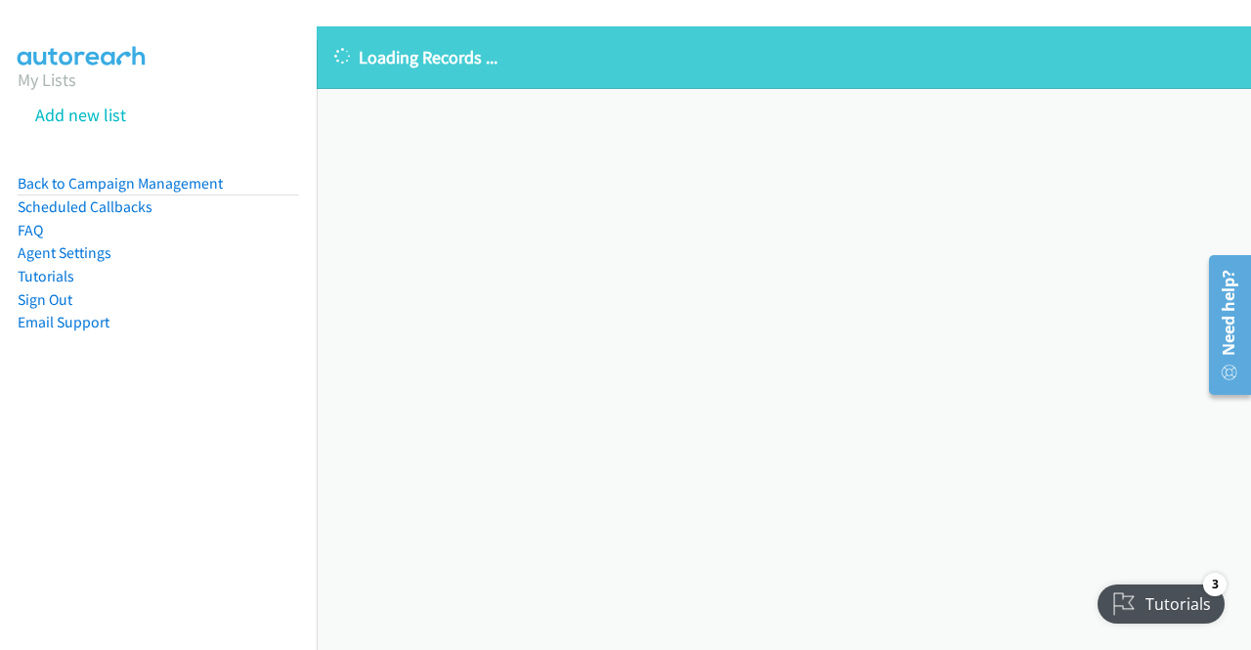
drag, startPoint x: 163, startPoint y: 183, endPoint x: 186, endPoint y: 170, distance: 25.8
click at [163, 183] on link "Back to Campaign Management" at bounding box center [120, 183] width 205 height 19
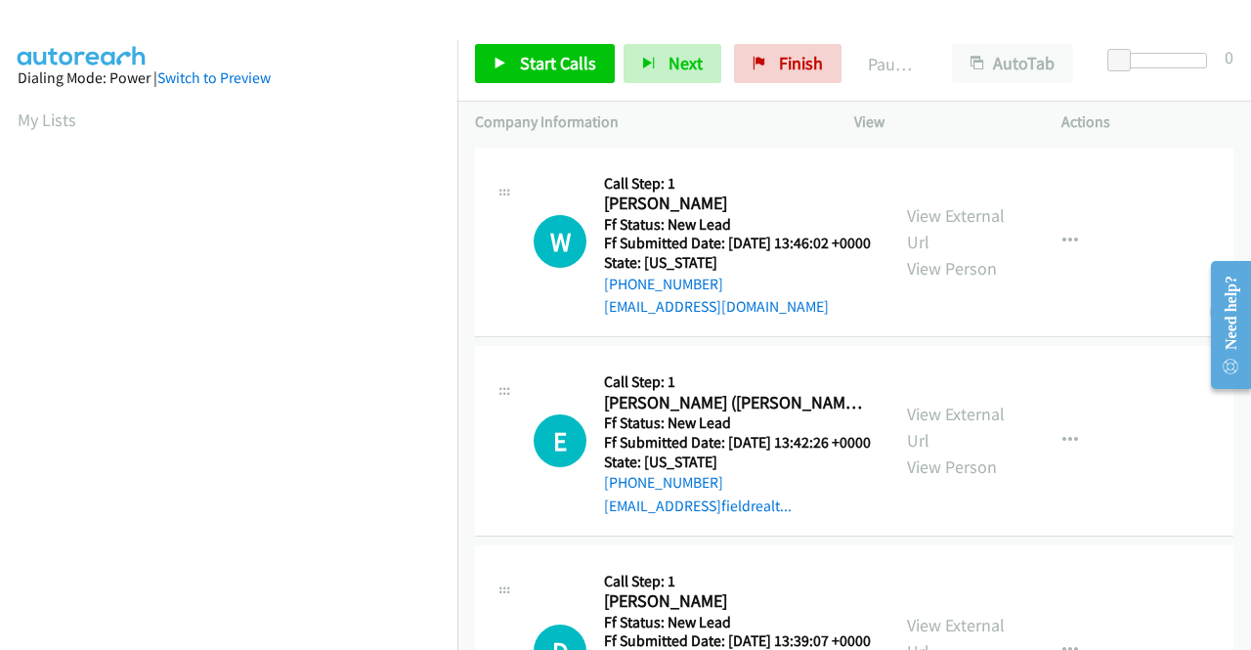
scroll to position [110, 0]
click at [973, 224] on link "View External Url" at bounding box center [956, 228] width 98 height 49
click at [977, 443] on link "View External Url" at bounding box center [956, 427] width 98 height 49
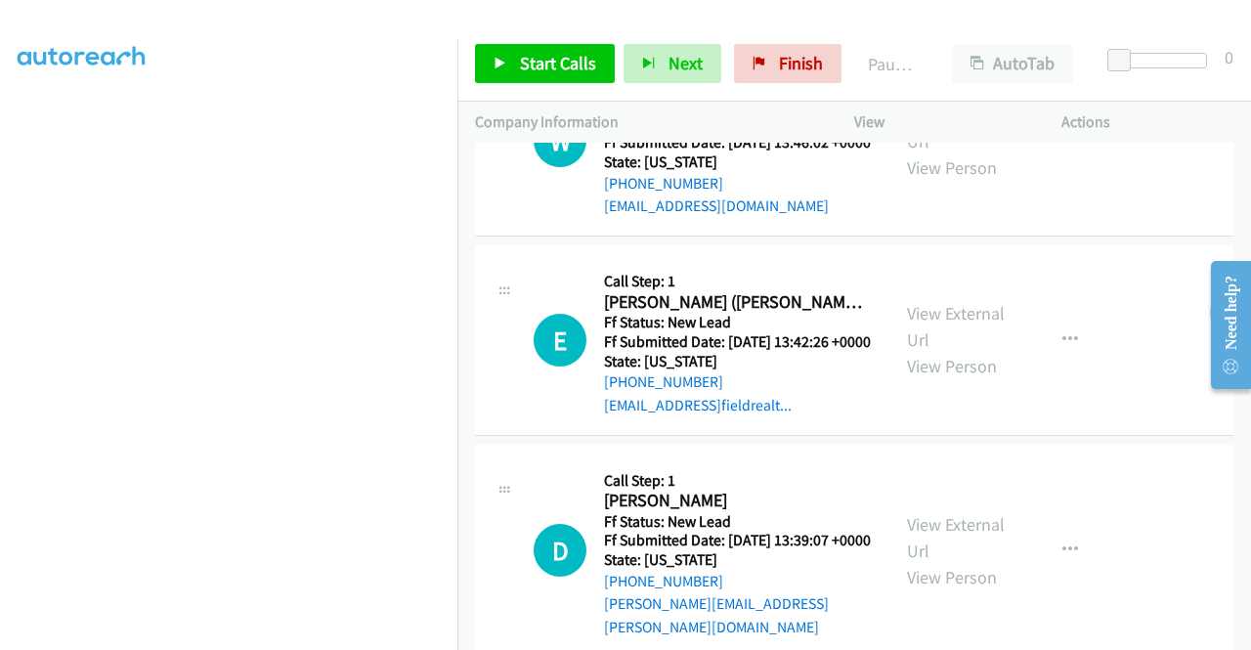
scroll to position [195, 0]
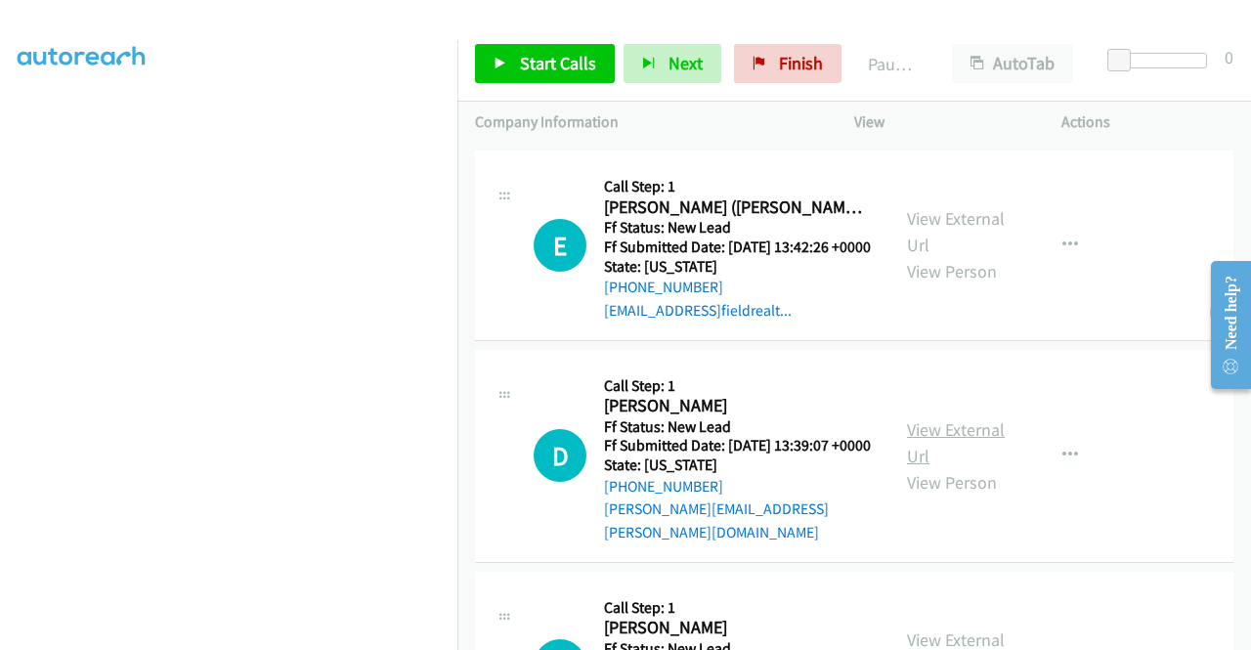
click at [952, 464] on link "View External Url" at bounding box center [956, 442] width 98 height 49
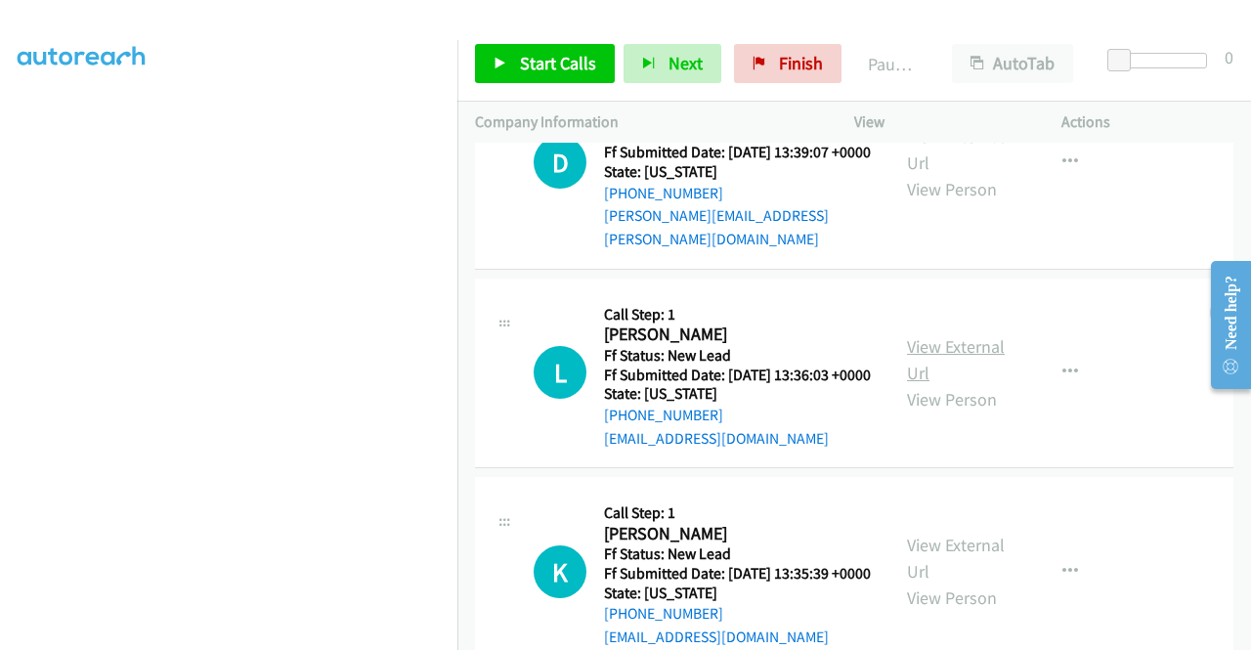
click at [948, 384] on link "View External Url" at bounding box center [956, 359] width 98 height 49
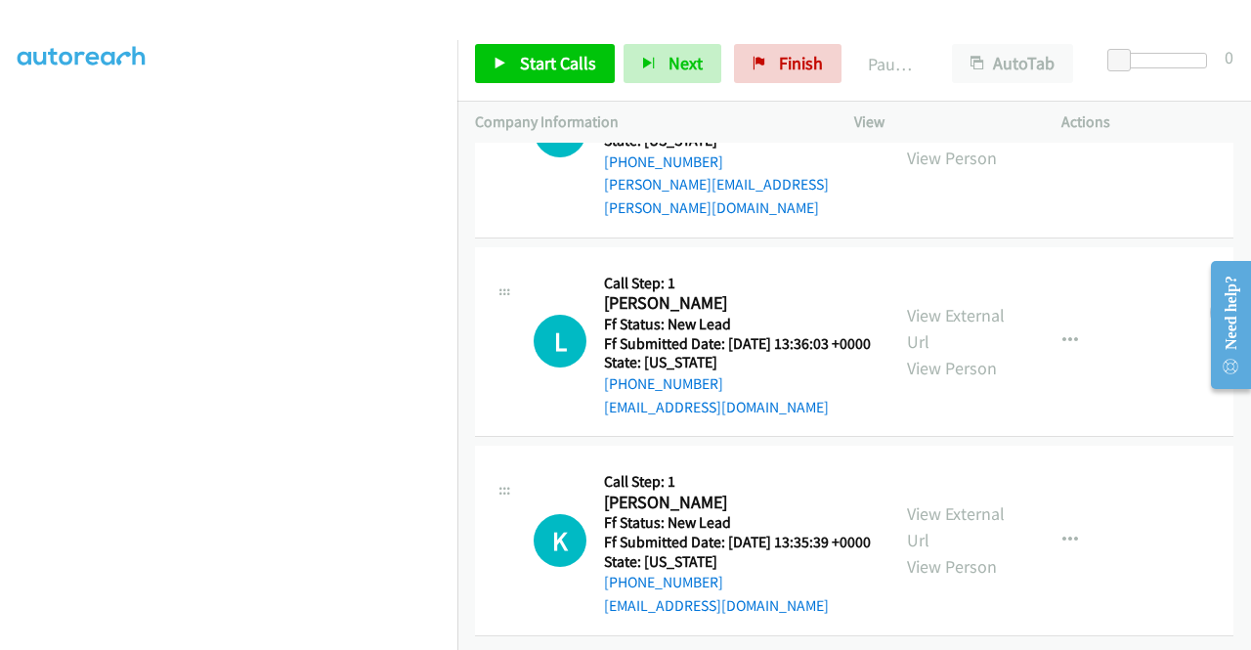
scroll to position [606, 0]
click at [935, 502] on link "View External Url" at bounding box center [956, 526] width 98 height 49
drag, startPoint x: 557, startPoint y: 64, endPoint x: 518, endPoint y: 60, distance: 39.3
click at [555, 65] on span "Start Calls" at bounding box center [558, 63] width 76 height 22
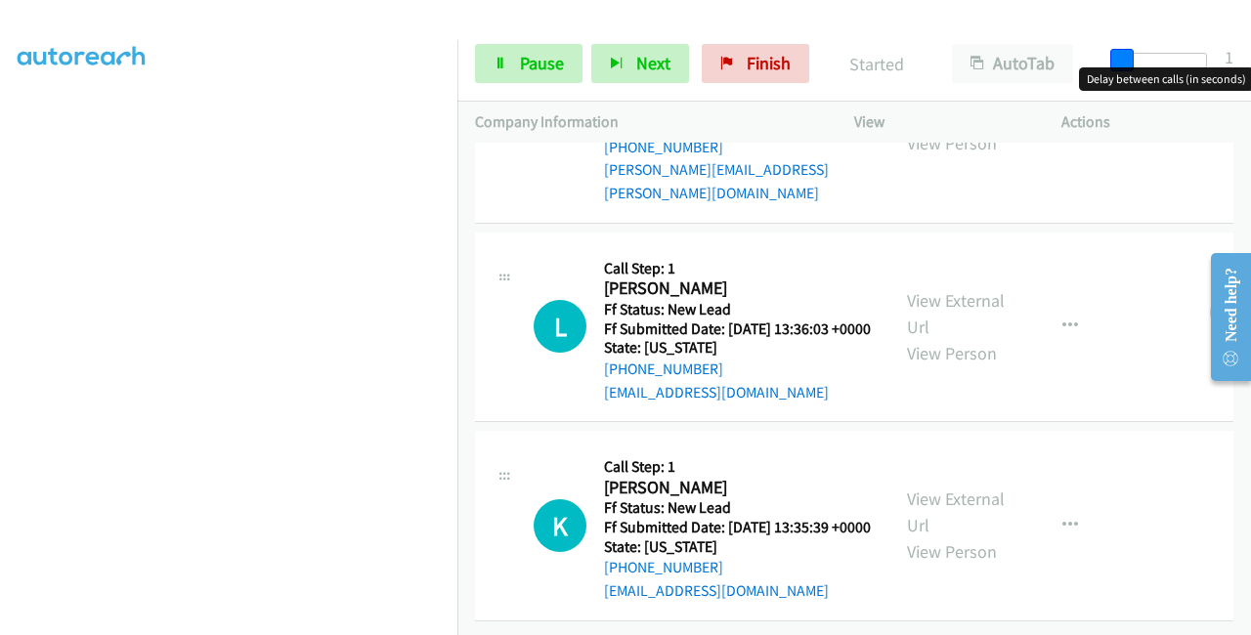
drag, startPoint x: 1119, startPoint y: 60, endPoint x: 1250, endPoint y: 36, distance: 133.0
click at [1250, 36] on div "Start Calls Pause Next Finish Started AutoTab AutoTab 1" at bounding box center [854, 63] width 794 height 75
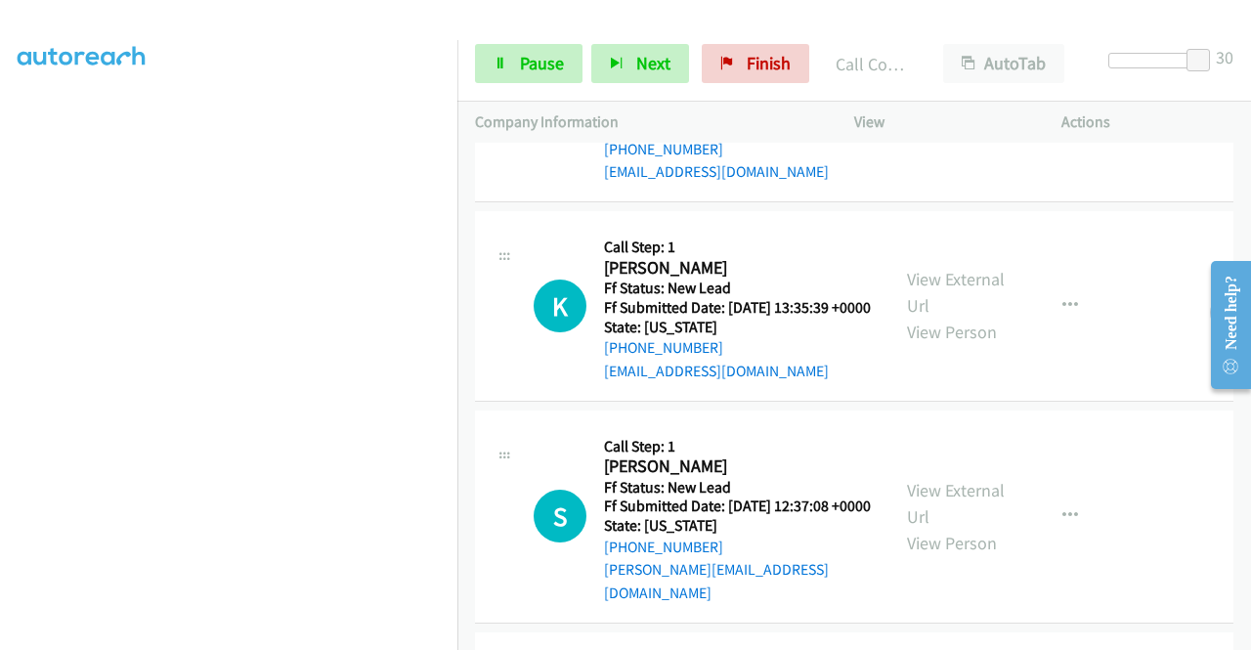
scroll to position [1075, 0]
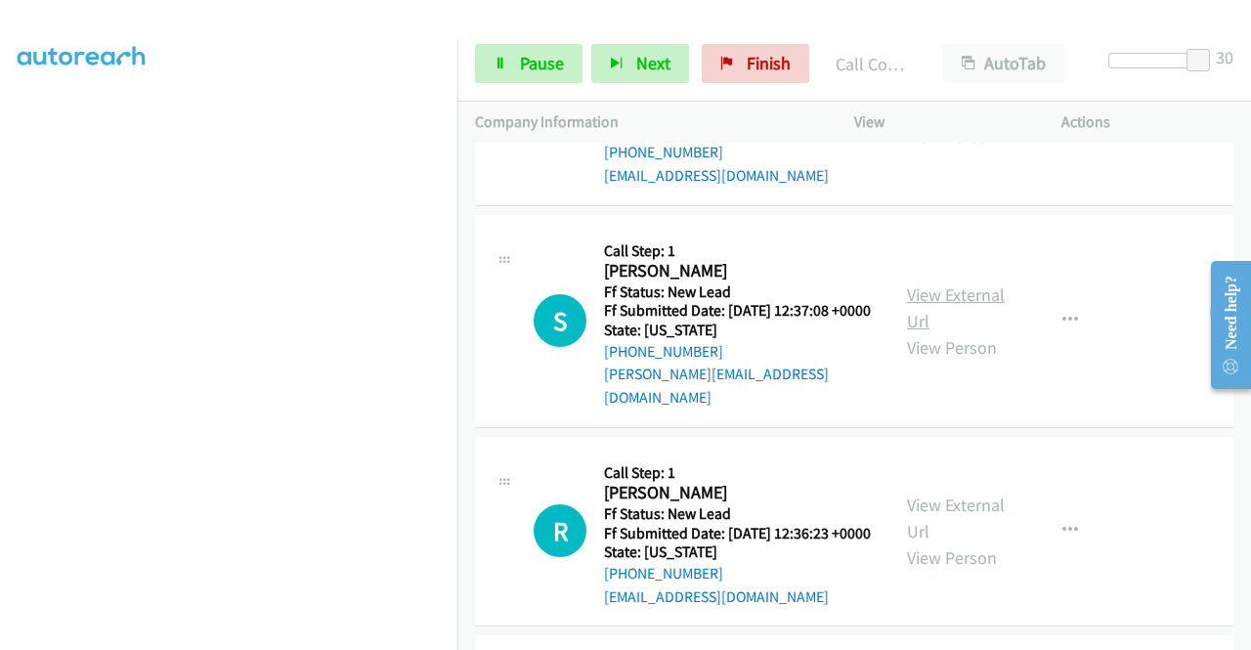
click at [991, 332] on link "View External Url" at bounding box center [956, 307] width 98 height 49
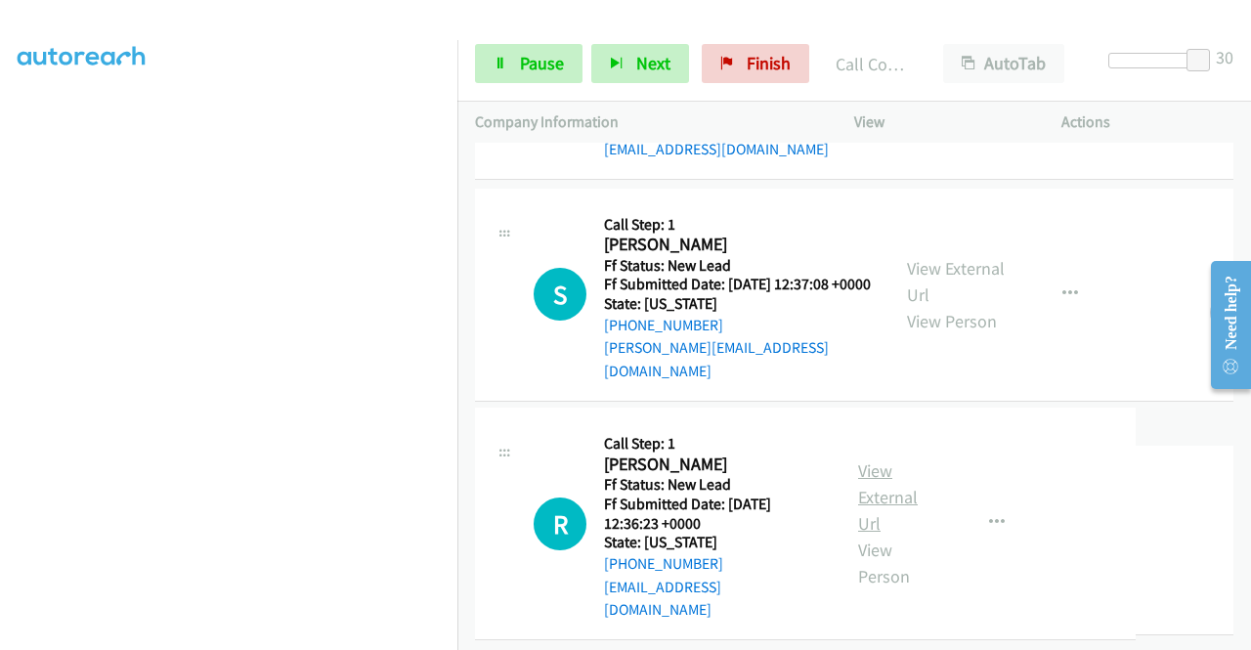
scroll to position [1270, 0]
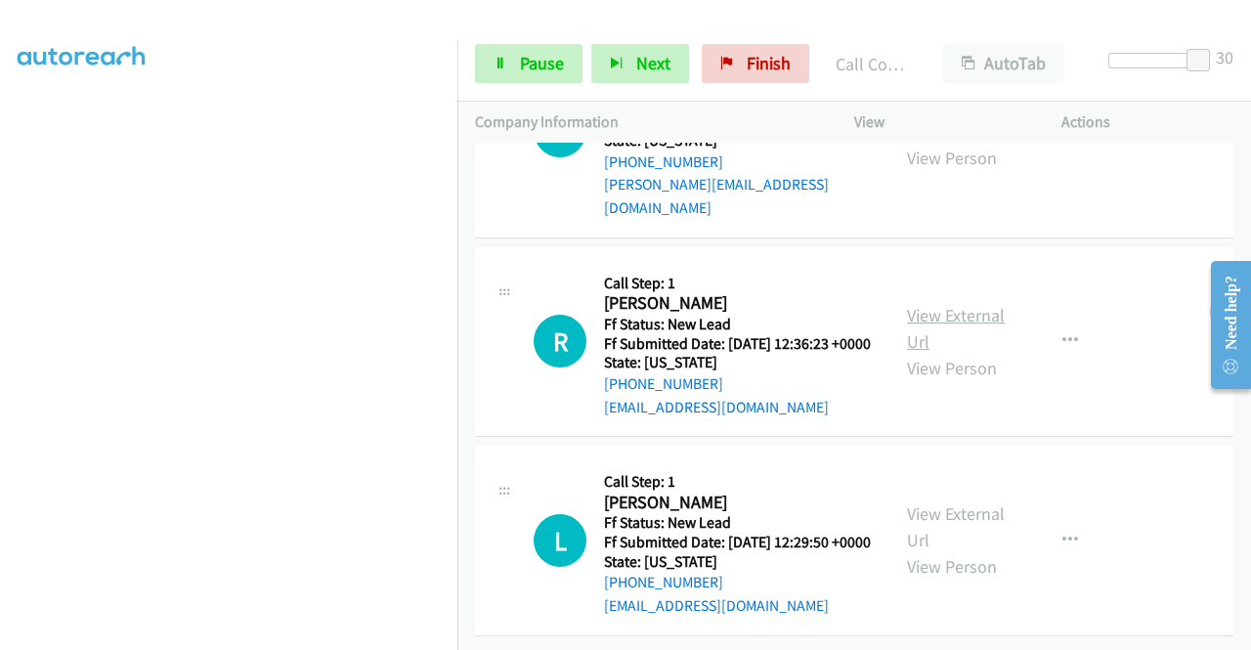
click at [954, 353] on link "View External Url" at bounding box center [956, 328] width 98 height 49
click at [946, 502] on link "View External Url" at bounding box center [956, 526] width 98 height 49
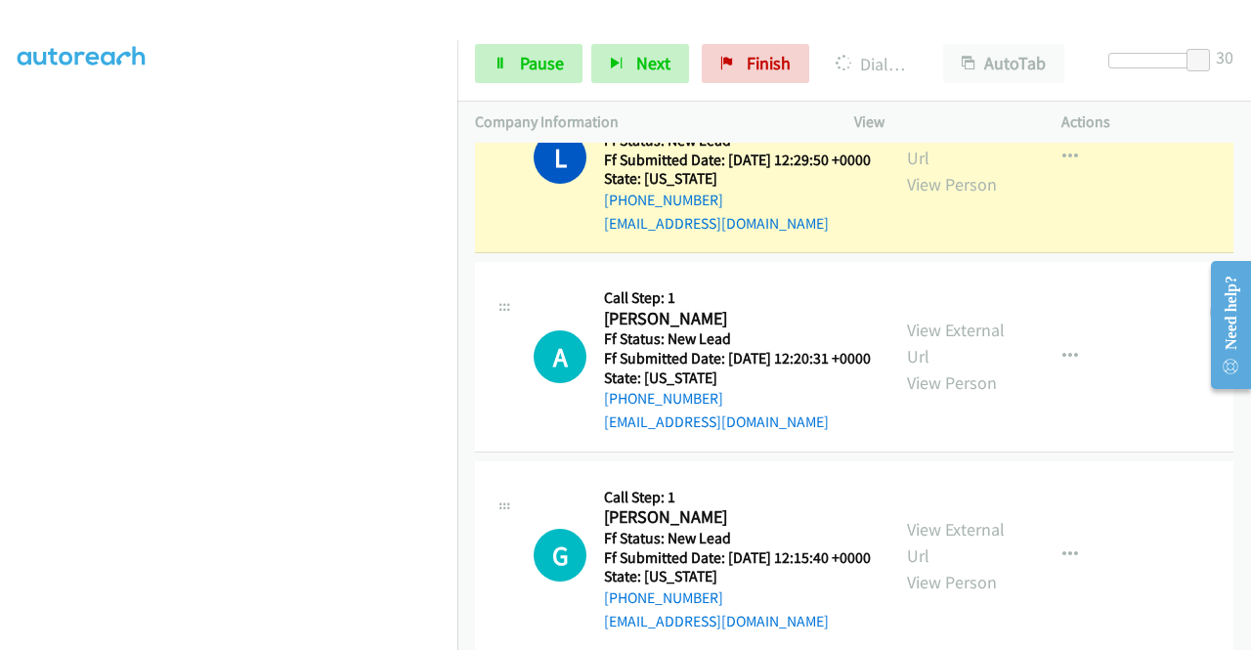
scroll to position [1857, 0]
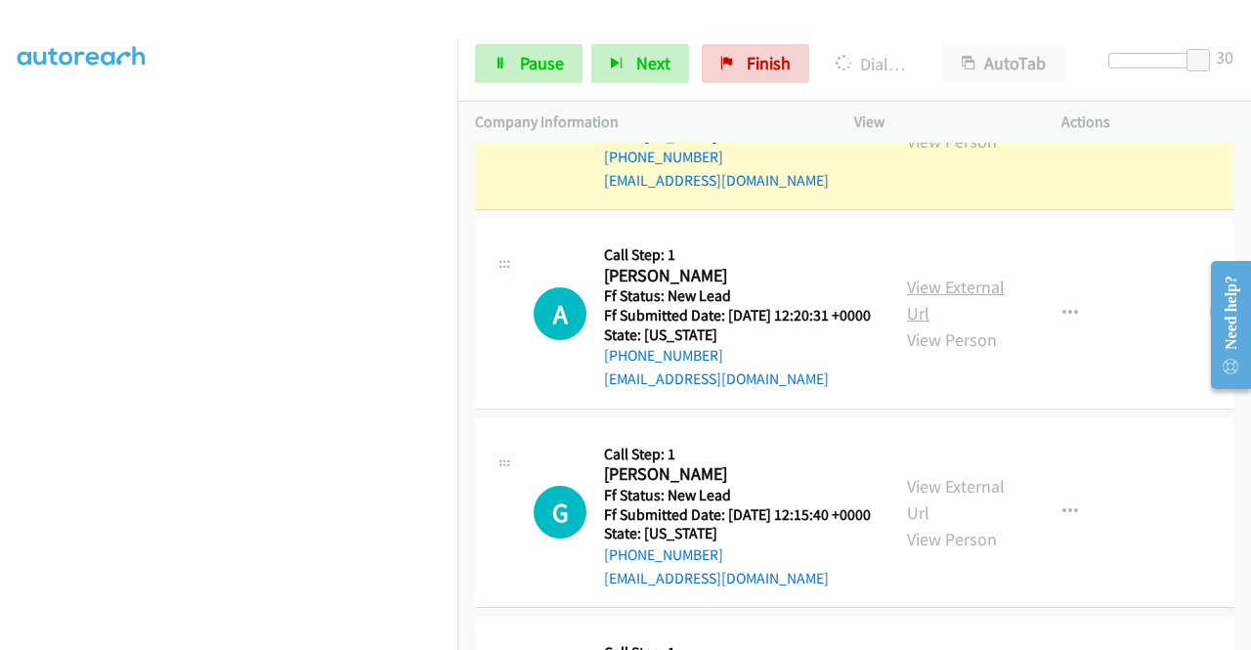
click at [933, 324] on link "View External Url" at bounding box center [956, 300] width 98 height 49
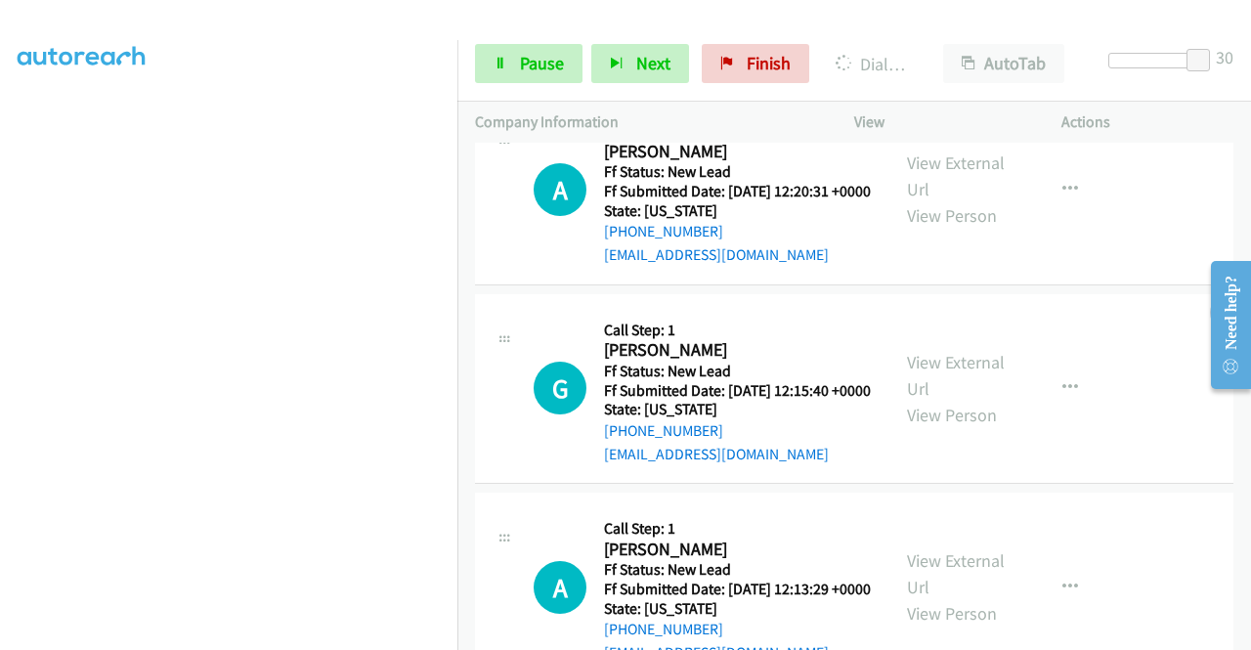
scroll to position [2052, 0]
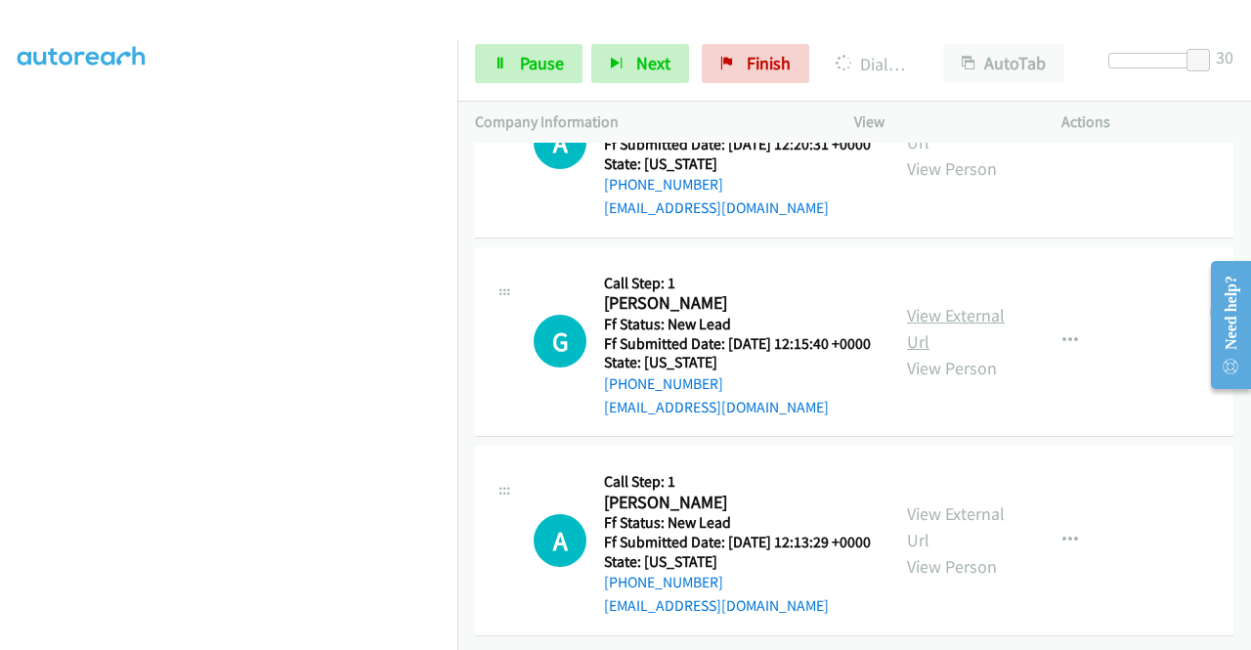
click at [942, 353] on link "View External Url" at bounding box center [956, 328] width 98 height 49
click at [964, 502] on link "View External Url" at bounding box center [956, 526] width 98 height 49
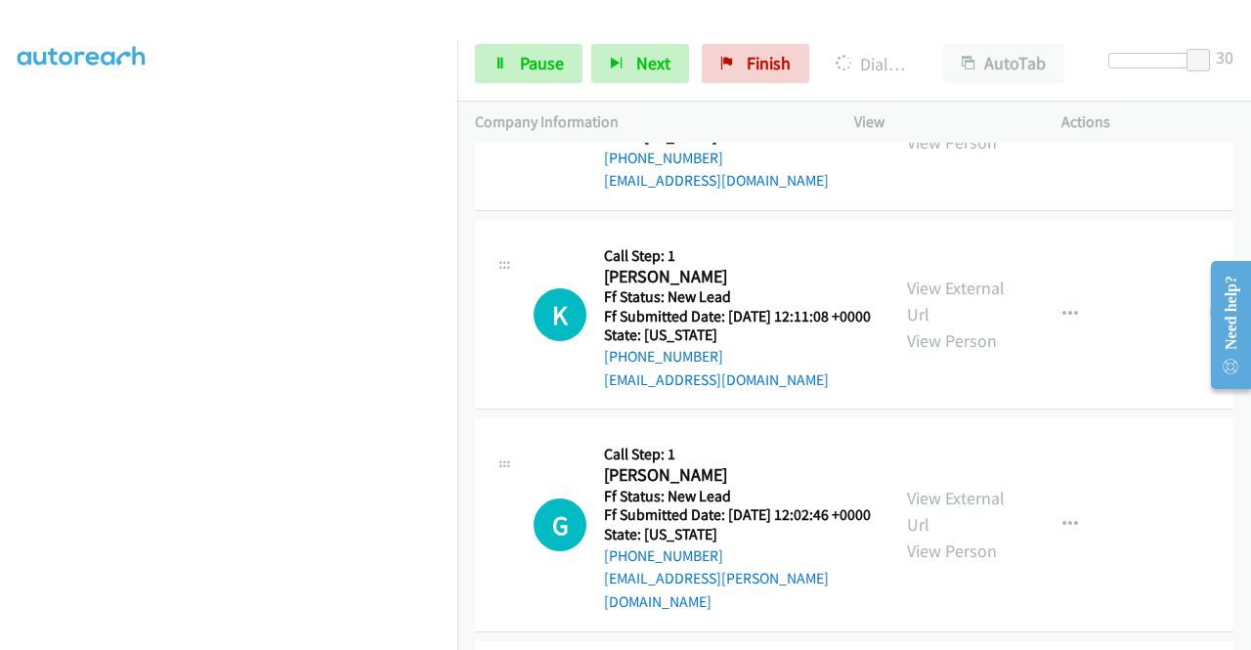
scroll to position [446, 0]
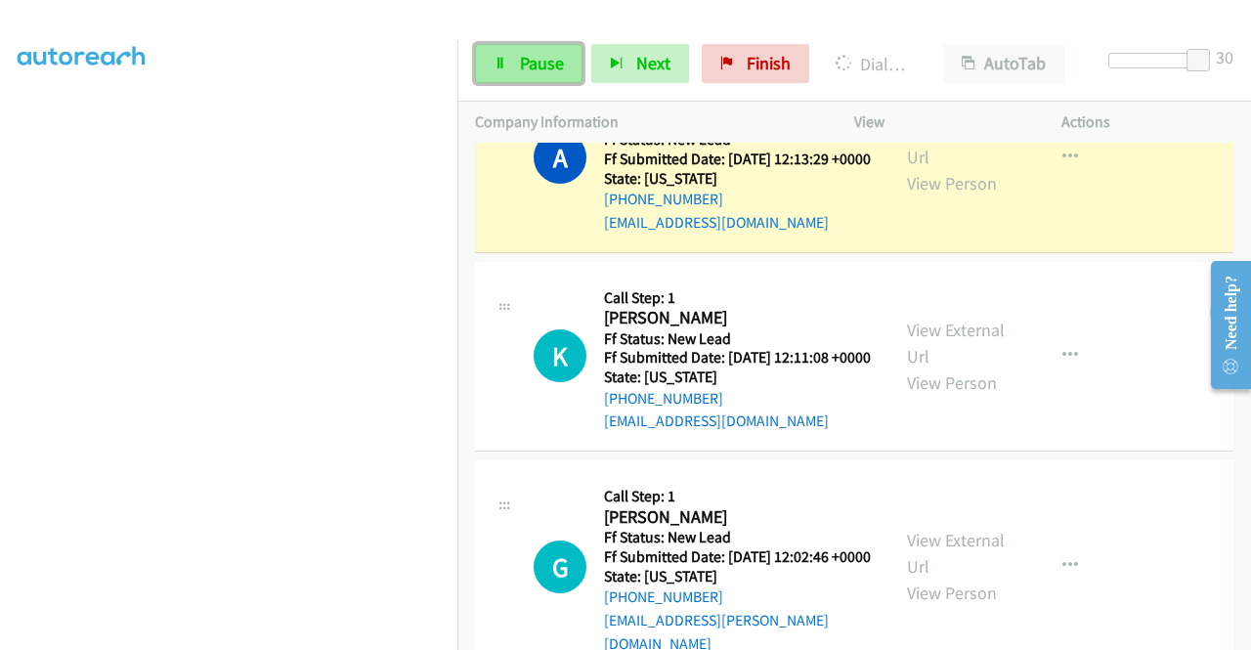
click at [521, 66] on span "Pause" at bounding box center [542, 63] width 44 height 22
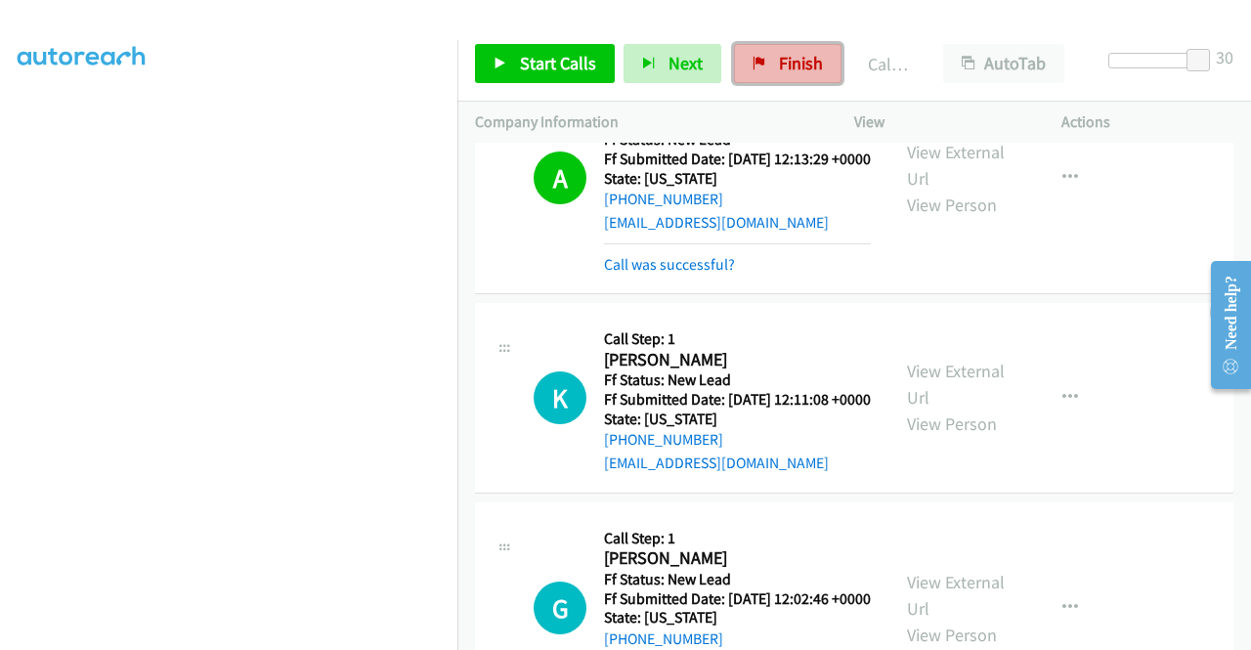
click at [790, 65] on span "Finish" at bounding box center [801, 63] width 44 height 22
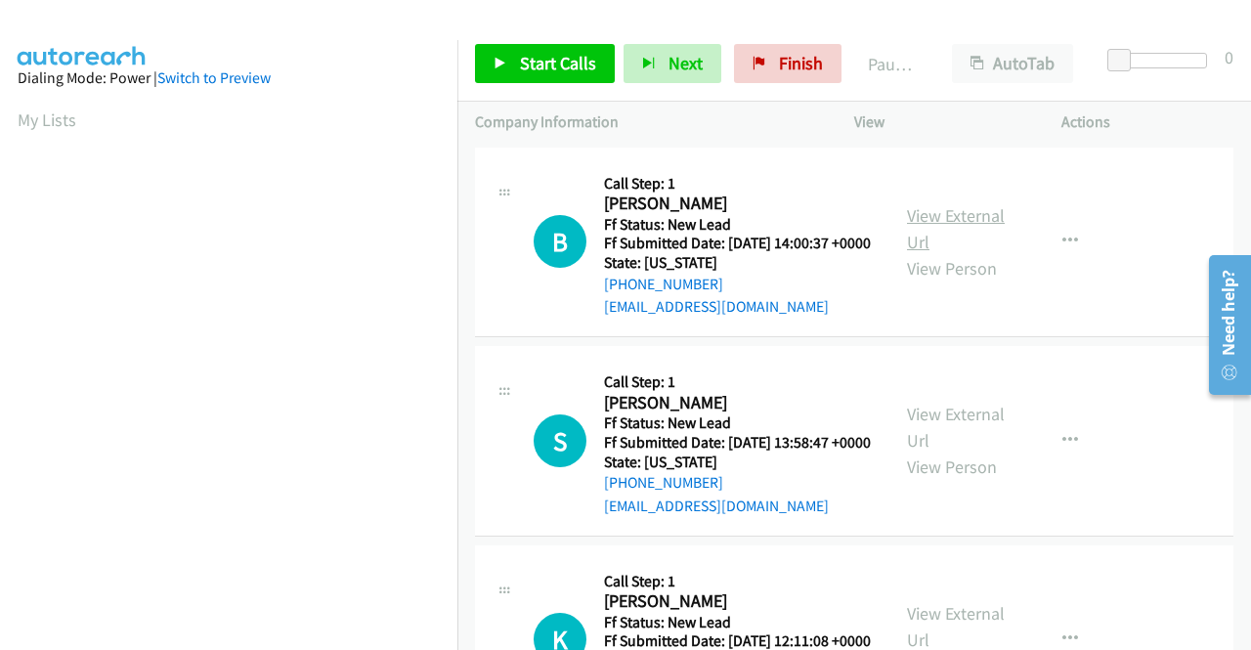
click at [930, 225] on link "View External Url" at bounding box center [956, 228] width 98 height 49
click at [969, 441] on link "View External Url" at bounding box center [956, 427] width 98 height 49
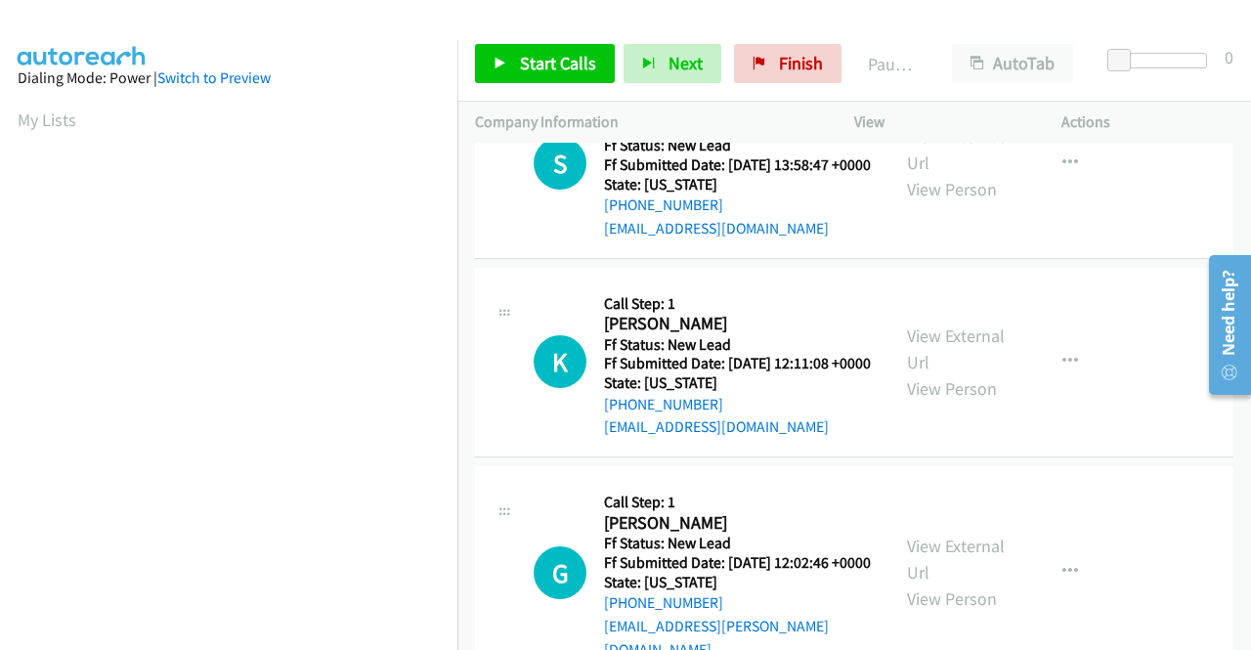
scroll to position [293, 0]
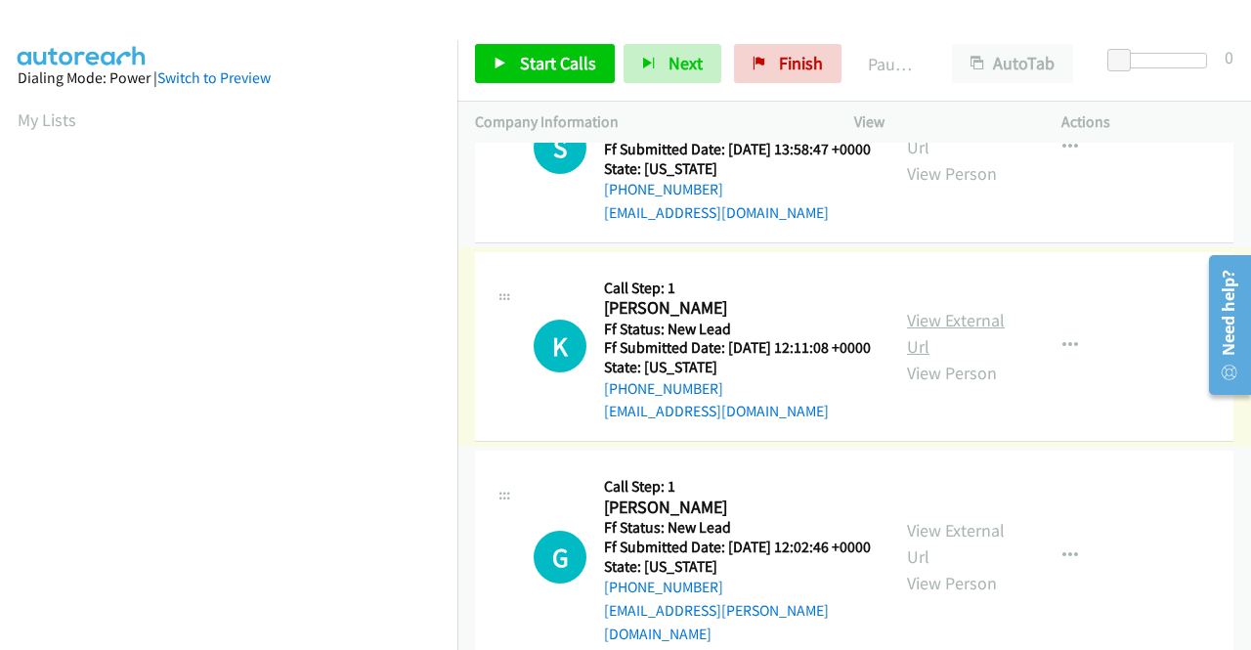
click at [943, 358] on link "View External Url" at bounding box center [956, 333] width 98 height 49
click at [965, 568] on link "View External Url" at bounding box center [956, 543] width 98 height 49
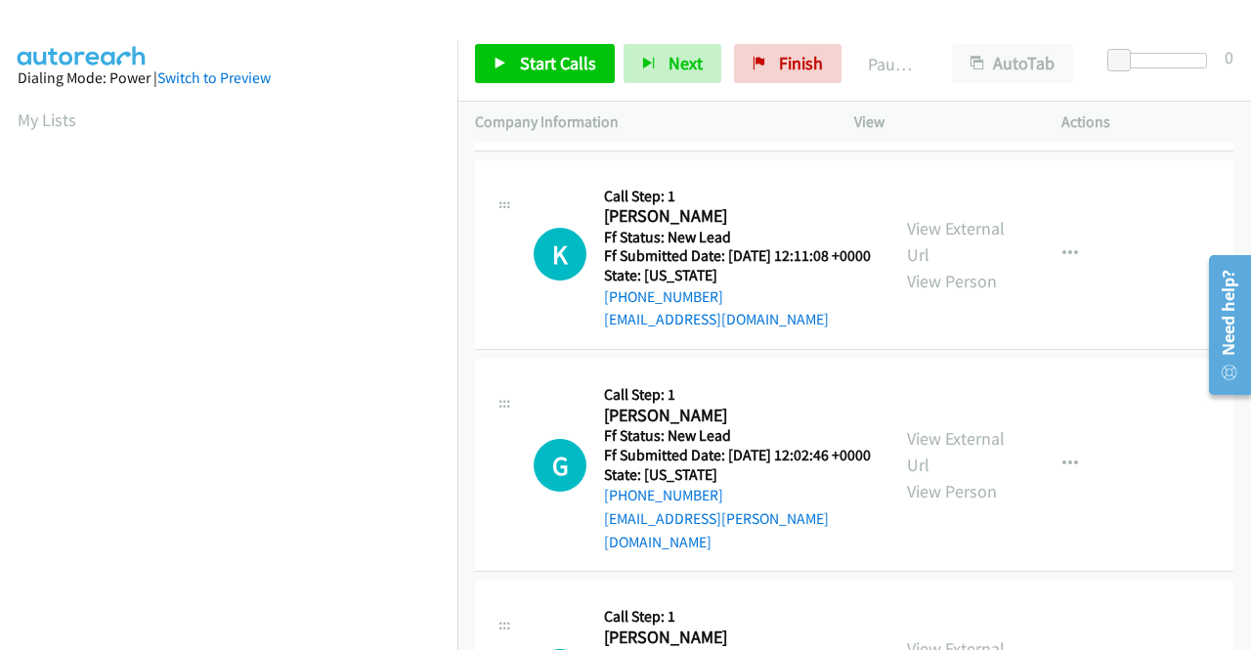
scroll to position [489, 0]
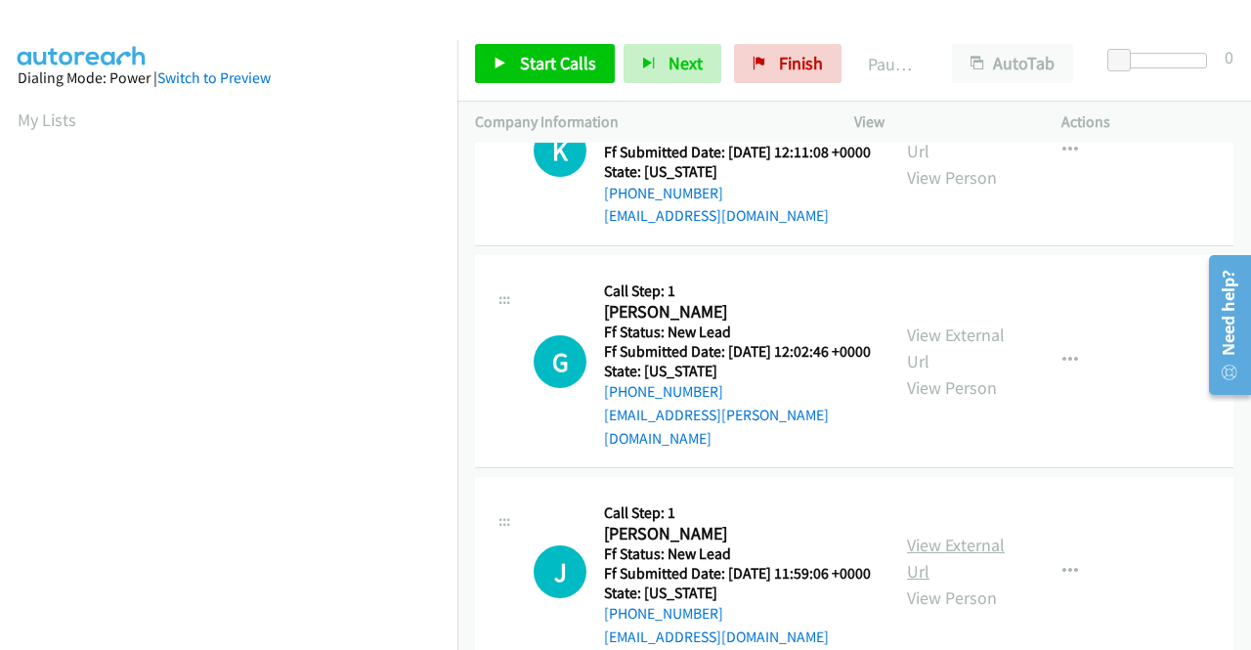
click at [967, 582] on link "View External Url" at bounding box center [956, 558] width 98 height 49
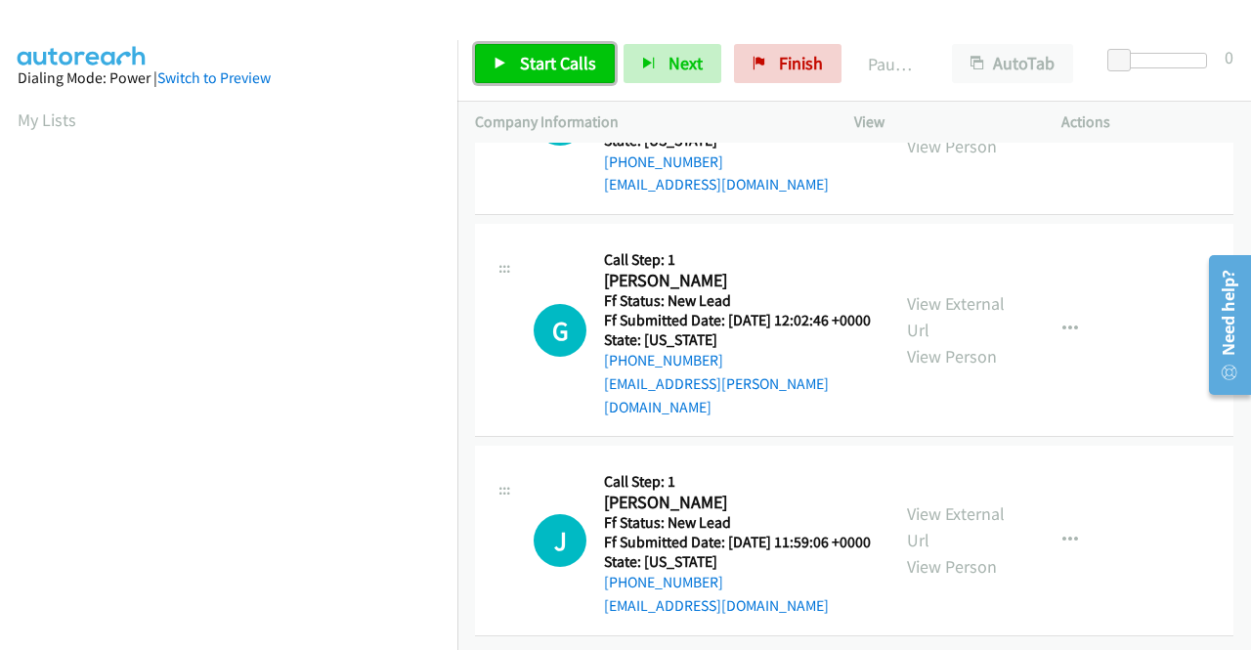
click at [558, 58] on span "Start Calls" at bounding box center [558, 63] width 76 height 22
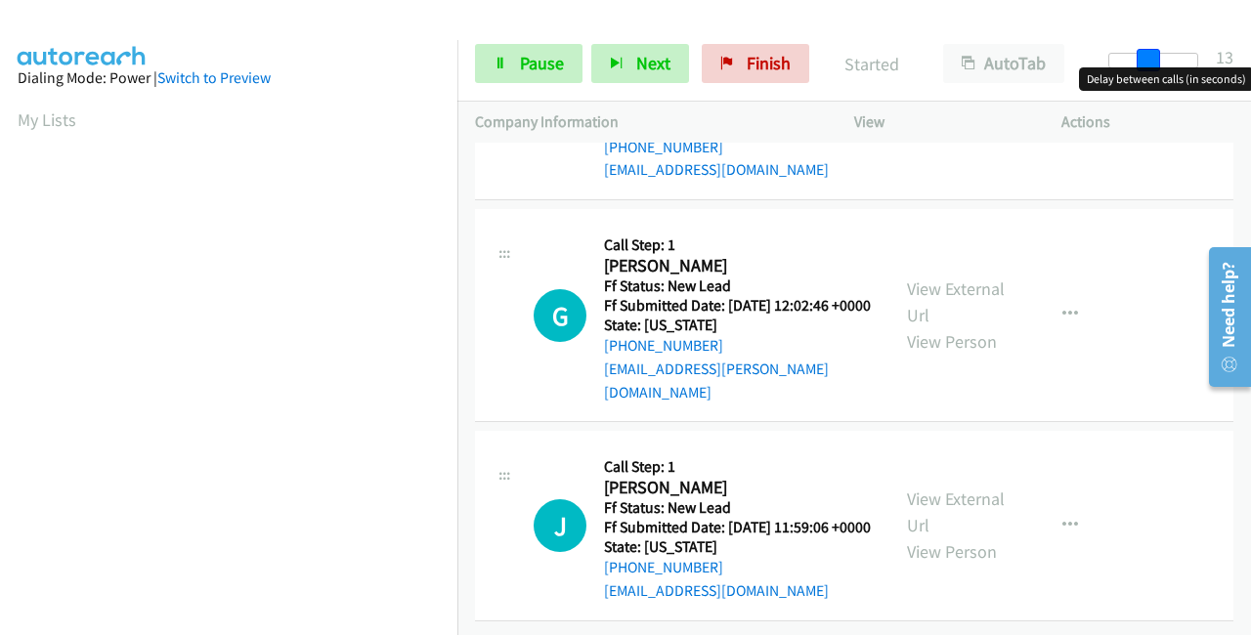
drag, startPoint x: 1115, startPoint y: 62, endPoint x: 1250, endPoint y: 53, distance: 135.2
click at [1250, 53] on div "Start Calls Pause Next Finish Started AutoTab AutoTab 13" at bounding box center [854, 63] width 794 height 75
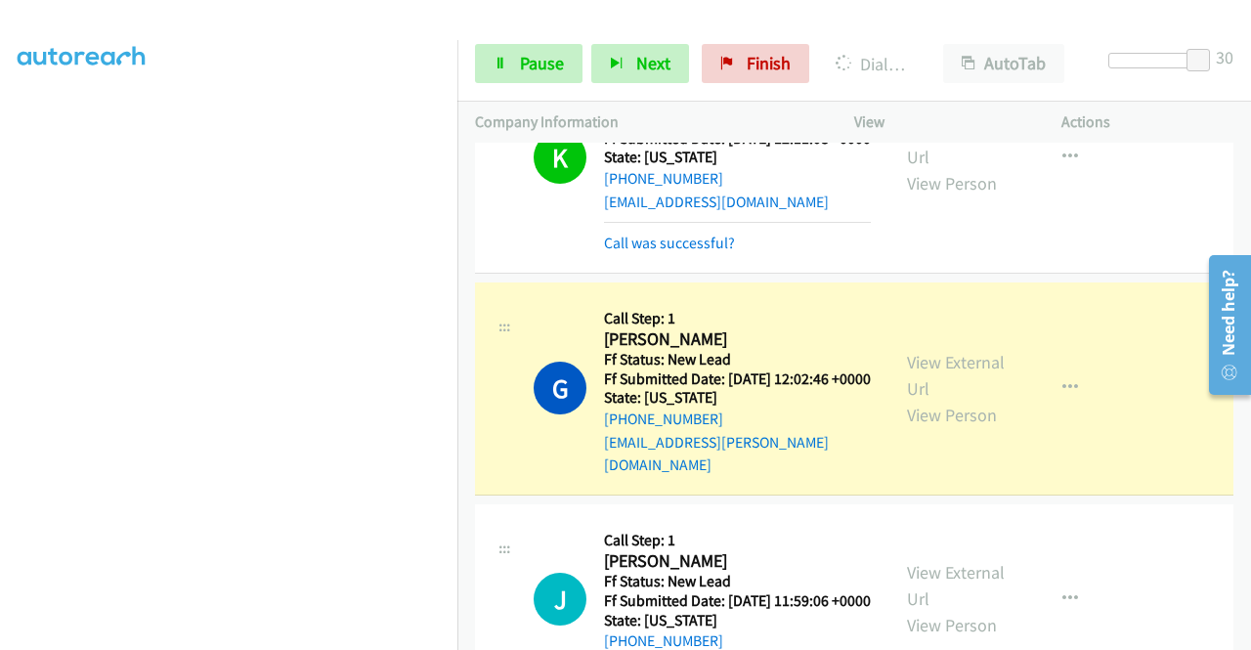
scroll to position [1075, 0]
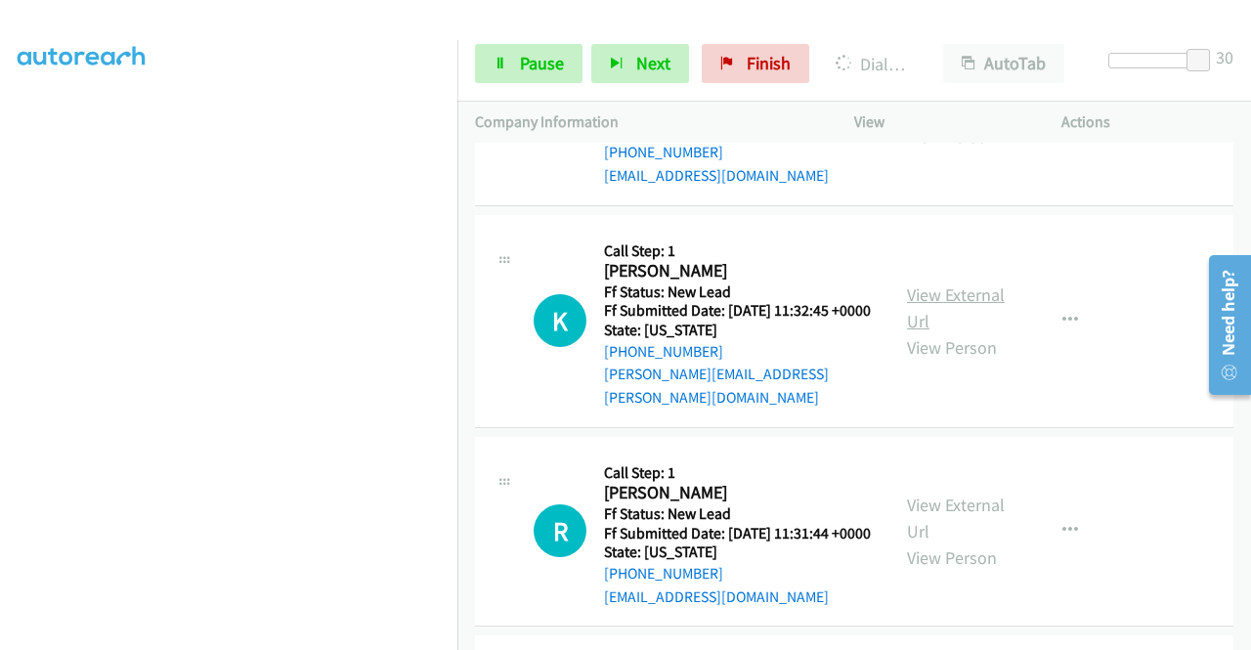
click at [965, 332] on link "View External Url" at bounding box center [956, 307] width 98 height 49
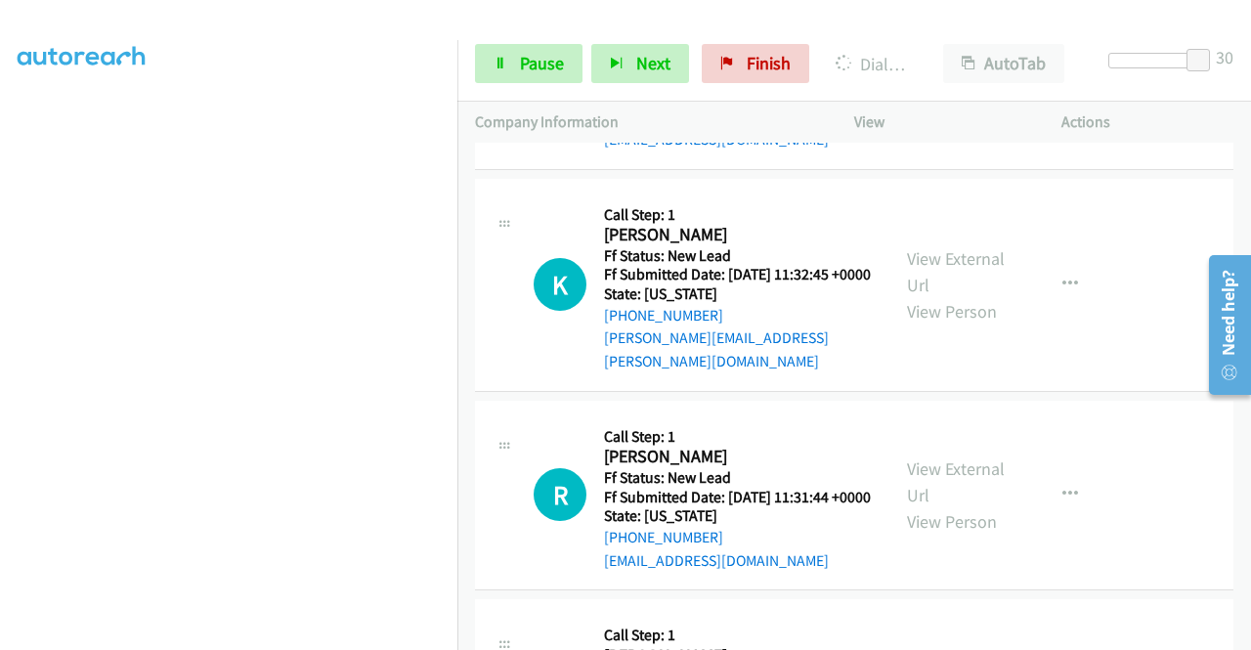
scroll to position [1270, 0]
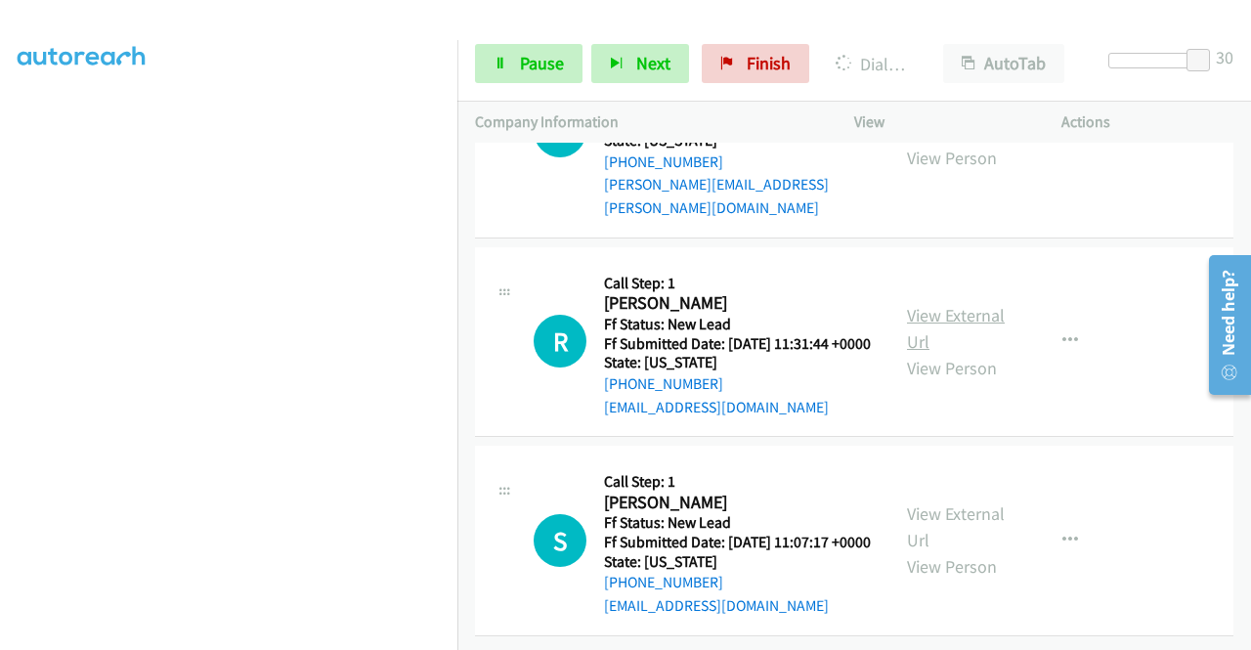
click at [949, 353] on link "View External Url" at bounding box center [956, 328] width 98 height 49
click at [962, 502] on link "View External Url" at bounding box center [956, 526] width 98 height 49
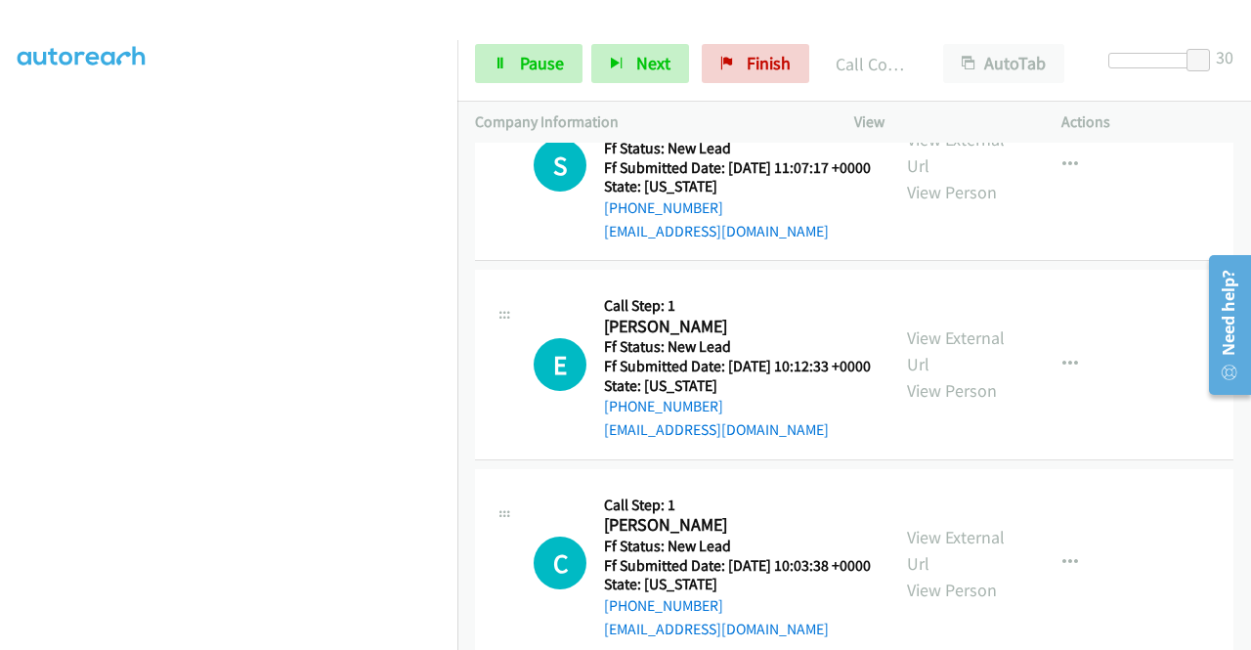
scroll to position [1955, 0]
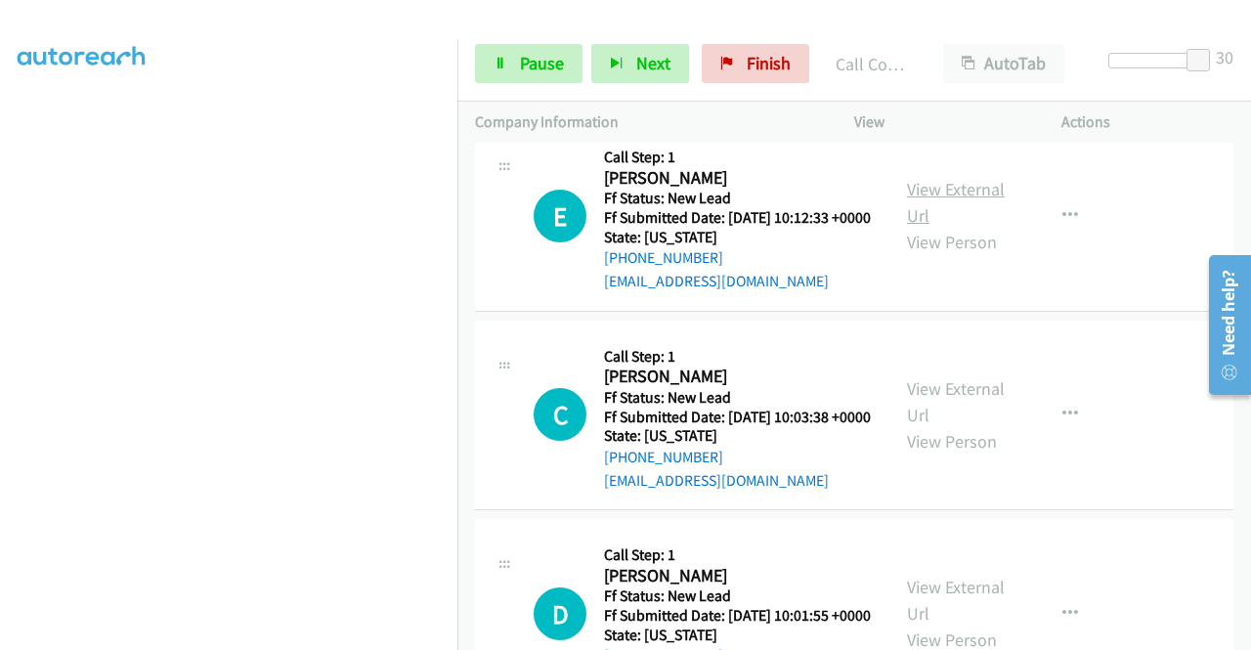
click at [969, 227] on link "View External Url" at bounding box center [956, 202] width 98 height 49
click at [931, 426] on link "View External Url" at bounding box center [956, 401] width 98 height 49
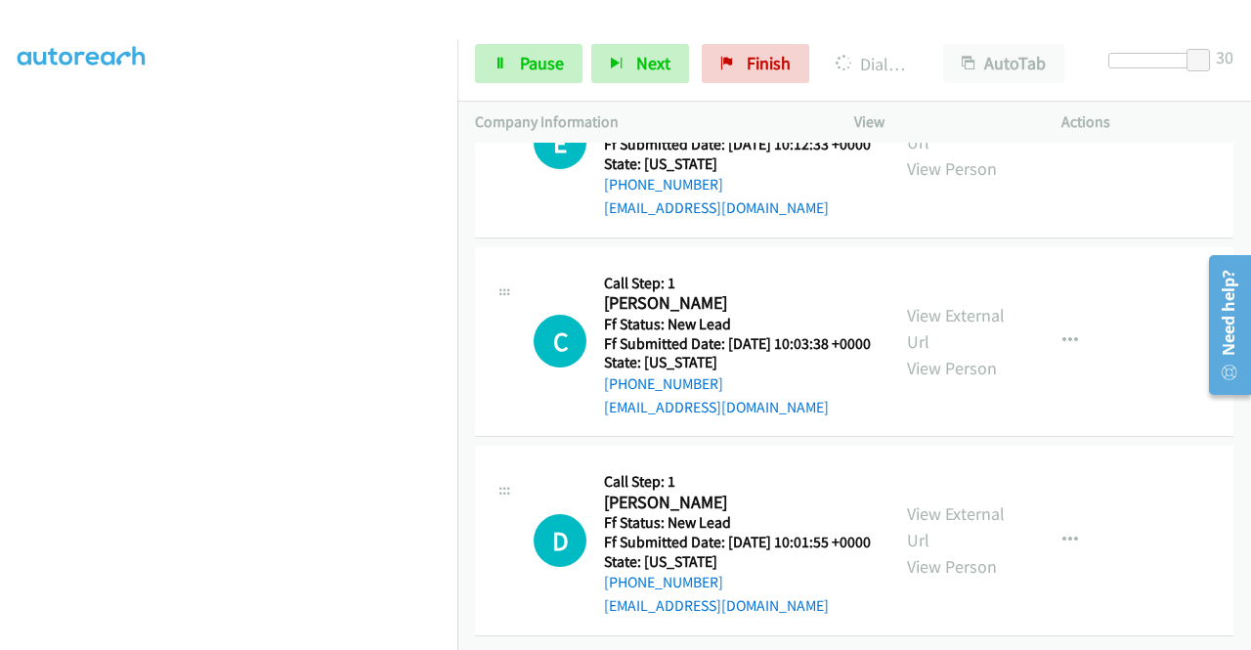
scroll to position [2202, 0]
click at [953, 502] on link "View External Url" at bounding box center [956, 526] width 98 height 49
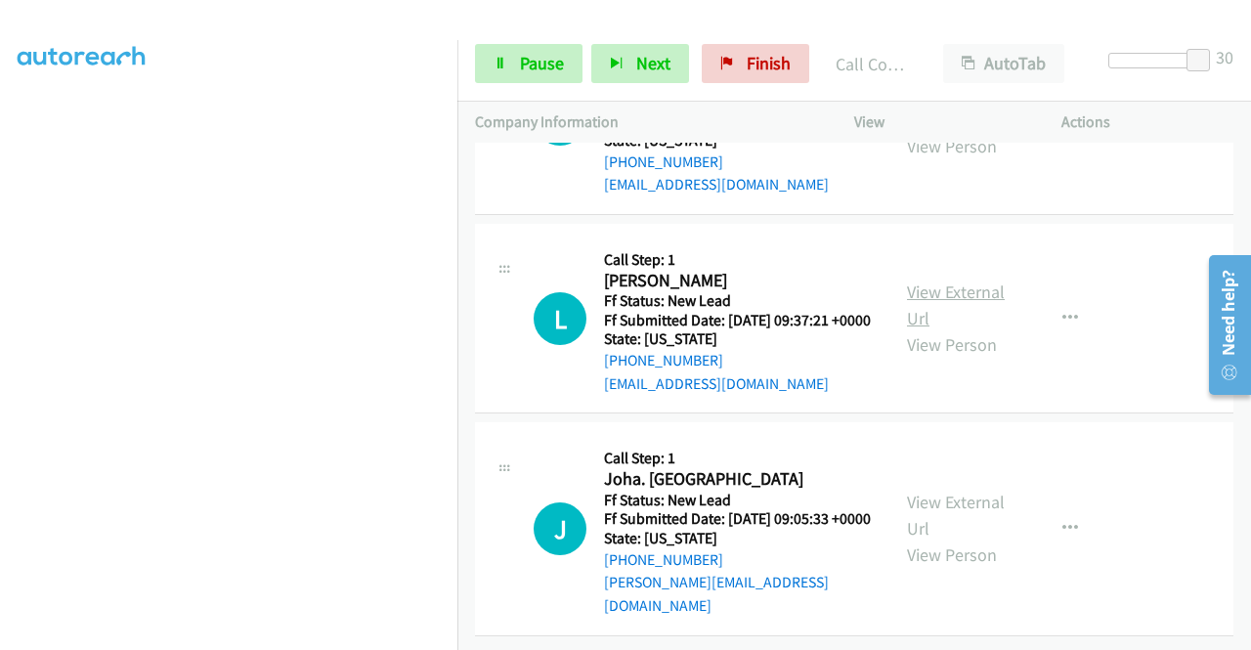
scroll to position [2593, 0]
click at [946, 329] on link "View External Url" at bounding box center [956, 304] width 98 height 49
click at [956, 491] on link "View External Url" at bounding box center [956, 515] width 98 height 49
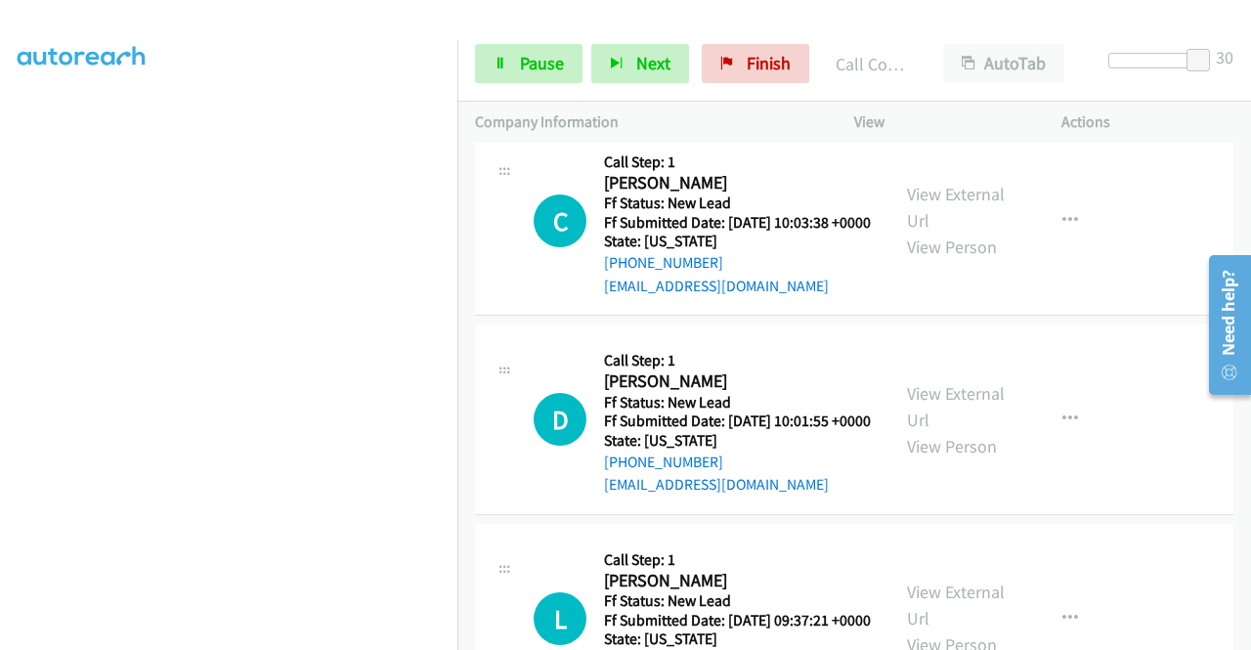
scroll to position [2330, 0]
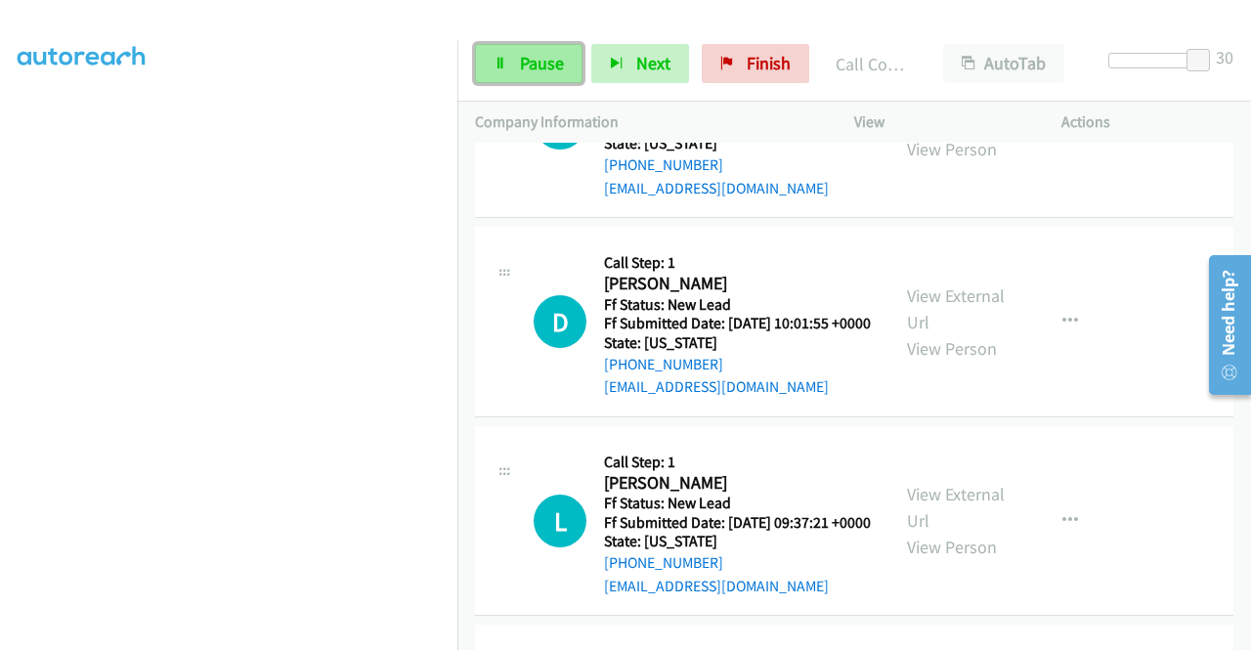
click at [528, 63] on span "Pause" at bounding box center [542, 63] width 44 height 22
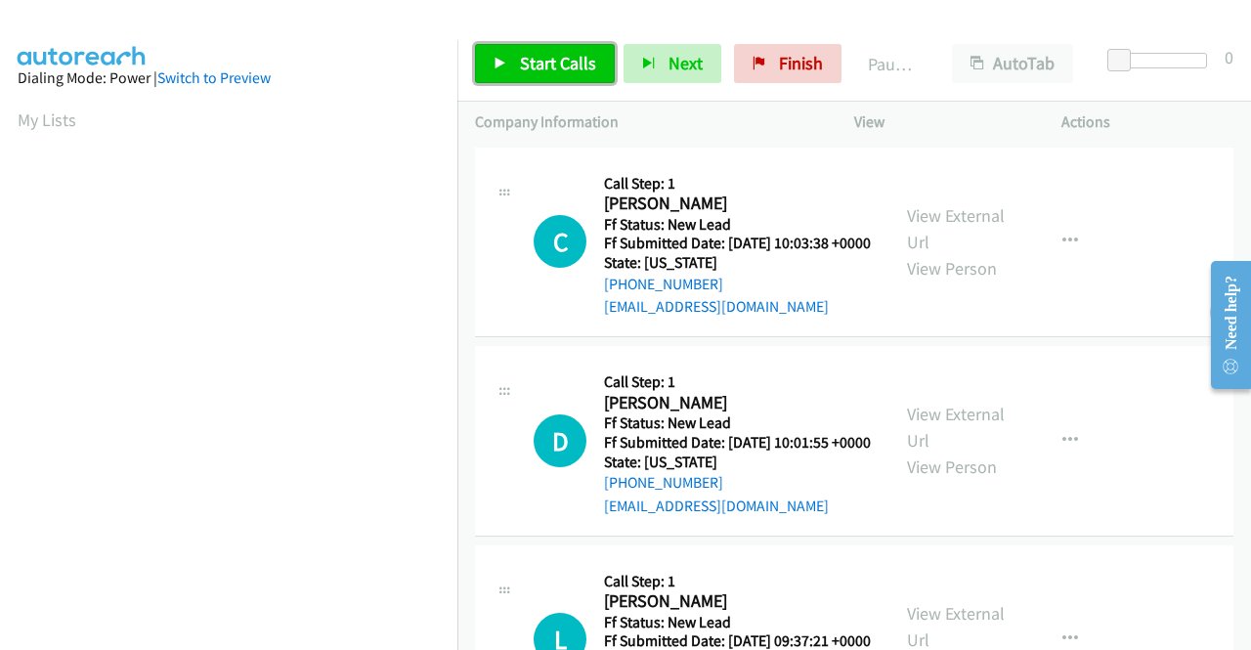
click at [553, 64] on span "Start Calls" at bounding box center [558, 63] width 76 height 22
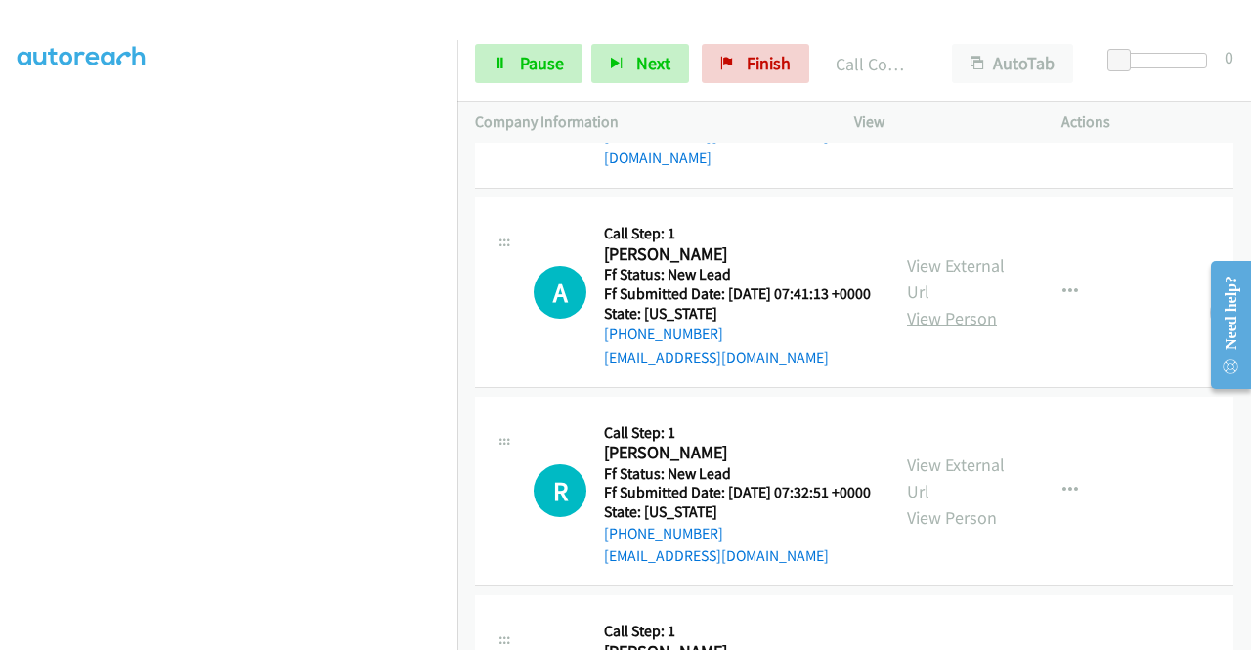
scroll to position [919, 0]
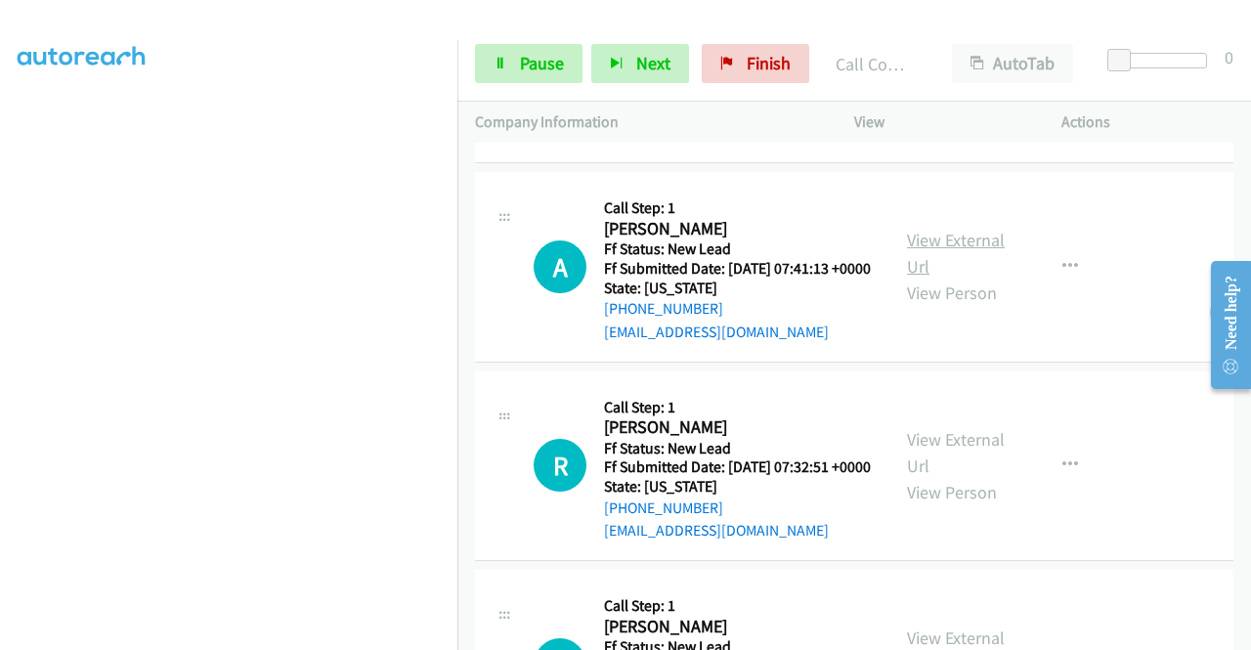
click at [950, 278] on link "View External Url" at bounding box center [956, 253] width 98 height 49
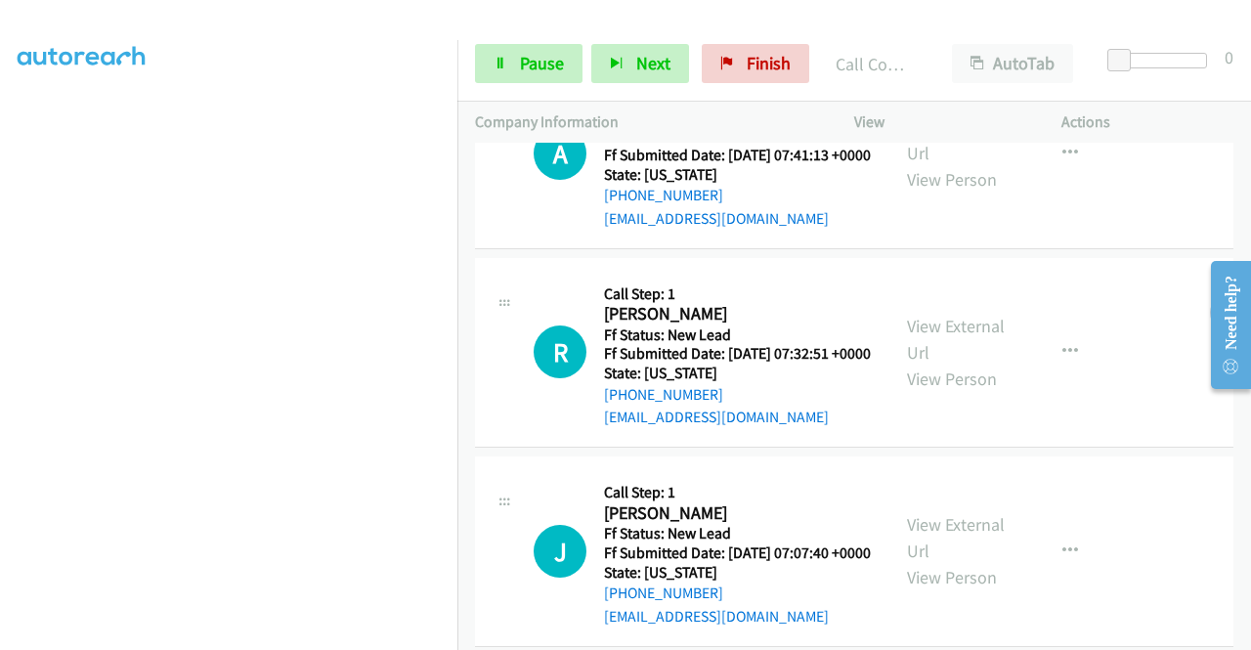
scroll to position [1114, 0]
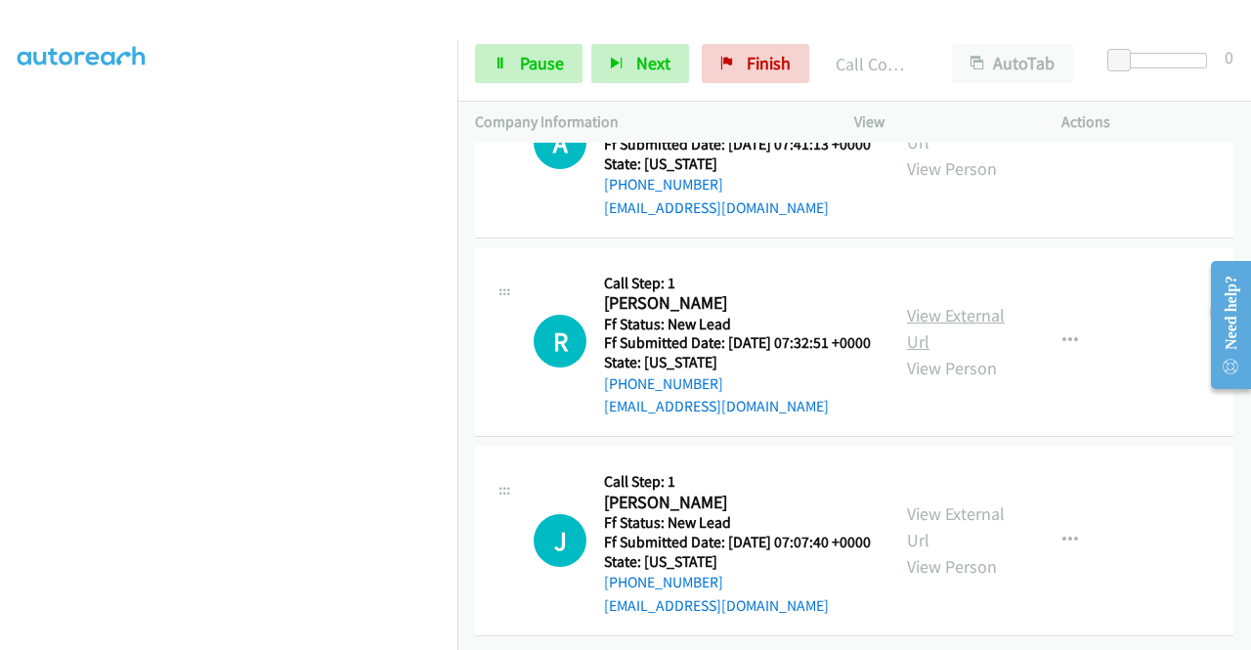
click at [971, 326] on link "View External Url" at bounding box center [956, 328] width 98 height 49
click at [963, 502] on link "View External Url" at bounding box center [956, 526] width 98 height 49
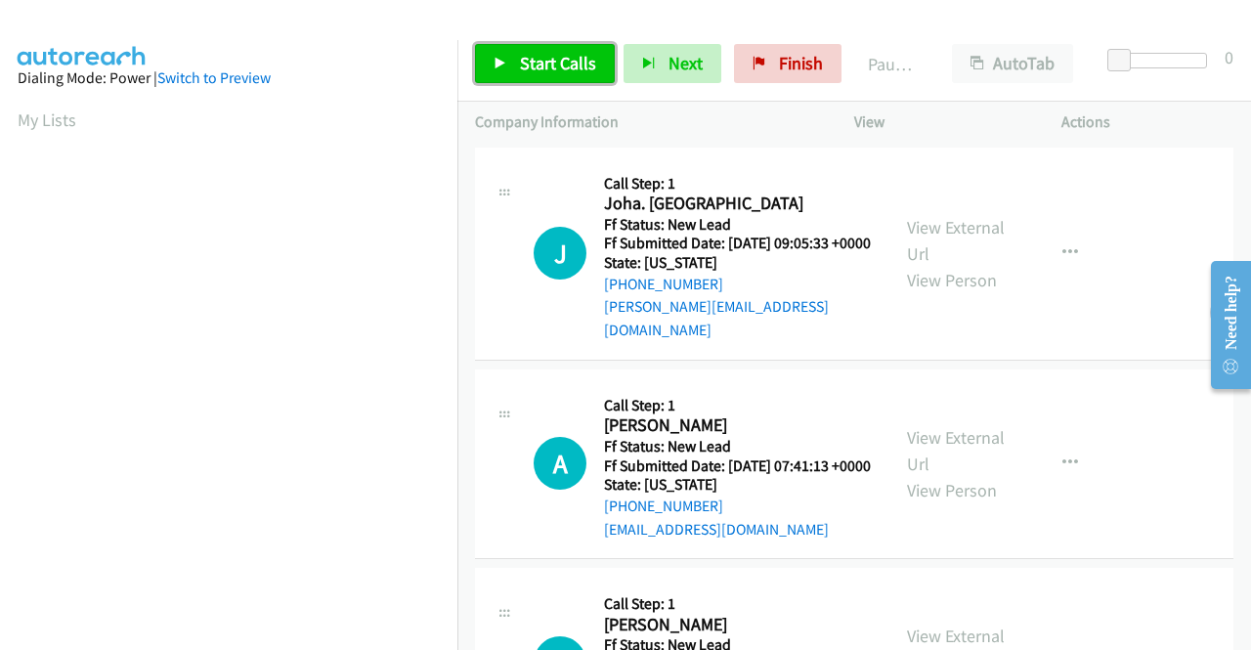
click at [545, 66] on span "Start Calls" at bounding box center [558, 63] width 76 height 22
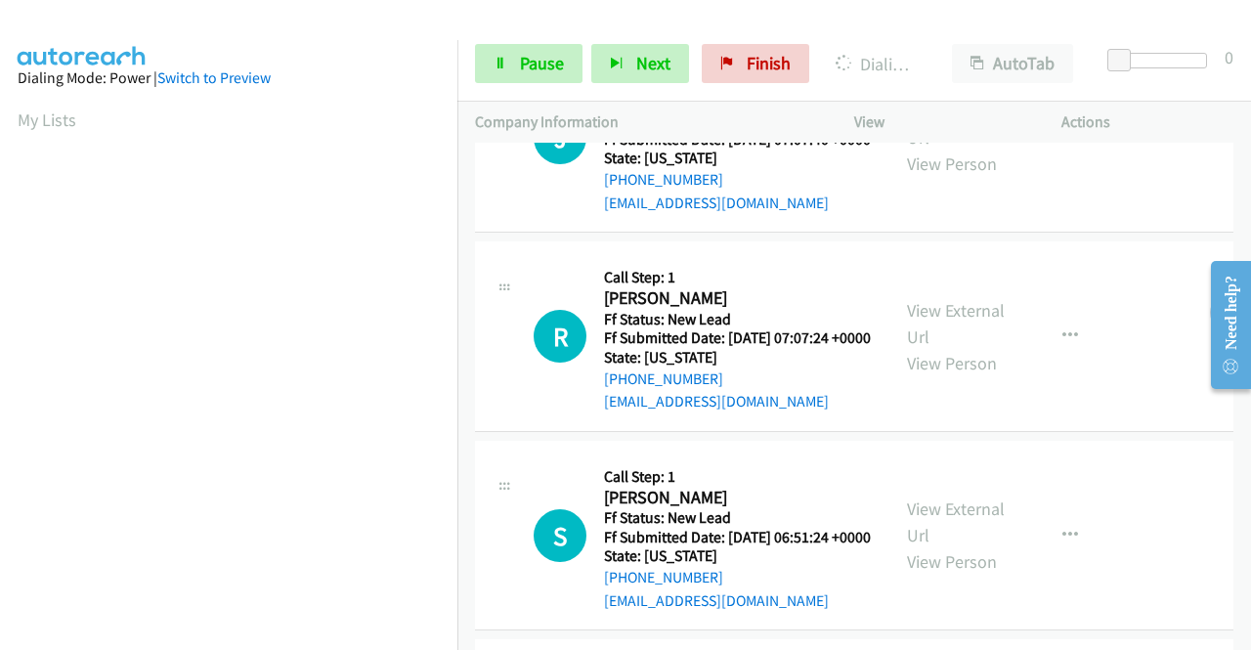
scroll to position [918, 0]
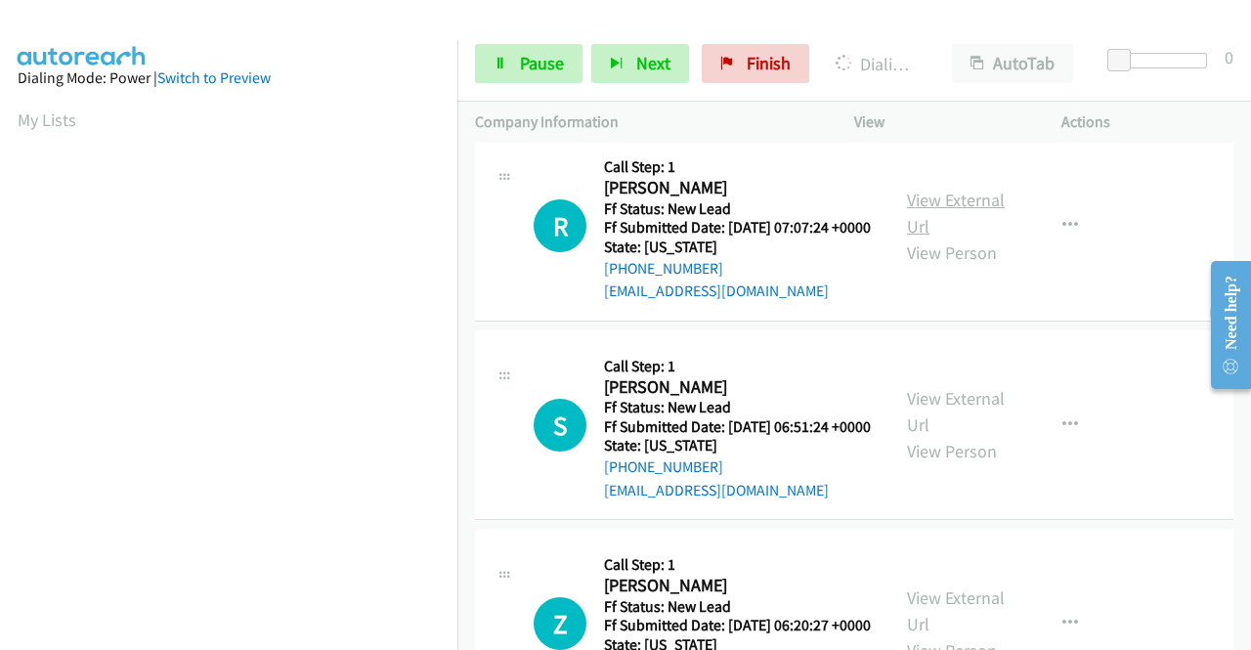
click at [952, 237] on link "View External Url" at bounding box center [956, 213] width 98 height 49
click at [968, 437] on link "View External Url" at bounding box center [956, 412] width 98 height 49
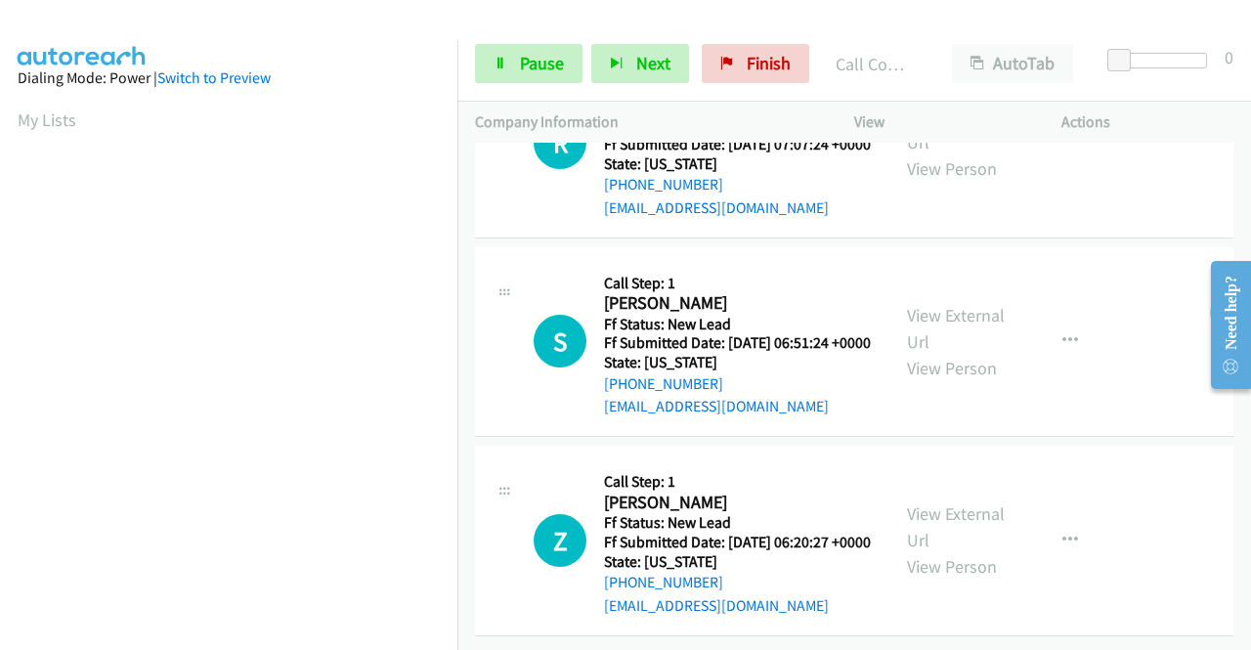
scroll to position [1165, 0]
click at [943, 502] on link "View External Url" at bounding box center [956, 526] width 98 height 49
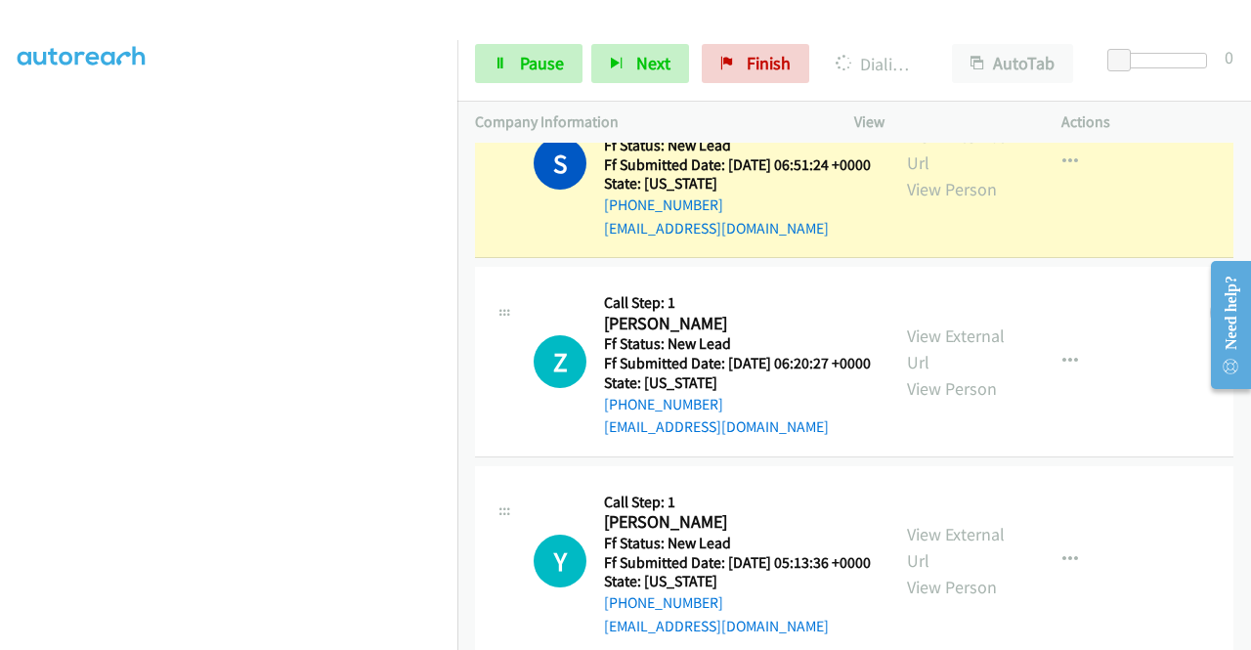
scroll to position [1500, 0]
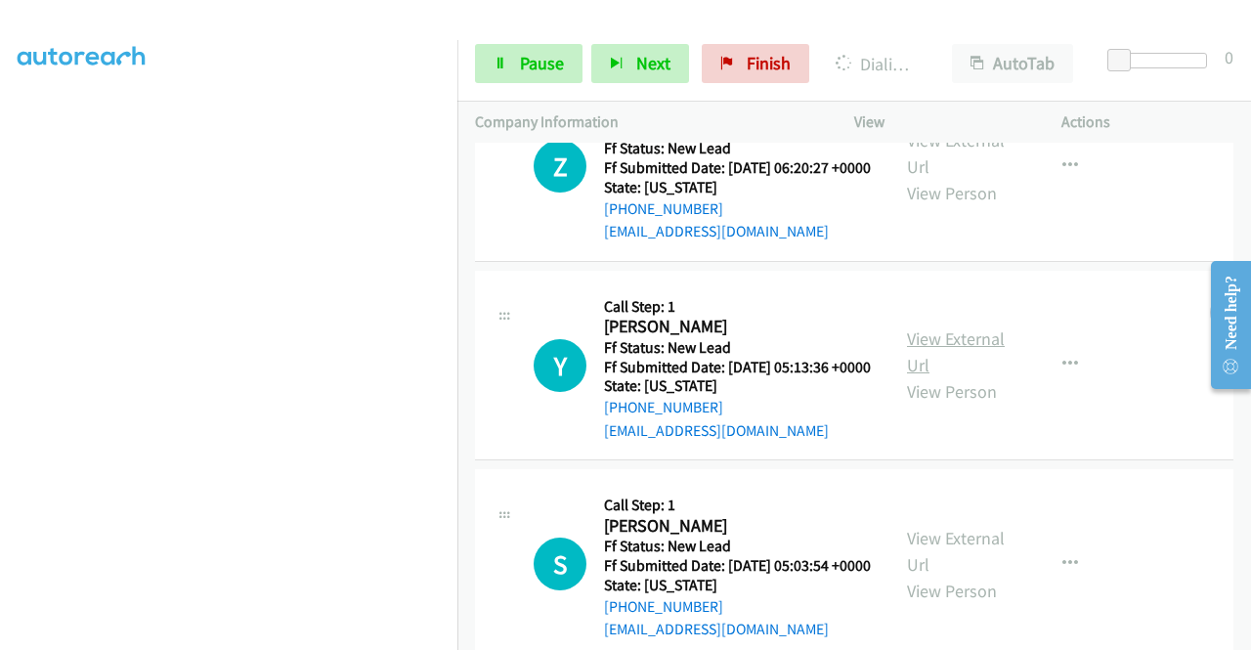
click at [944, 376] on link "View External Url" at bounding box center [956, 351] width 98 height 49
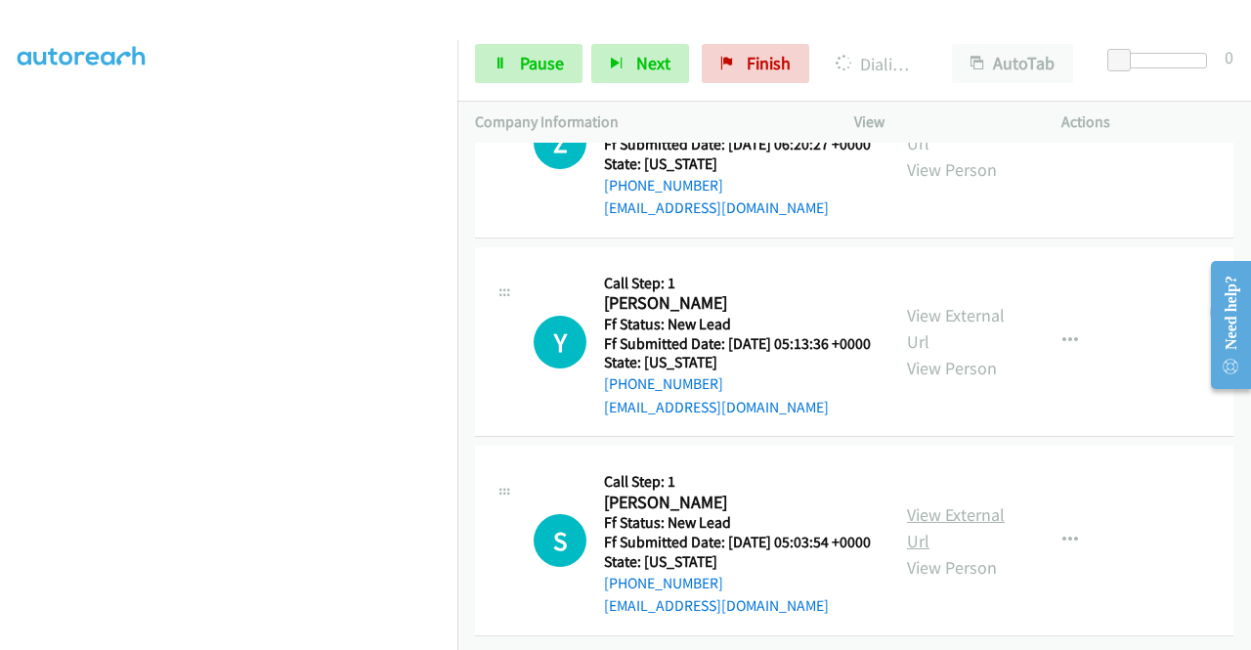
click at [949, 503] on link "View External Url" at bounding box center [956, 527] width 98 height 49
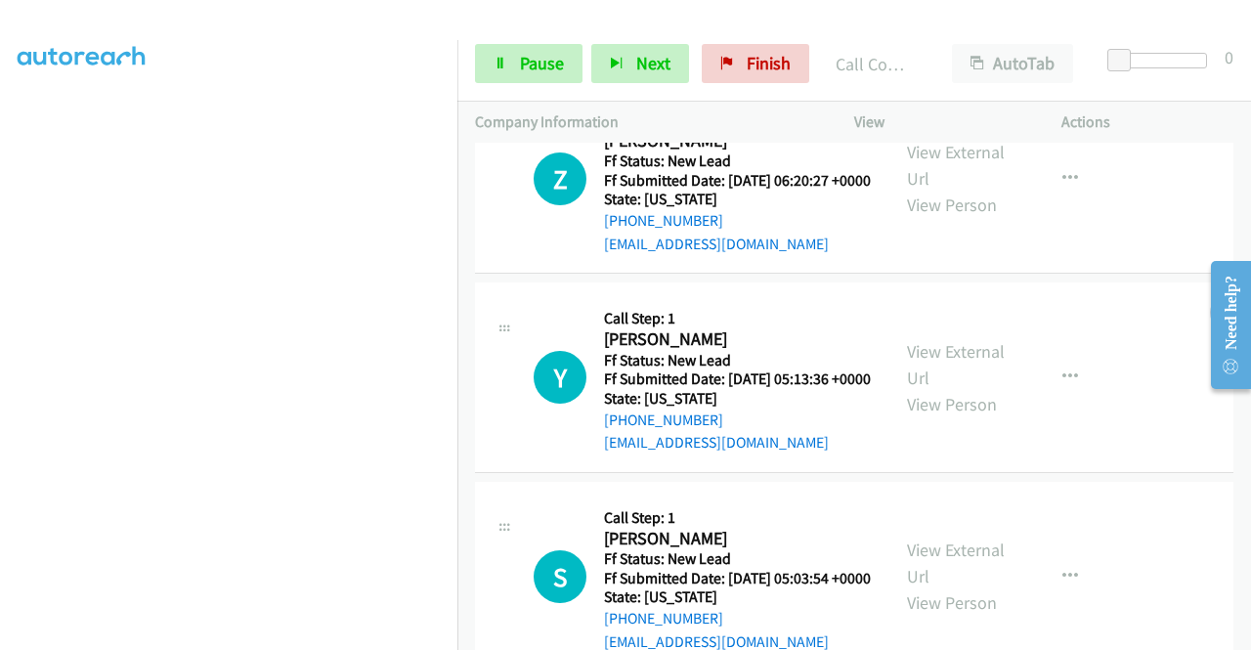
scroll to position [1334, 0]
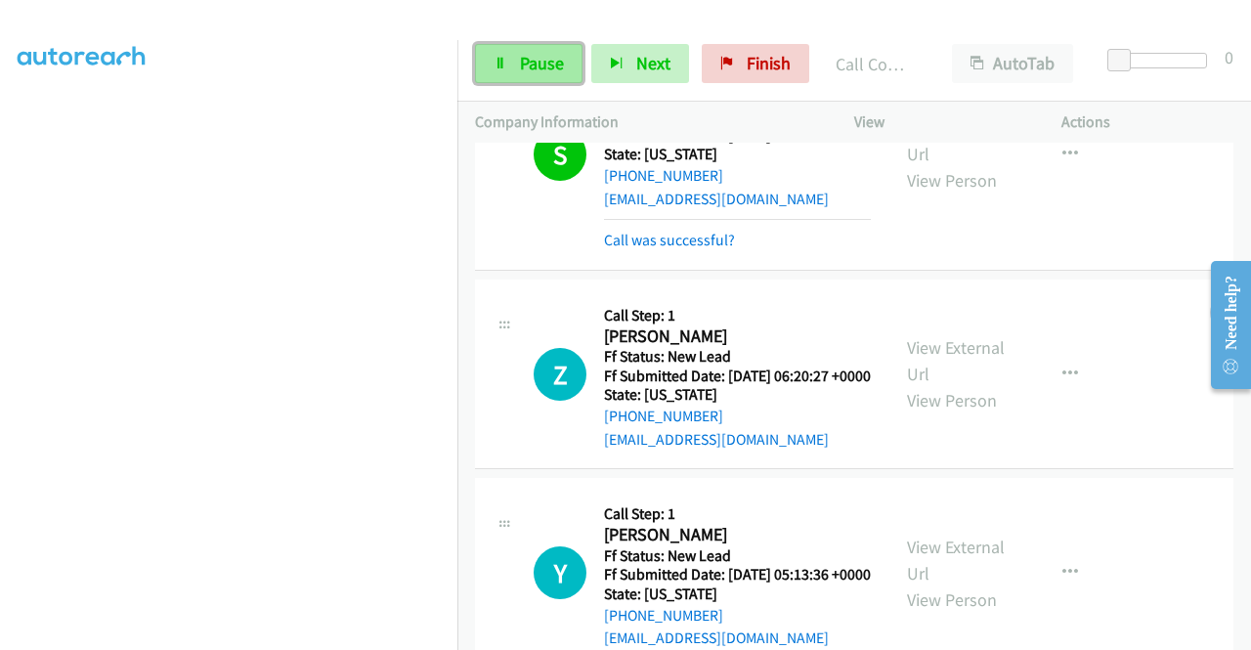
click at [504, 56] on link "Pause" at bounding box center [529, 63] width 108 height 39
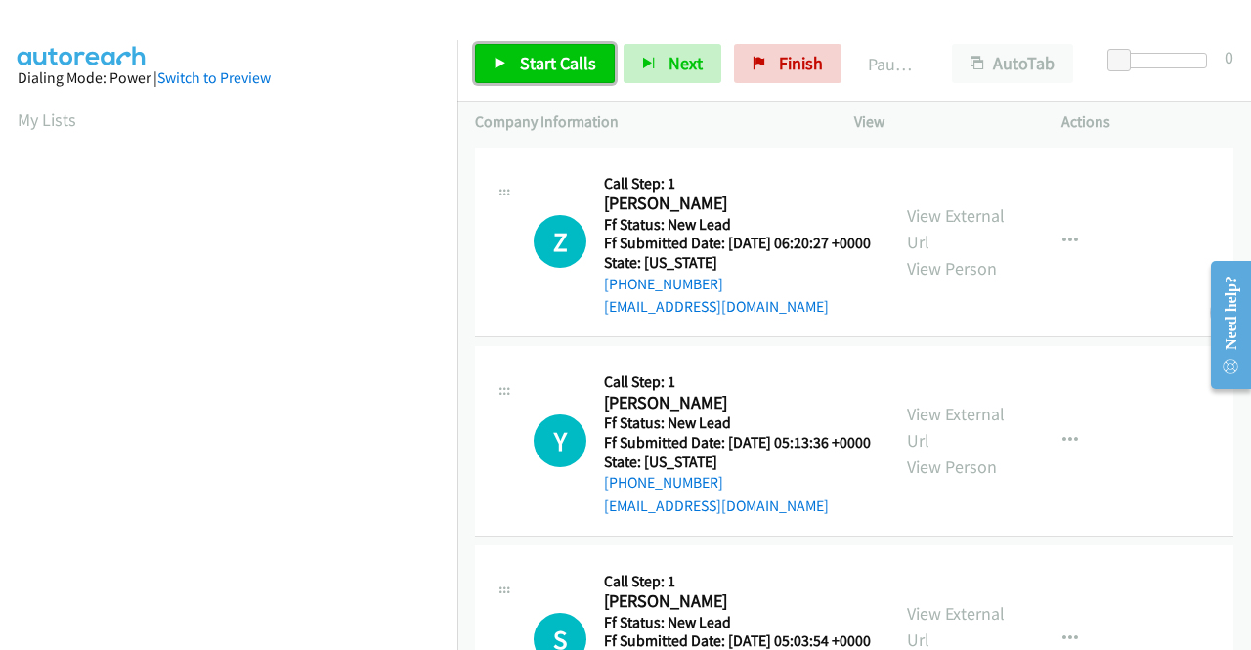
click at [528, 59] on span "Start Calls" at bounding box center [558, 63] width 76 height 22
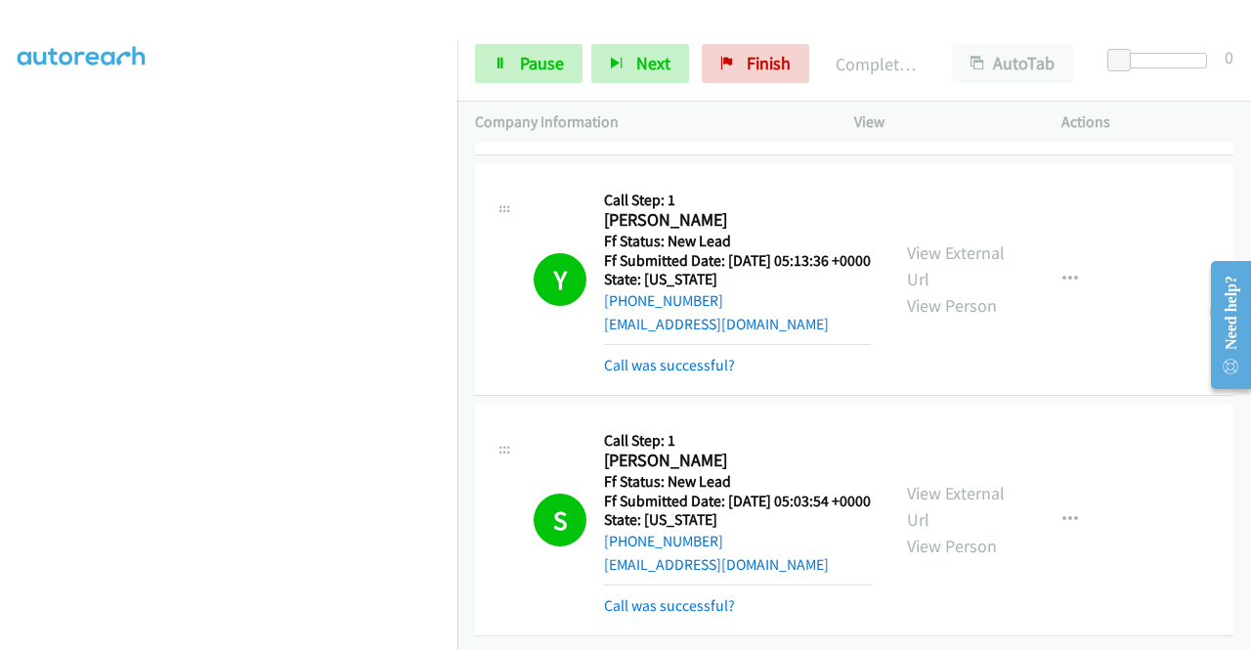
scroll to position [383, 0]
click at [514, 64] on link "Pause" at bounding box center [529, 63] width 108 height 39
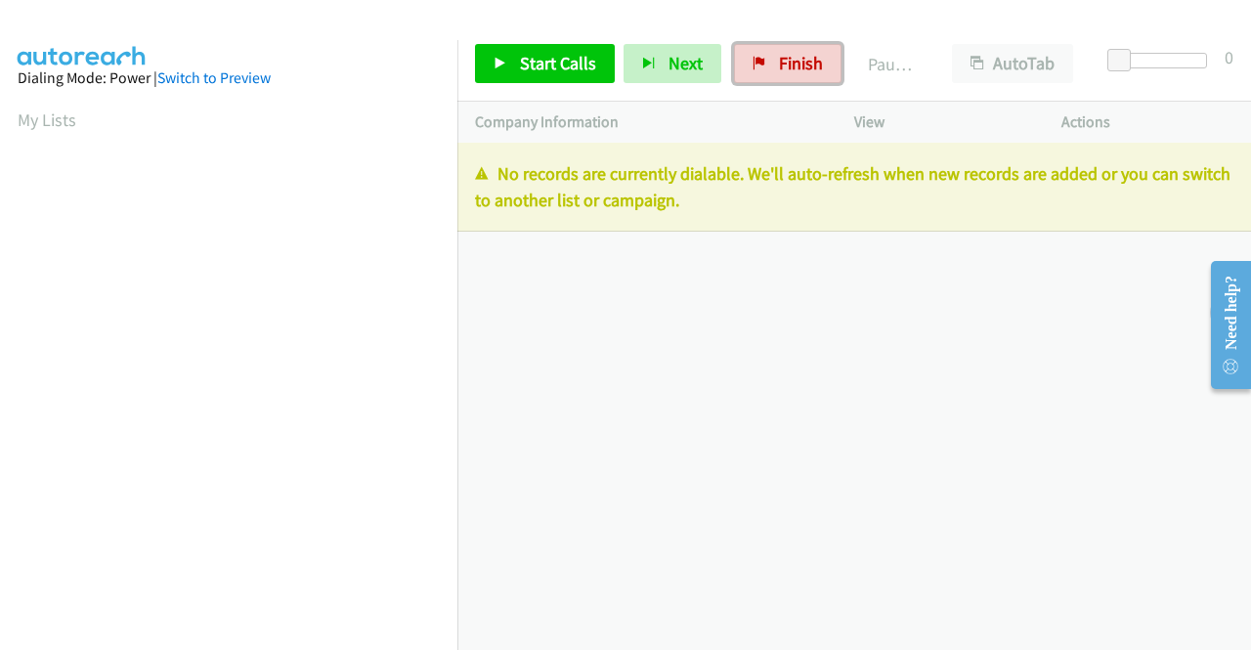
drag, startPoint x: 775, startPoint y: 69, endPoint x: 679, endPoint y: 108, distance: 103.4
click at [779, 69] on span "Finish" at bounding box center [801, 63] width 44 height 22
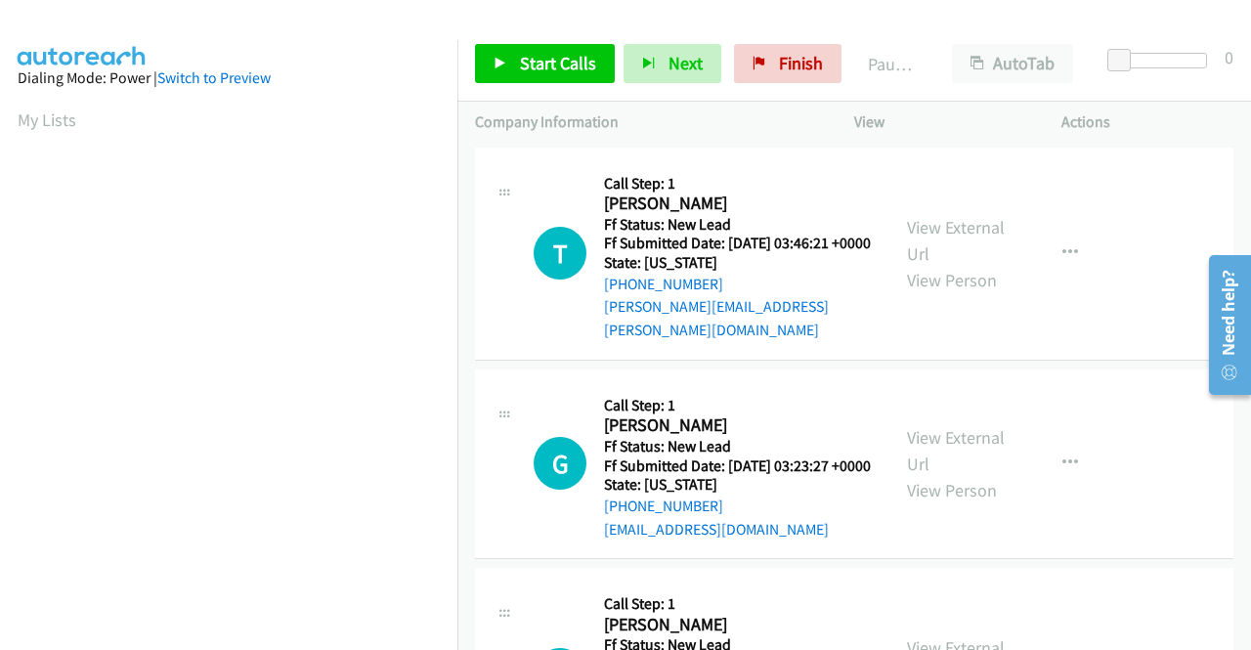
scroll to position [446, 0]
click at [972, 223] on link "View External Url" at bounding box center [956, 240] width 98 height 49
click at [977, 443] on link "View External Url" at bounding box center [956, 450] width 98 height 49
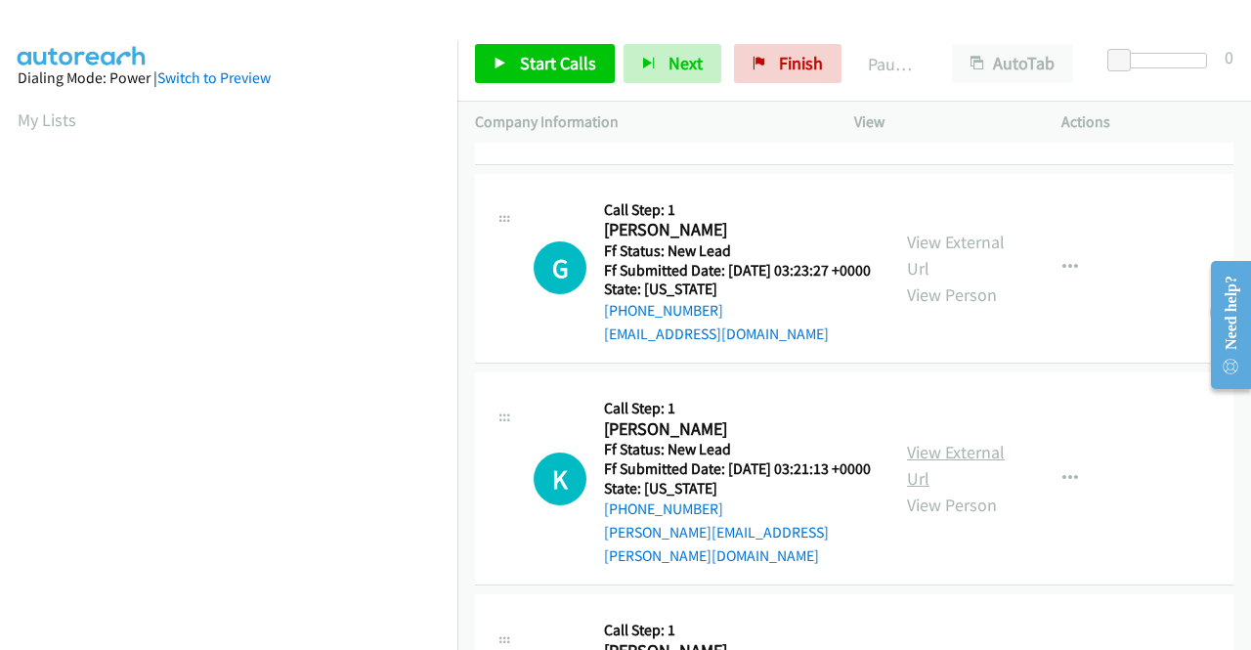
click at [984, 472] on link "View External Url" at bounding box center [956, 465] width 98 height 49
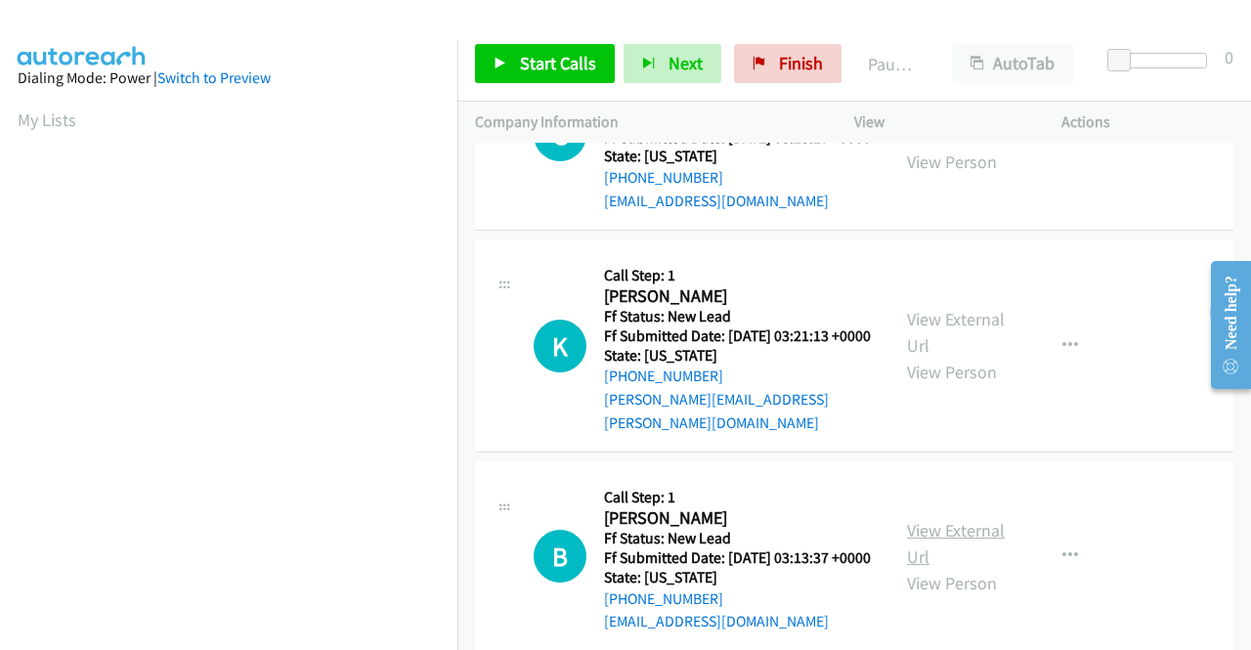
scroll to position [391, 0]
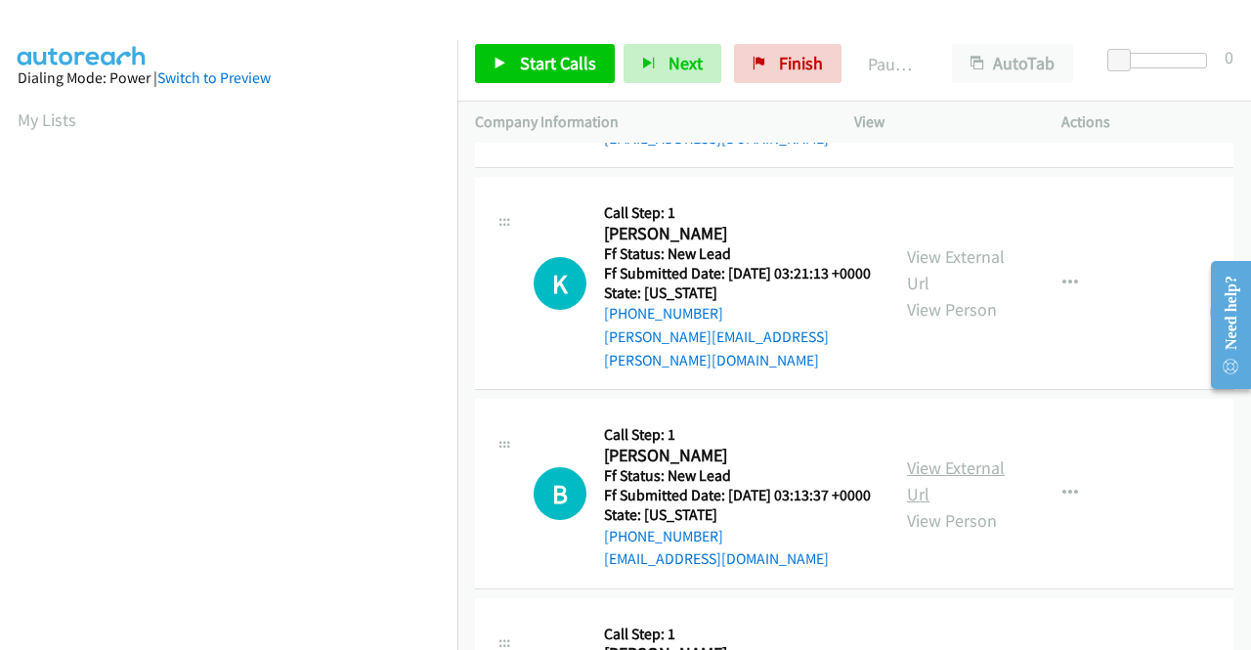
click at [965, 495] on link "View External Url" at bounding box center [956, 480] width 98 height 49
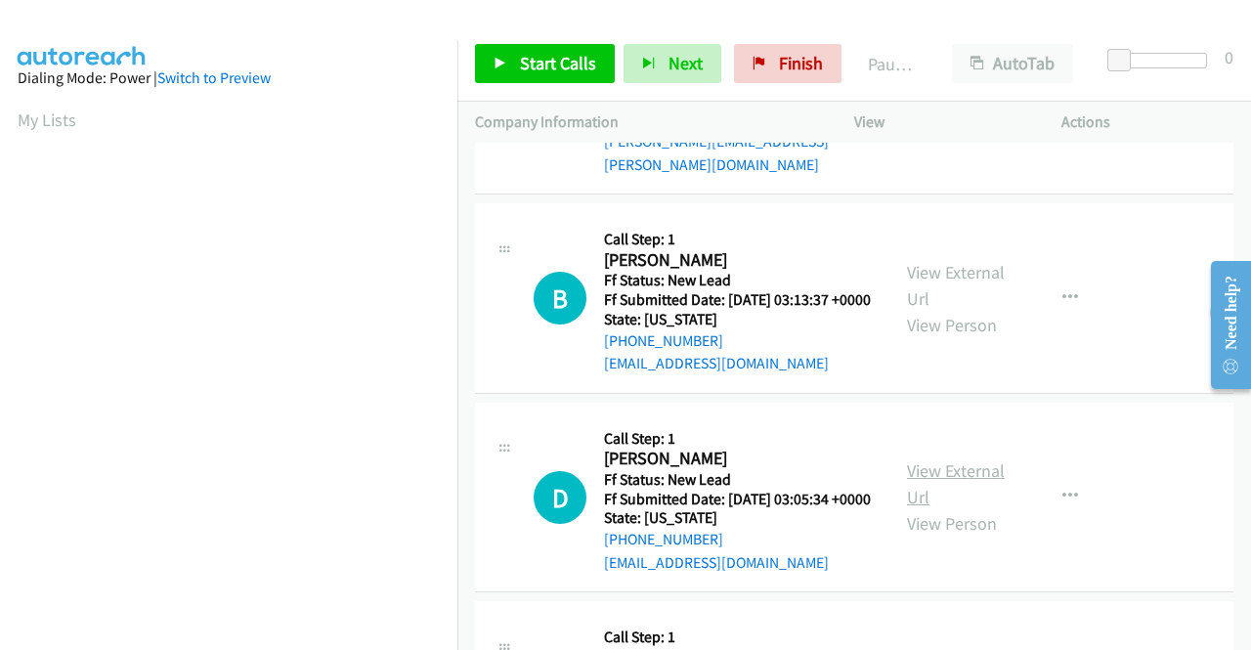
click at [955, 507] on link "View External Url" at bounding box center [956, 483] width 98 height 49
click at [500, 59] on icon at bounding box center [501, 65] width 14 height 14
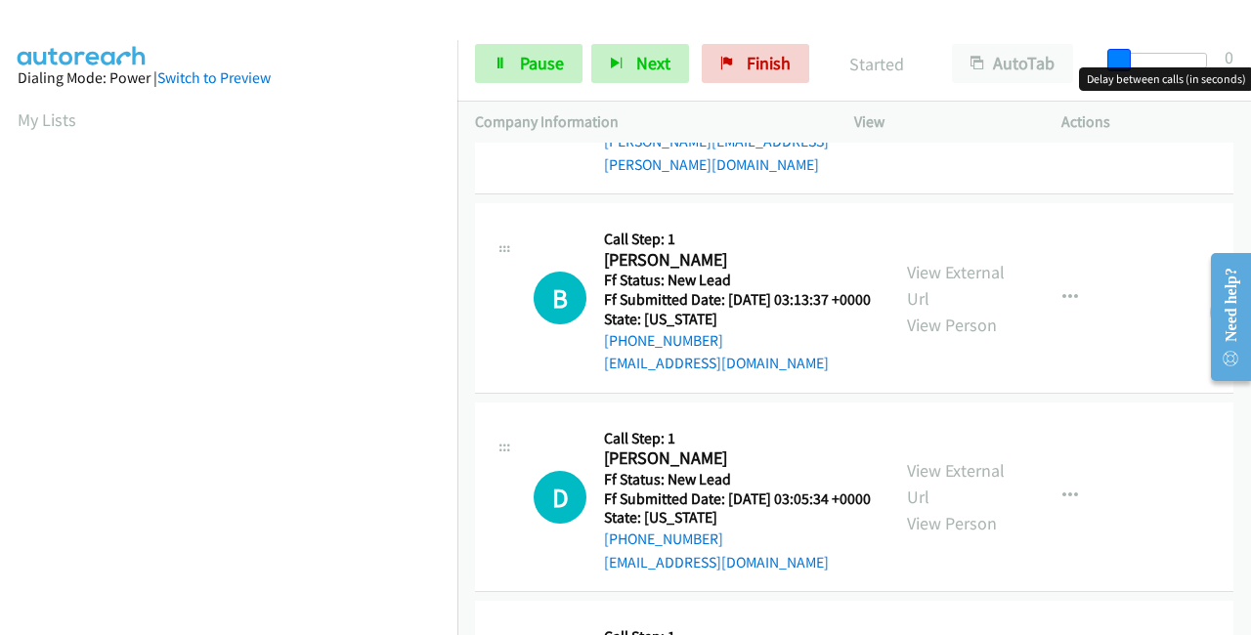
drag, startPoint x: 1111, startPoint y: 56, endPoint x: 1250, endPoint y: 38, distance: 139.9
click at [1250, 58] on div "Start Calls Pause Next Finish Started AutoTab AutoTab 0" at bounding box center [854, 63] width 794 height 75
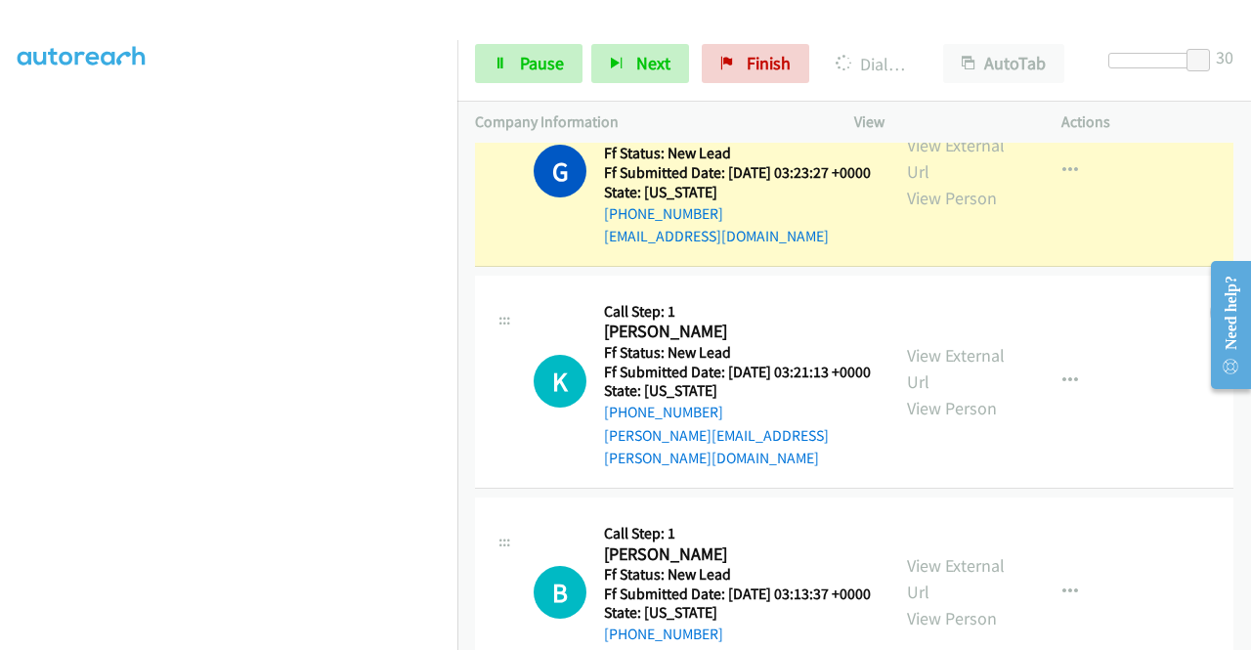
scroll to position [237, 0]
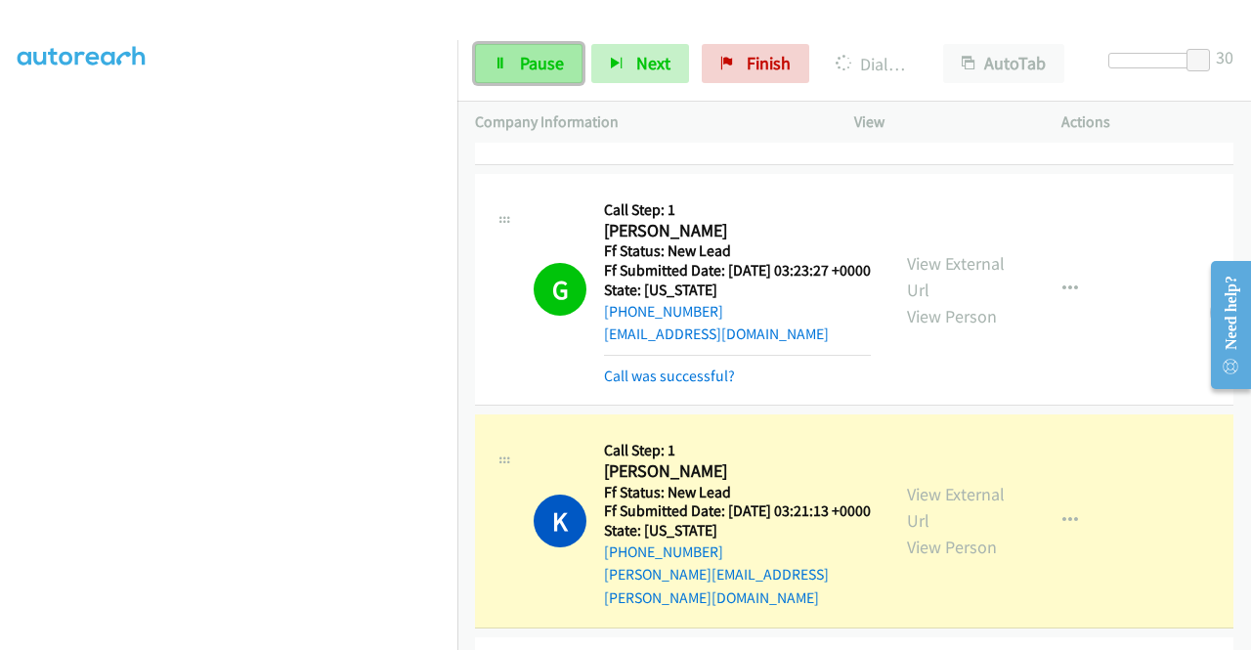
click at [540, 63] on span "Pause" at bounding box center [542, 63] width 44 height 22
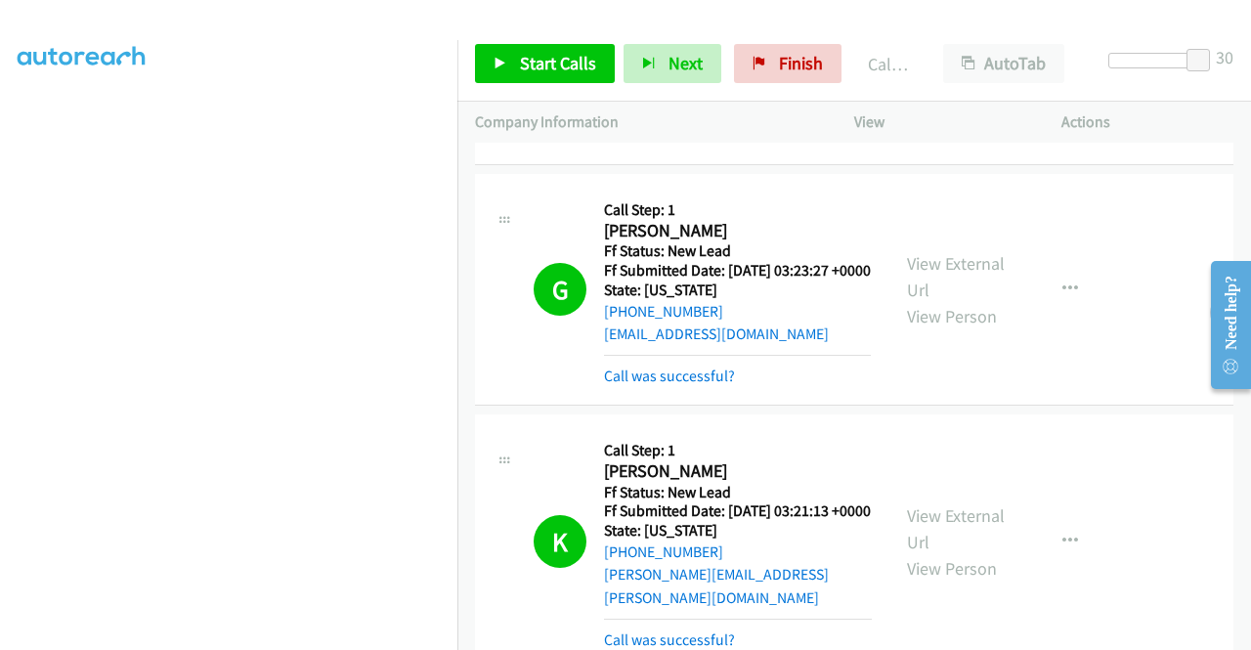
scroll to position [0, 0]
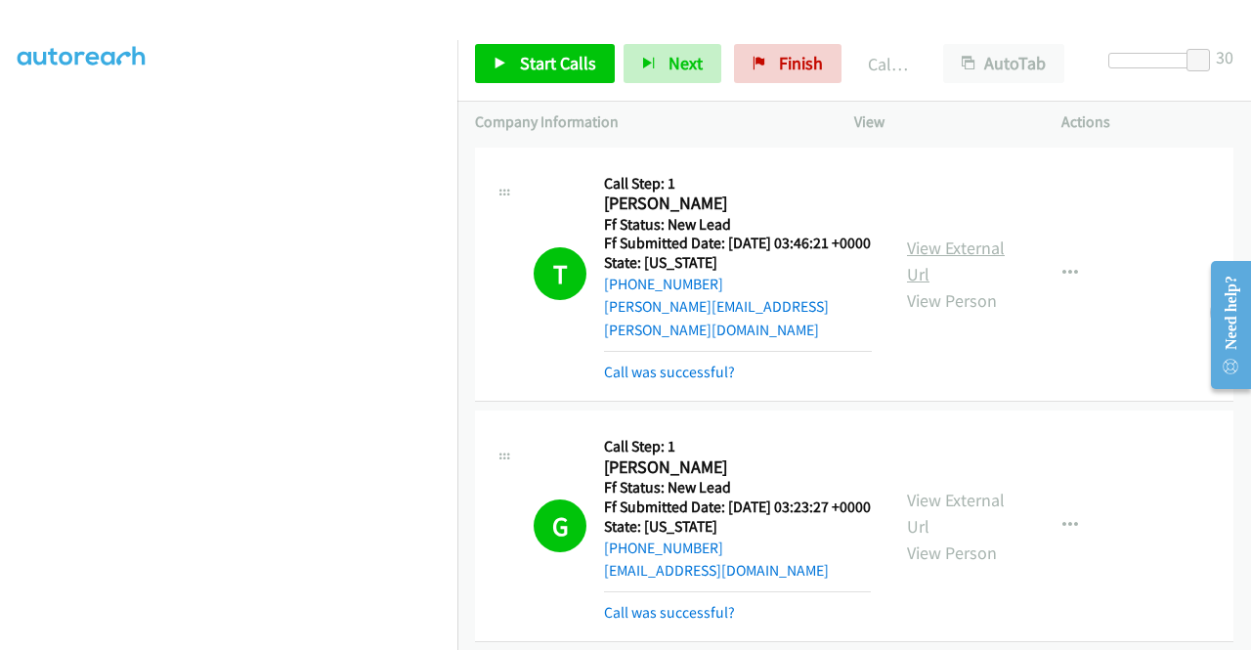
click at [965, 255] on link "View External Url" at bounding box center [956, 261] width 98 height 49
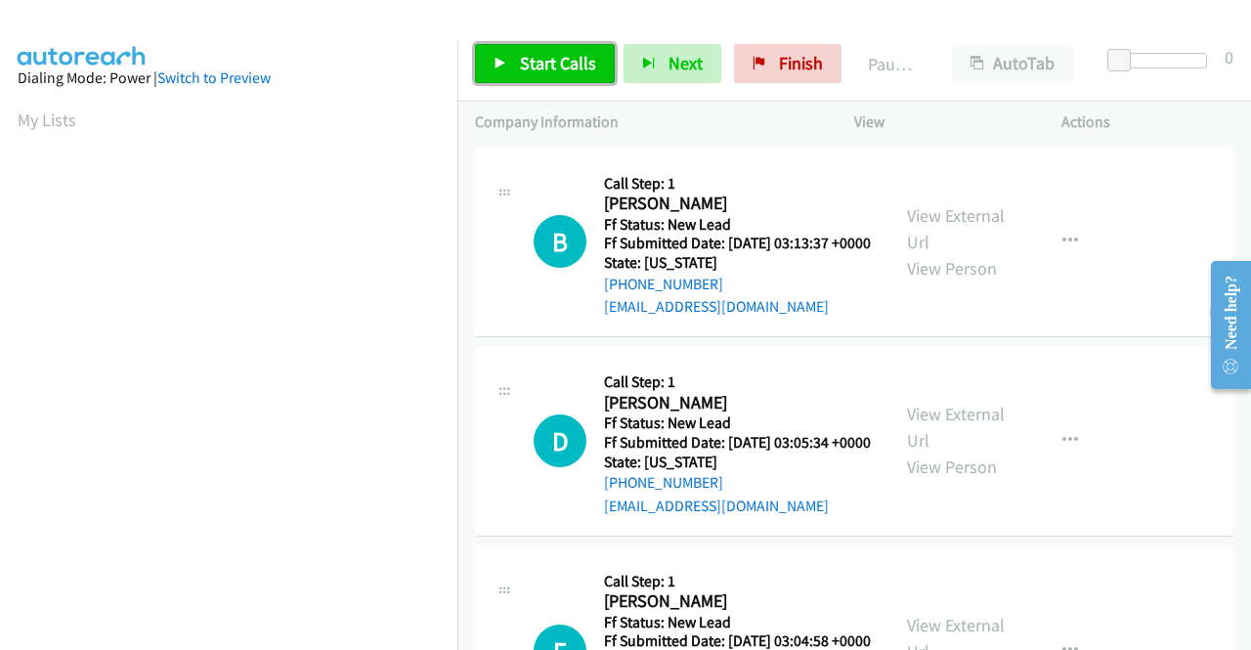
click at [545, 58] on span "Start Calls" at bounding box center [558, 63] width 76 height 22
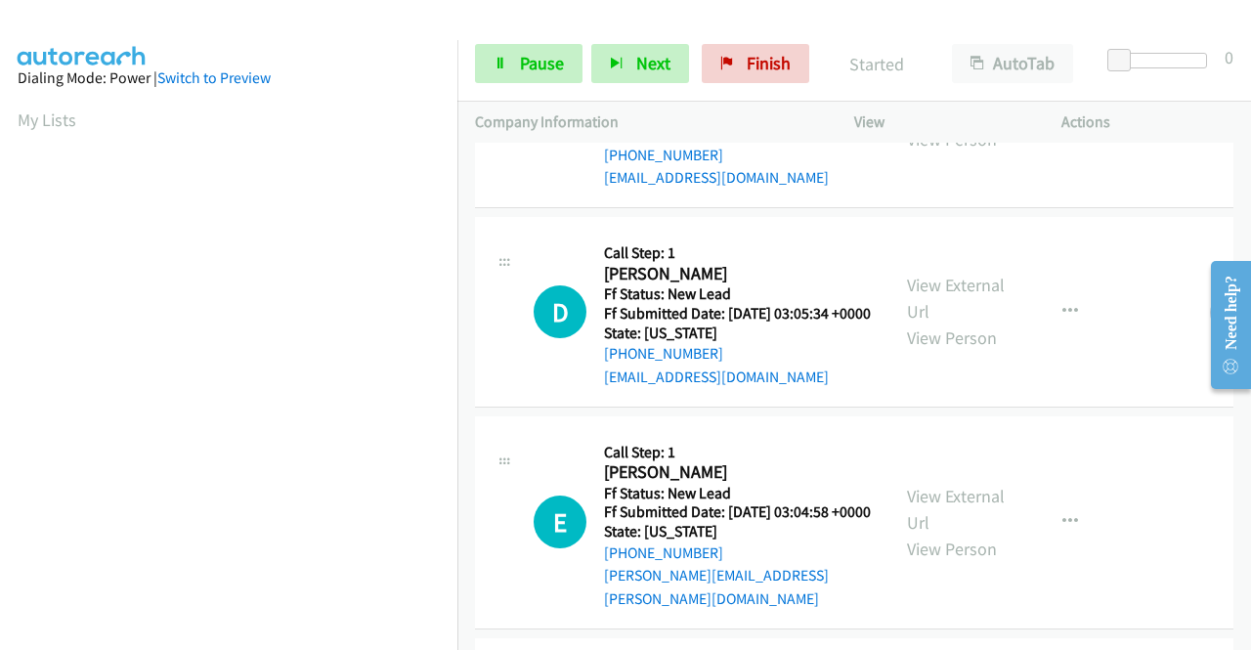
scroll to position [293, 0]
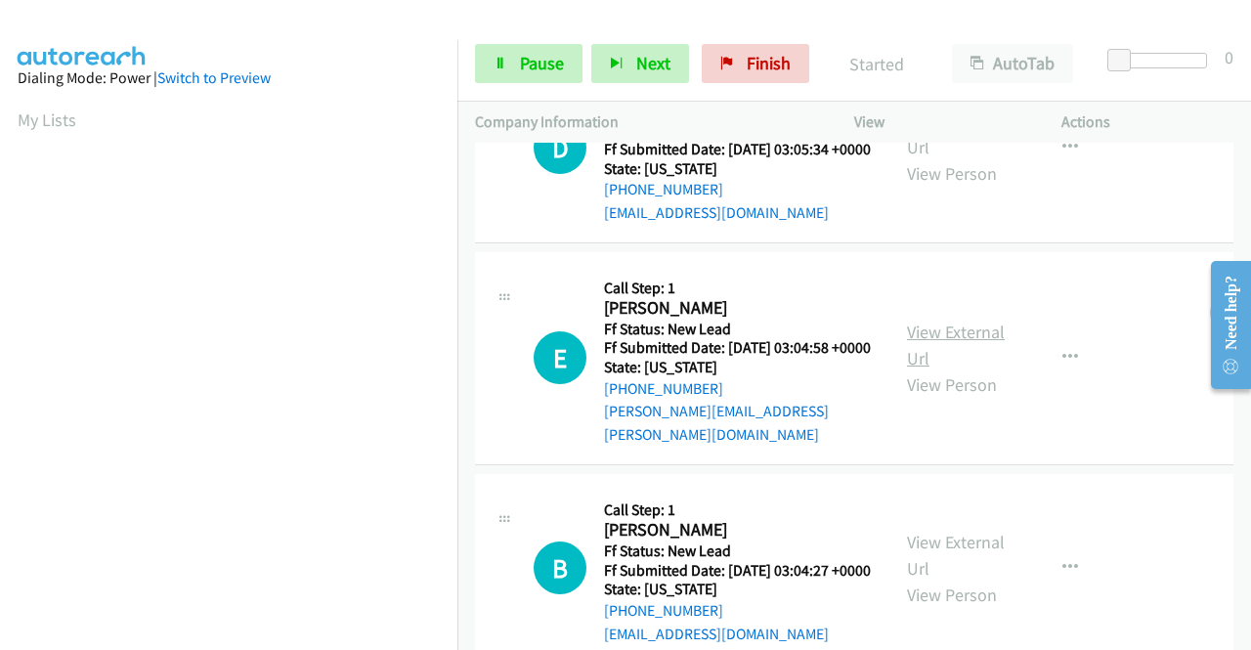
click at [945, 368] on link "View External Url" at bounding box center [956, 345] width 98 height 49
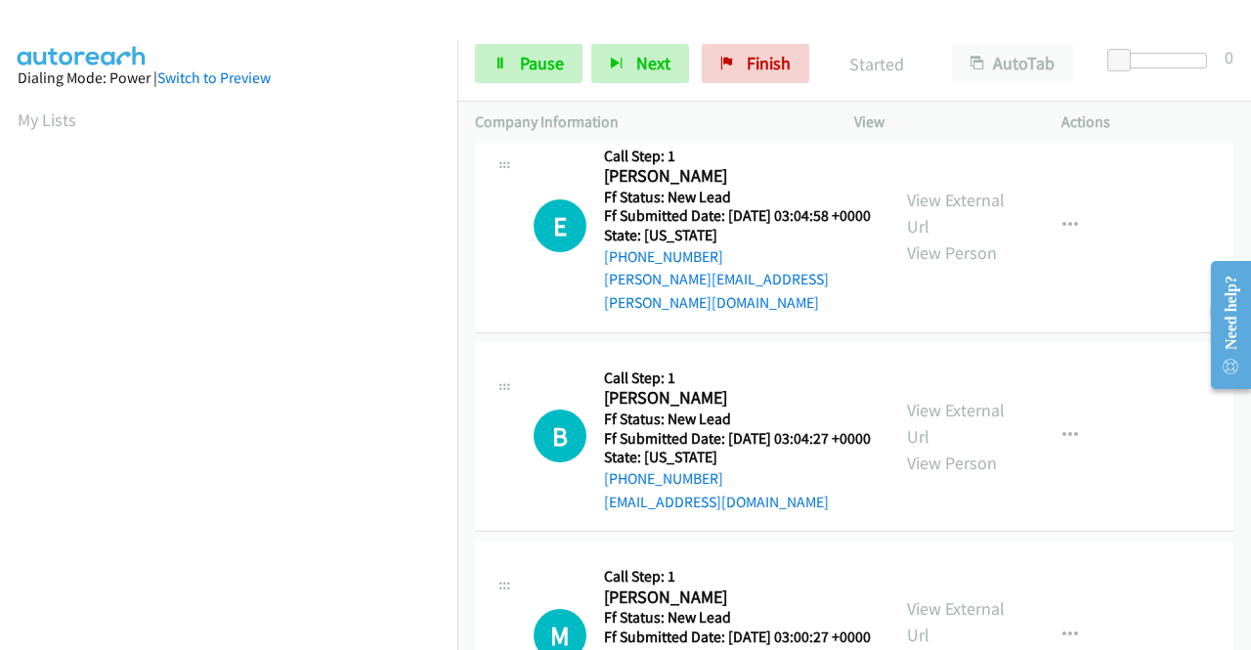
scroll to position [489, 0]
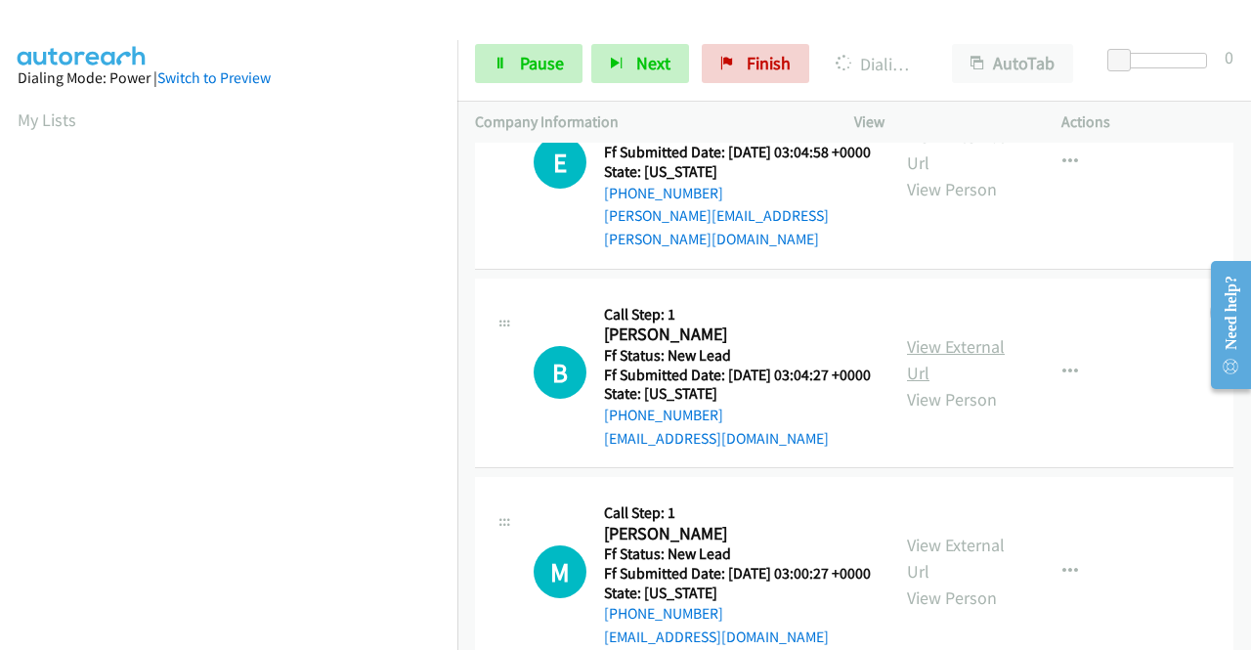
click at [974, 384] on link "View External Url" at bounding box center [956, 359] width 98 height 49
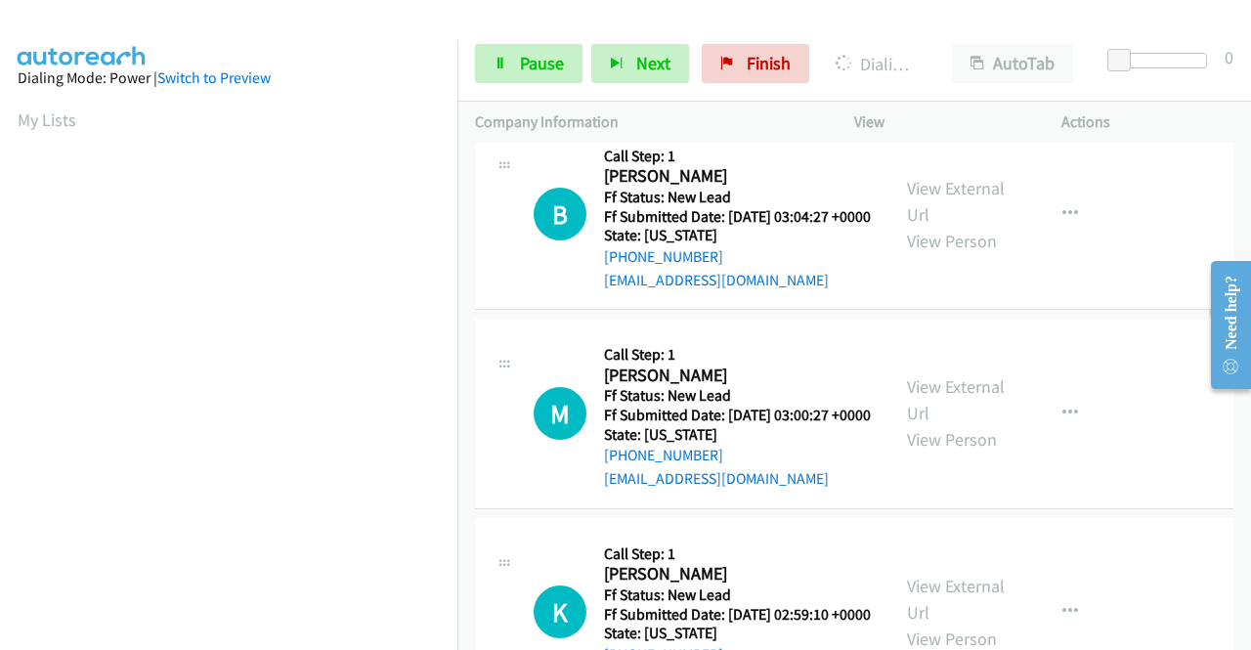
scroll to position [782, 0]
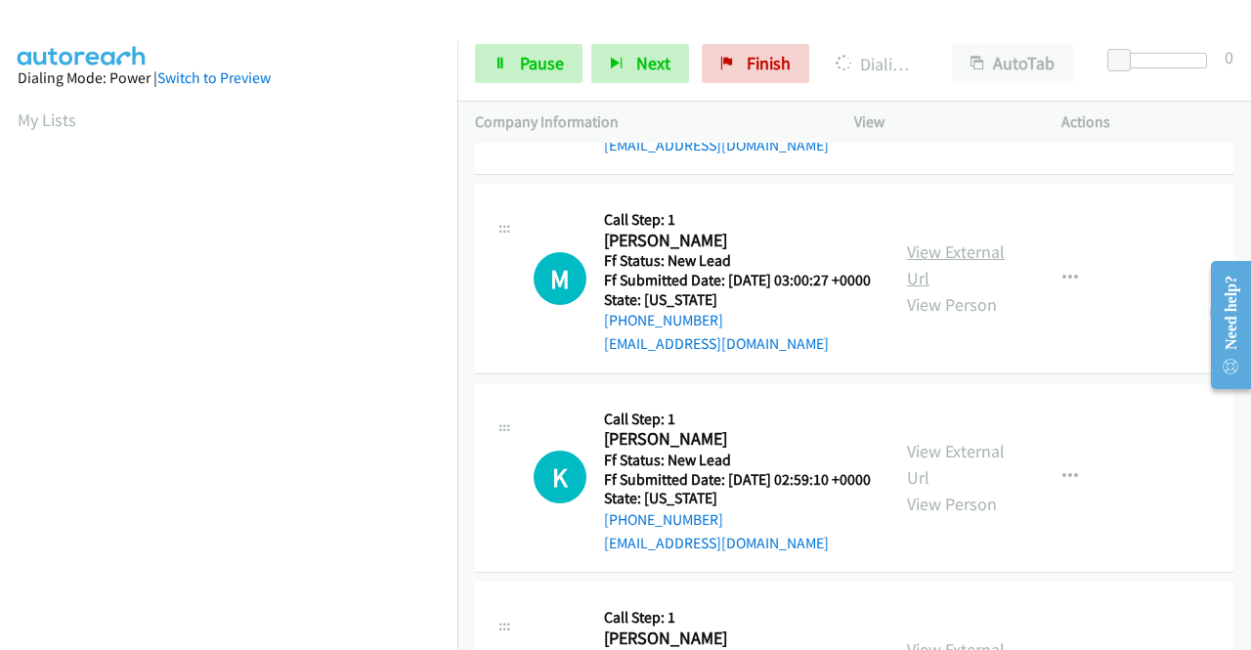
click at [962, 289] on link "View External Url" at bounding box center [956, 264] width 98 height 49
click at [956, 489] on link "View External Url" at bounding box center [956, 464] width 98 height 49
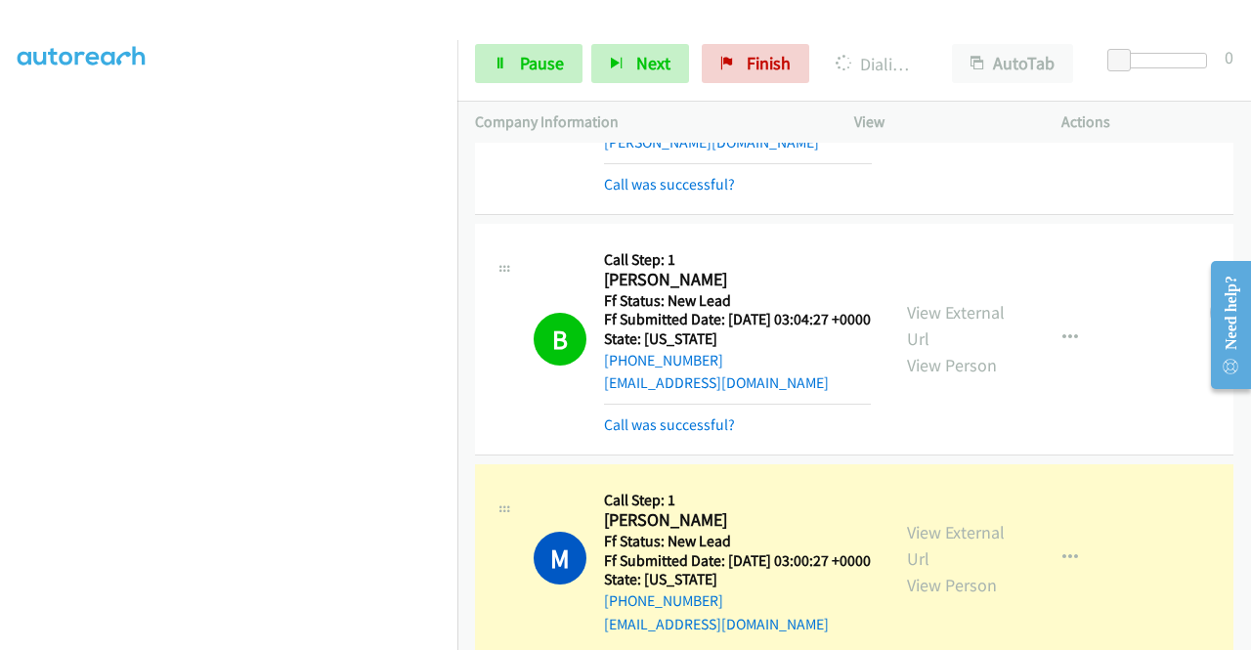
scroll to position [1059, 0]
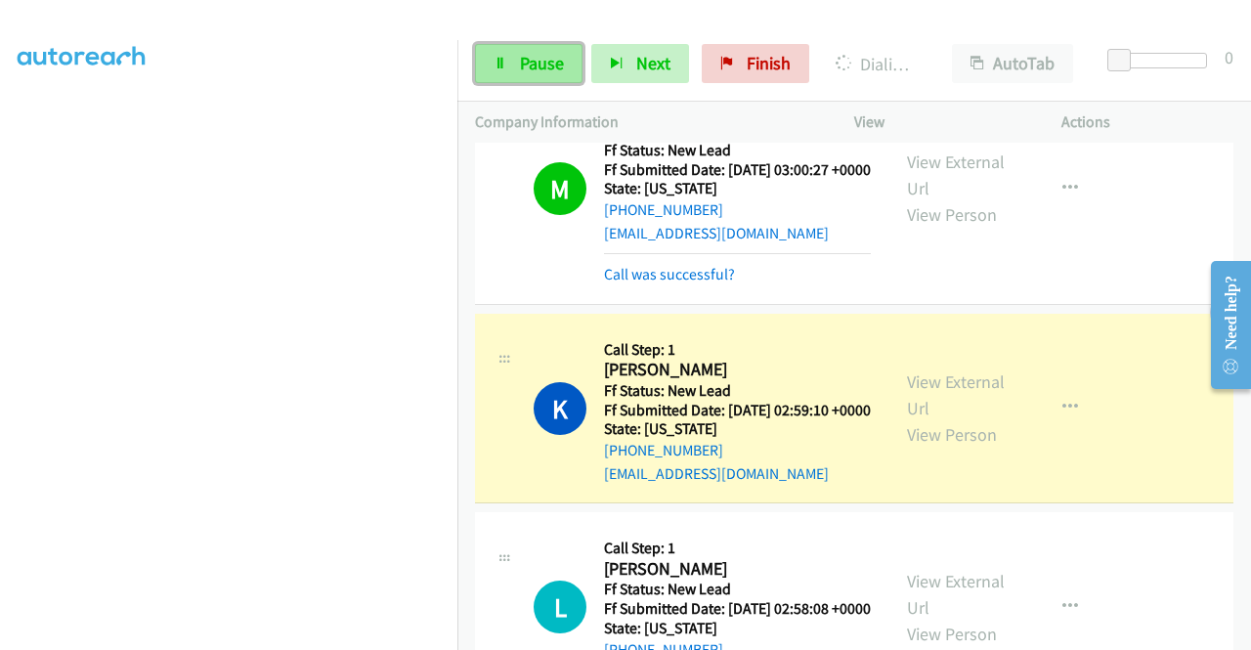
click at [542, 75] on link "Pause" at bounding box center [529, 63] width 108 height 39
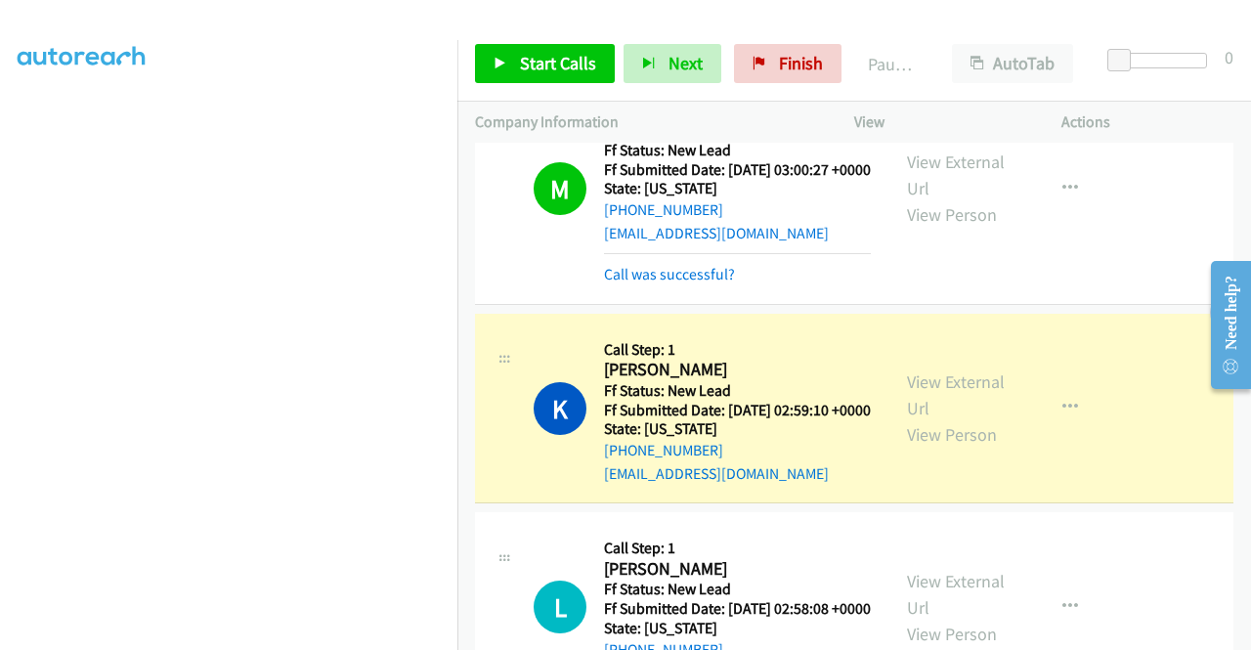
scroll to position [446, 0]
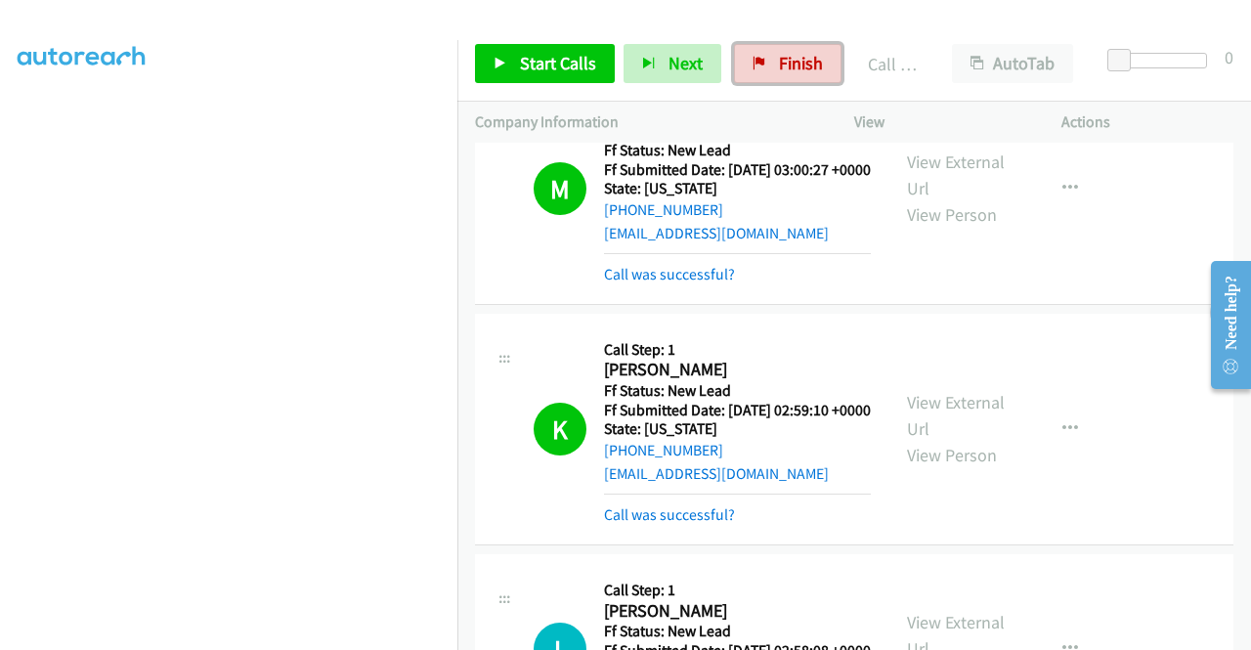
drag, startPoint x: 782, startPoint y: 65, endPoint x: 694, endPoint y: 99, distance: 94.4
click at [782, 65] on span "Finish" at bounding box center [801, 63] width 44 height 22
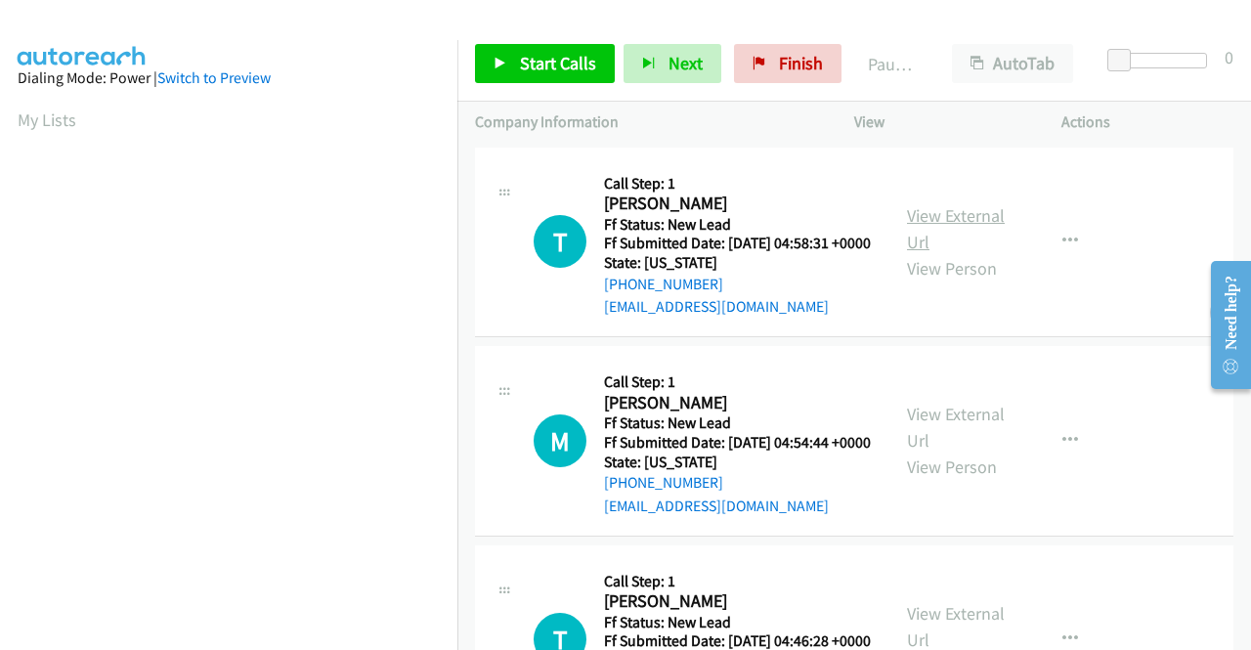
click at [951, 227] on link "View External Url" at bounding box center [956, 228] width 98 height 49
click at [966, 446] on link "View External Url" at bounding box center [956, 427] width 98 height 49
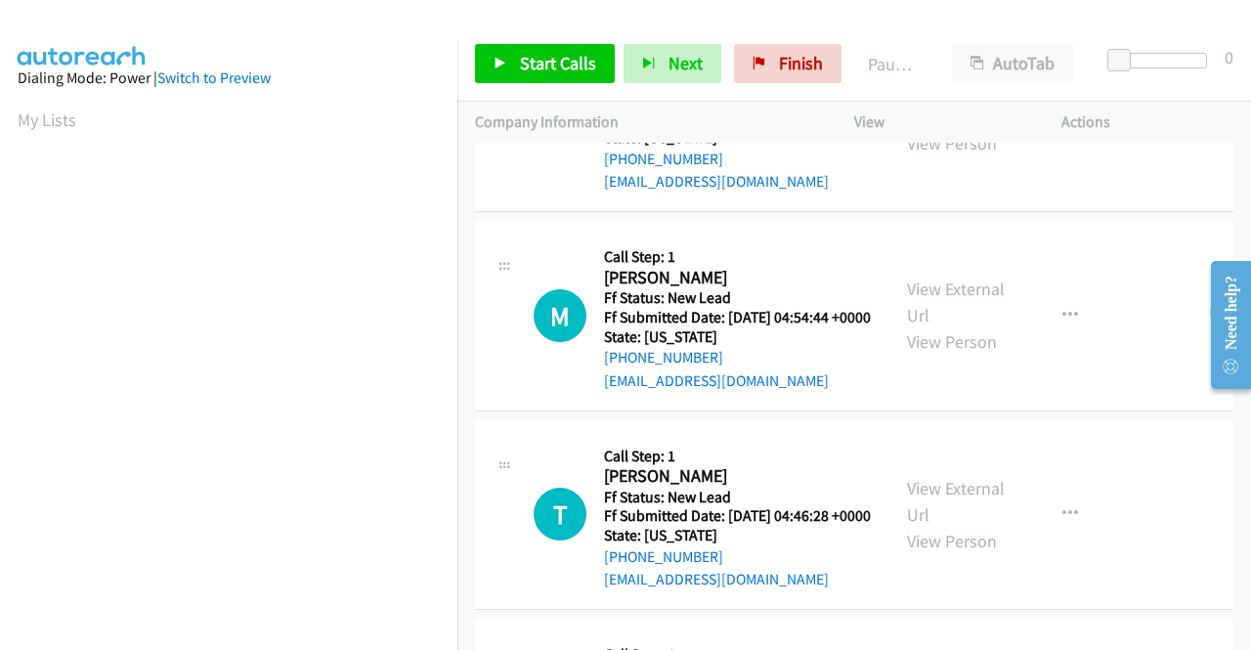
scroll to position [195, 0]
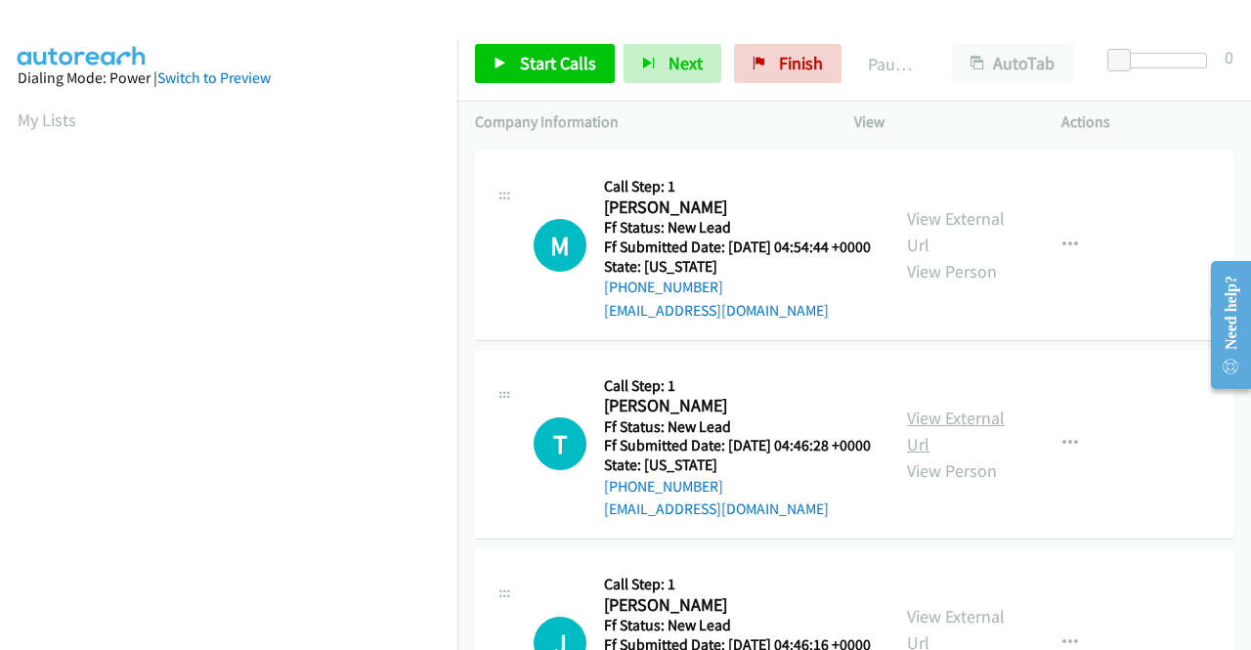
click at [953, 455] on link "View External Url" at bounding box center [956, 431] width 98 height 49
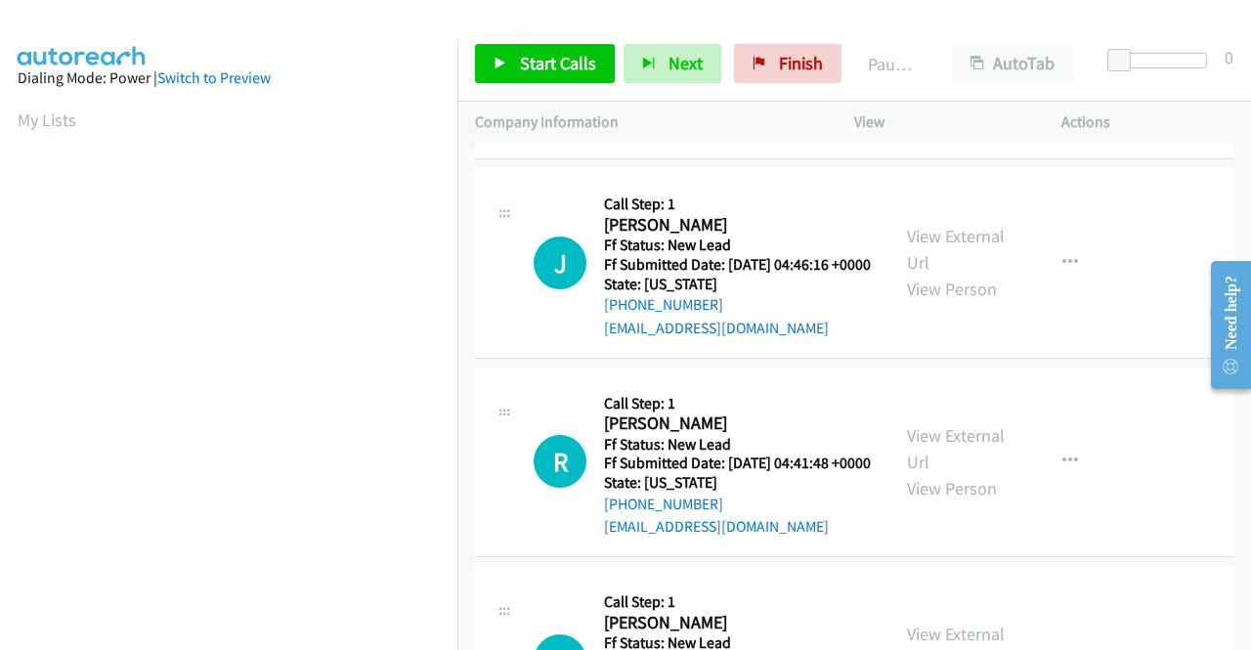
scroll to position [586, 0]
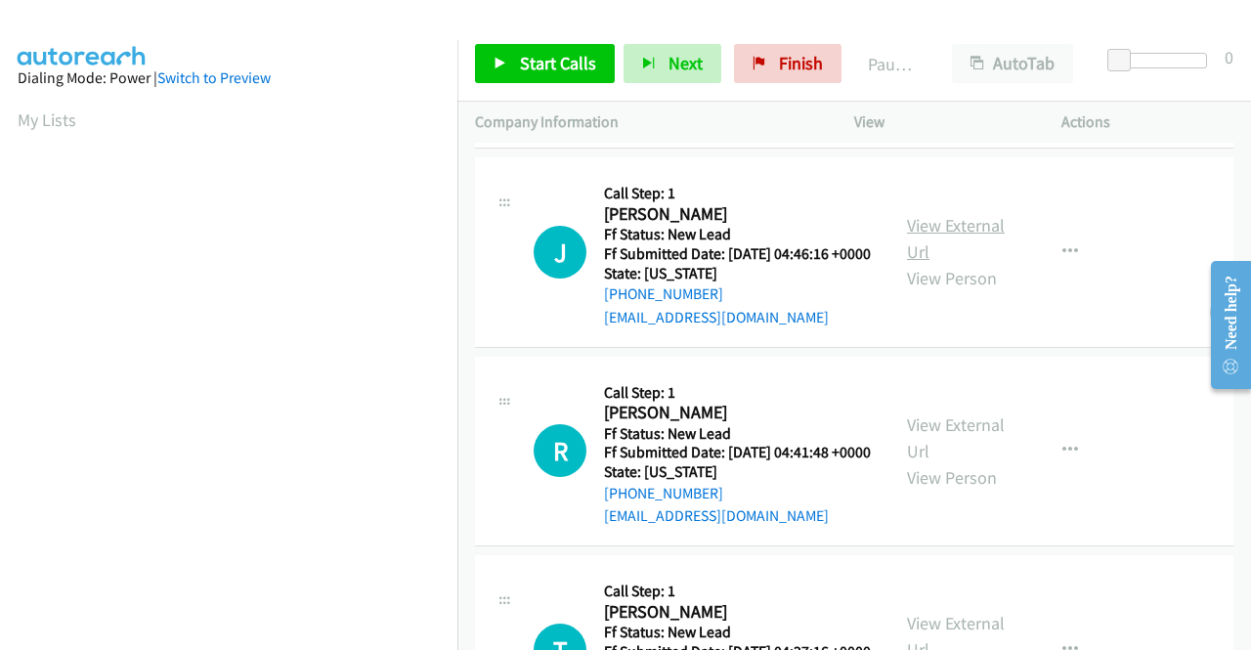
click at [957, 263] on link "View External Url" at bounding box center [956, 238] width 98 height 49
click at [940, 462] on link "View External Url" at bounding box center [956, 437] width 98 height 49
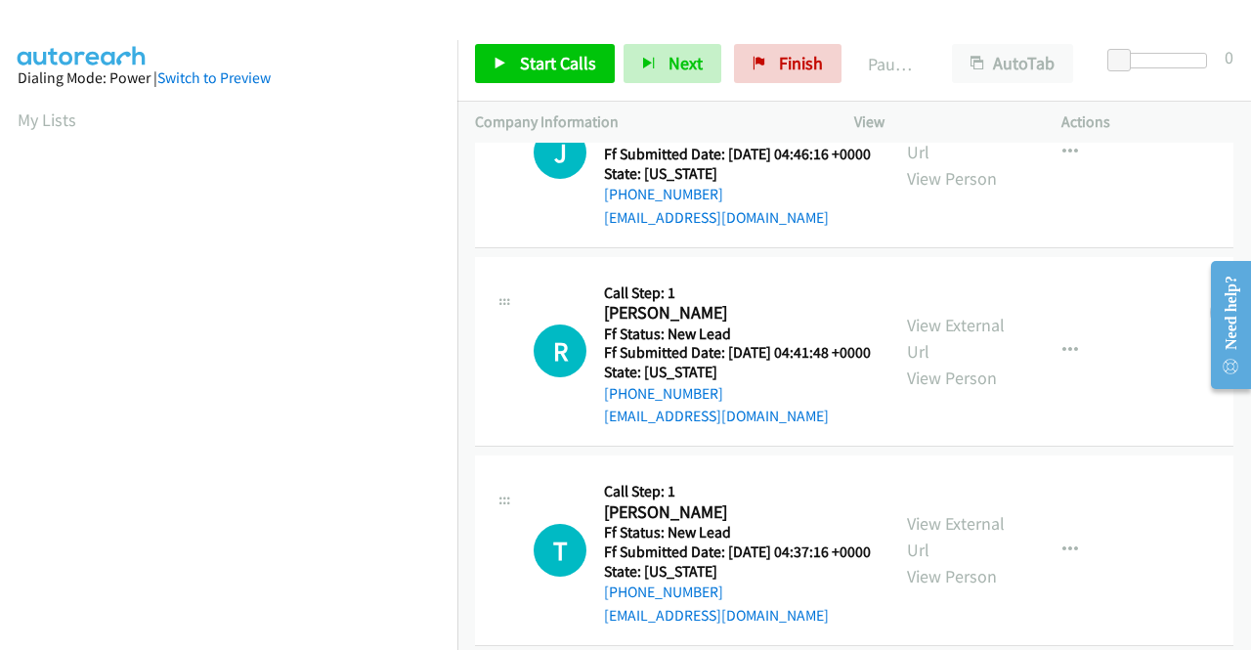
scroll to position [782, 0]
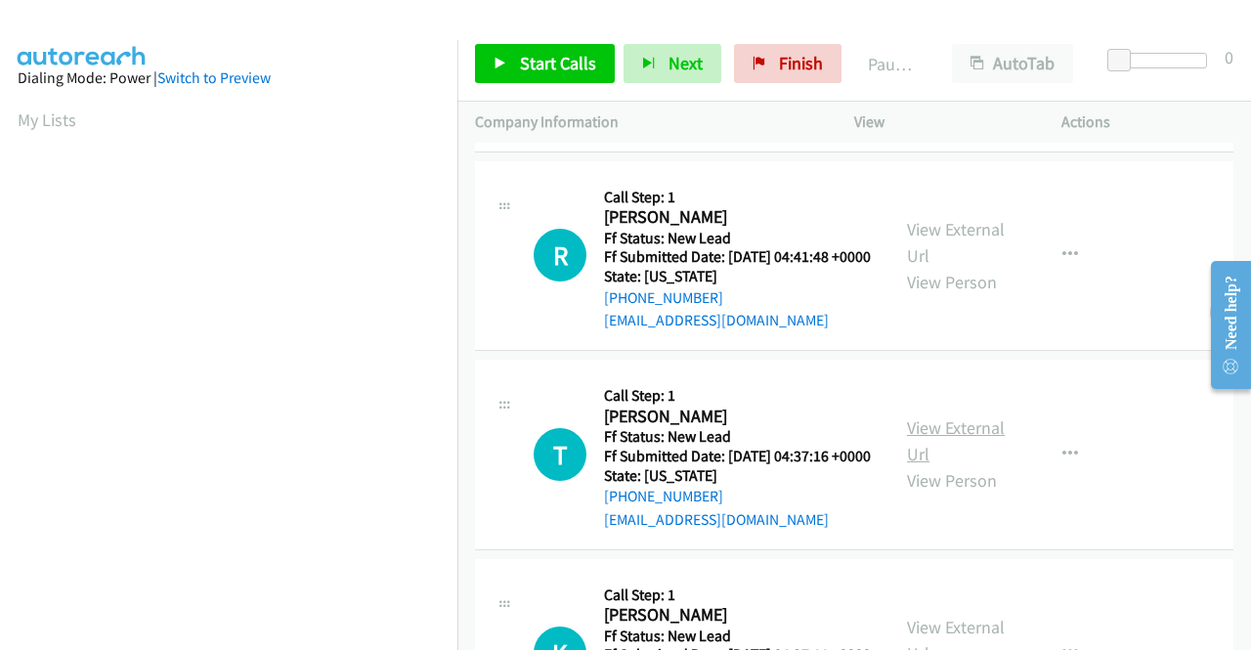
click at [926, 465] on link "View External Url" at bounding box center [956, 440] width 98 height 49
click at [526, 65] on span "Start Calls" at bounding box center [558, 63] width 76 height 22
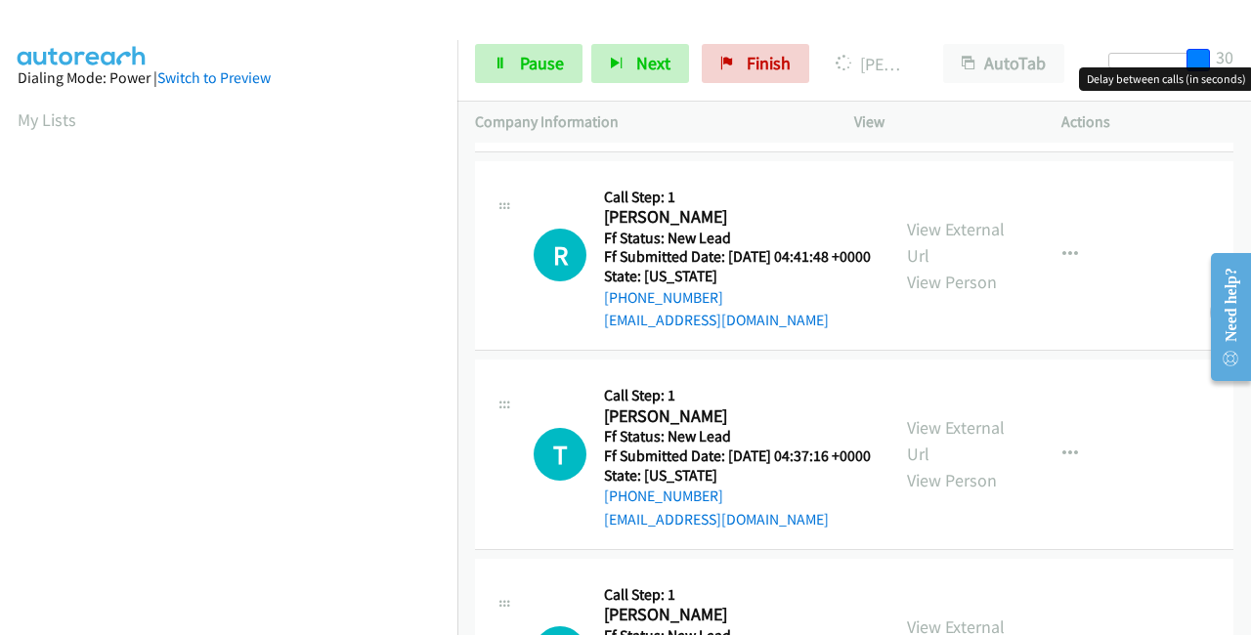
drag, startPoint x: 1128, startPoint y: 54, endPoint x: 1250, endPoint y: 54, distance: 122.2
click at [1250, 54] on div "Start Calls Pause Next Finish Dialing Tyson Baker AutoTab AutoTab 30" at bounding box center [854, 63] width 794 height 75
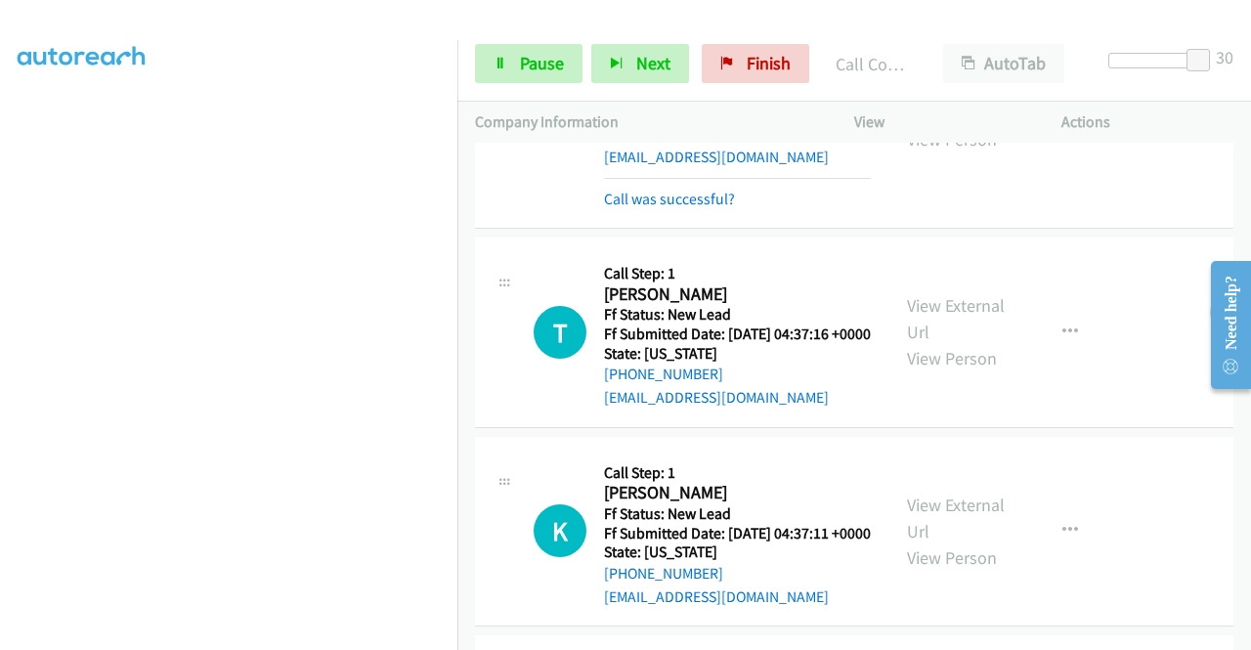
scroll to position [1312, 0]
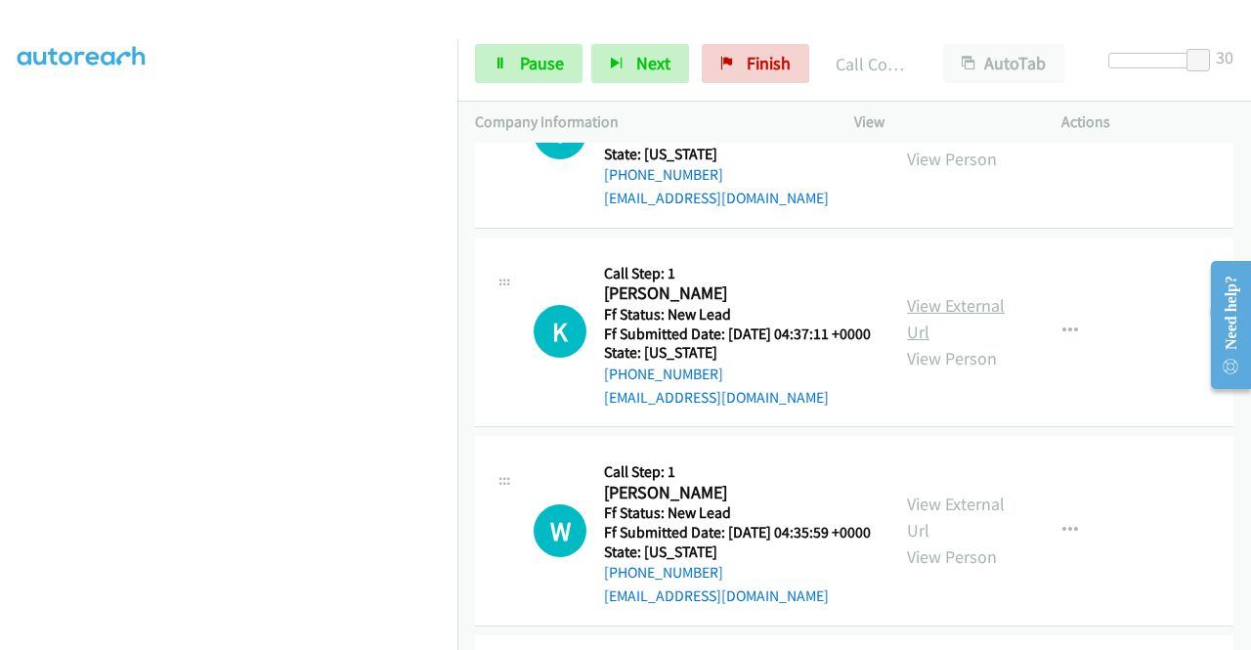
click at [956, 343] on link "View External Url" at bounding box center [956, 318] width 98 height 49
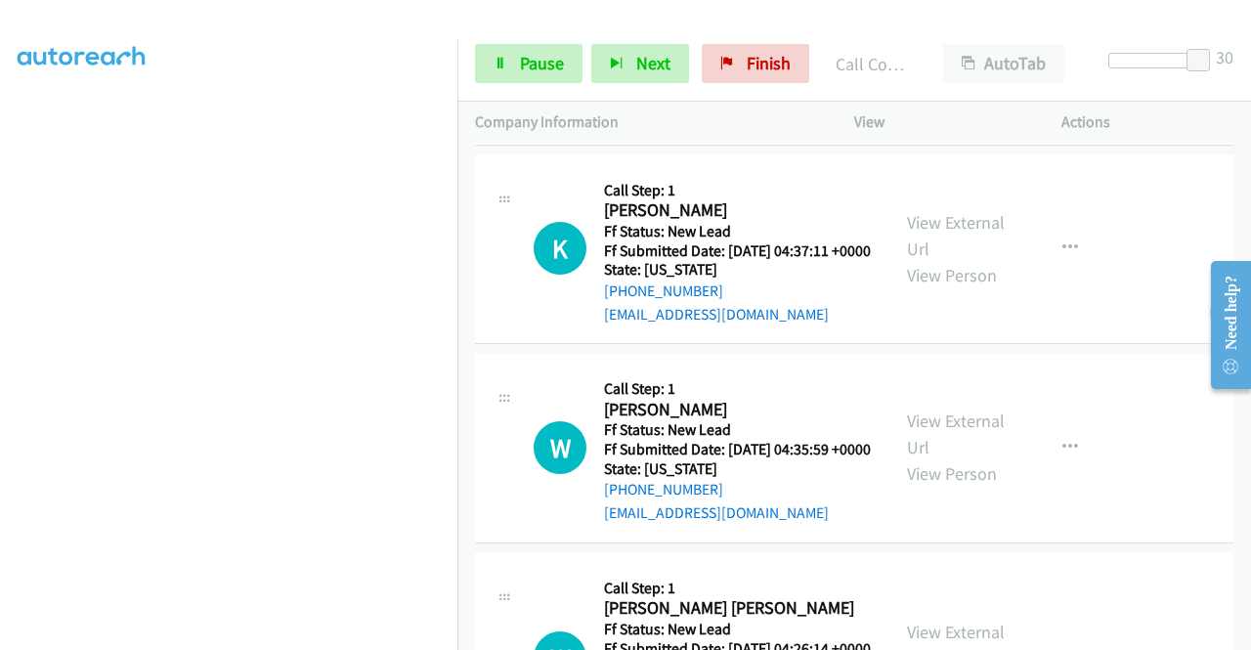
scroll to position [1507, 0]
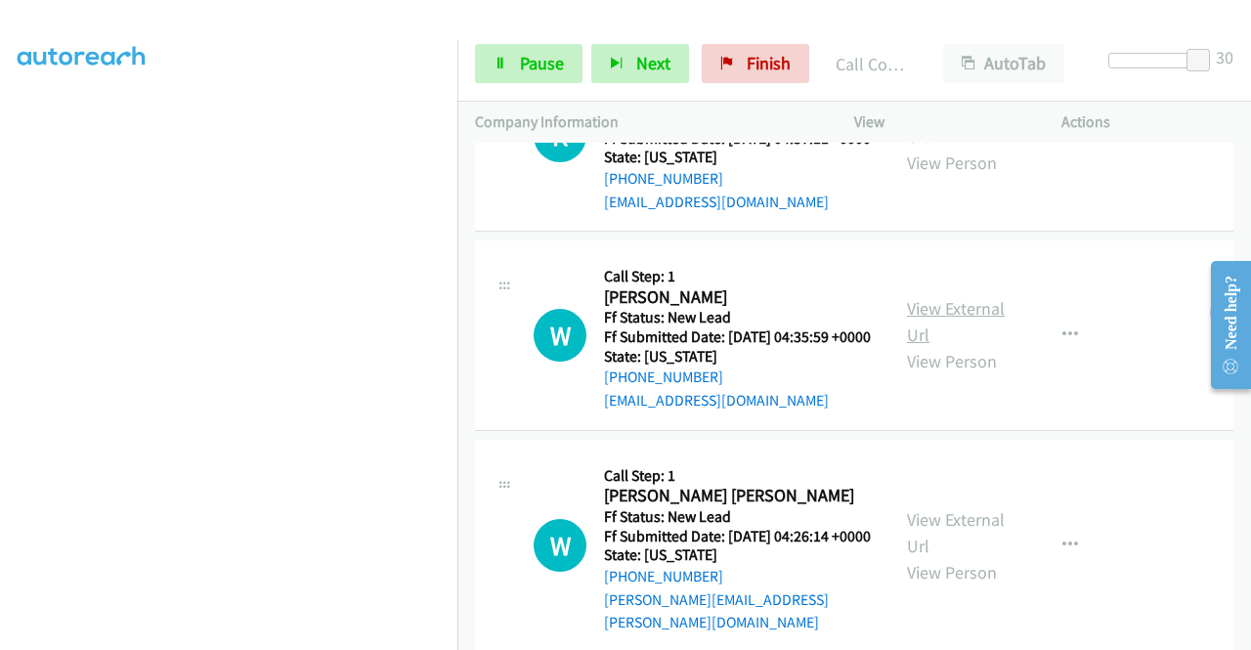
click at [983, 346] on link "View External Url" at bounding box center [956, 321] width 98 height 49
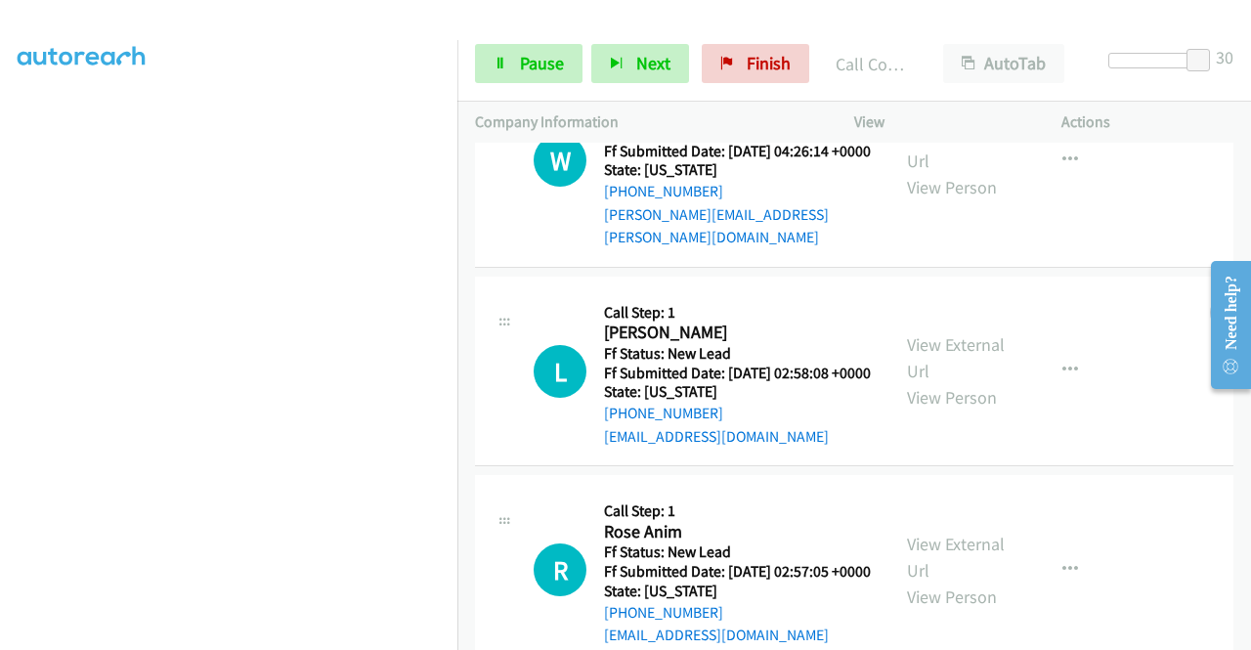
scroll to position [1898, 0]
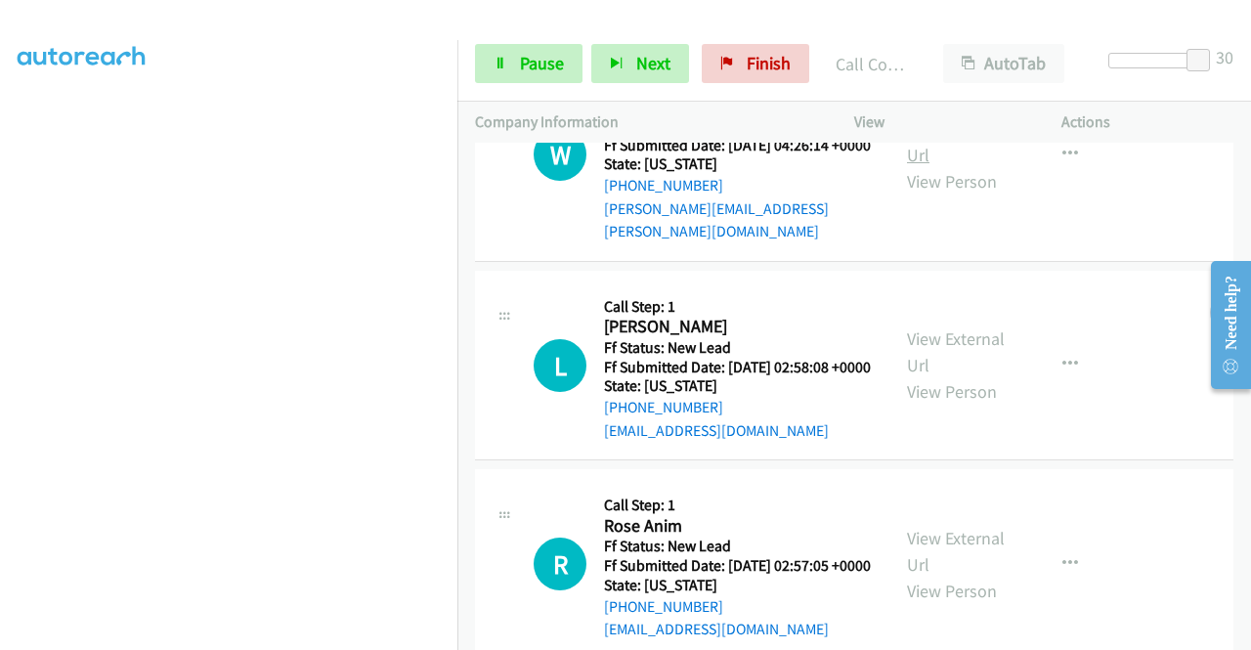
click at [964, 166] on link "View External Url" at bounding box center [956, 141] width 98 height 49
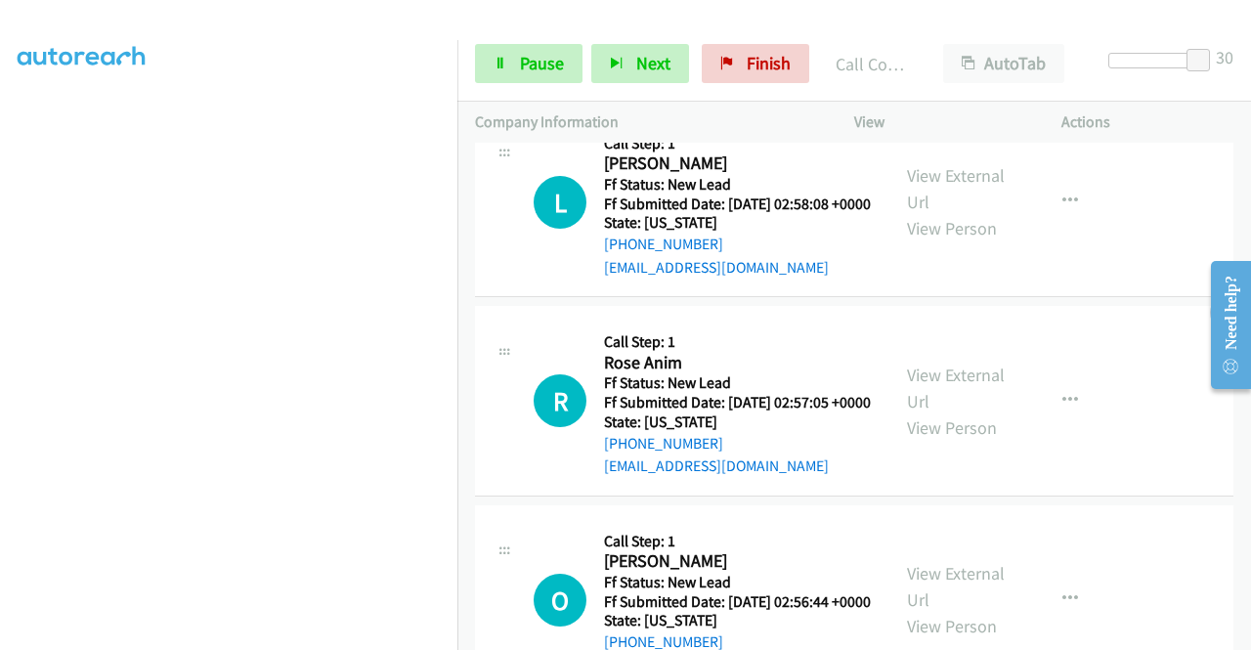
scroll to position [2093, 0]
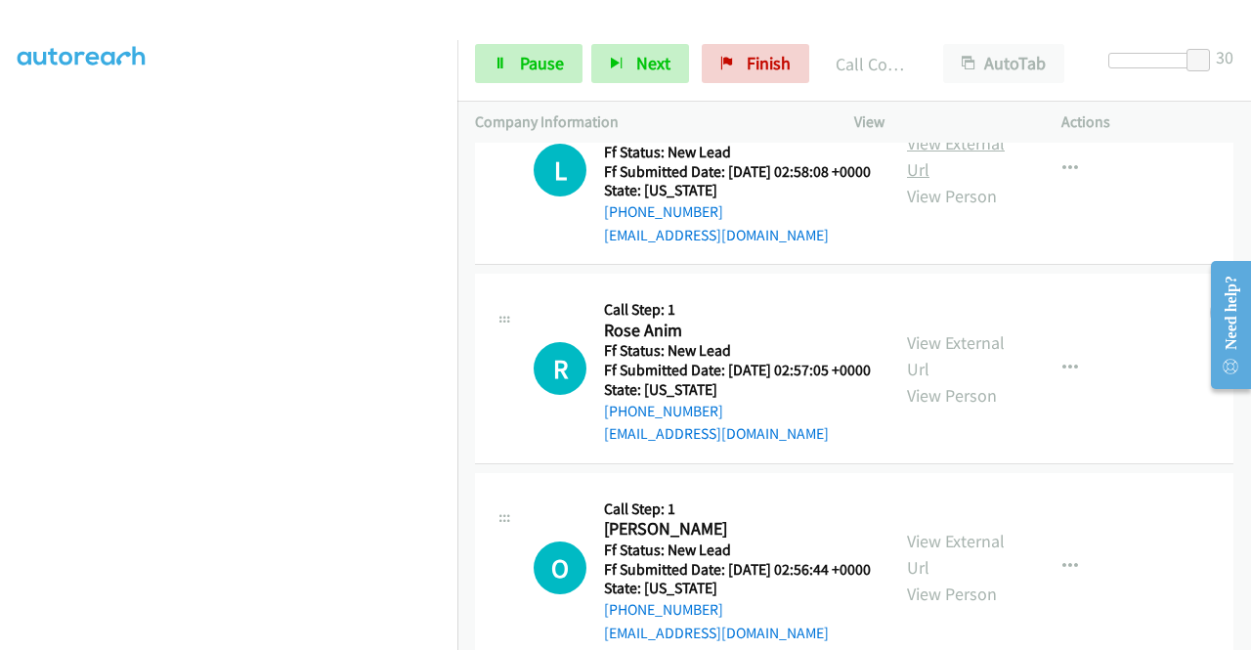
click at [954, 181] on link "View External Url" at bounding box center [956, 156] width 98 height 49
click at [940, 380] on link "View External Url" at bounding box center [956, 355] width 98 height 49
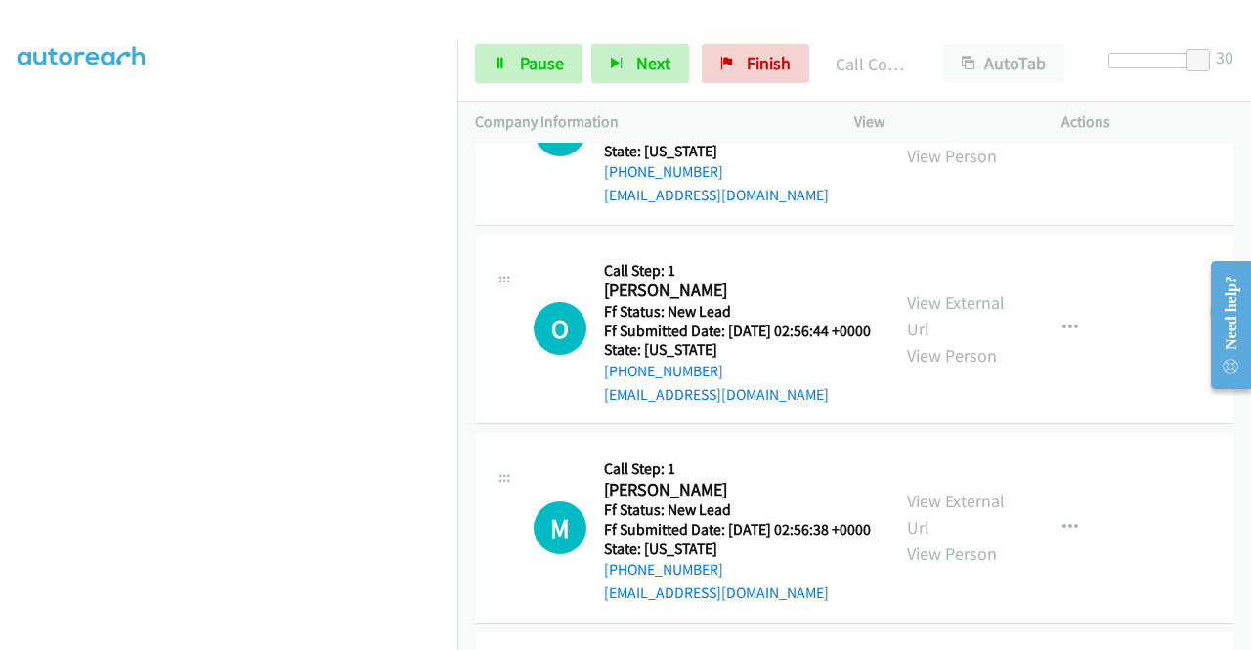
scroll to position [2525, 0]
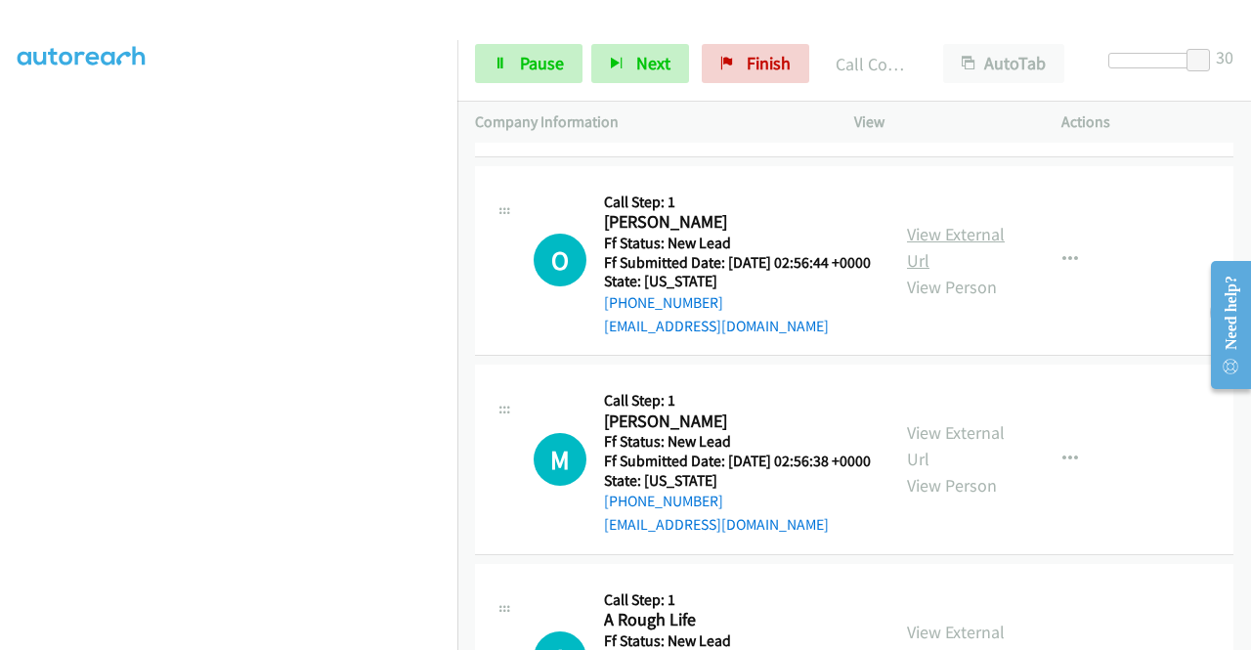
click at [948, 272] on link "View External Url" at bounding box center [956, 247] width 98 height 49
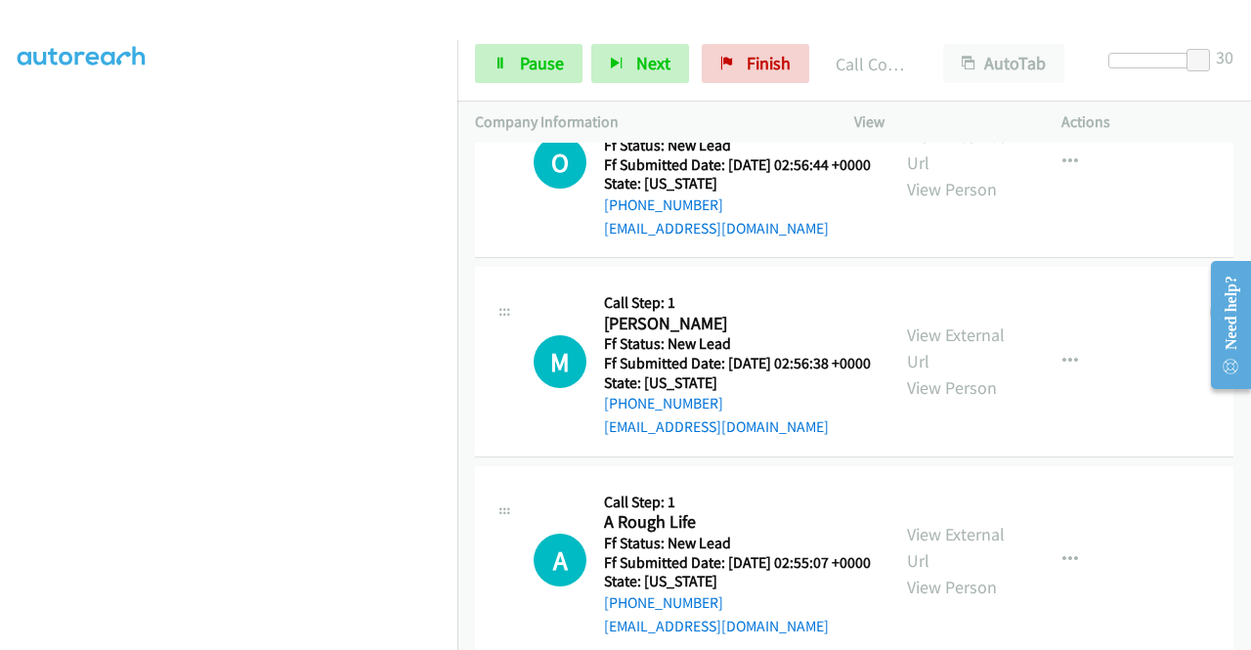
scroll to position [2721, 0]
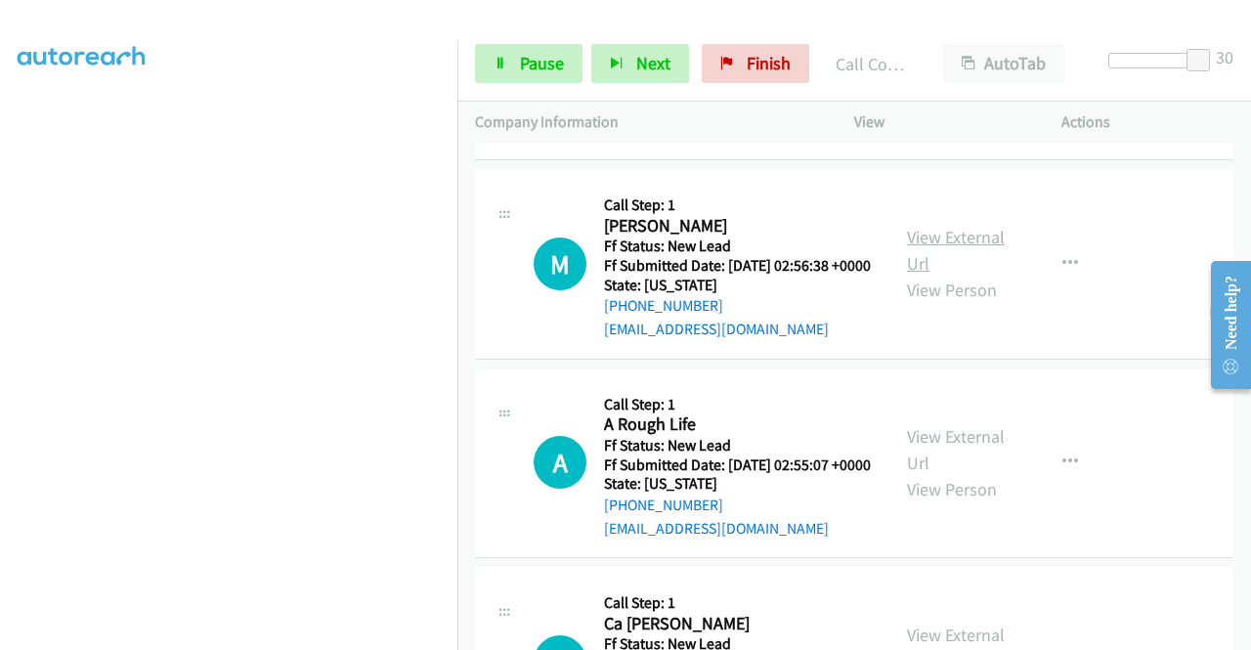
click at [950, 275] on link "View External Url" at bounding box center [956, 250] width 98 height 49
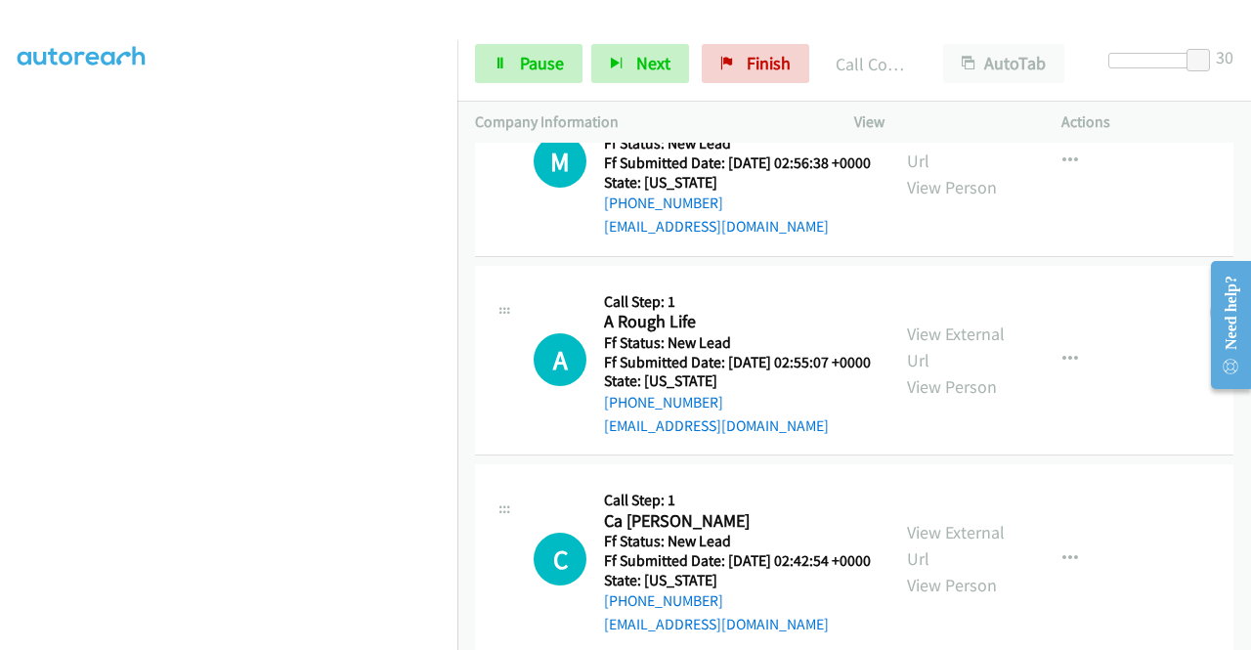
scroll to position [3014, 0]
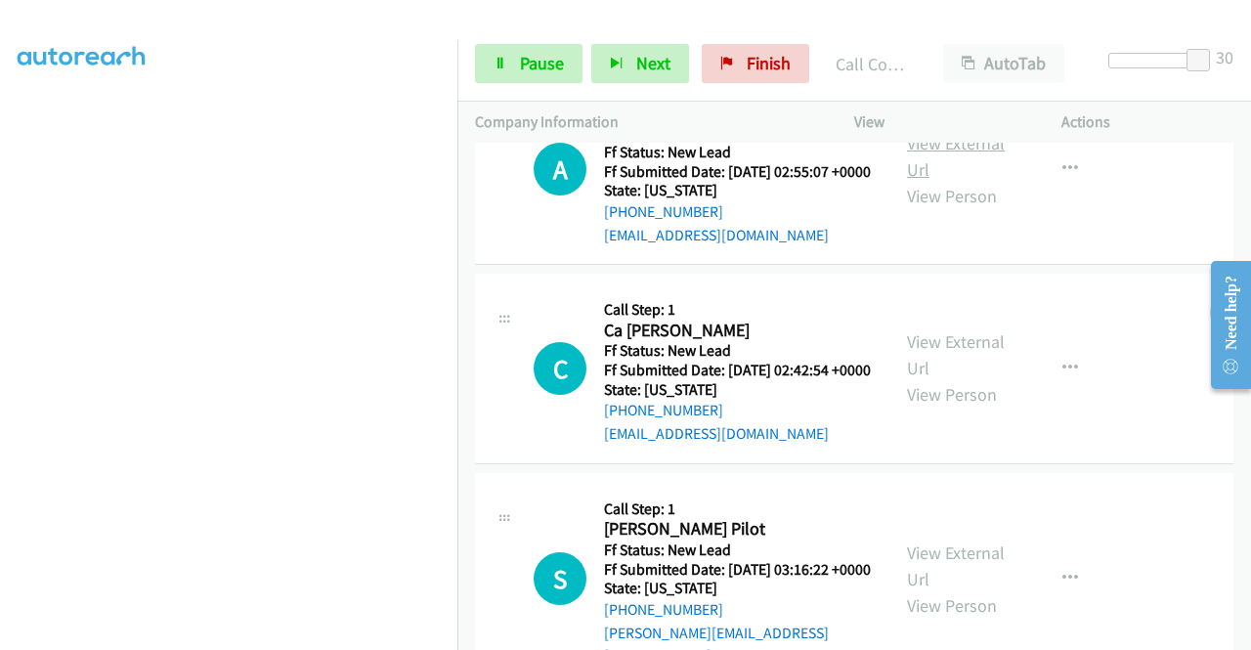
click at [946, 181] on link "View External Url" at bounding box center [956, 156] width 98 height 49
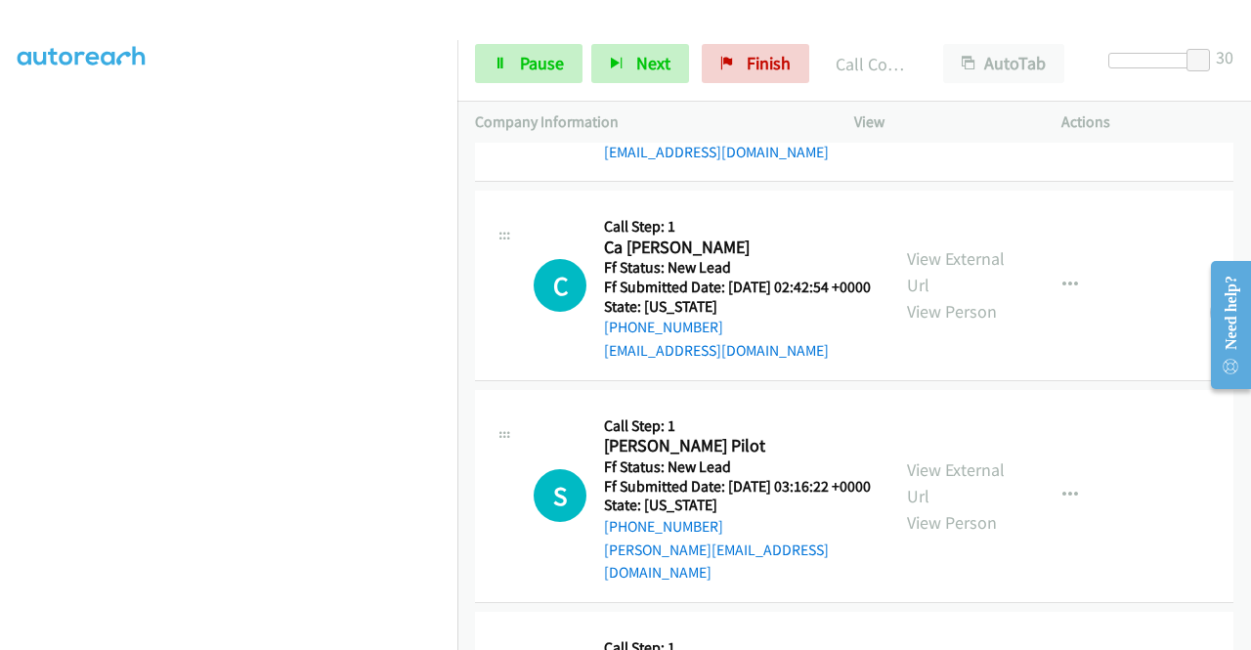
scroll to position [3209, 0]
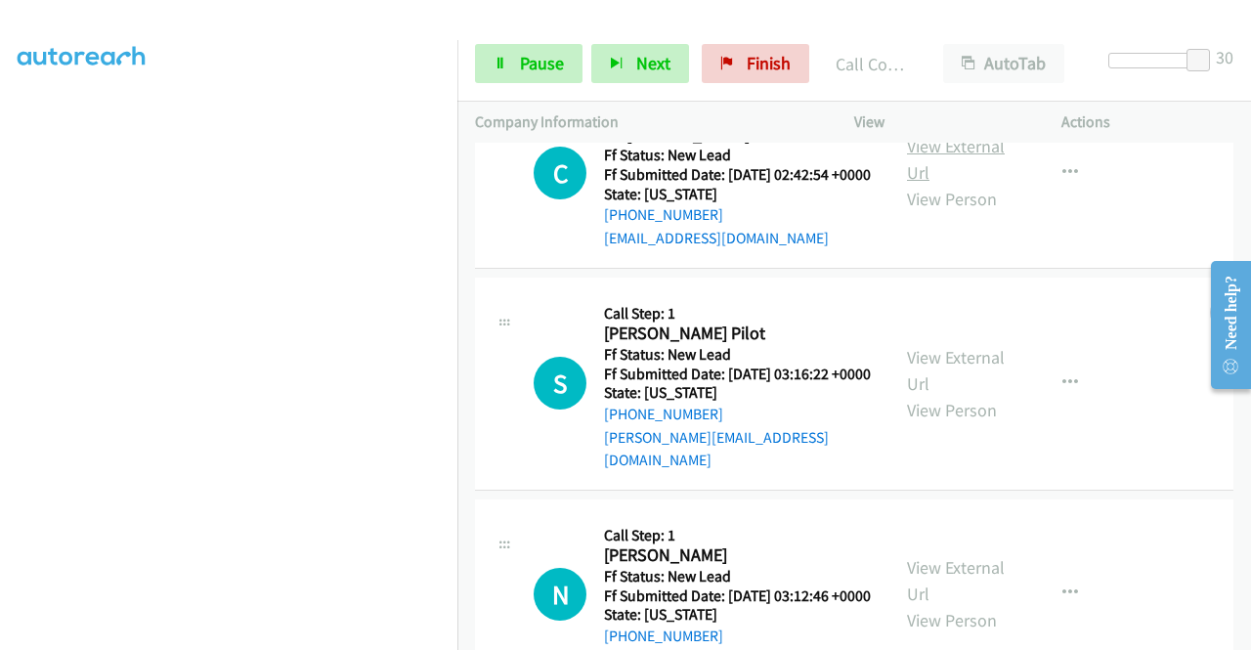
click at [961, 184] on link "View External Url" at bounding box center [956, 159] width 98 height 49
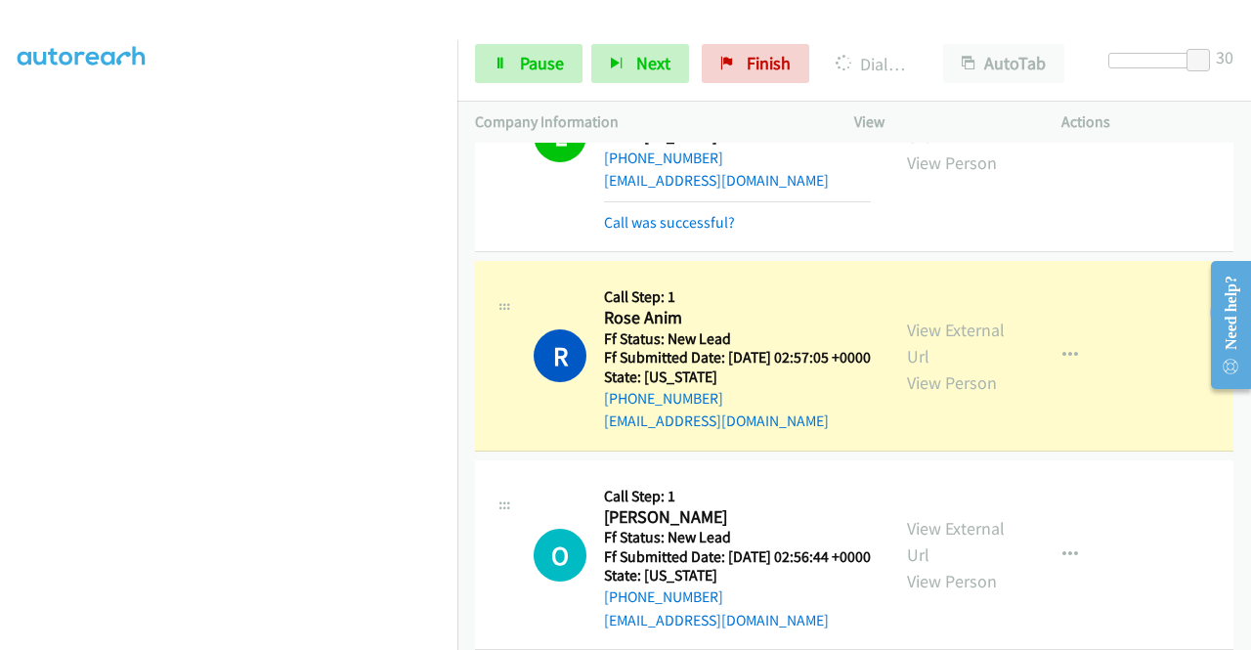
scroll to position [446, 0]
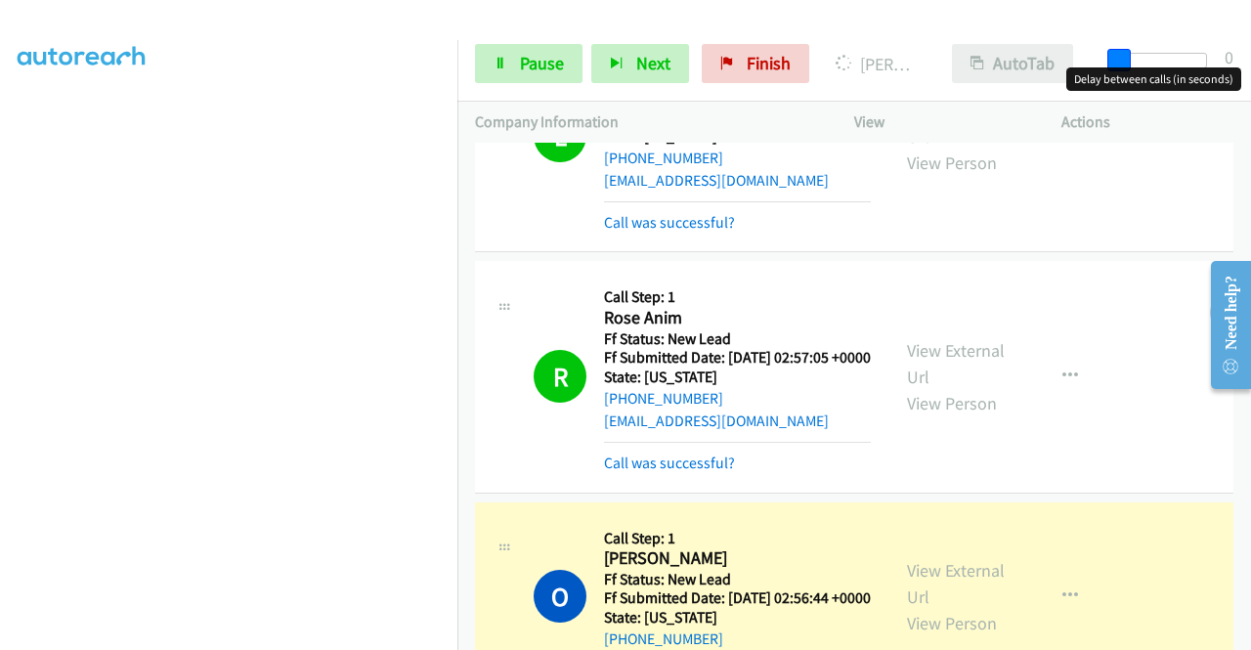
drag, startPoint x: 1188, startPoint y: 58, endPoint x: 968, endPoint y: 65, distance: 221.0
click at [1017, 41] on div "Start Calls Pause Next Finish Dialing Osman Usta AutoTab AutoTab 0" at bounding box center [854, 63] width 794 height 75
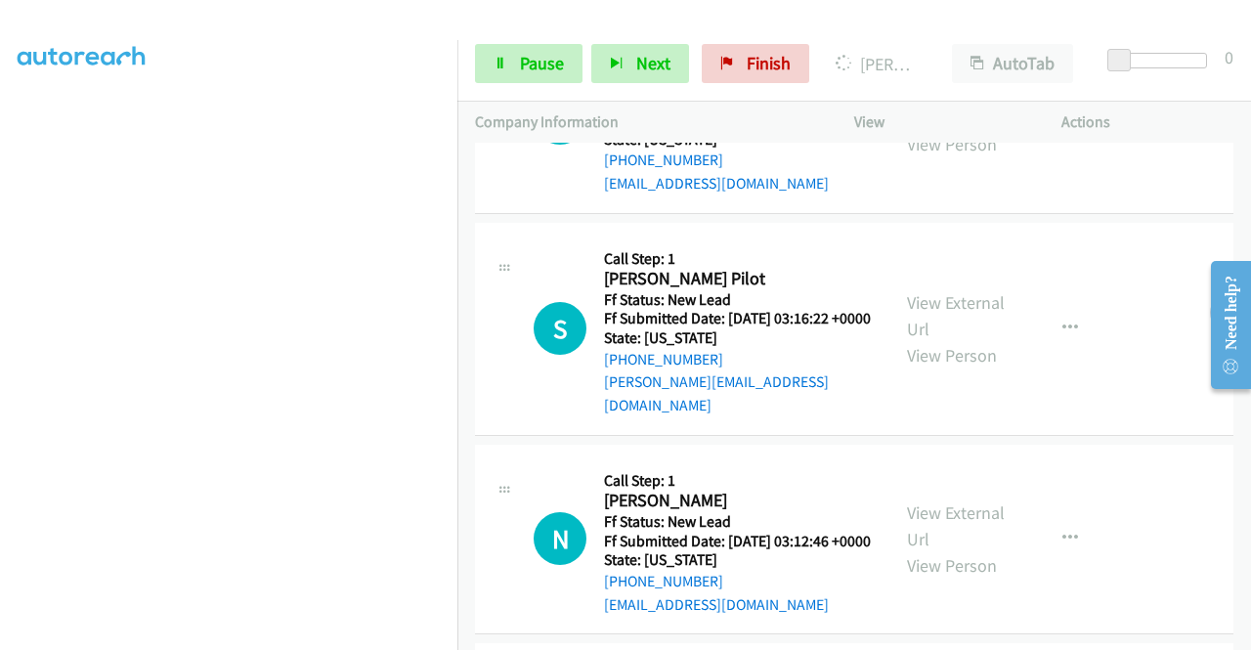
scroll to position [3585, 0]
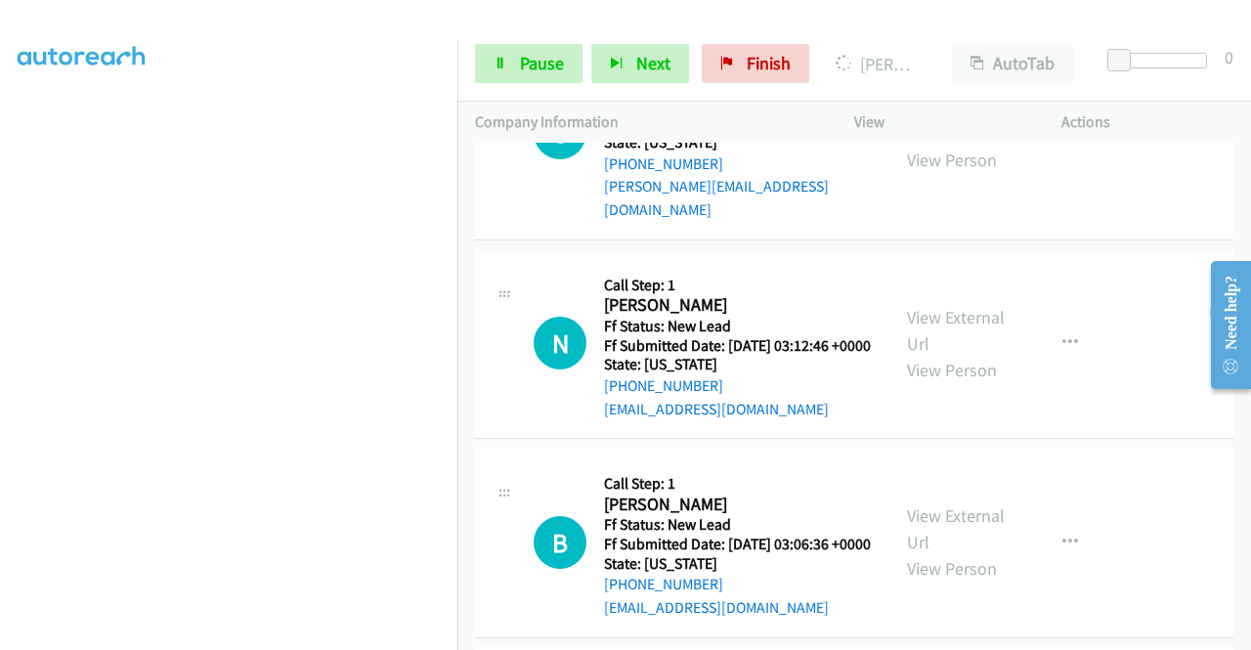
click at [945, 145] on link "View External Url" at bounding box center [956, 120] width 98 height 49
click at [954, 355] on link "View External Url" at bounding box center [956, 330] width 98 height 49
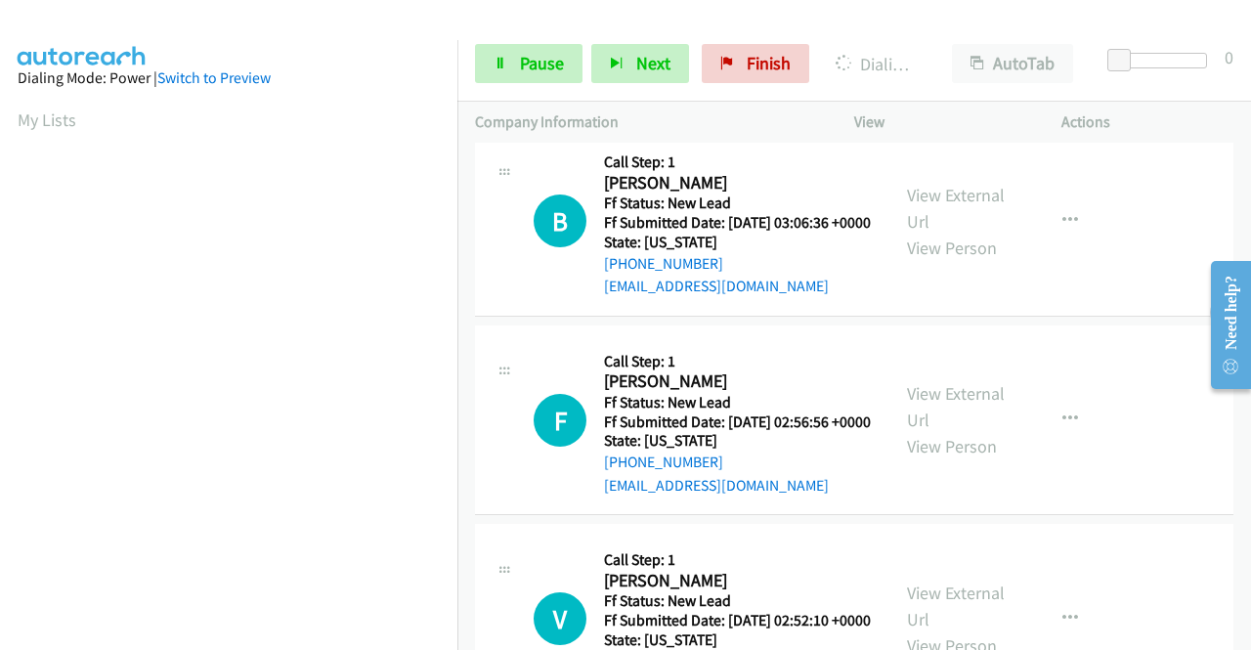
scroll to position [446, 0]
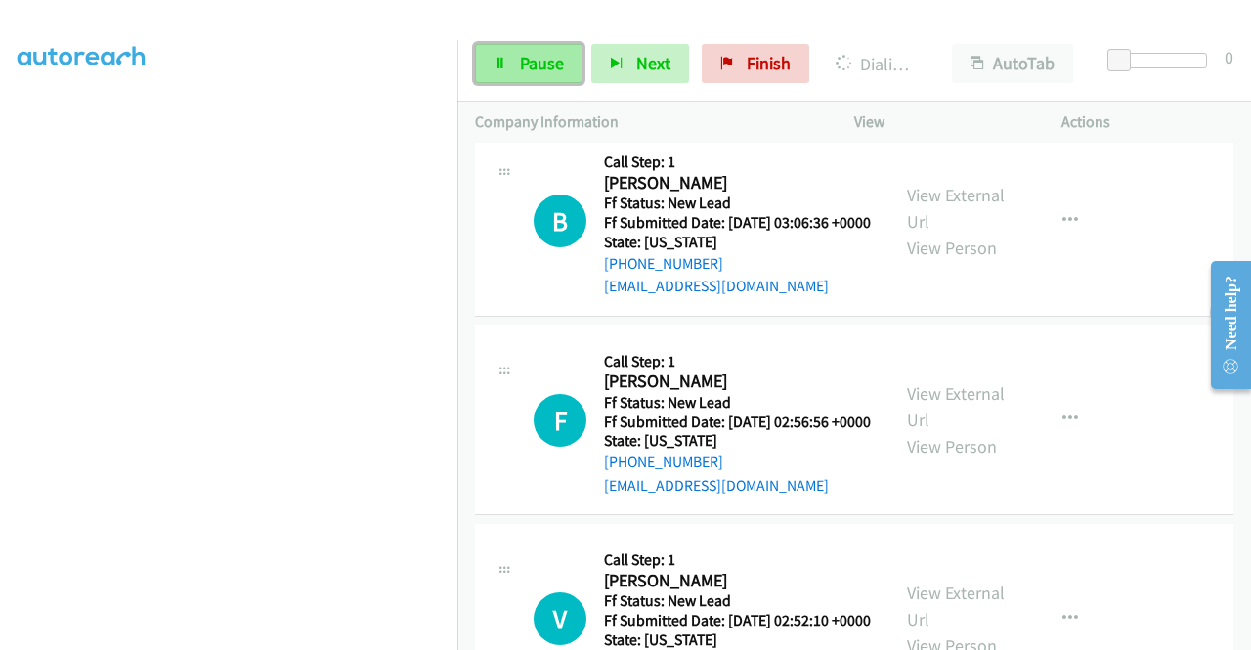
click at [522, 61] on span "Pause" at bounding box center [542, 63] width 44 height 22
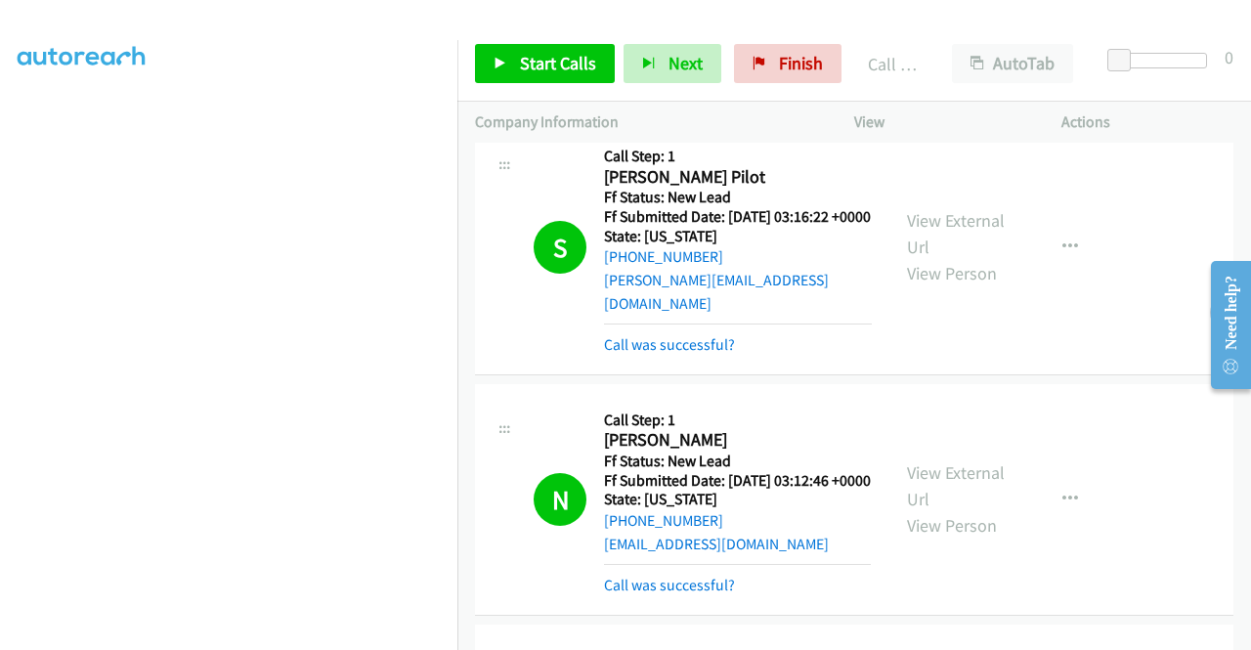
scroll to position [3724, 0]
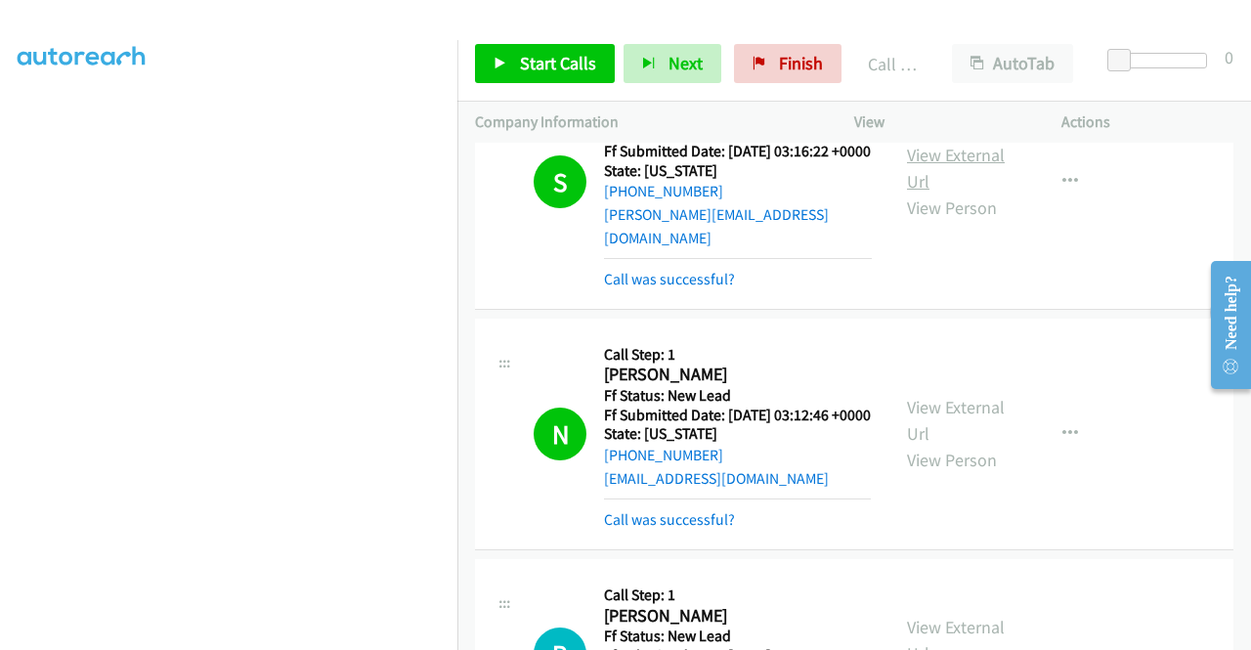
click at [954, 193] on link "View External Url" at bounding box center [956, 168] width 98 height 49
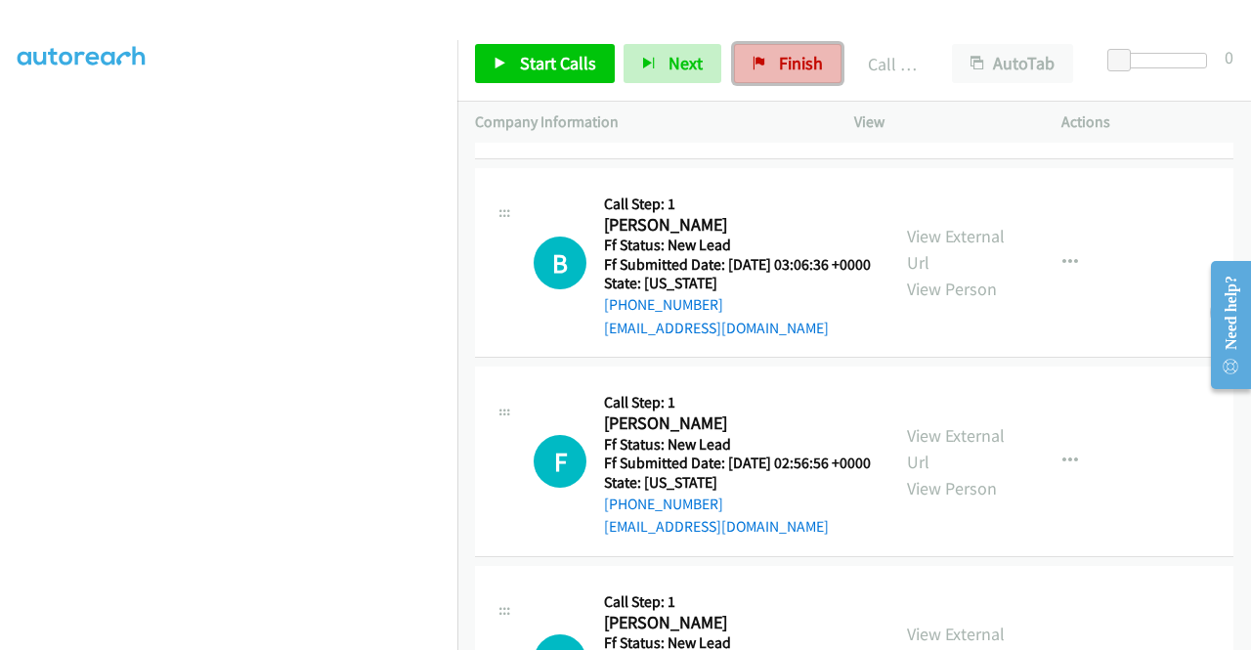
click at [808, 68] on span "Finish" at bounding box center [801, 63] width 44 height 22
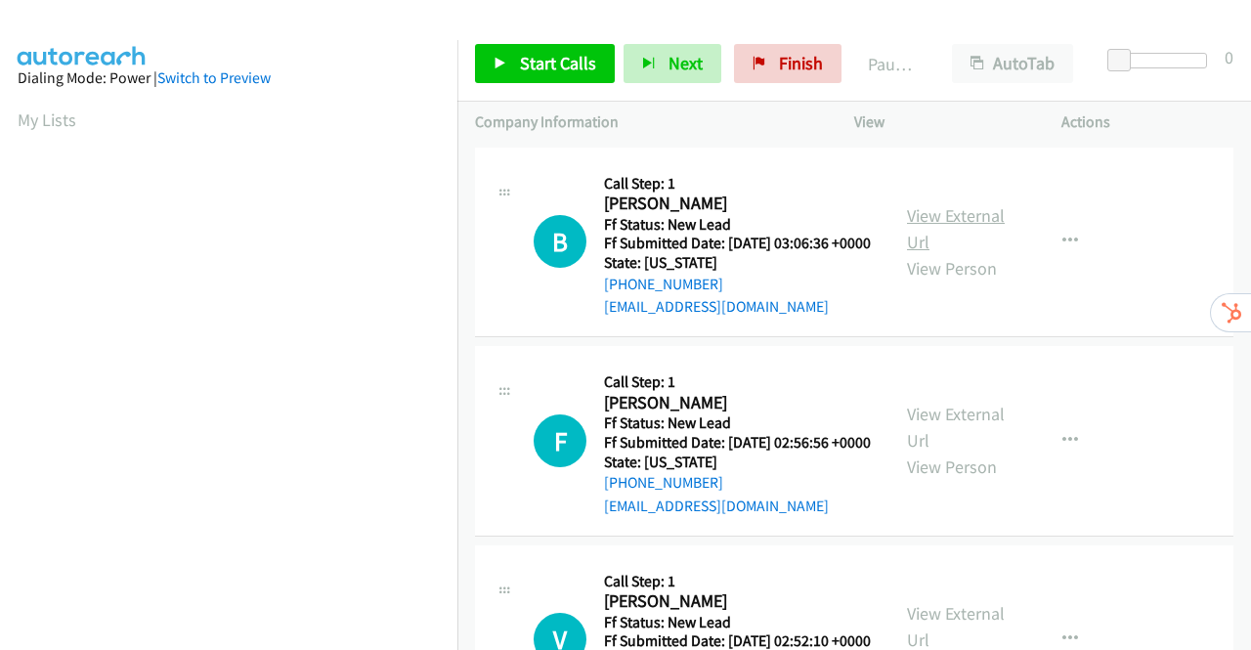
click at [962, 225] on link "View External Url" at bounding box center [956, 228] width 98 height 49
click at [939, 443] on link "View External Url" at bounding box center [956, 427] width 98 height 49
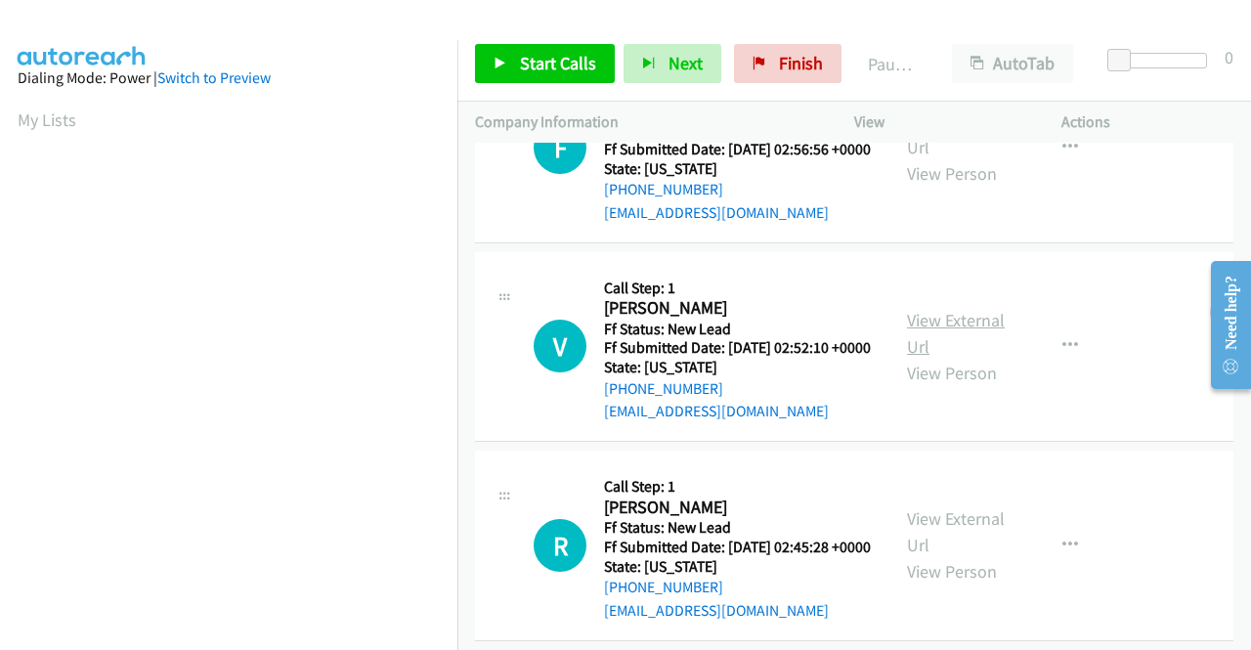
click at [956, 358] on link "View External Url" at bounding box center [956, 333] width 98 height 49
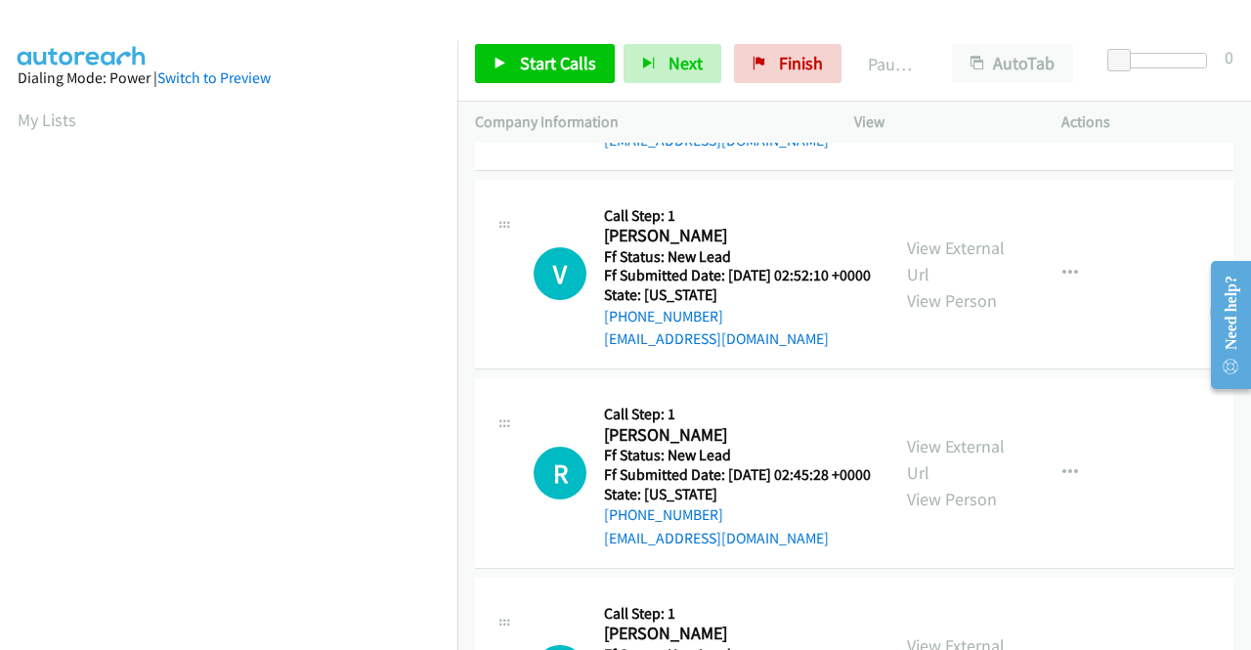
scroll to position [489, 0]
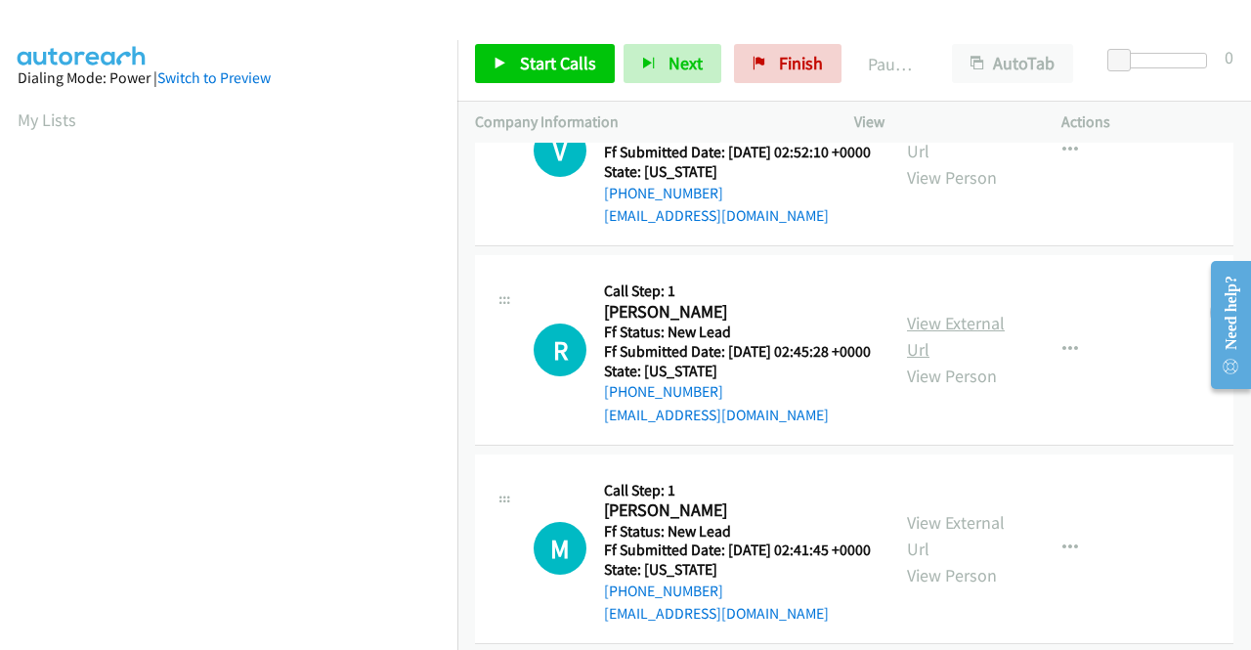
click at [961, 361] on link "View External Url" at bounding box center [956, 336] width 98 height 49
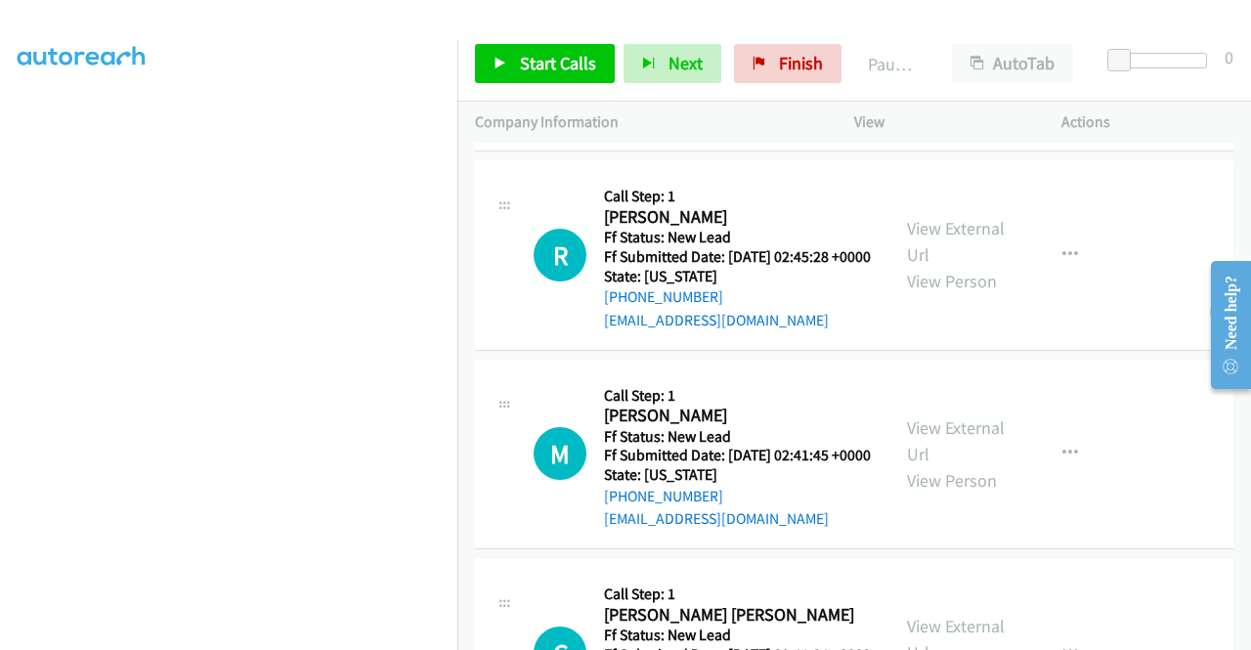
scroll to position [782, 0]
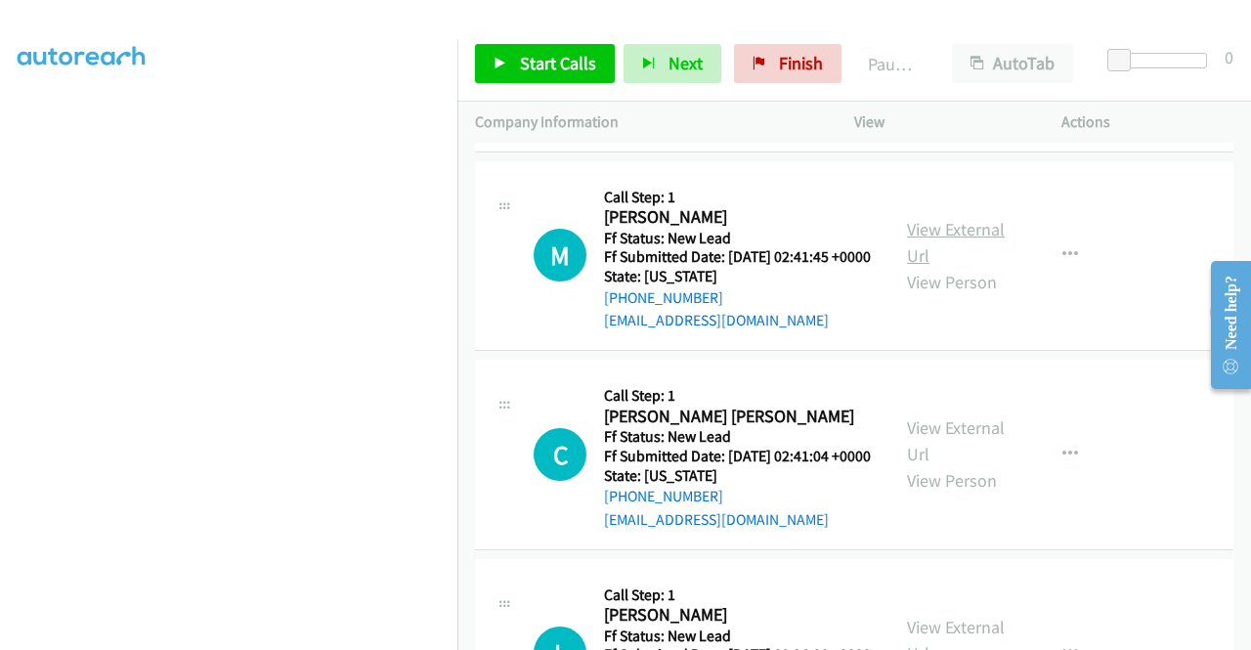
click at [969, 267] on link "View External Url" at bounding box center [956, 242] width 98 height 49
click at [953, 465] on link "View External Url" at bounding box center [956, 440] width 98 height 49
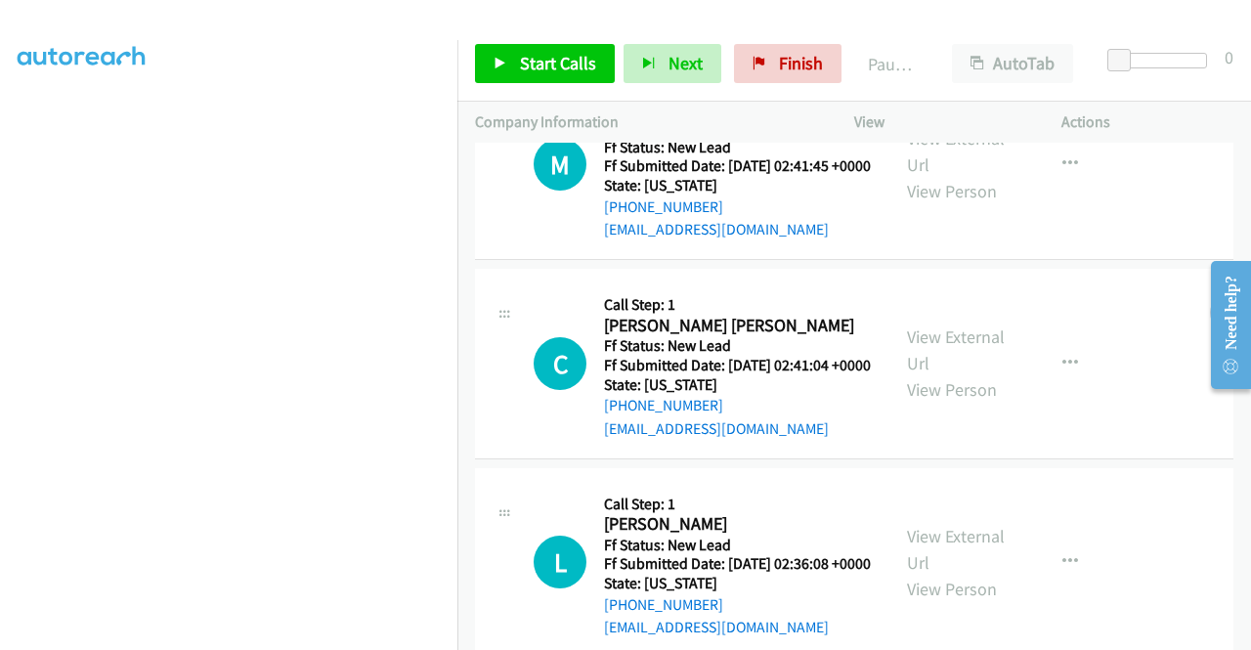
scroll to position [977, 0]
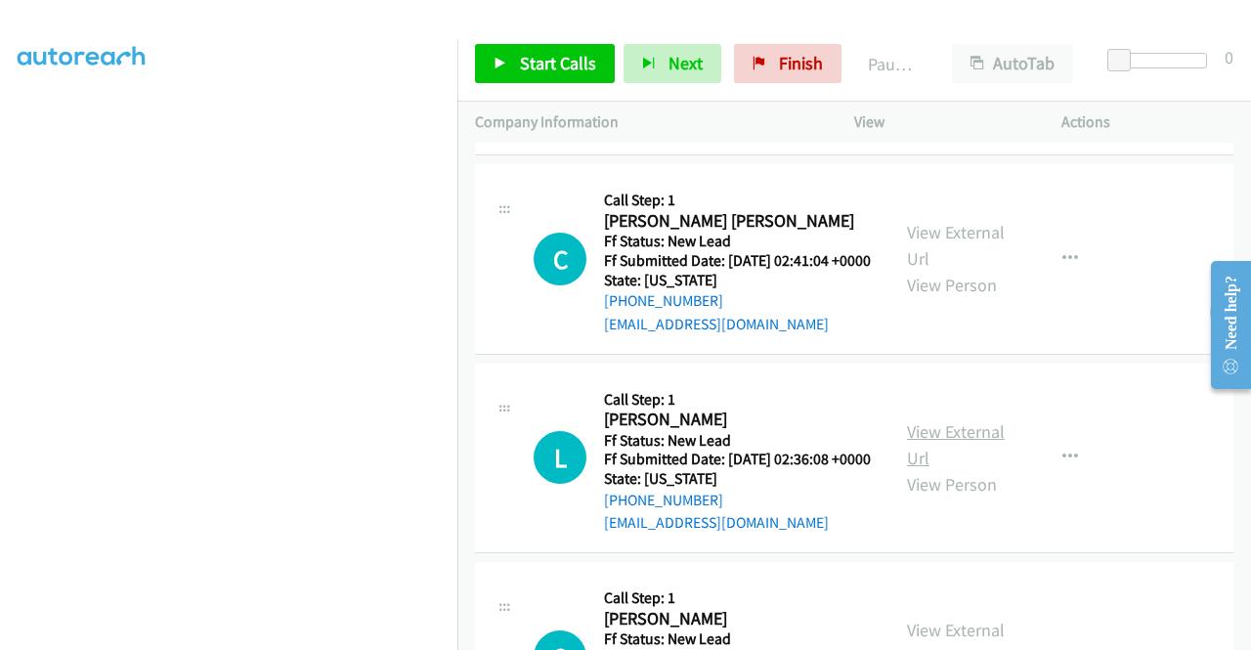
click at [950, 469] on link "View External Url" at bounding box center [956, 444] width 98 height 49
click at [536, 54] on span "Start Calls" at bounding box center [558, 63] width 76 height 22
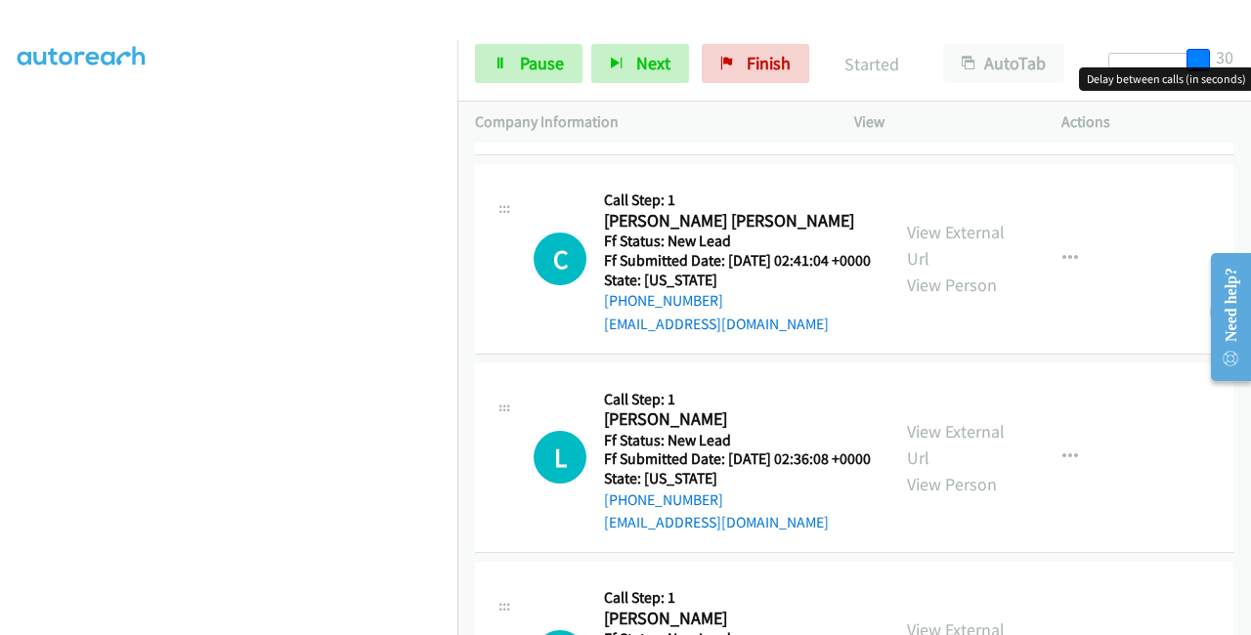
drag, startPoint x: 1114, startPoint y: 61, endPoint x: 1250, endPoint y: 57, distance: 135.9
click at [1250, 57] on div "Start Calls Pause Next Finish Started AutoTab AutoTab 30" at bounding box center [854, 63] width 794 height 75
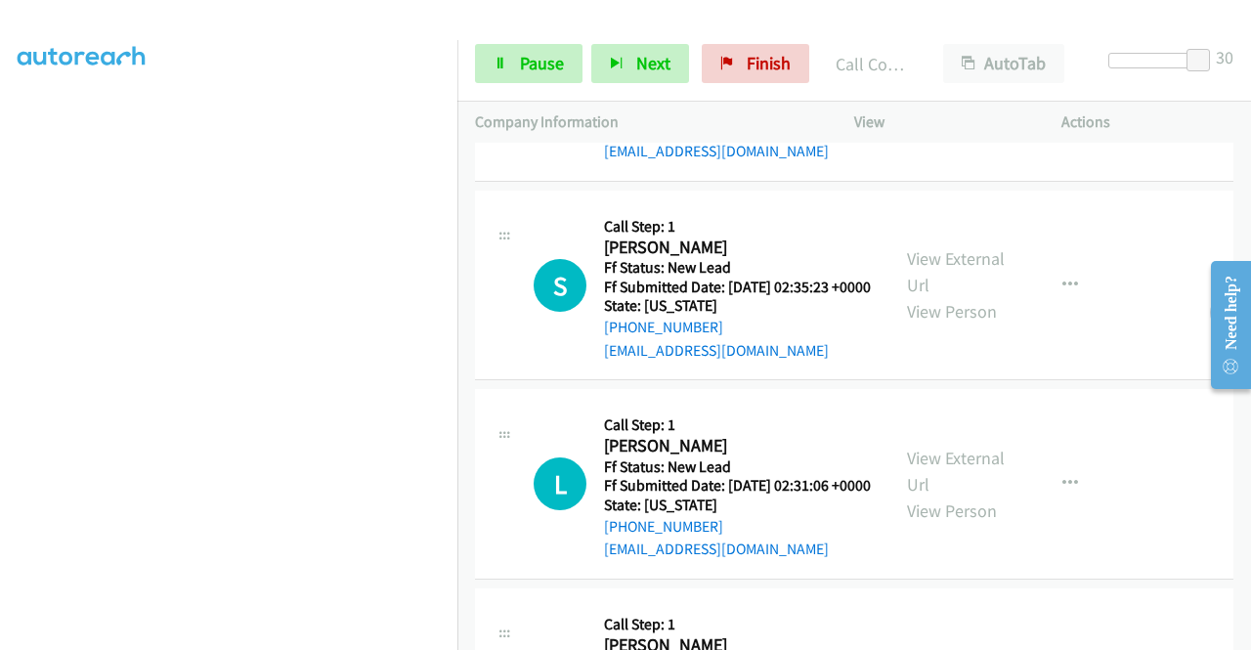
scroll to position [1492, 0]
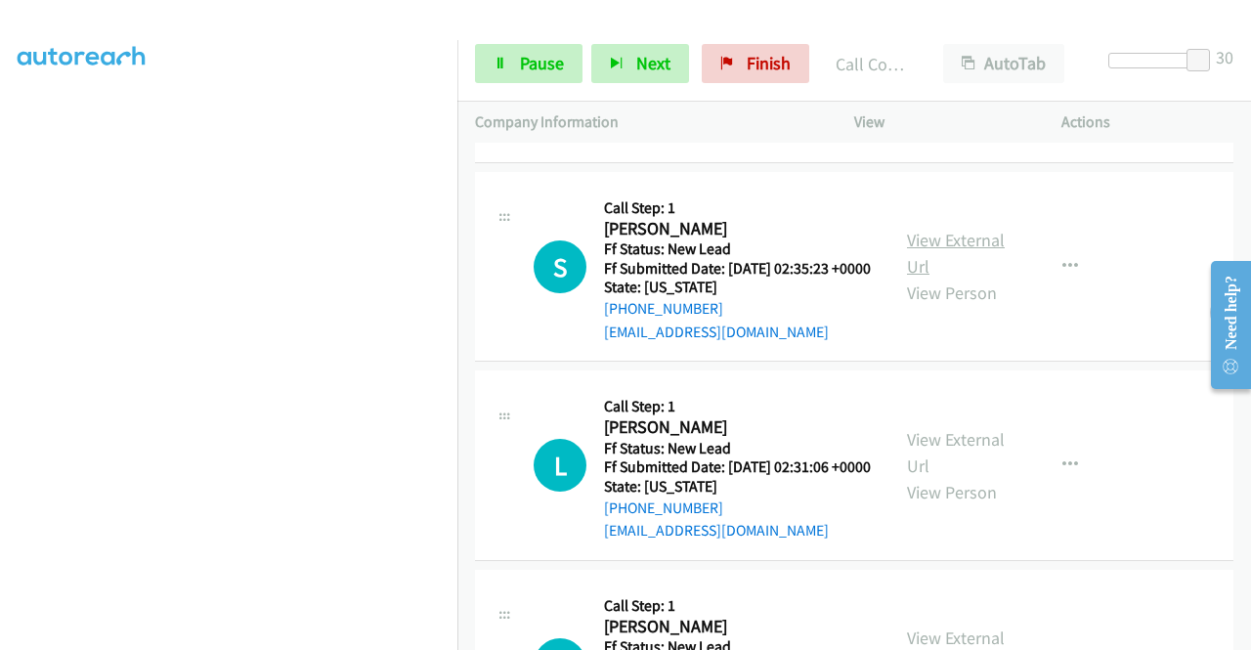
click at [937, 278] on link "View External Url" at bounding box center [956, 253] width 98 height 49
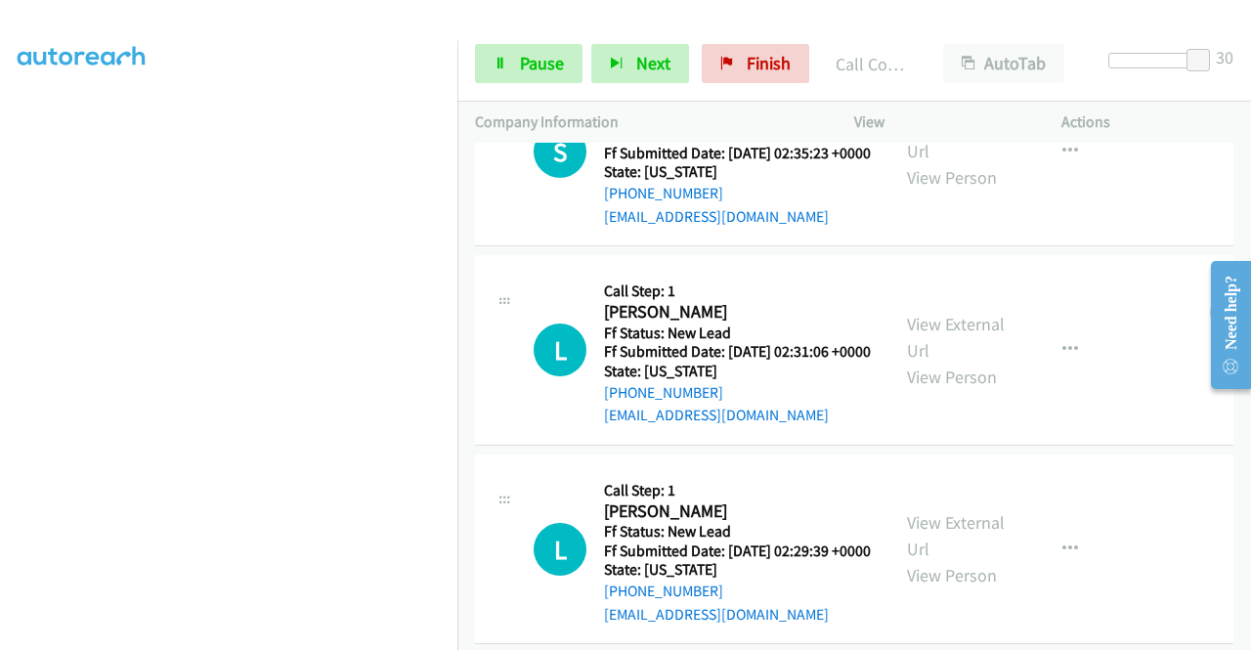
scroll to position [1688, 0]
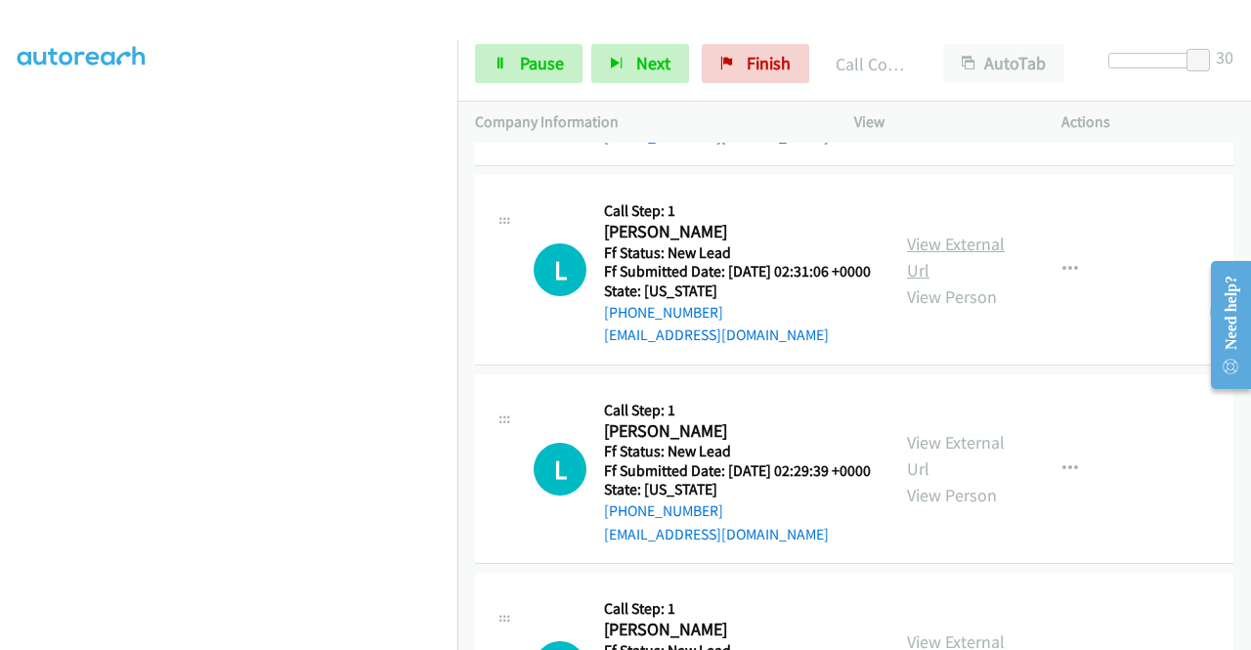
click at [961, 281] on link "View External Url" at bounding box center [956, 257] width 98 height 49
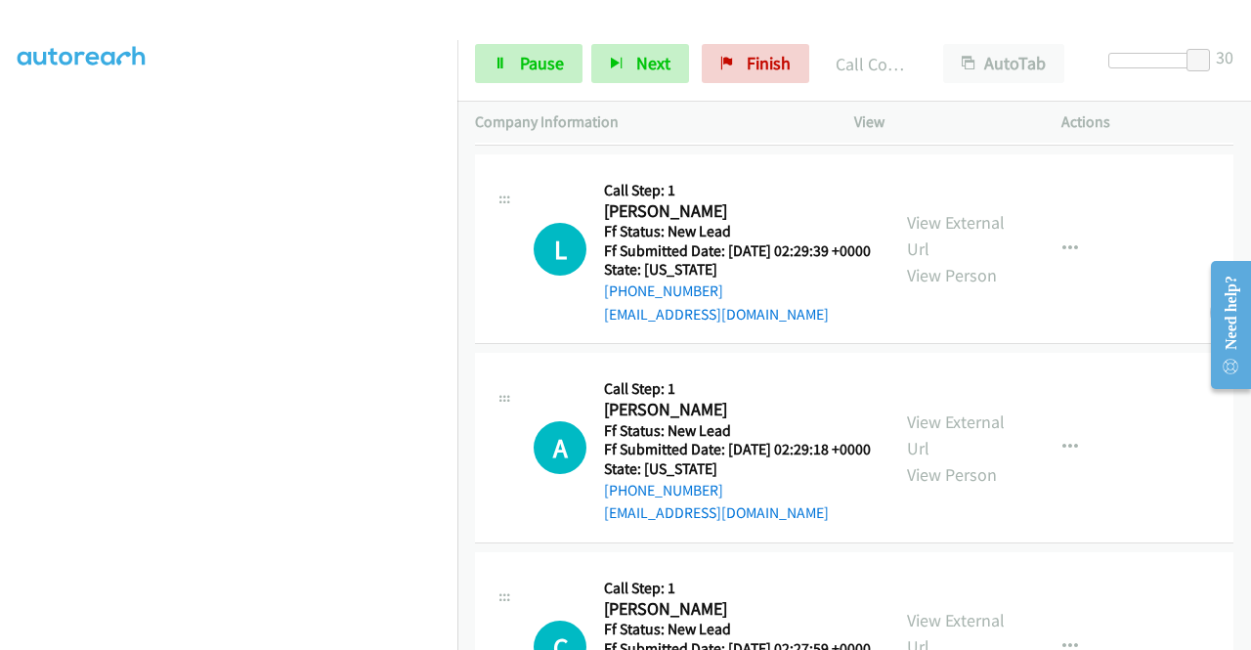
scroll to position [1981, 0]
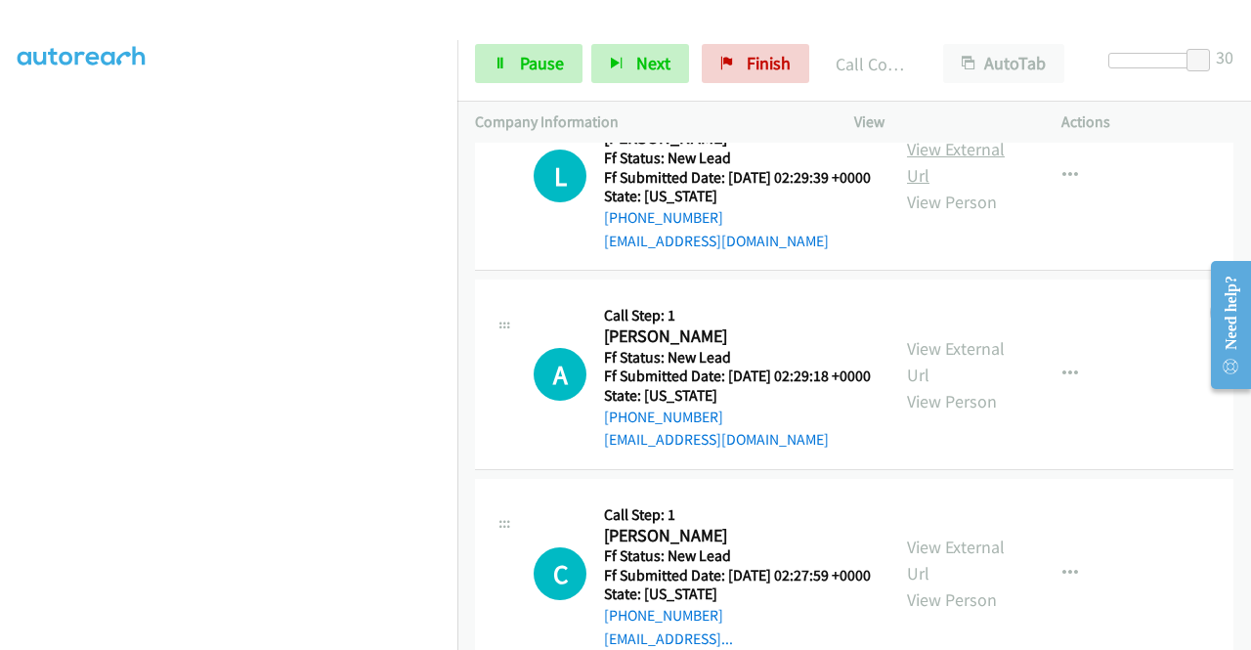
click at [963, 187] on link "View External Url" at bounding box center [956, 162] width 98 height 49
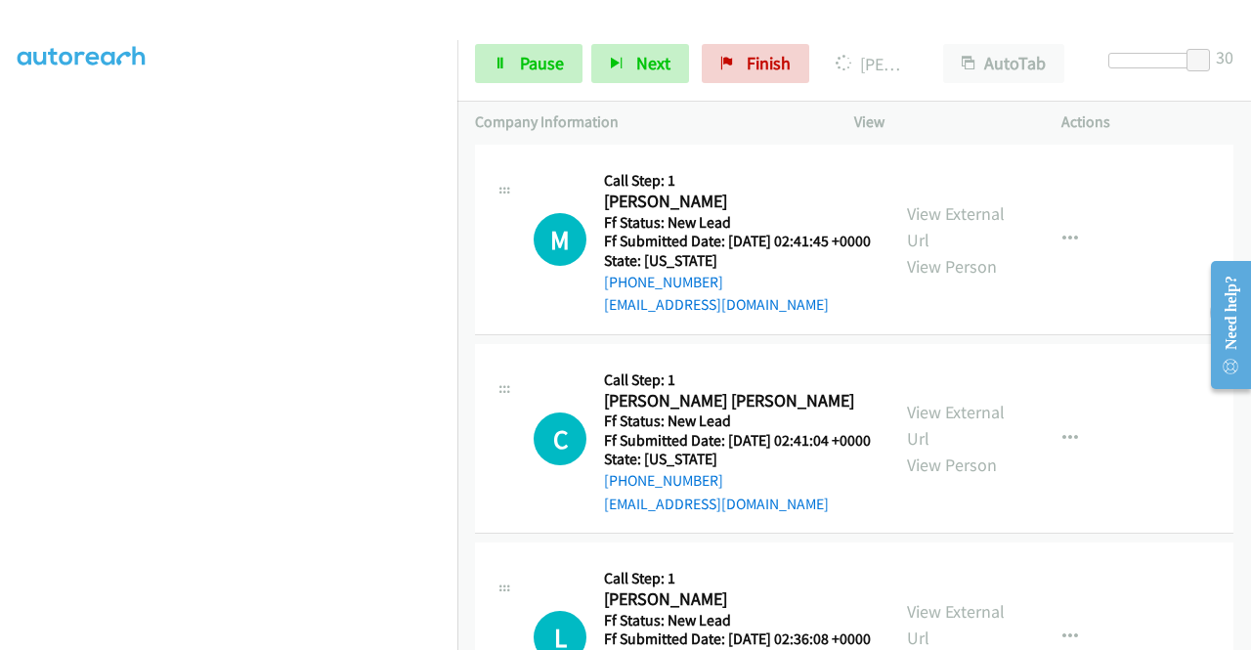
scroll to position [710, 0]
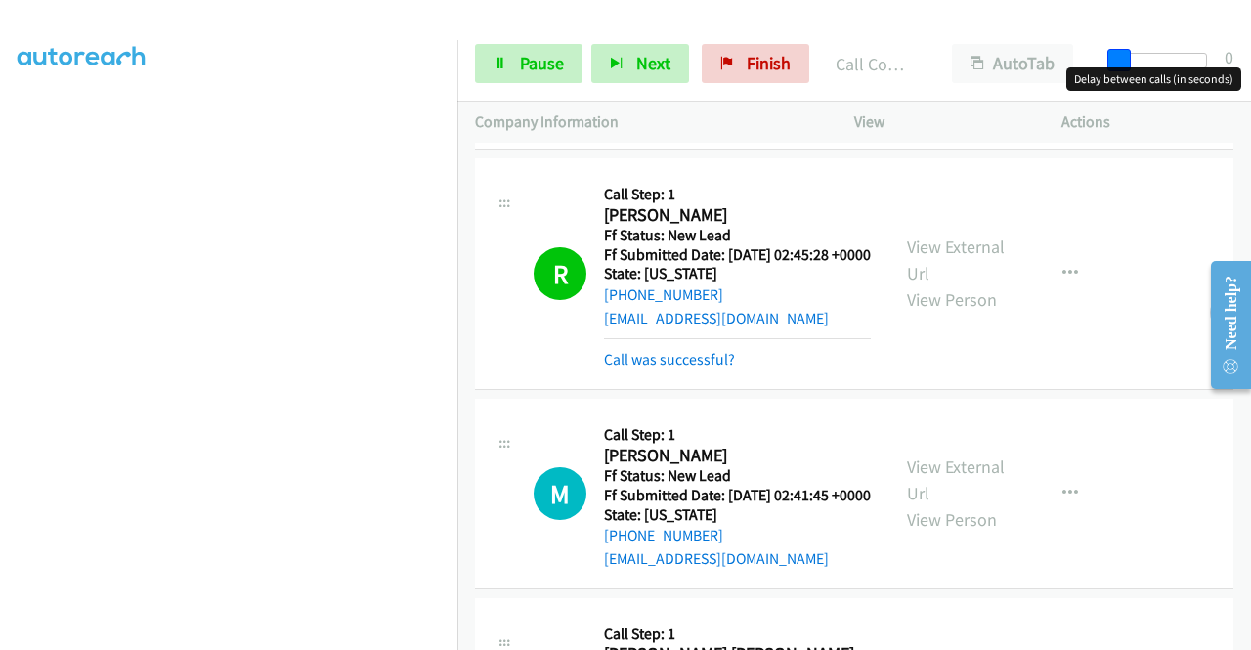
drag, startPoint x: 1203, startPoint y: 60, endPoint x: 1007, endPoint y: 101, distance: 200.7
click at [1087, 61] on div "Start Calls Pause Next Finish Call Completed AutoTab AutoTab 0" at bounding box center [854, 63] width 794 height 75
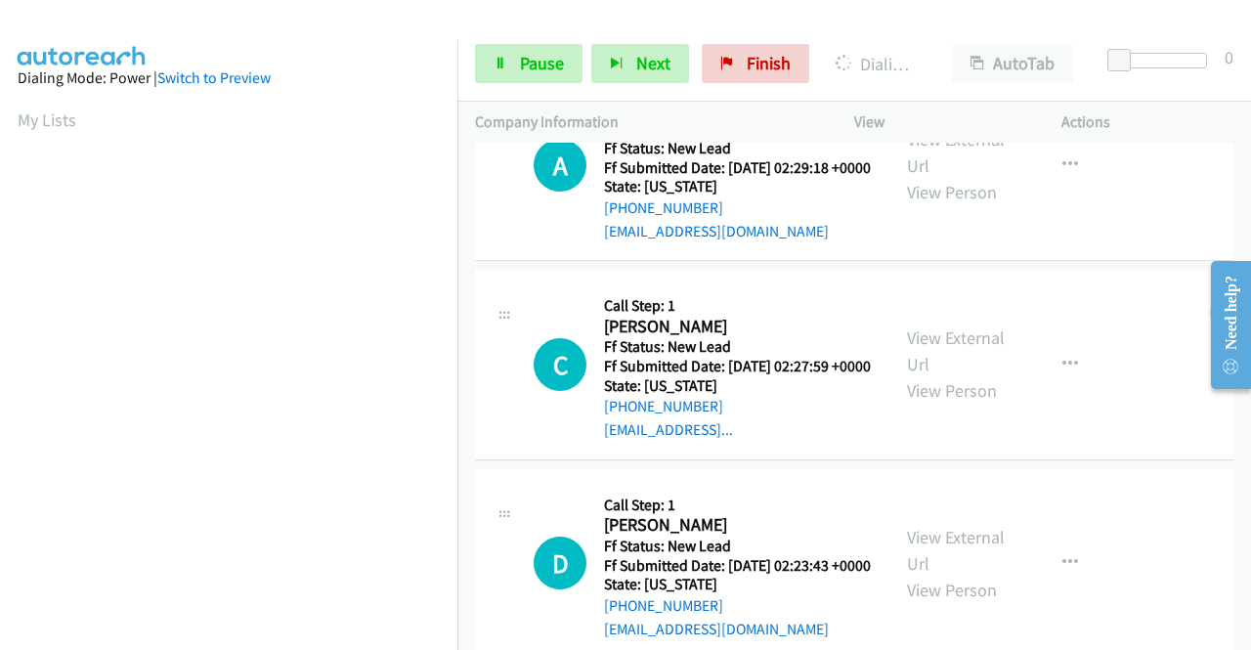
scroll to position [2274, 0]
click at [984, 176] on link "View External Url" at bounding box center [956, 151] width 98 height 49
click at [925, 374] on link "View External Url" at bounding box center [956, 349] width 98 height 49
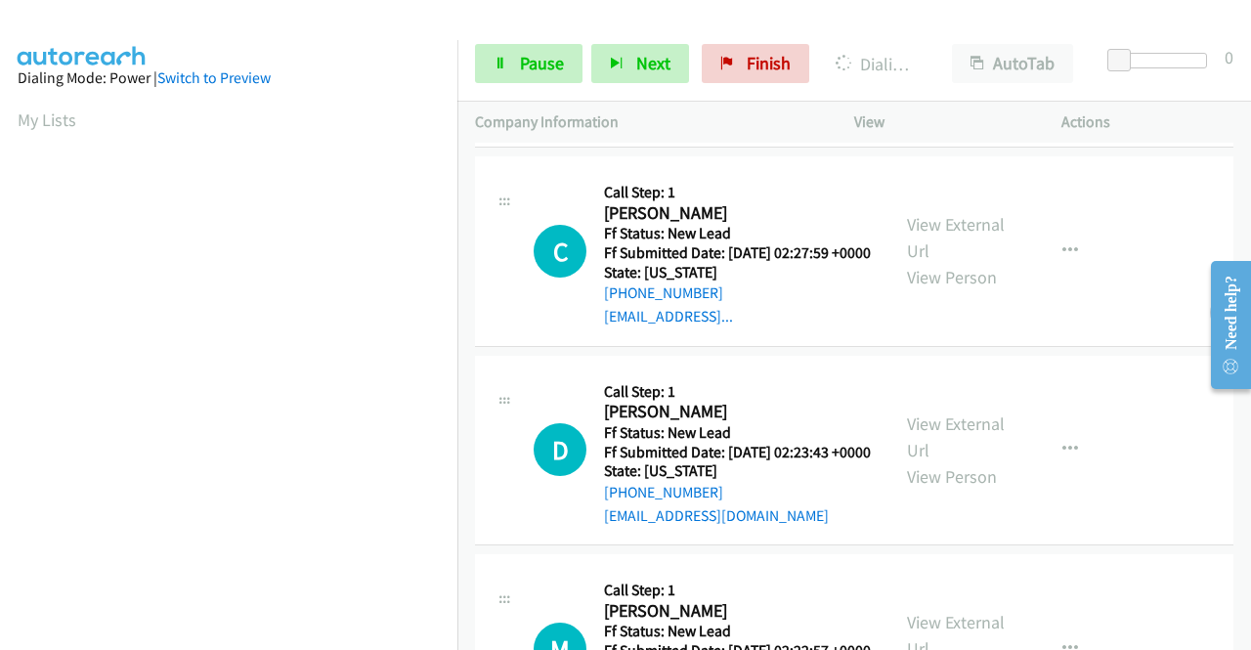
scroll to position [2470, 0]
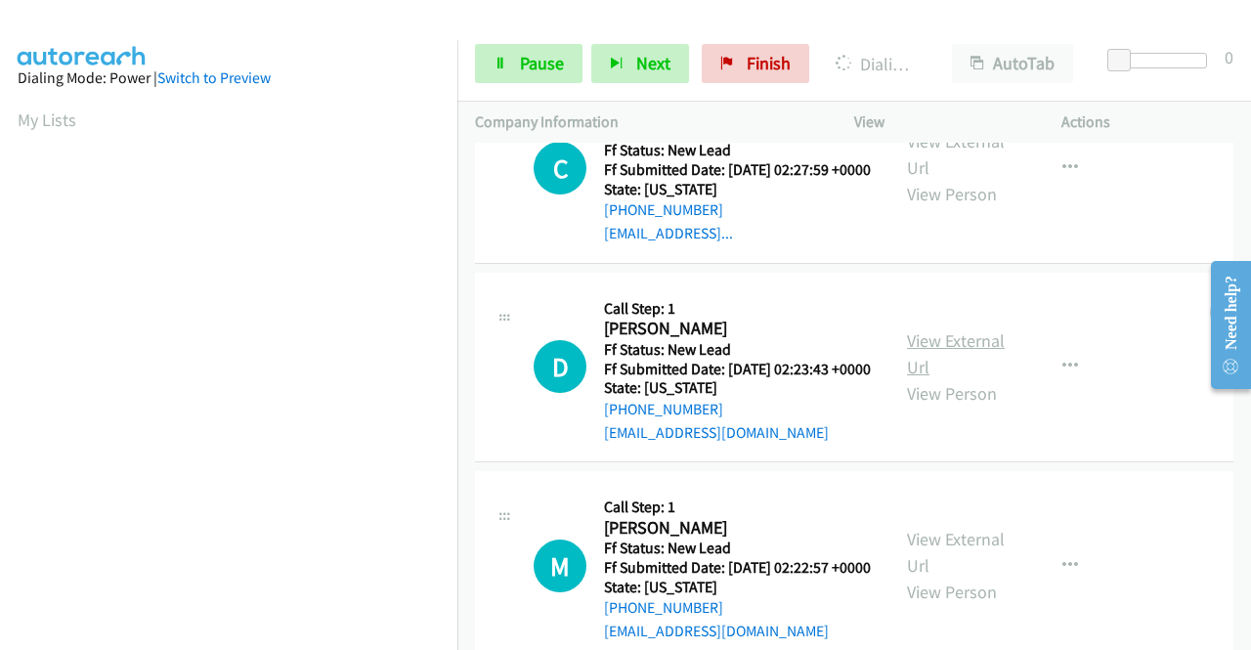
click at [945, 378] on link "View External Url" at bounding box center [956, 353] width 98 height 49
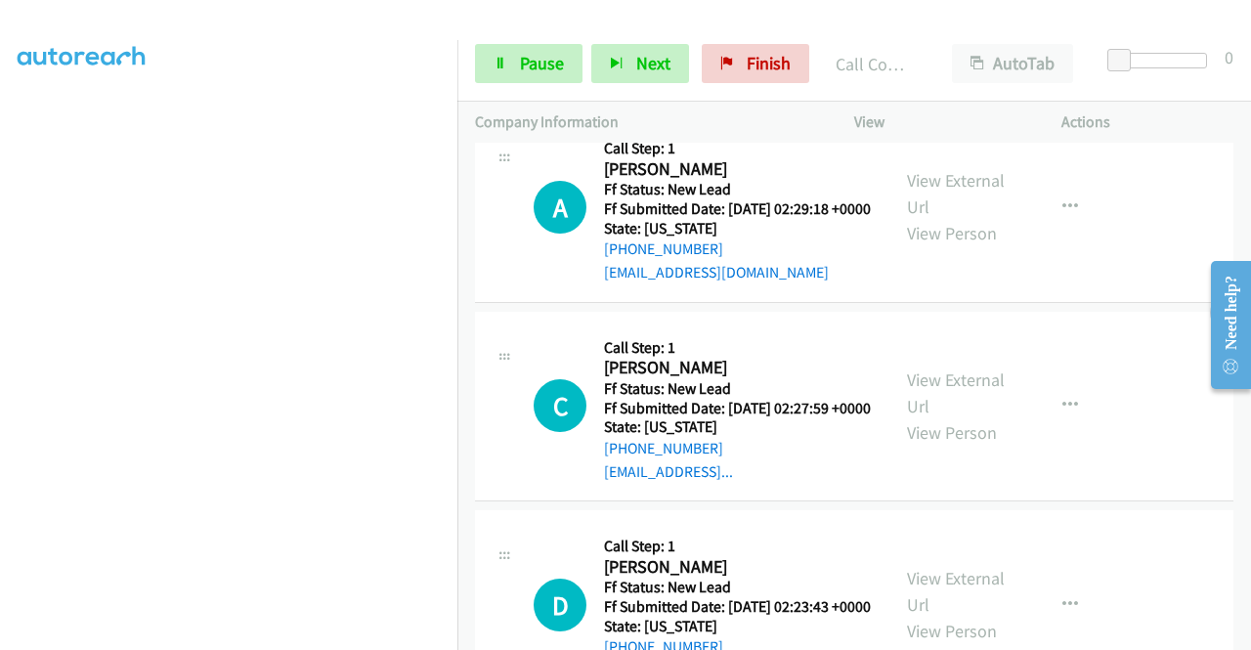
scroll to position [2301, 0]
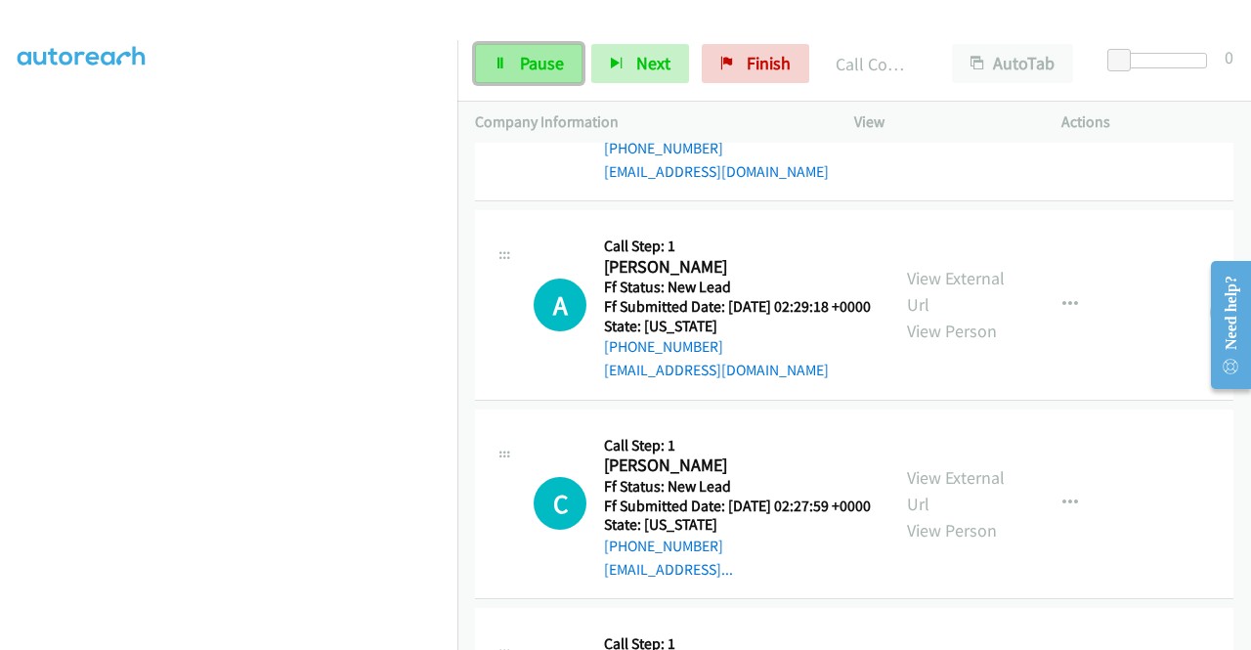
click at [544, 62] on span "Pause" at bounding box center [542, 63] width 44 height 22
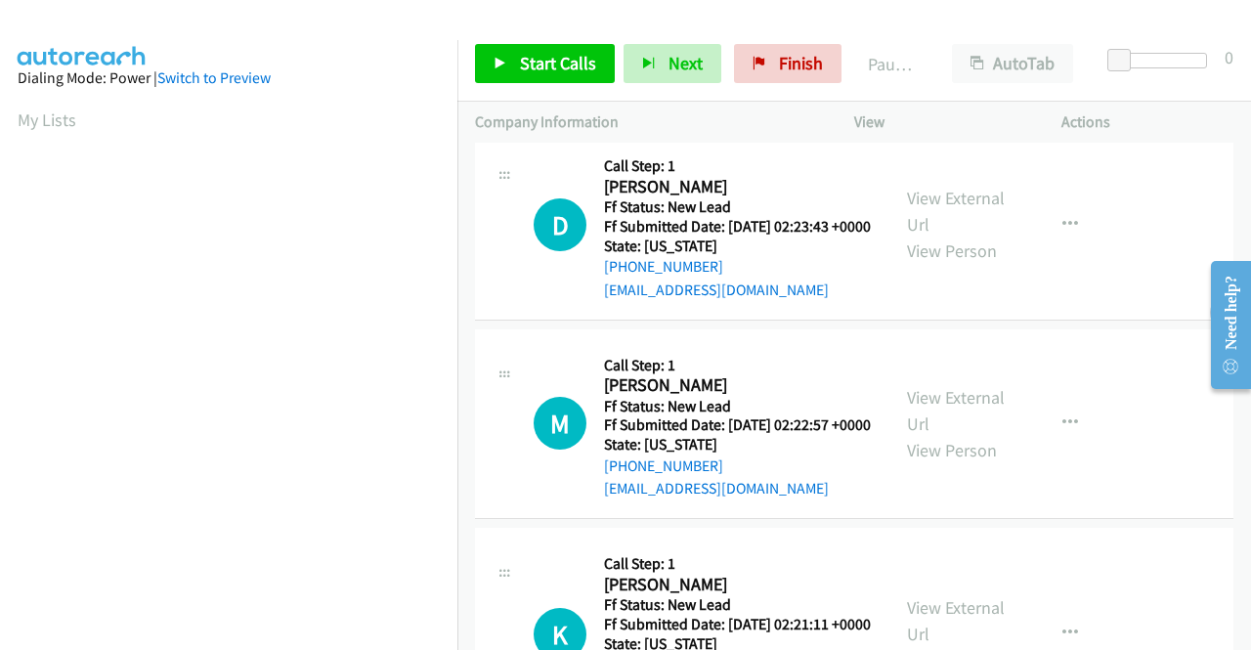
scroll to position [782, 0]
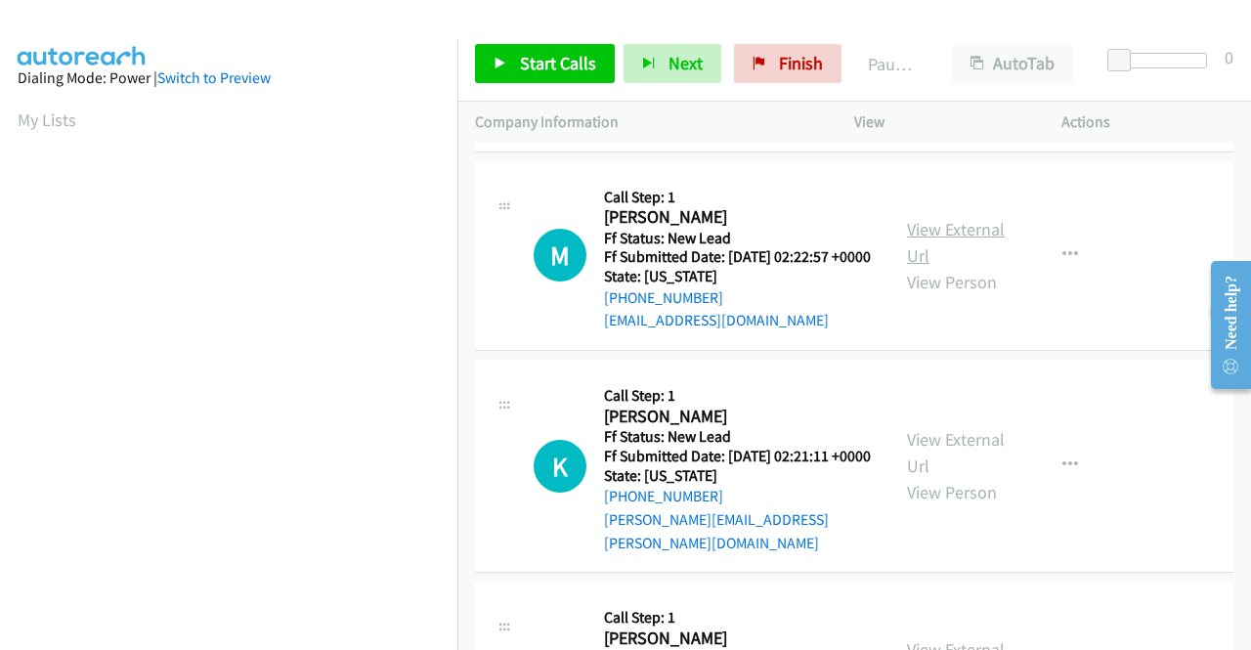
click at [968, 267] on link "View External Url" at bounding box center [956, 242] width 98 height 49
click at [971, 477] on link "View External Url" at bounding box center [956, 452] width 98 height 49
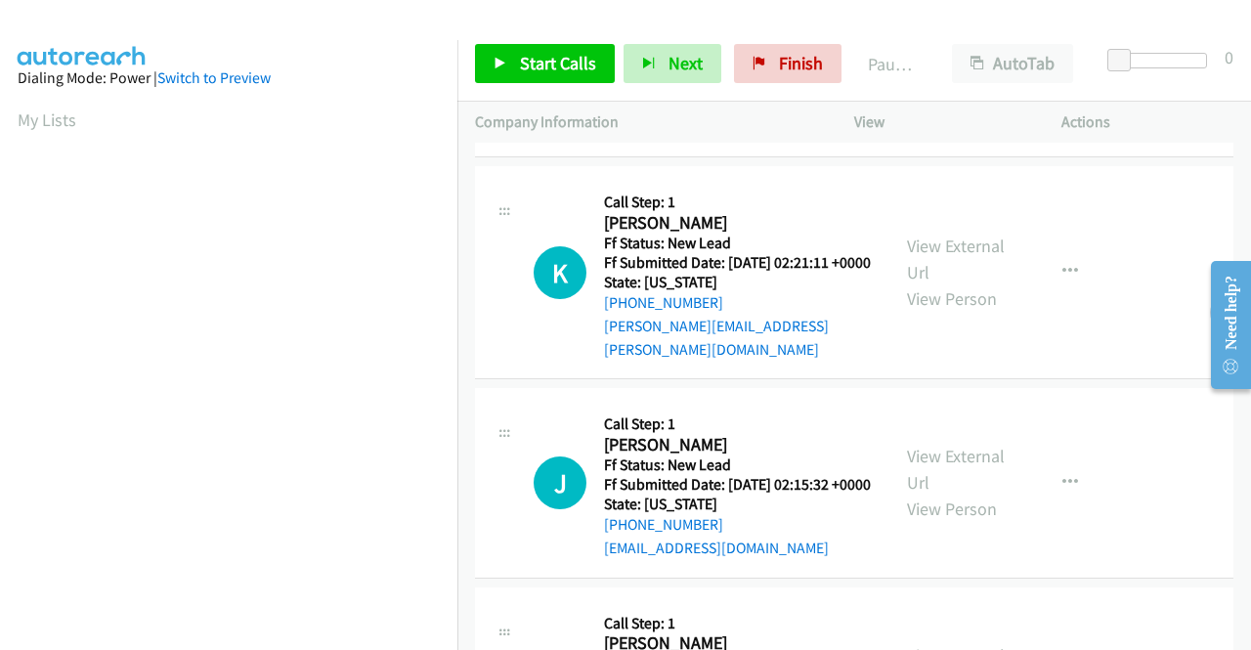
scroll to position [977, 0]
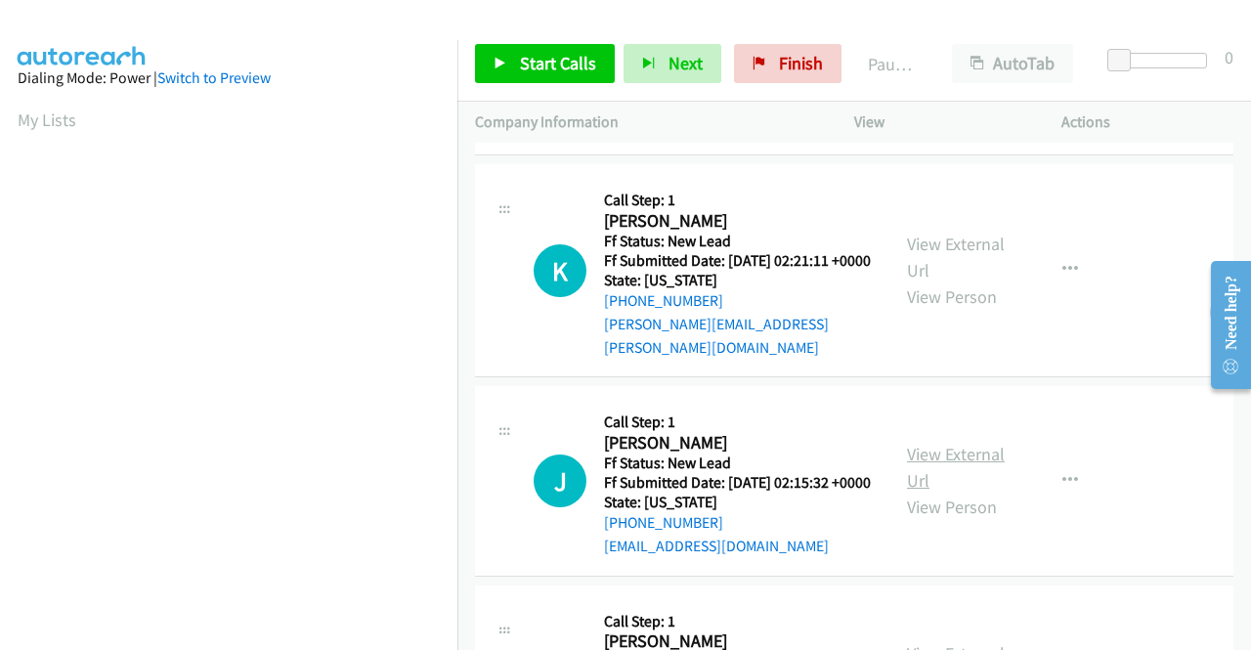
click at [948, 492] on link "View External Url" at bounding box center [956, 467] width 98 height 49
click at [545, 68] on span "Start Calls" at bounding box center [558, 63] width 76 height 22
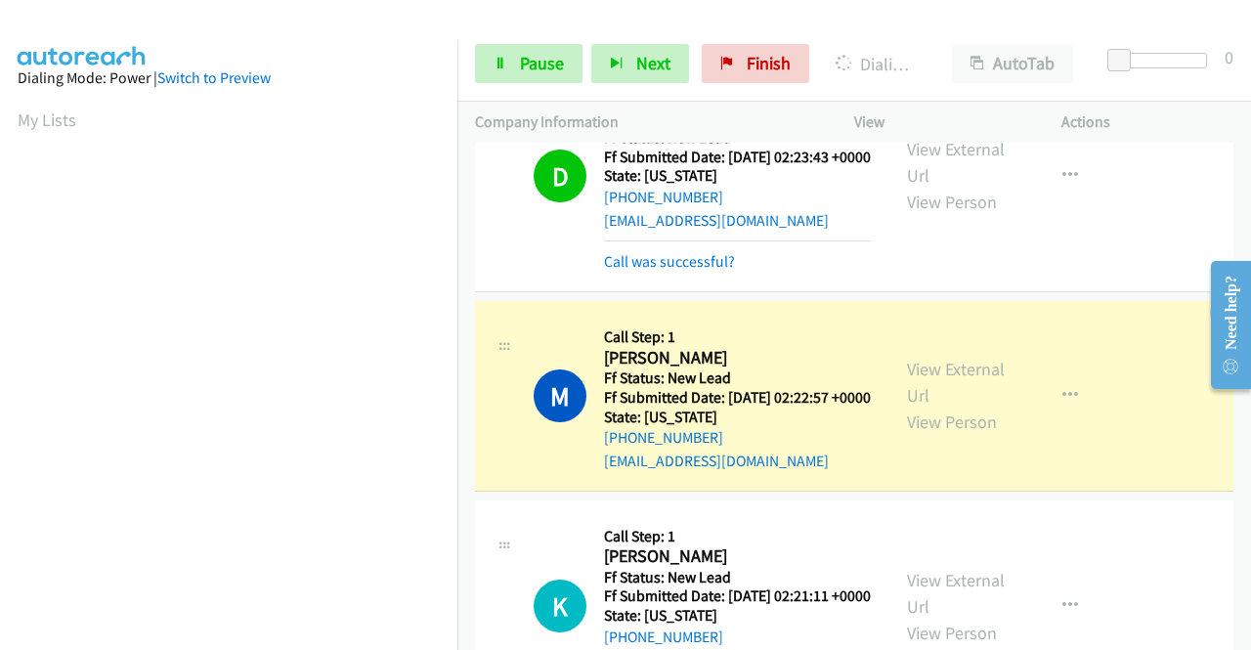
scroll to position [446, 0]
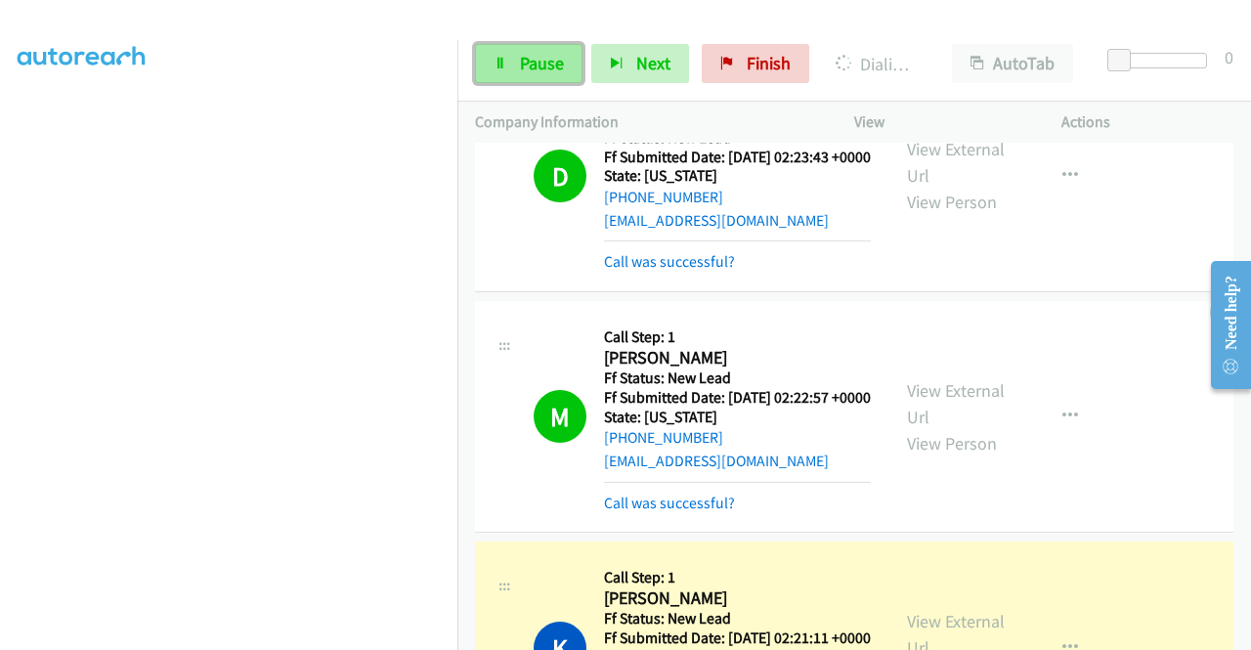
click at [529, 64] on span "Pause" at bounding box center [542, 63] width 44 height 22
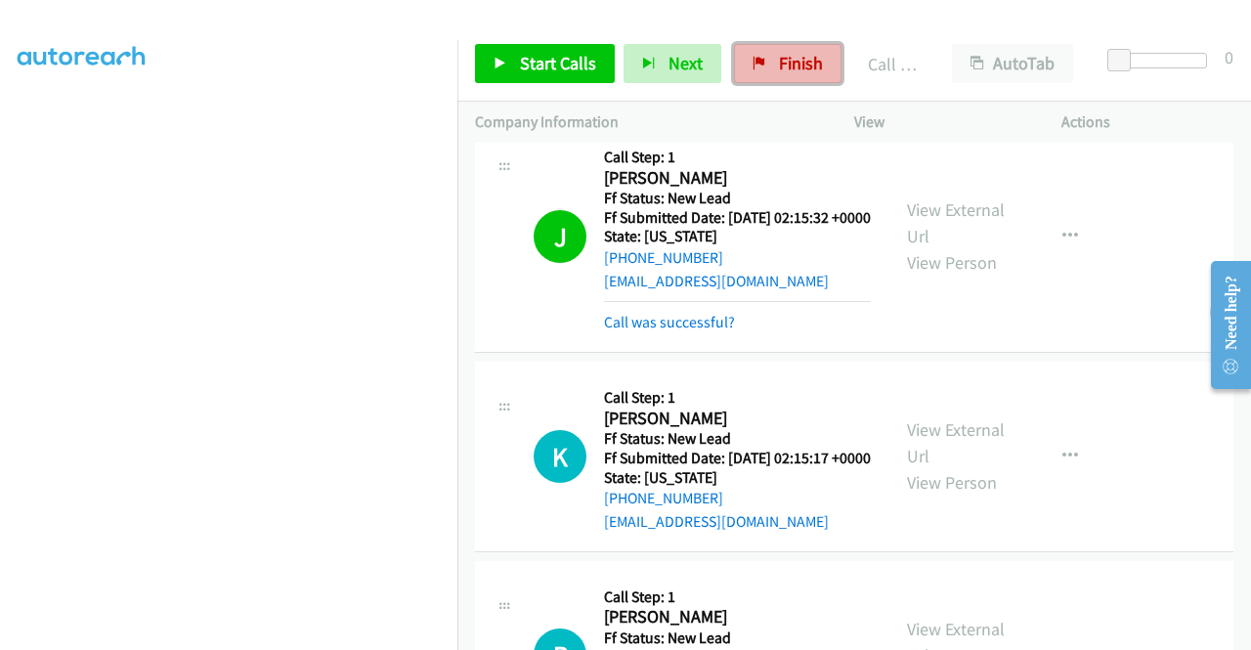
click at [768, 66] on link "Finish" at bounding box center [788, 63] width 108 height 39
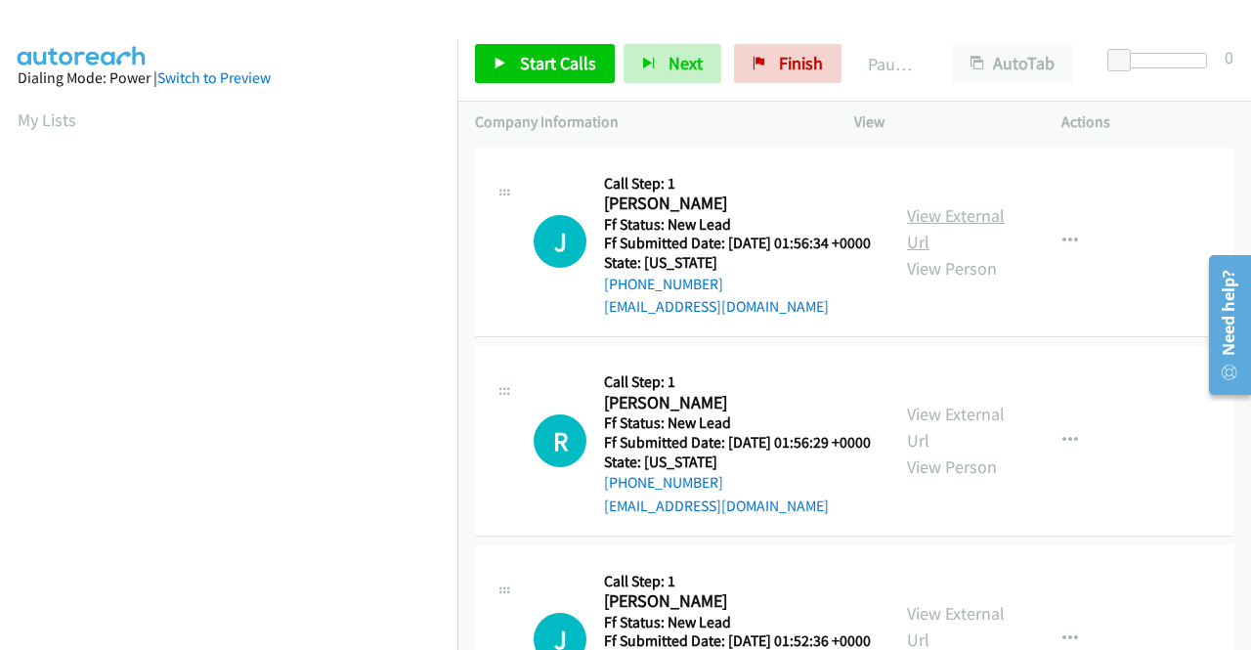
click at [950, 232] on link "View External Url" at bounding box center [956, 228] width 98 height 49
click at [948, 451] on link "View External Url" at bounding box center [956, 427] width 98 height 49
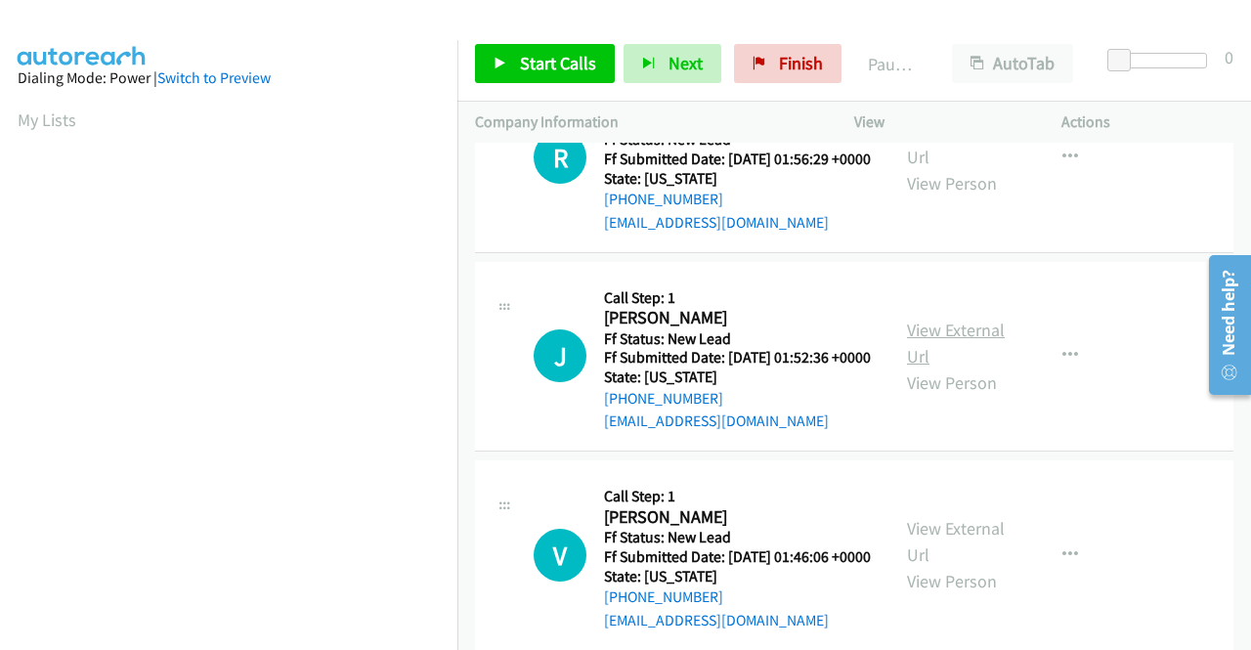
scroll to position [293, 0]
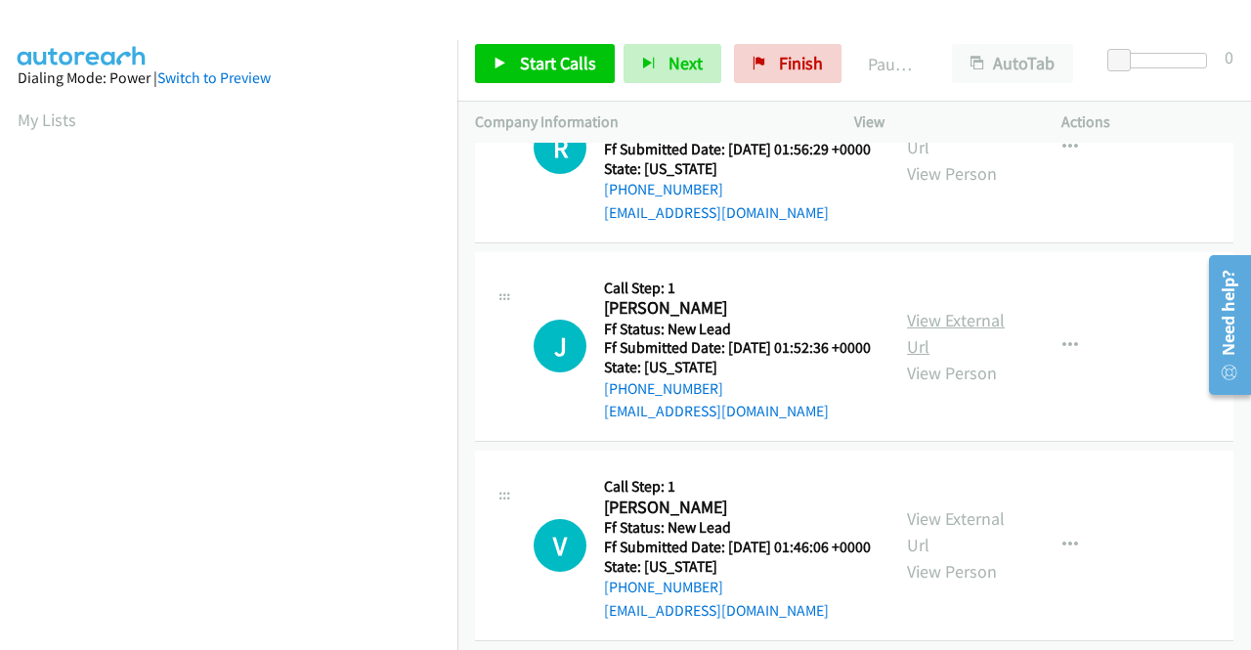
click at [960, 358] on link "View External Url" at bounding box center [956, 333] width 98 height 49
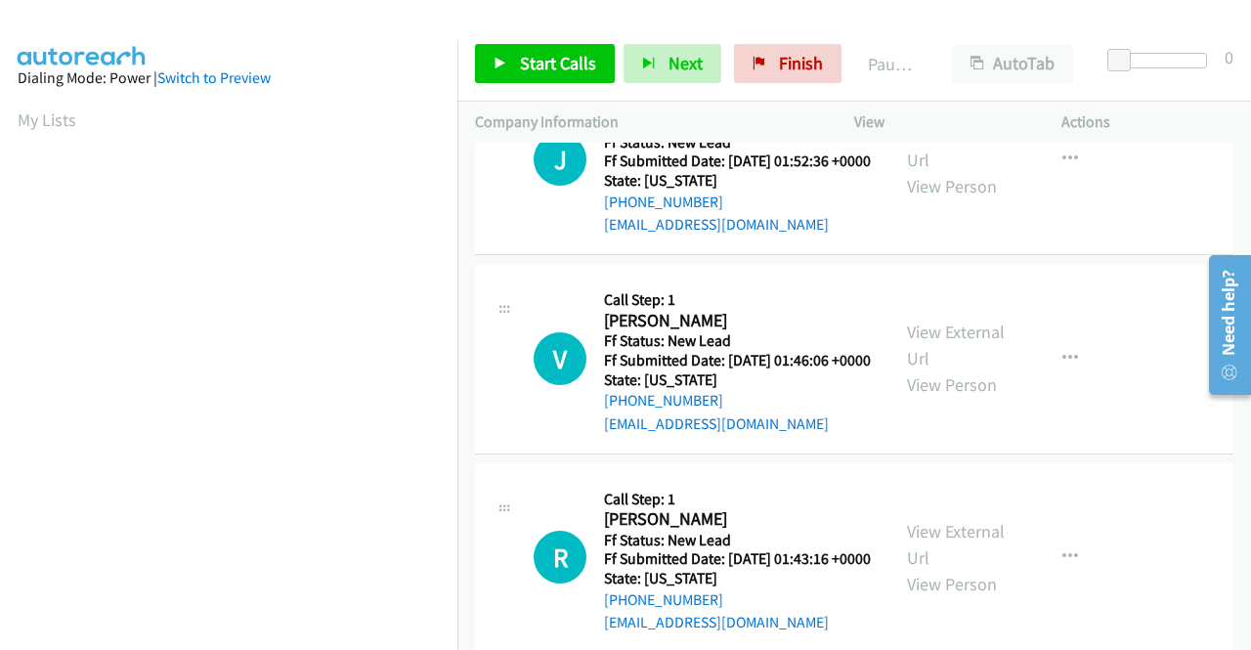
scroll to position [489, 0]
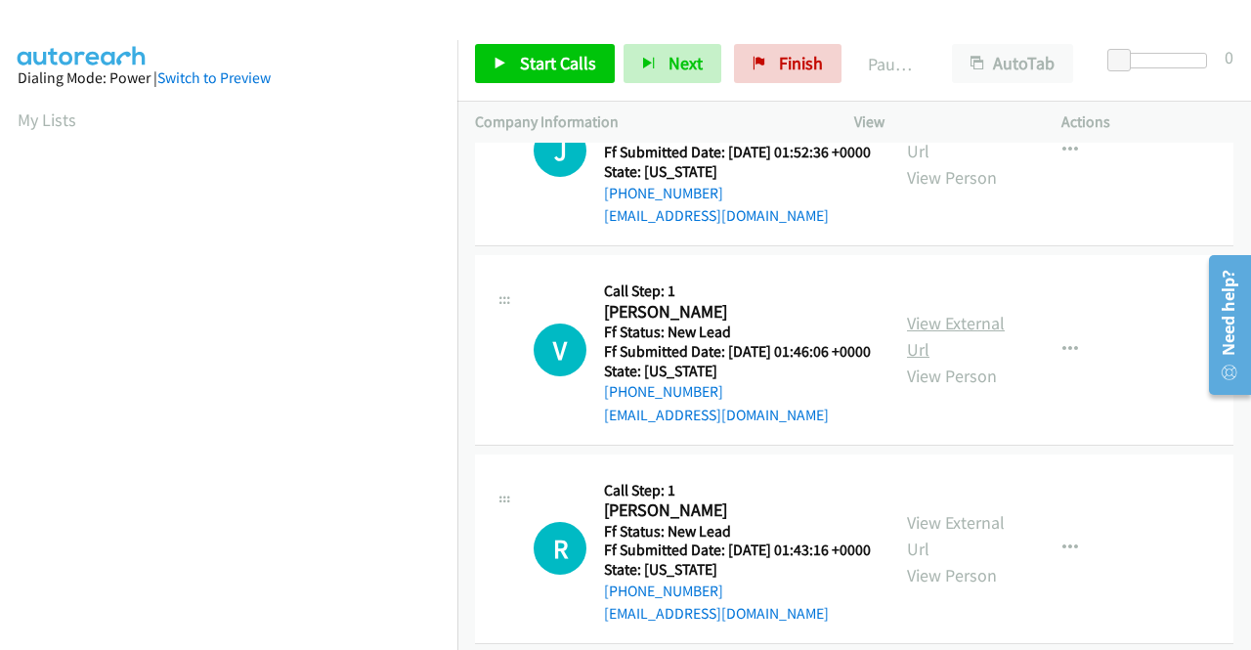
click at [954, 361] on link "View External Url" at bounding box center [956, 336] width 98 height 49
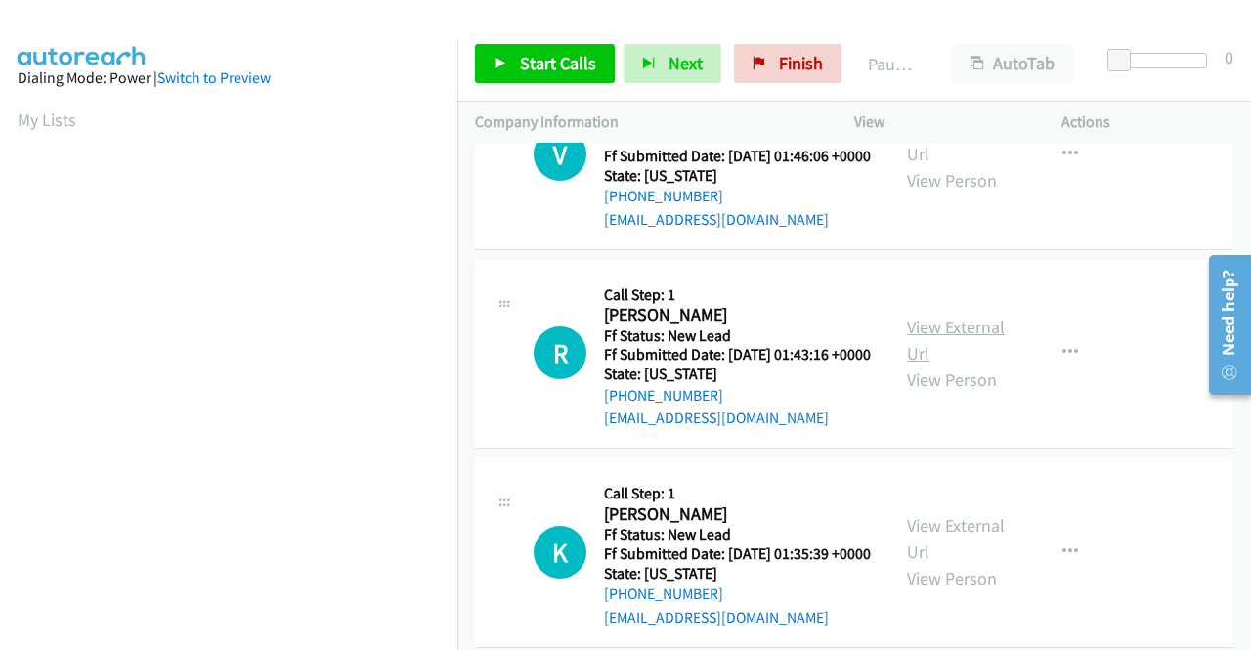
click at [928, 365] on link "View External Url" at bounding box center [956, 340] width 98 height 49
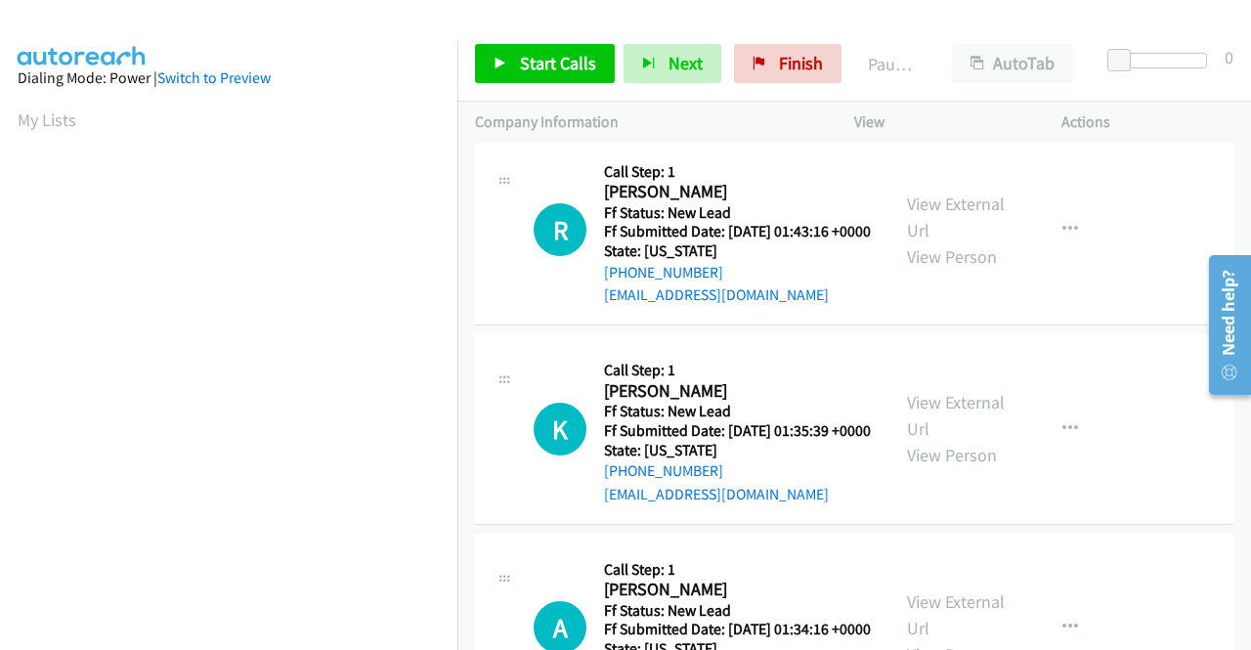
scroll to position [977, 0]
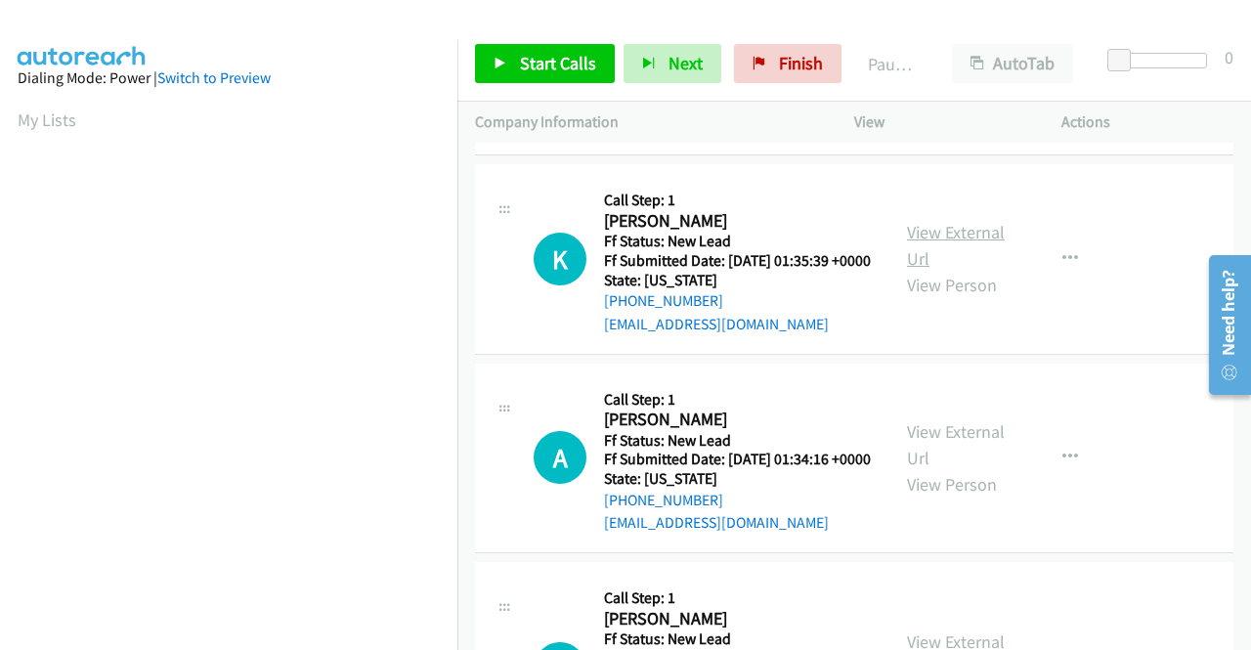
click at [950, 270] on link "View External Url" at bounding box center [956, 245] width 98 height 49
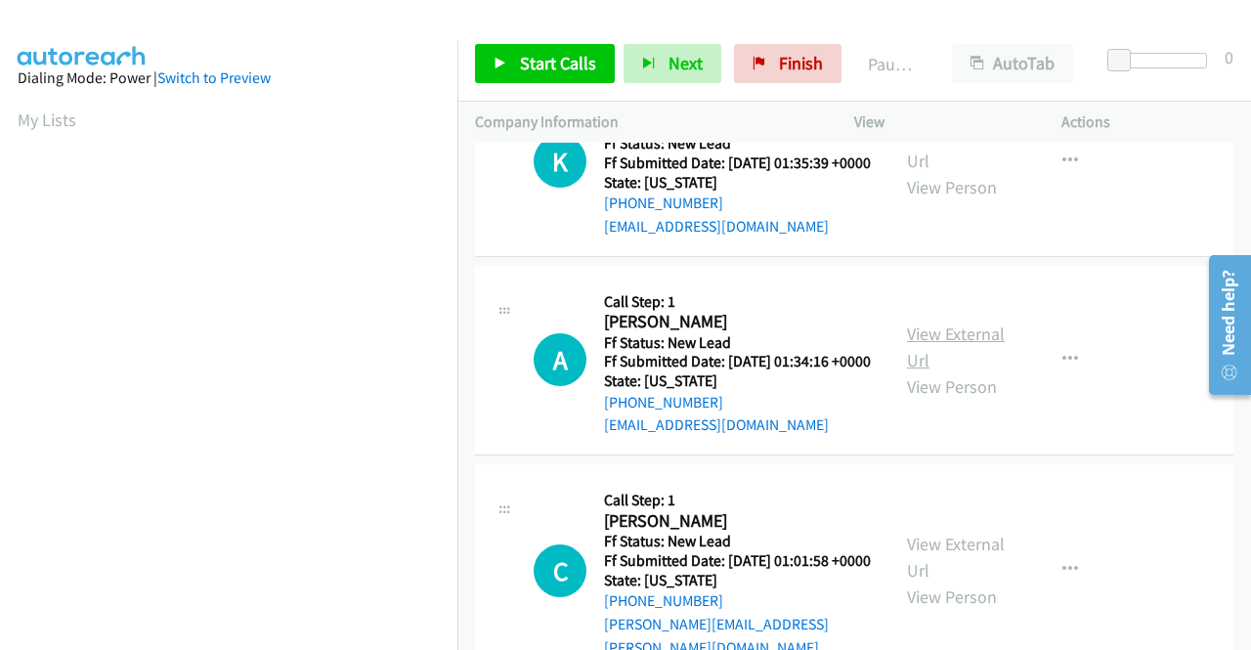
click at [917, 371] on link "View External Url" at bounding box center [956, 347] width 98 height 49
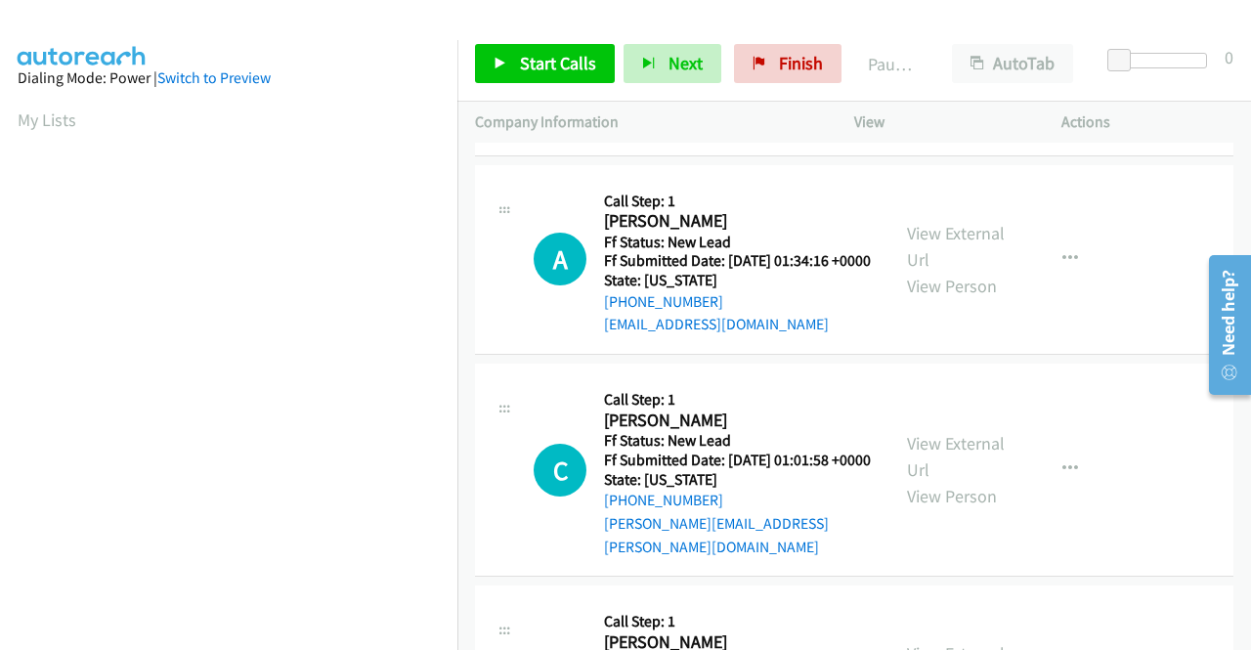
scroll to position [1368, 0]
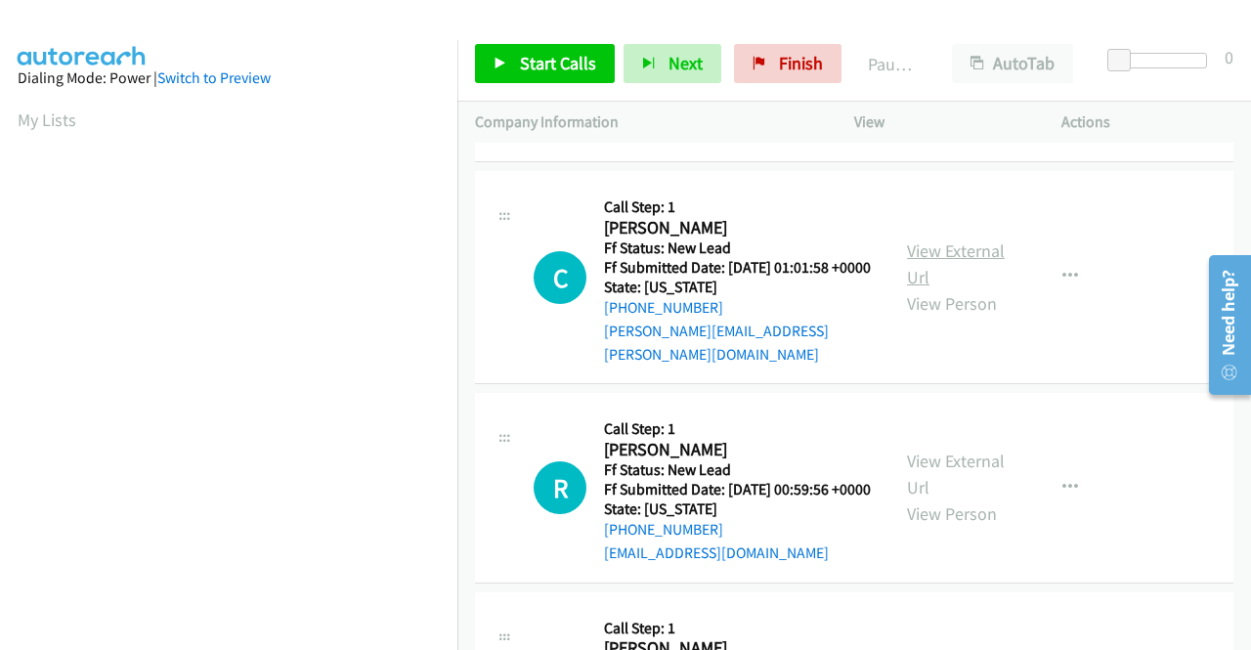
click at [923, 288] on link "View External Url" at bounding box center [956, 263] width 98 height 49
click at [551, 65] on span "Start Calls" at bounding box center [558, 63] width 76 height 22
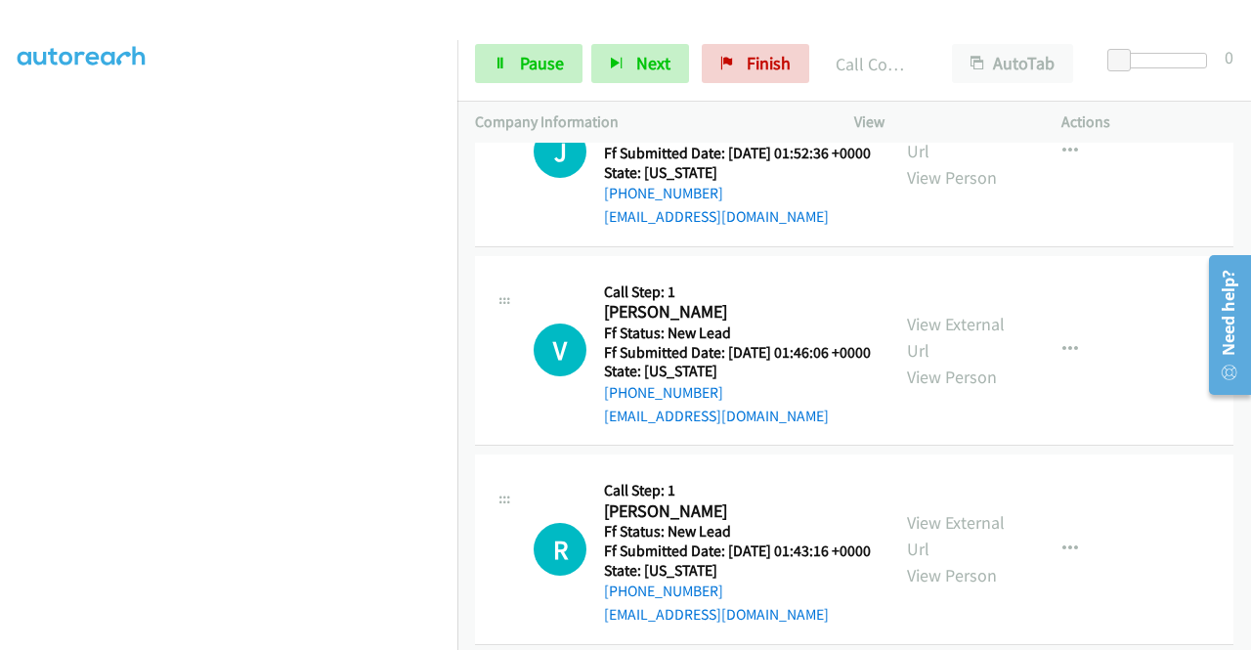
scroll to position [0, 0]
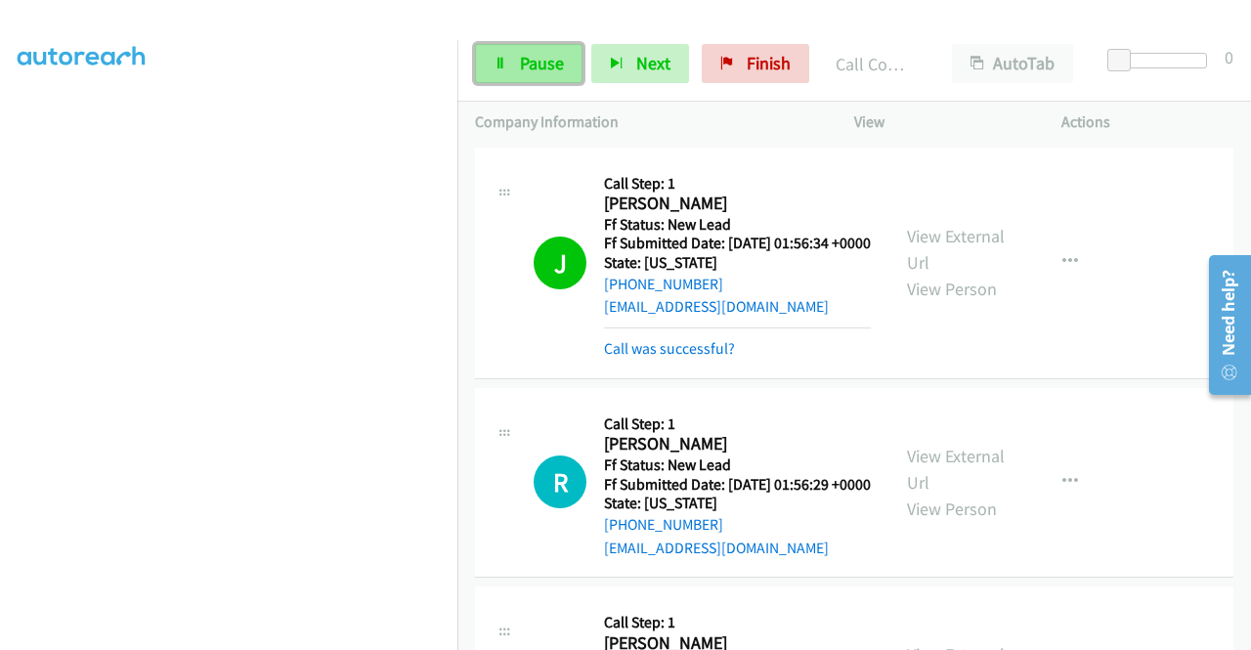
click at [547, 62] on span "Pause" at bounding box center [542, 63] width 44 height 22
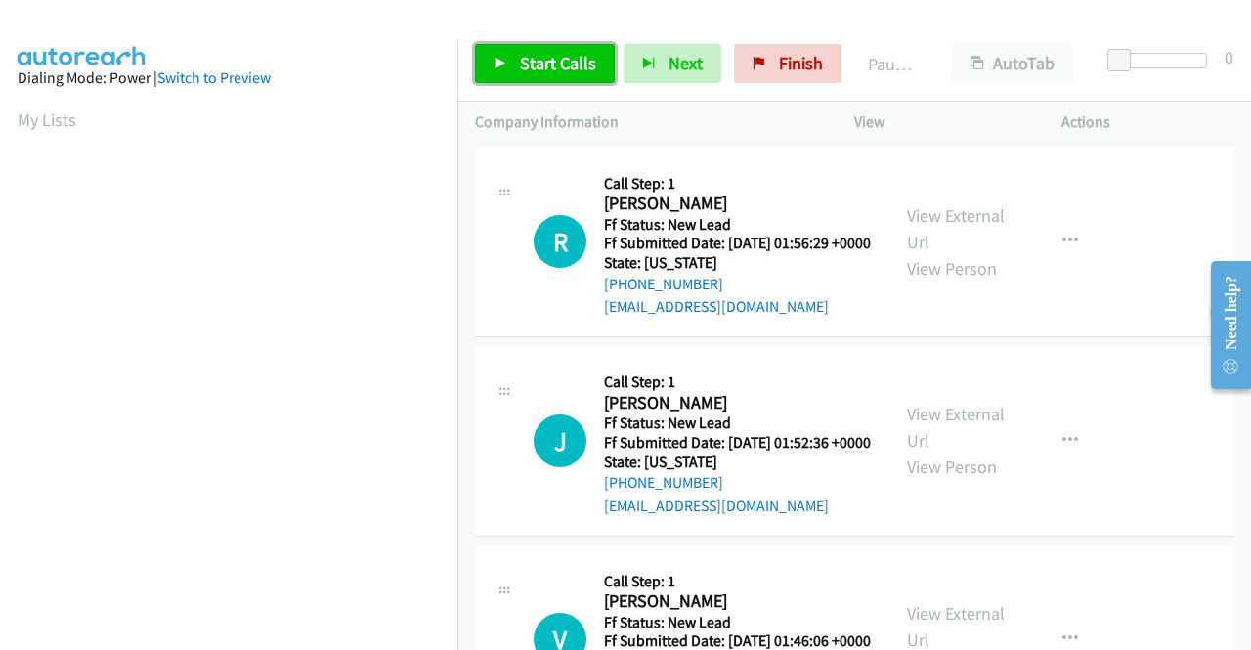
click at [553, 61] on span "Start Calls" at bounding box center [558, 63] width 76 height 22
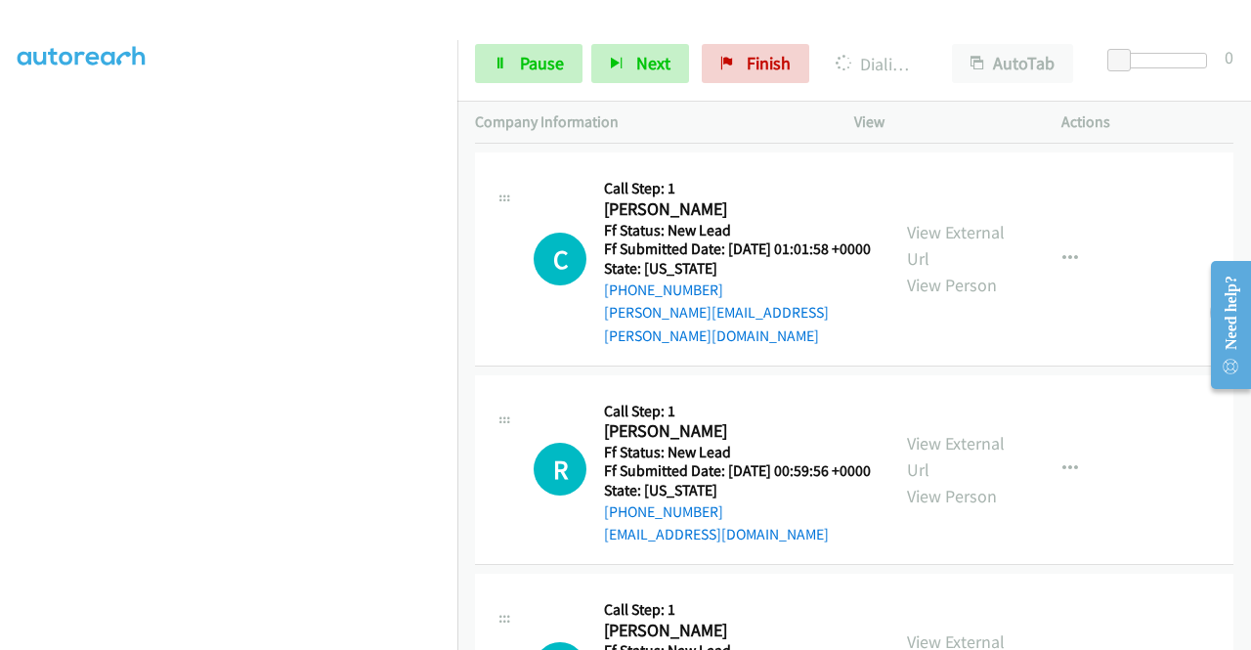
scroll to position [1368, 0]
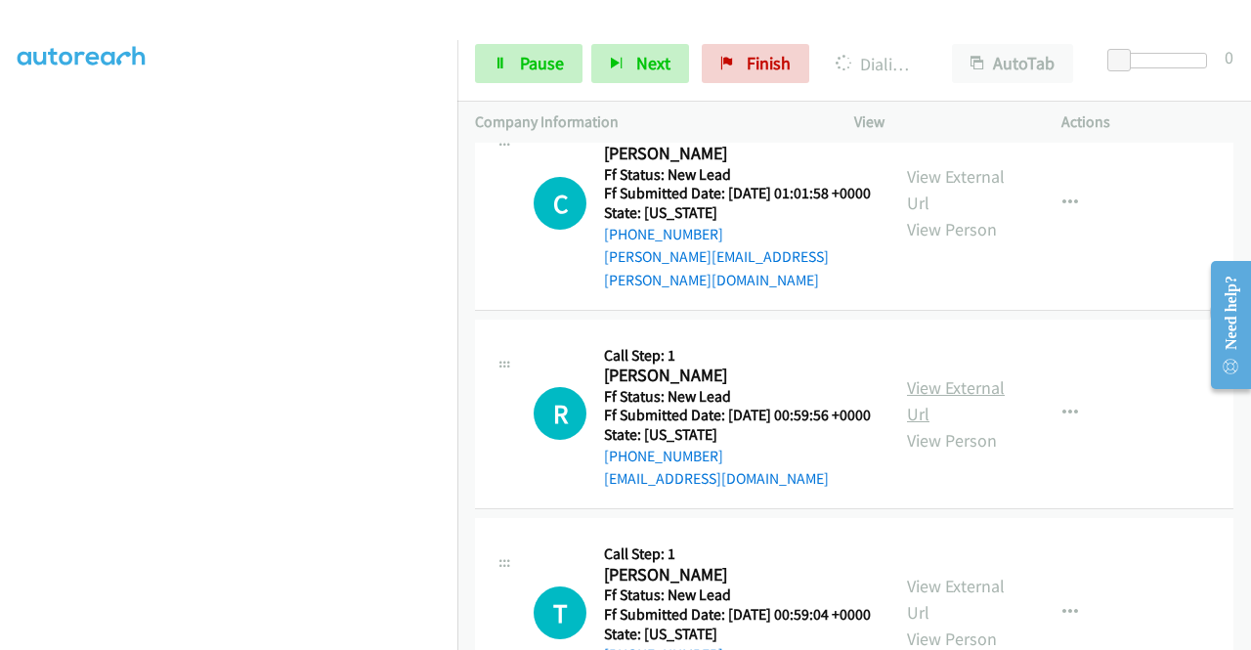
click at [932, 425] on link "View External Url" at bounding box center [956, 400] width 98 height 49
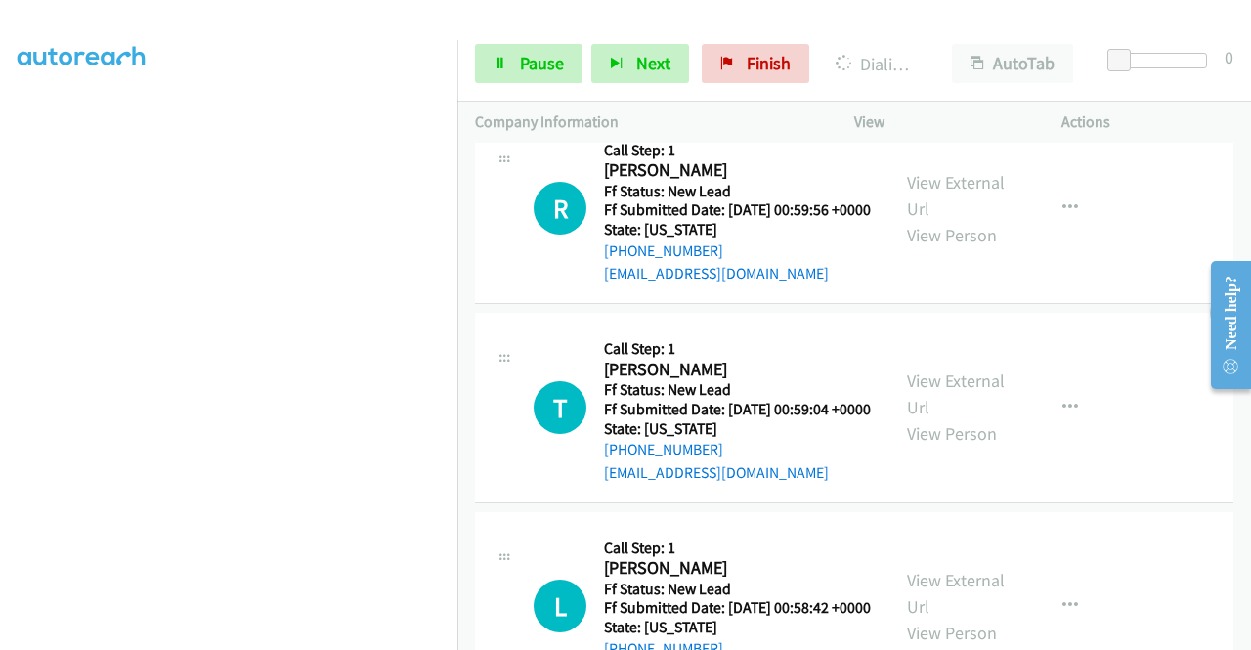
scroll to position [1661, 0]
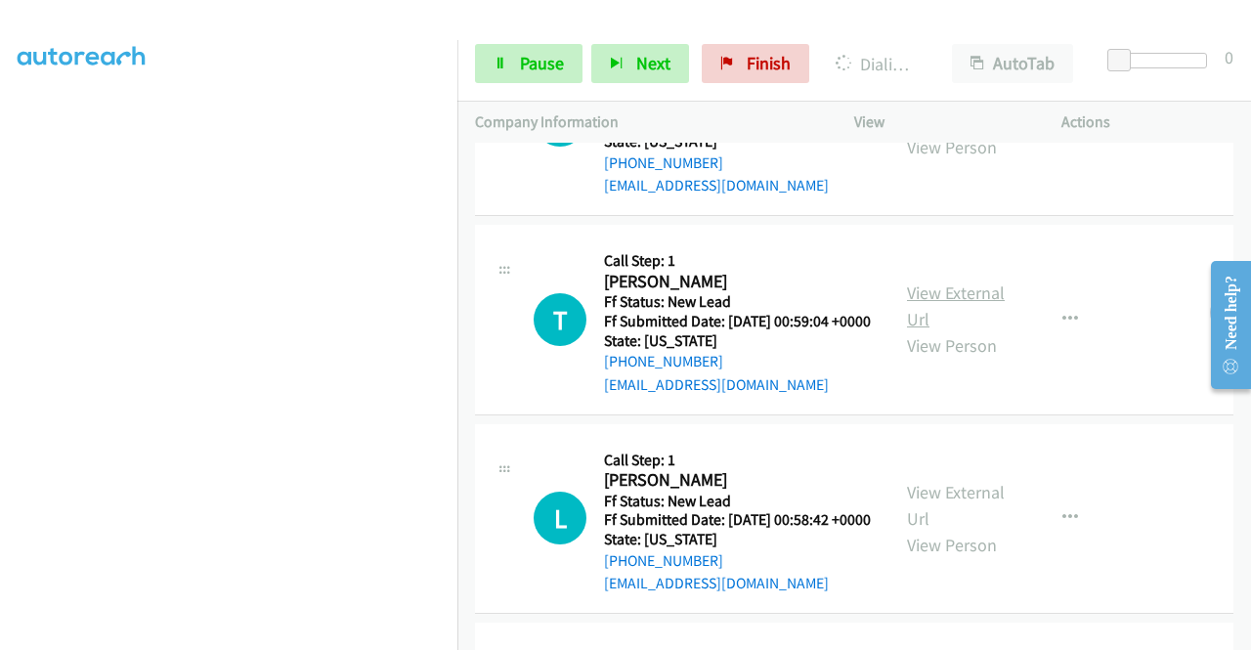
click at [954, 330] on link "View External Url" at bounding box center [956, 305] width 98 height 49
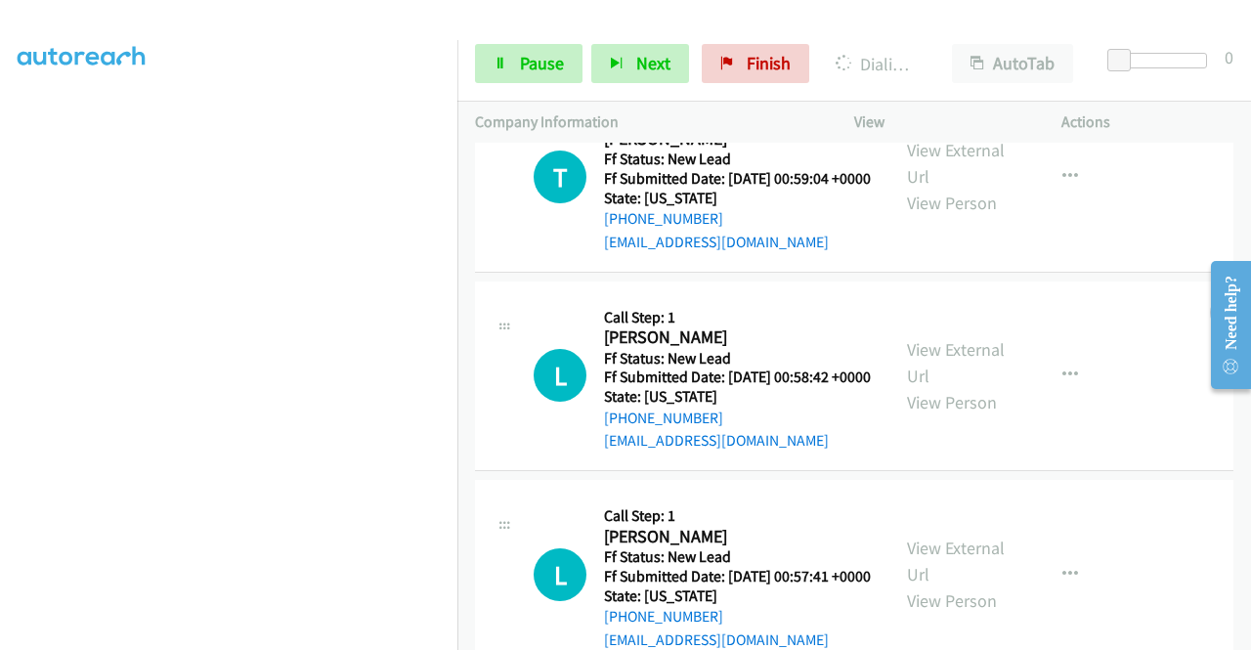
scroll to position [1955, 0]
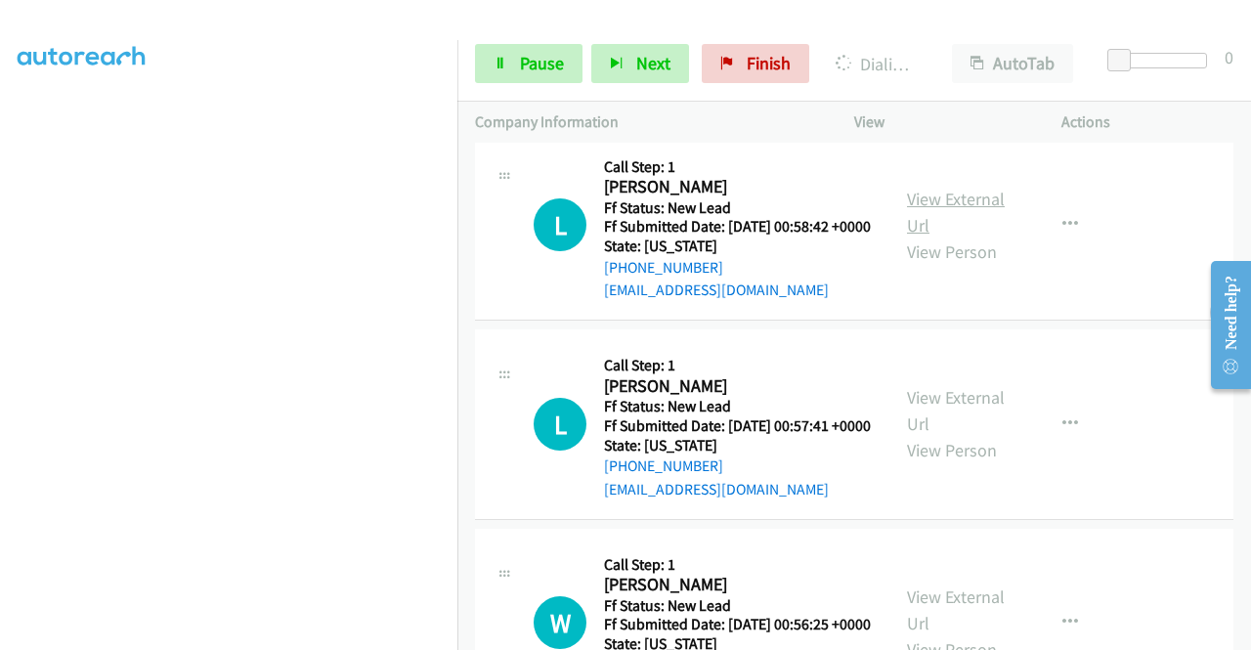
click at [946, 237] on link "View External Url" at bounding box center [956, 212] width 98 height 49
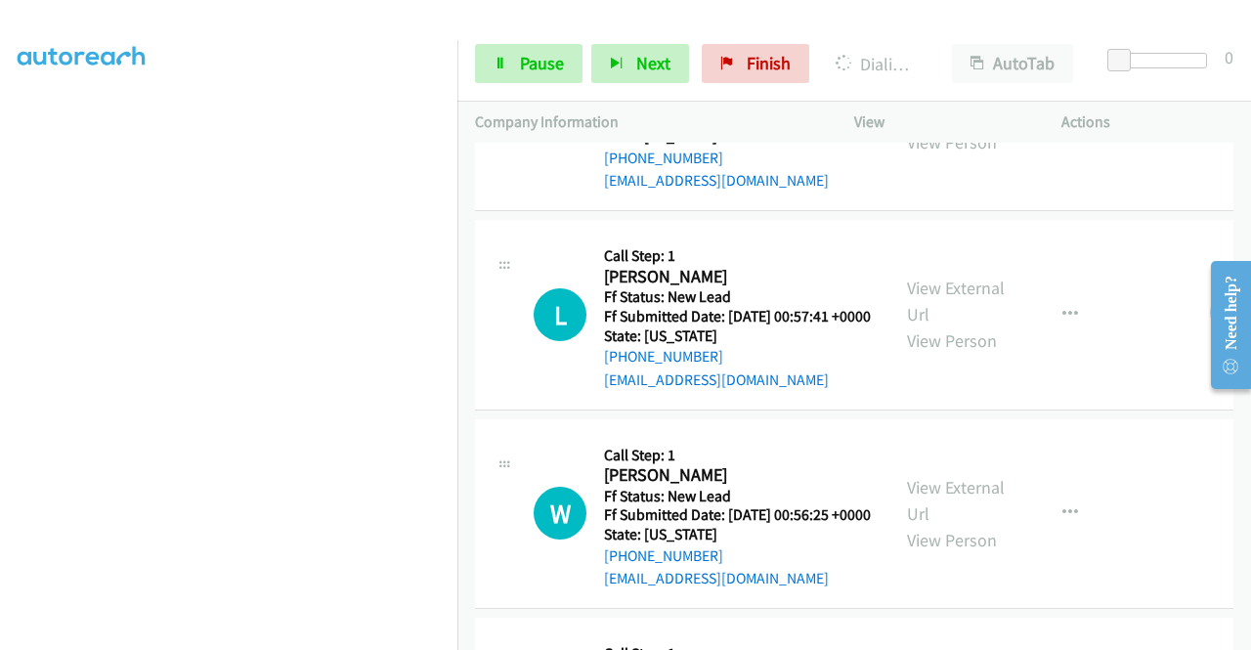
scroll to position [2150, 0]
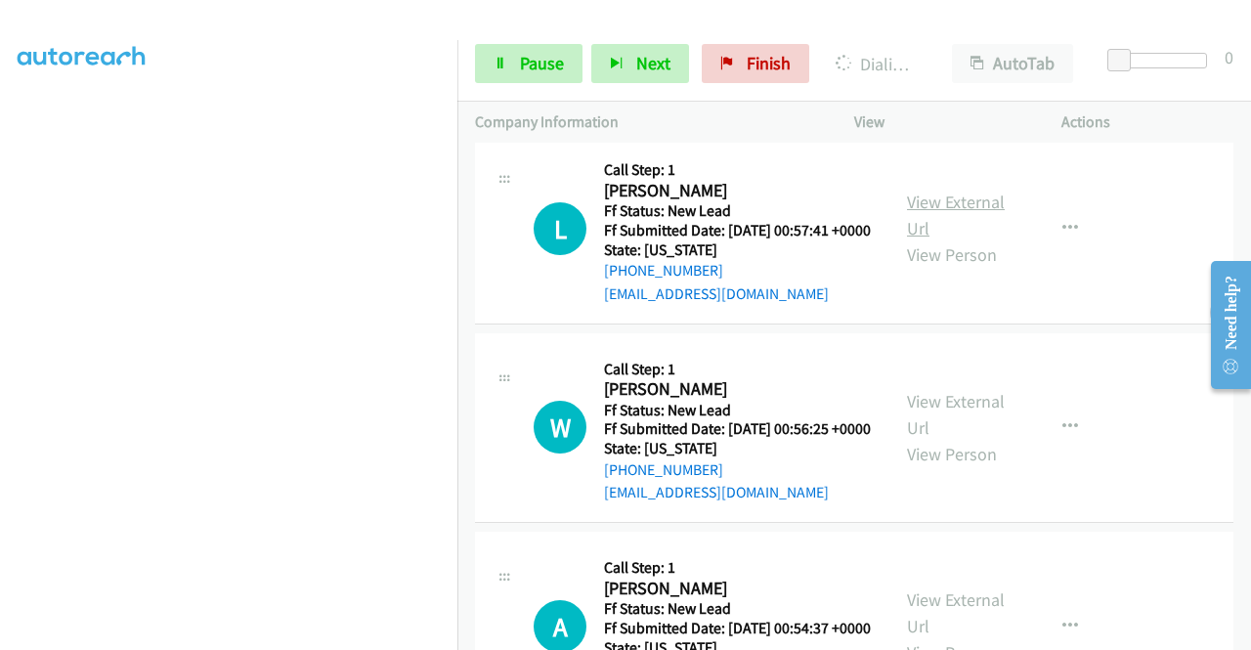
click at [962, 239] on link "View External Url" at bounding box center [956, 215] width 98 height 49
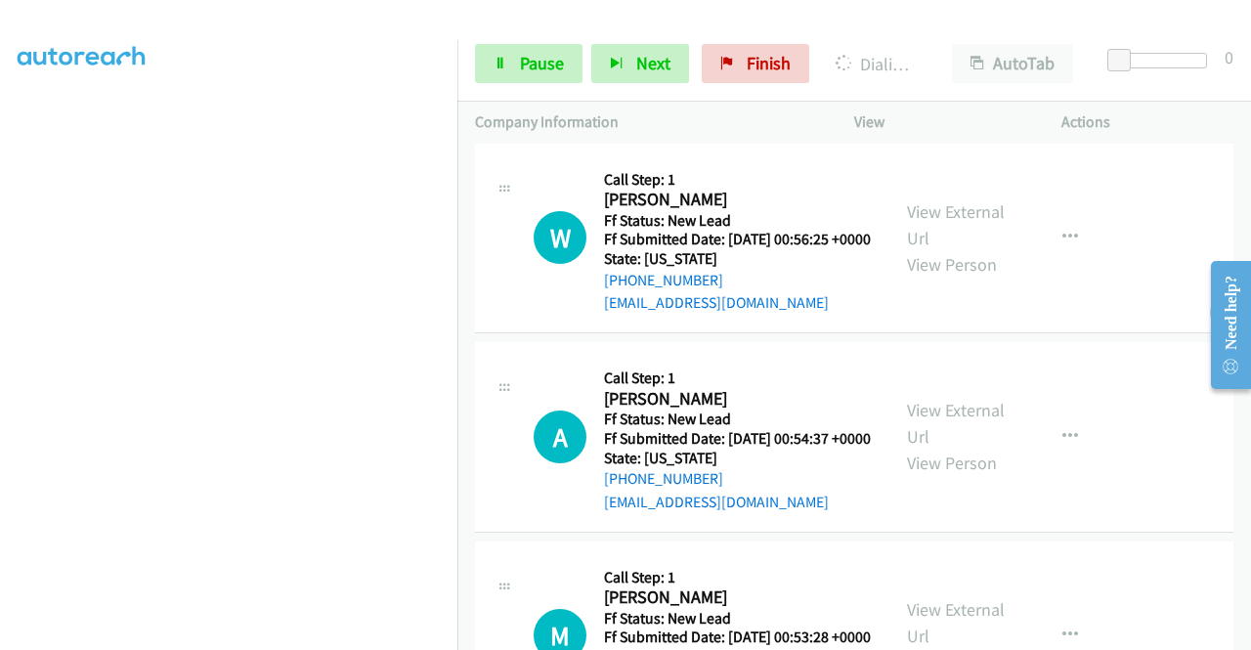
scroll to position [2443, 0]
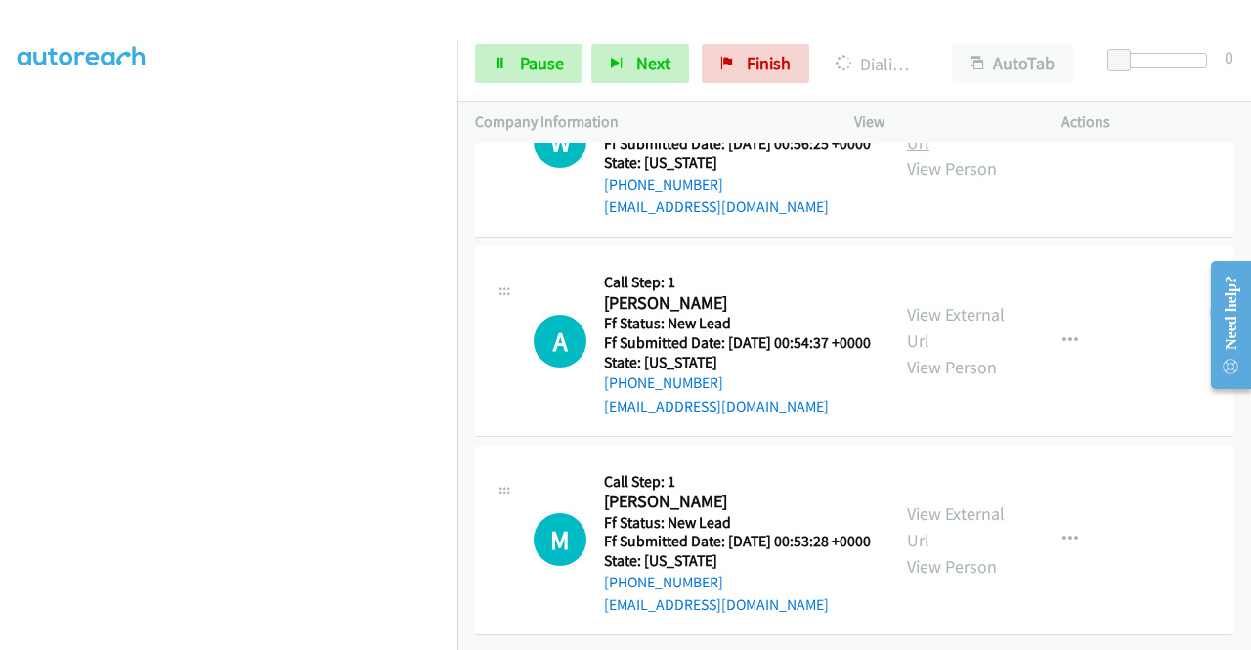
click at [968, 153] on link "View External Url" at bounding box center [956, 129] width 98 height 49
click at [958, 352] on link "View External Url" at bounding box center [956, 327] width 98 height 49
click at [946, 538] on link "View External Url" at bounding box center [956, 526] width 98 height 49
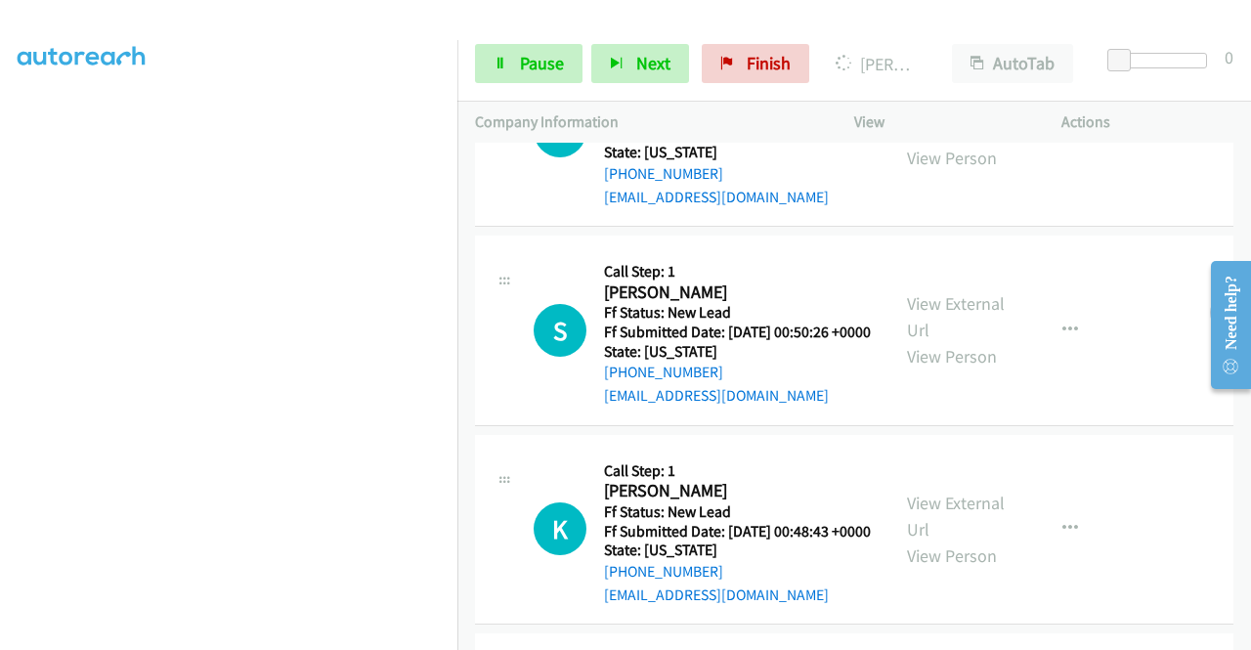
scroll to position [3149, 0]
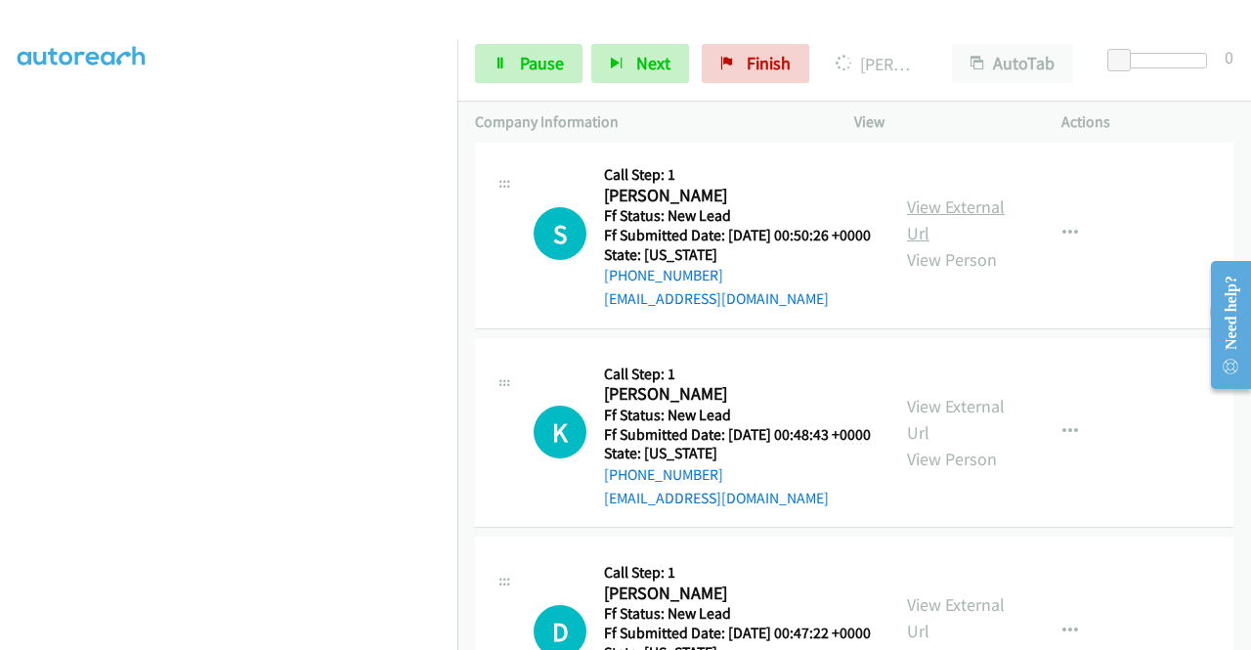
click at [908, 244] on link "View External Url" at bounding box center [956, 219] width 98 height 49
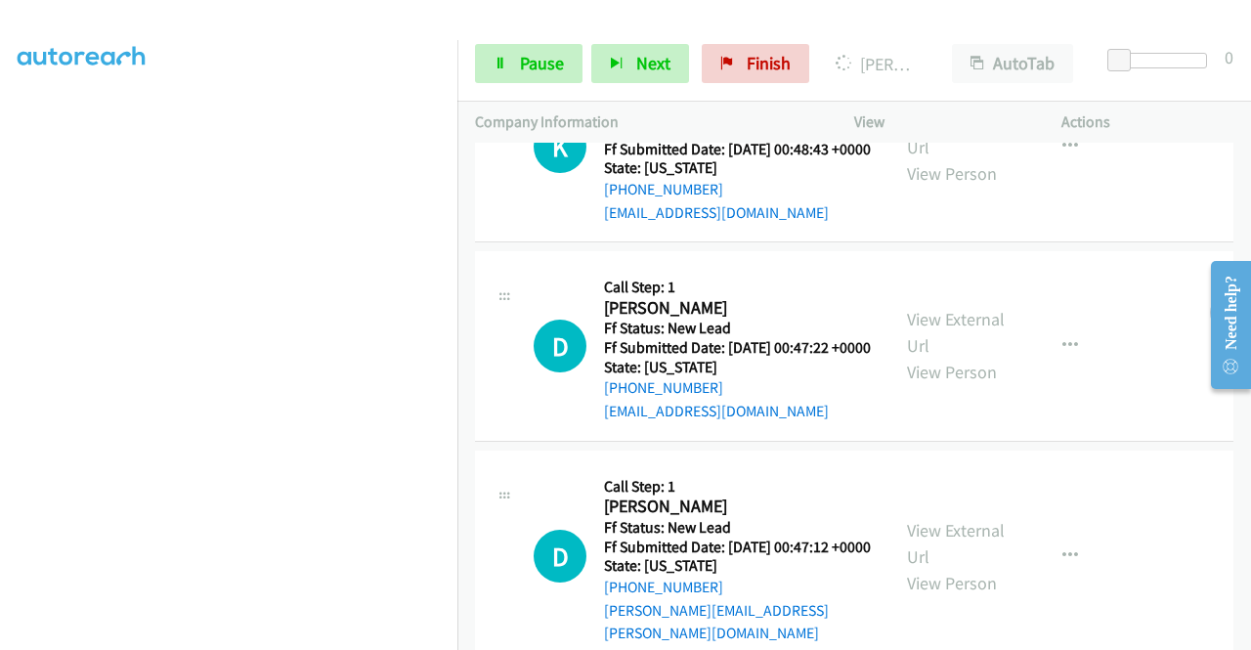
scroll to position [3442, 0]
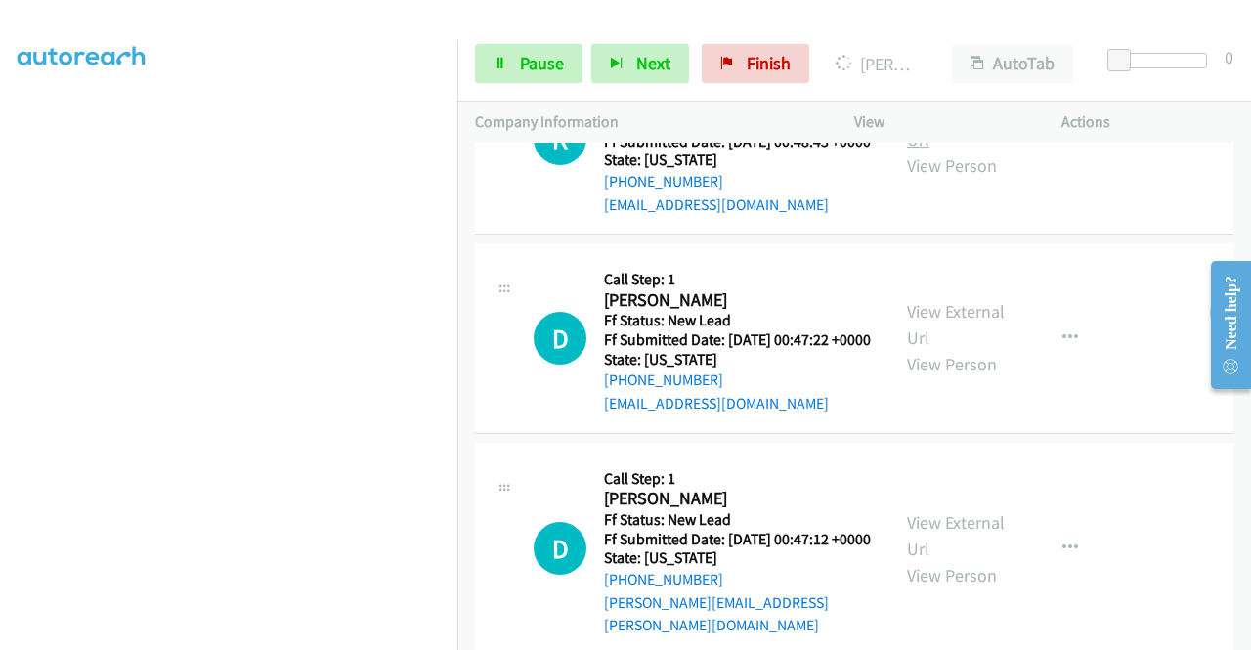
click at [932, 151] on link "View External Url" at bounding box center [956, 126] width 98 height 49
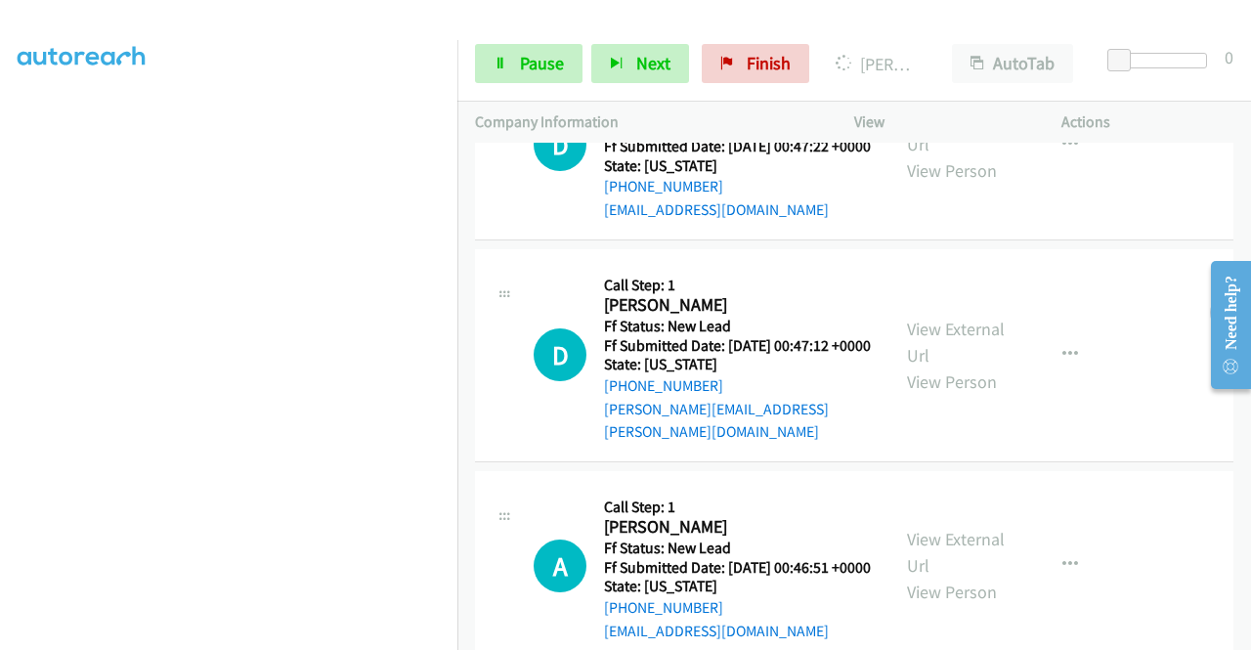
scroll to position [3638, 0]
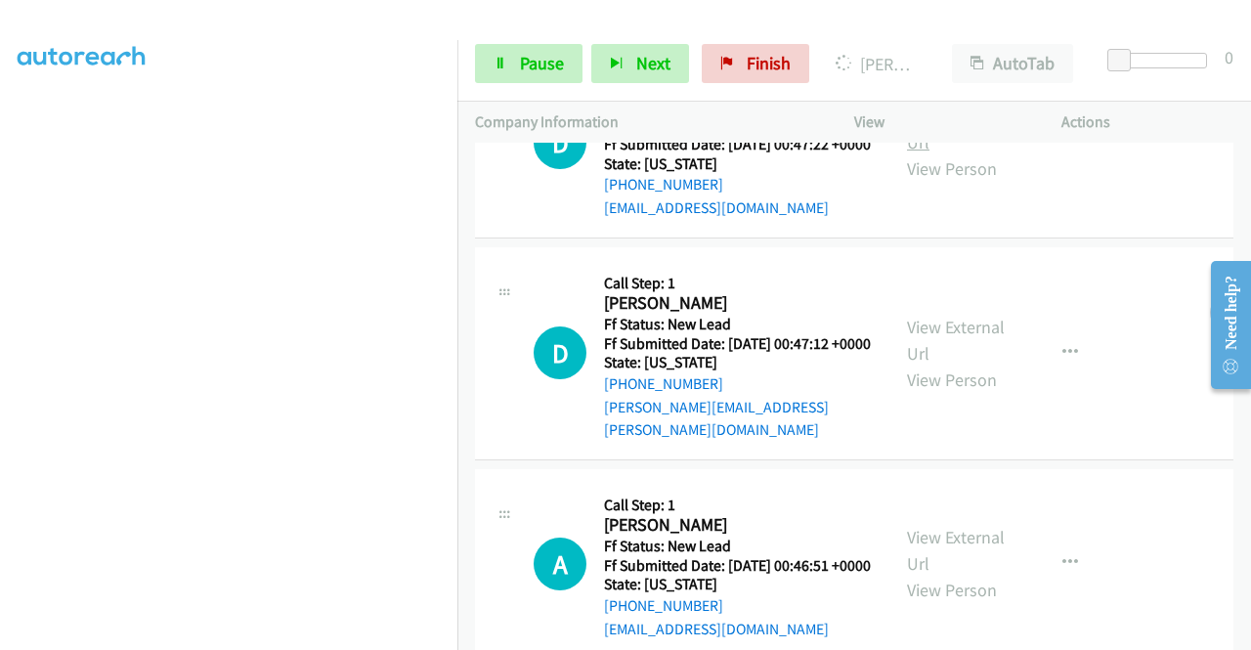
click at [953, 153] on link "View External Url" at bounding box center [956, 129] width 98 height 49
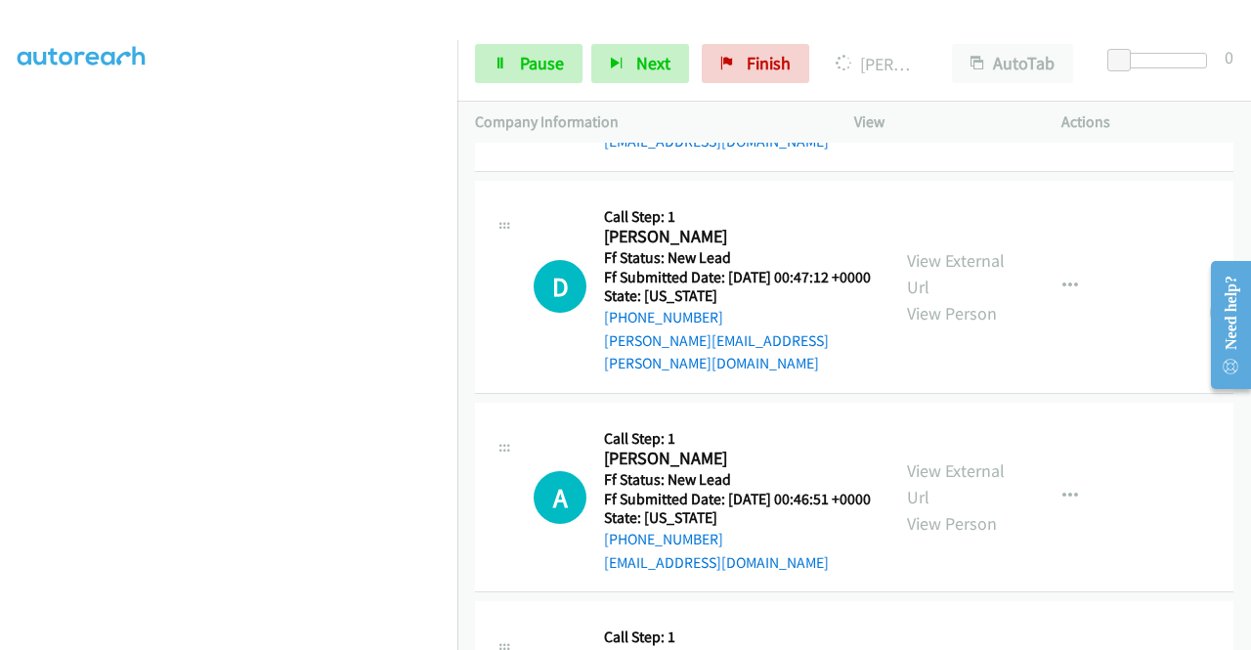
scroll to position [3735, 0]
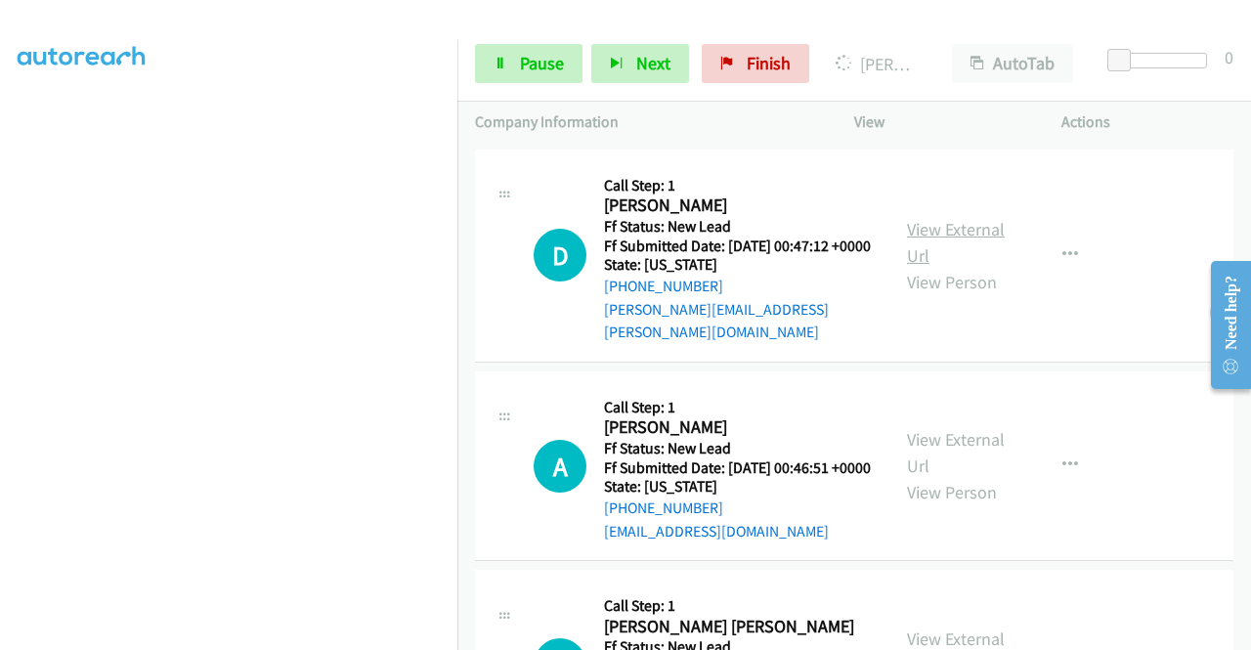
click at [959, 267] on link "View External Url" at bounding box center [956, 242] width 98 height 49
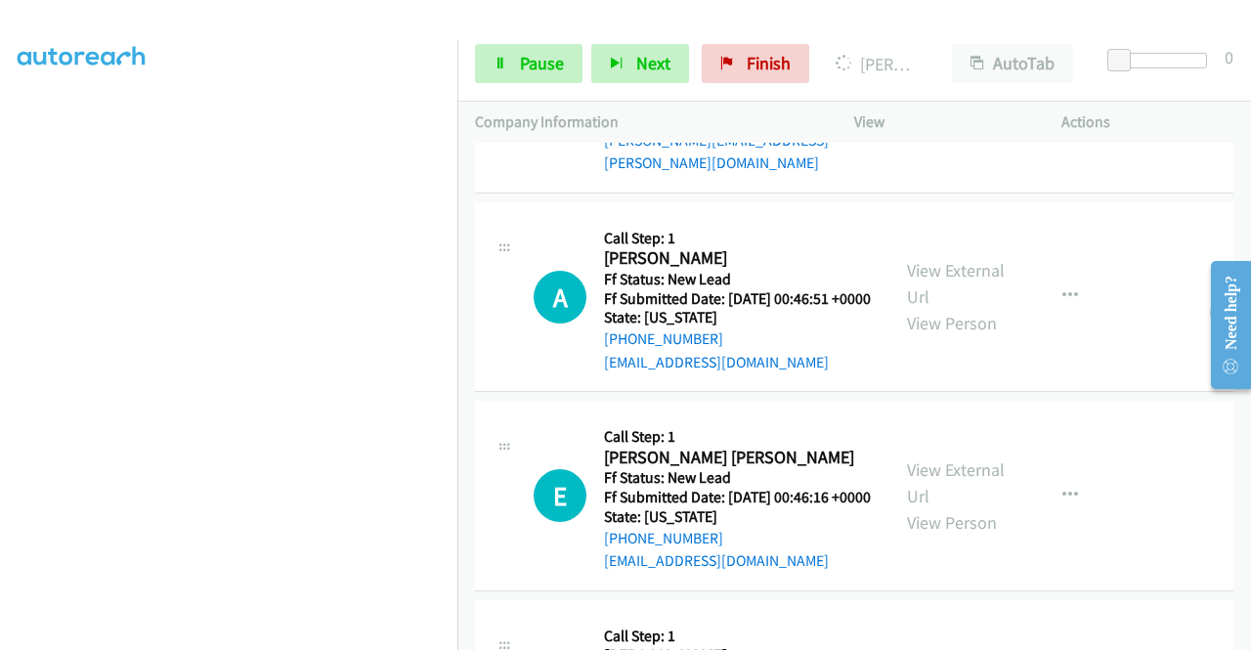
scroll to position [4126, 0]
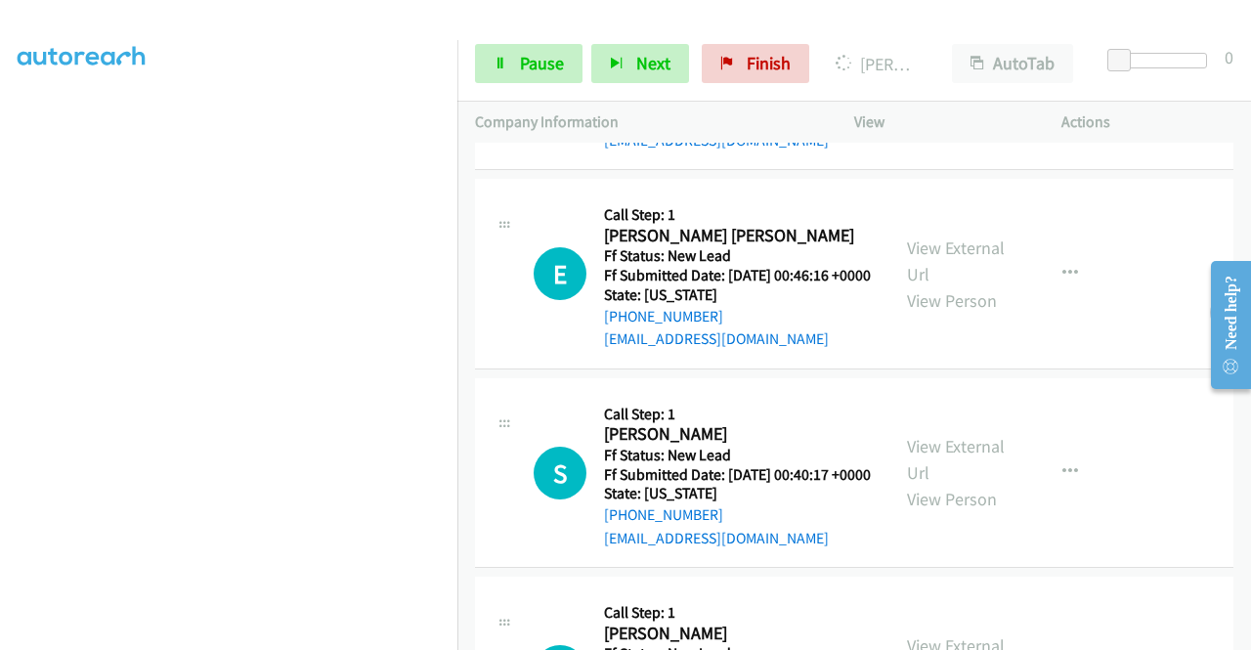
click at [907, 86] on link "View External Url" at bounding box center [956, 61] width 98 height 49
click at [956, 285] on link "View External Url" at bounding box center [956, 261] width 98 height 49
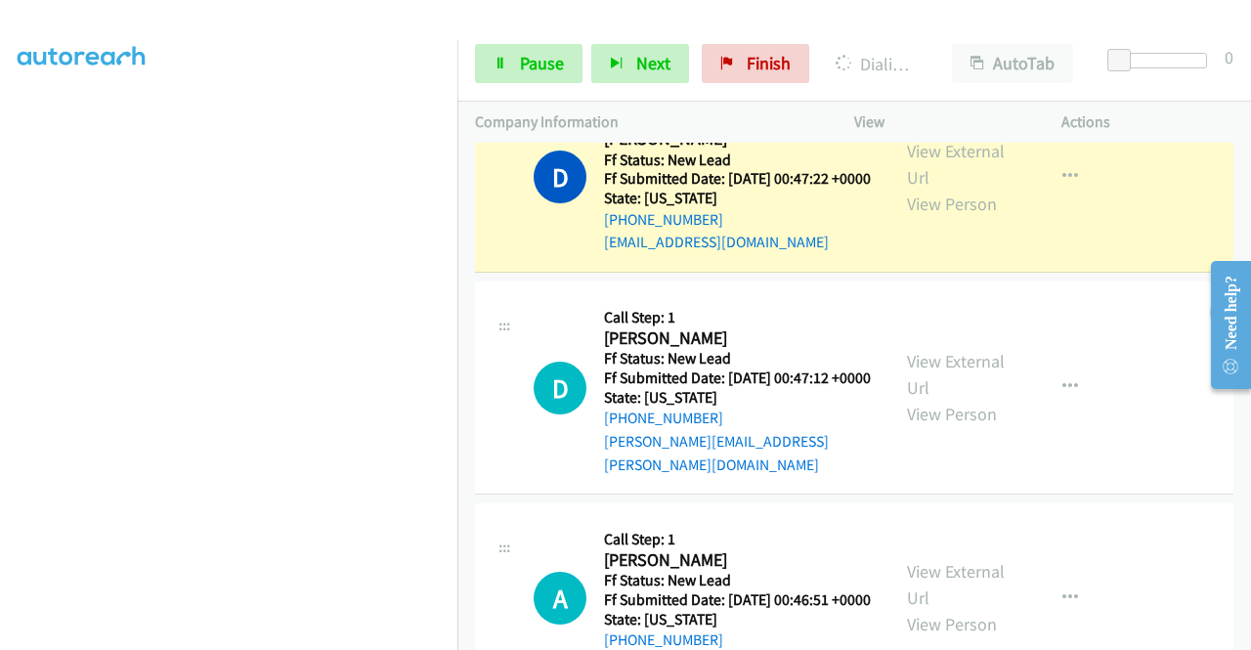
scroll to position [446, 0]
click at [538, 67] on span "Pause" at bounding box center [542, 63] width 44 height 22
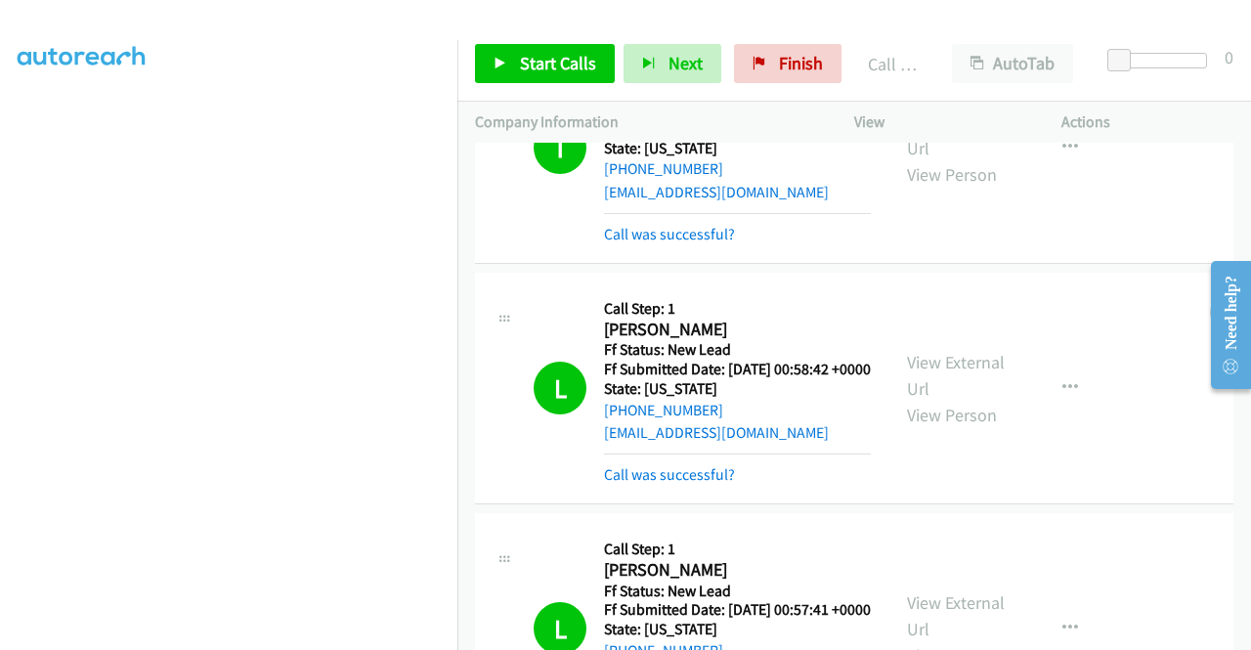
scroll to position [1981, 0]
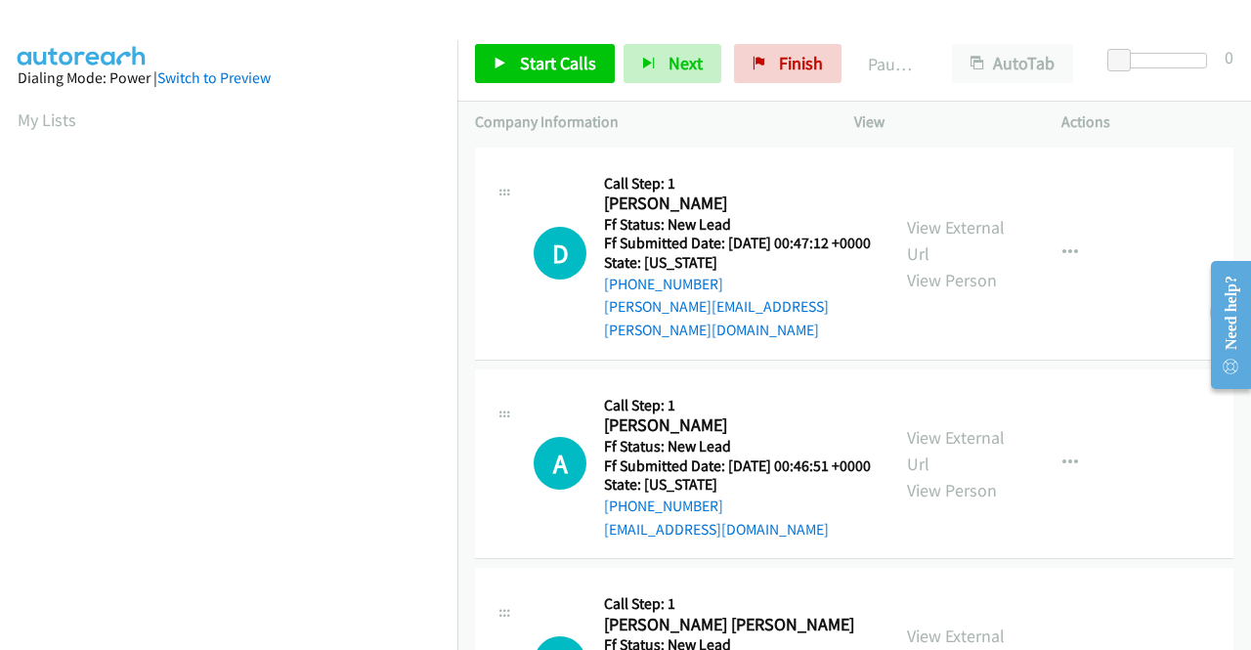
scroll to position [446, 0]
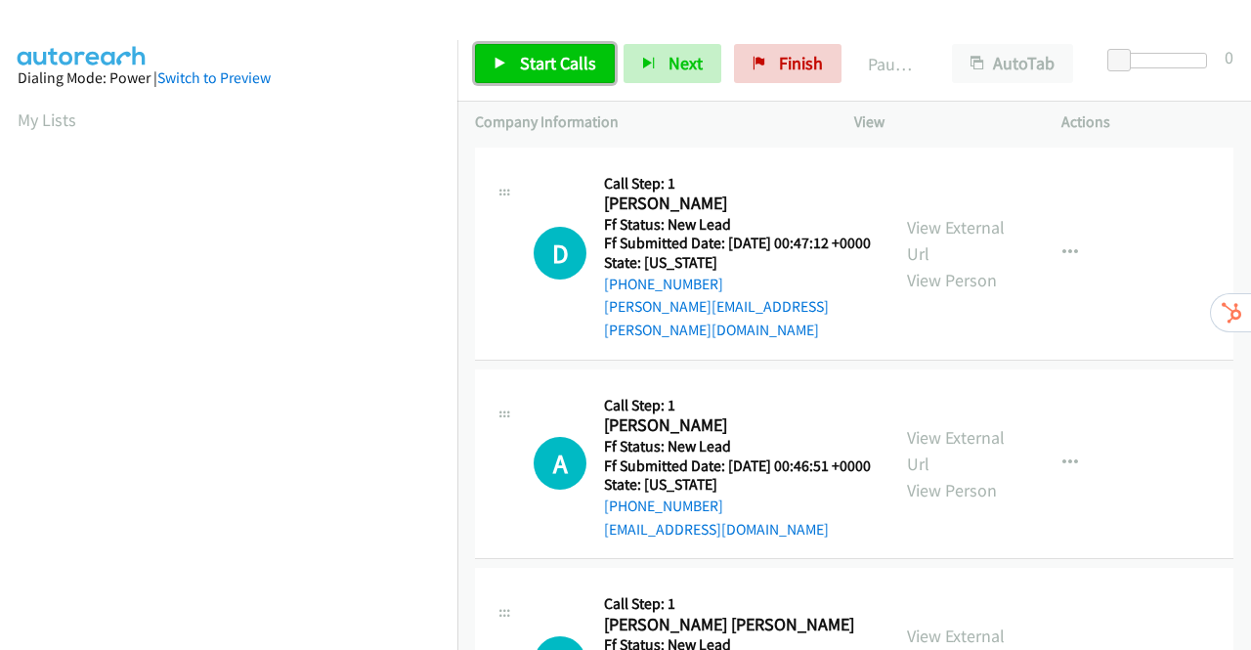
click at [555, 62] on span "Start Calls" at bounding box center [558, 63] width 76 height 22
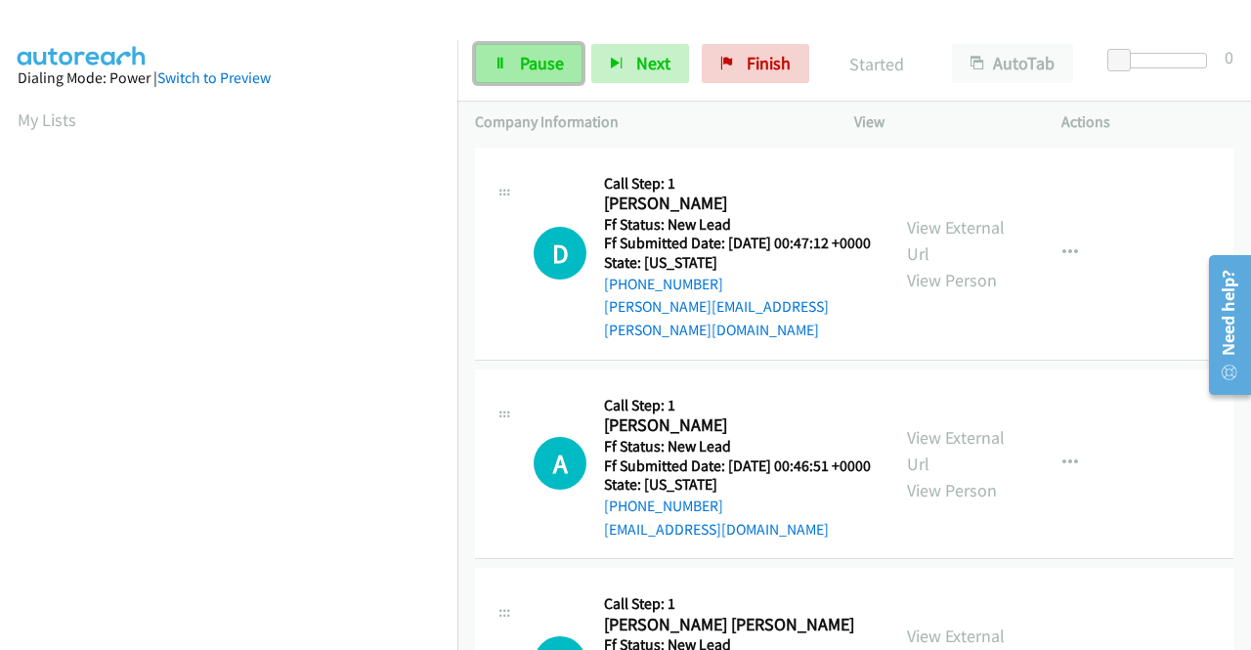
click at [553, 70] on span "Pause" at bounding box center [542, 63] width 44 height 22
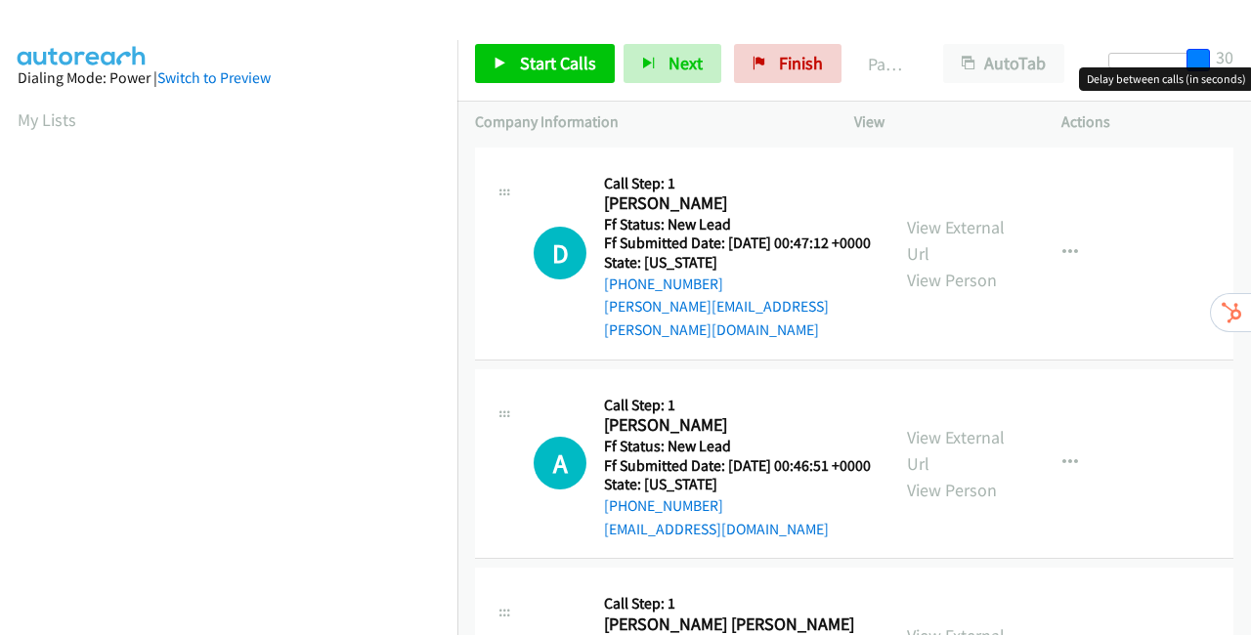
drag, startPoint x: 1130, startPoint y: 60, endPoint x: 1250, endPoint y: 53, distance: 120.4
click at [1250, 53] on div "Start Calls Pause Next Finish Paused AutoTab AutoTab 30" at bounding box center [854, 63] width 794 height 75
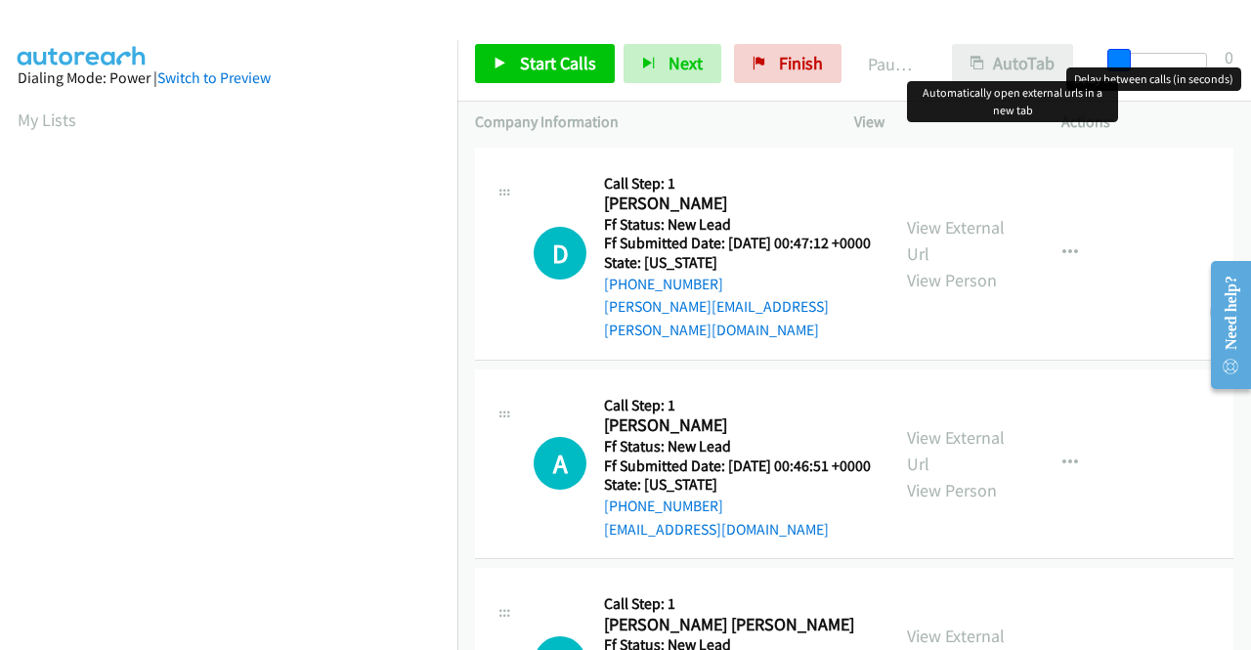
drag, startPoint x: 1192, startPoint y: 56, endPoint x: 1016, endPoint y: 52, distance: 176.0
click at [1016, 52] on div "Start Calls Pause Next Finish Paused AutoTab AutoTab 0" at bounding box center [854, 63] width 794 height 75
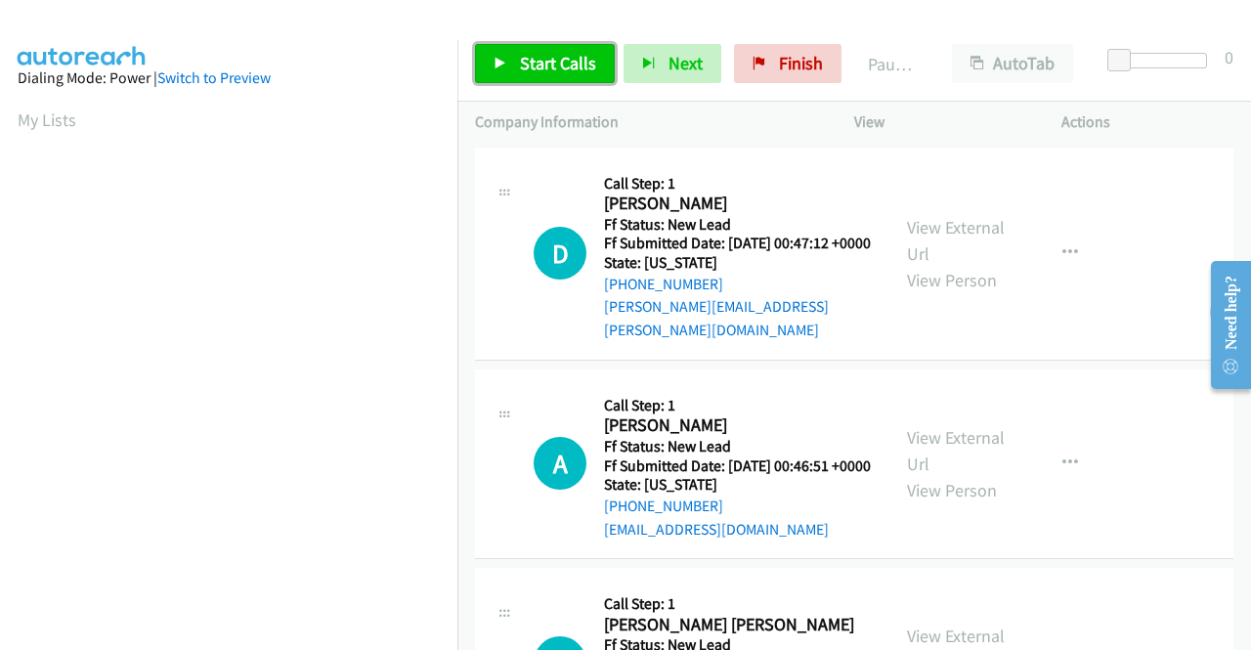
click at [555, 60] on span "Start Calls" at bounding box center [558, 63] width 76 height 22
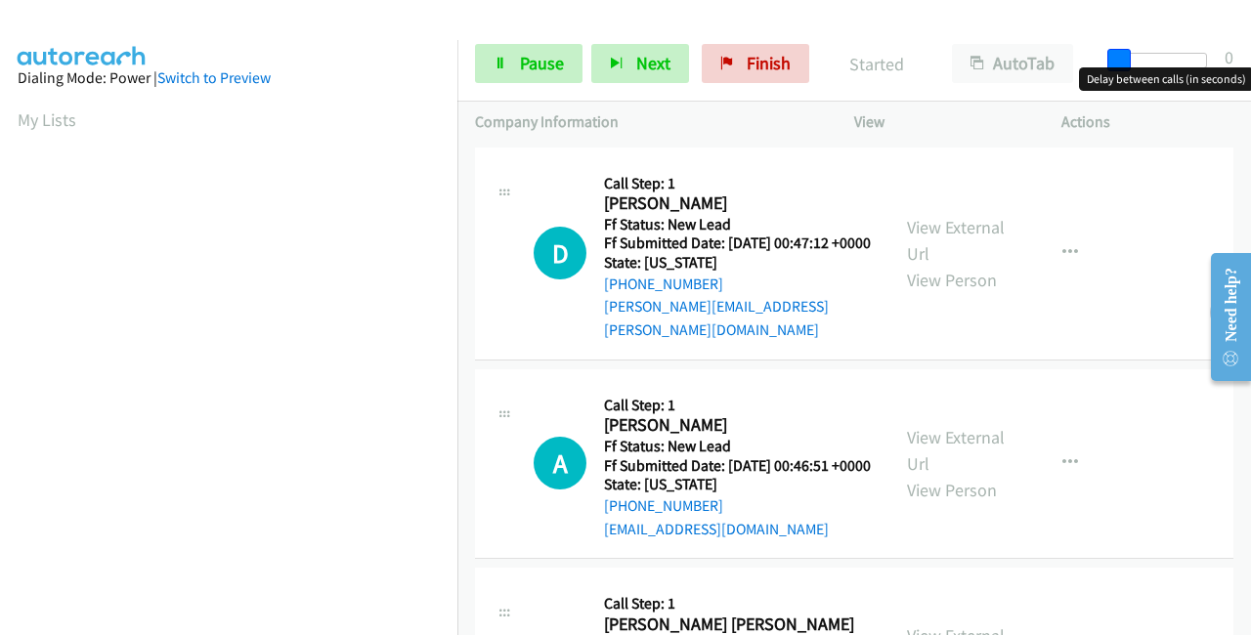
drag, startPoint x: 1112, startPoint y: 54, endPoint x: 1250, endPoint y: 50, distance: 137.9
click at [1250, 50] on div "Start Calls Pause Next Finish Started AutoTab AutoTab 0" at bounding box center [854, 63] width 794 height 75
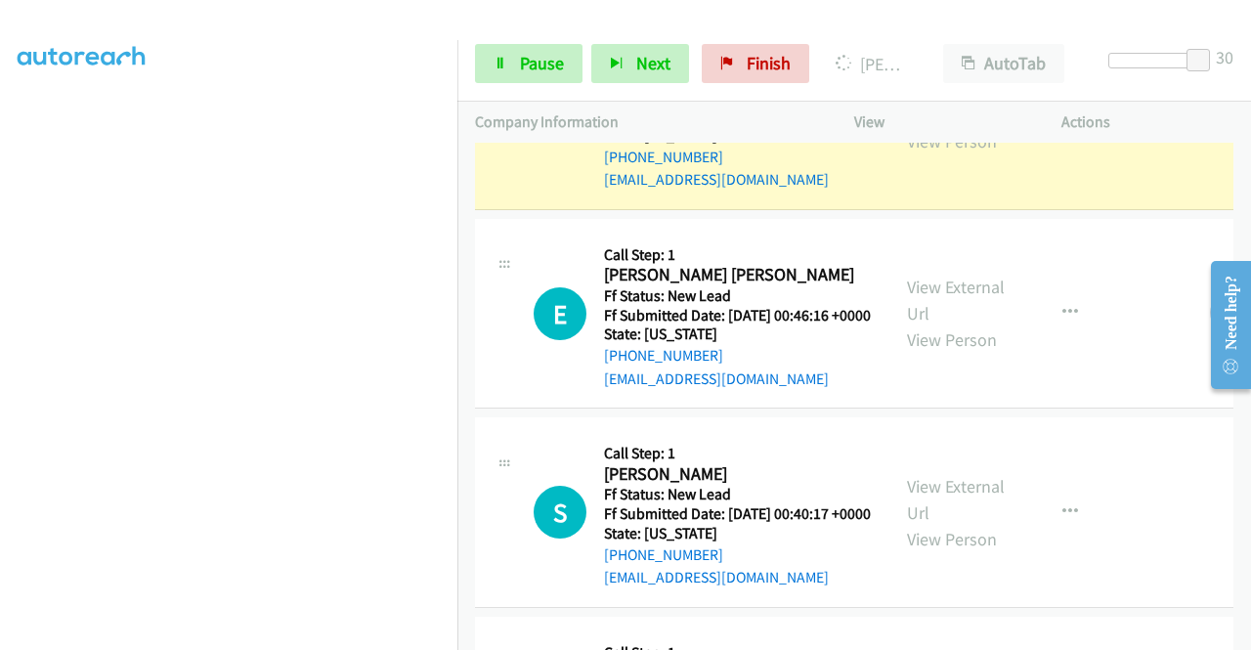
scroll to position [586, 0]
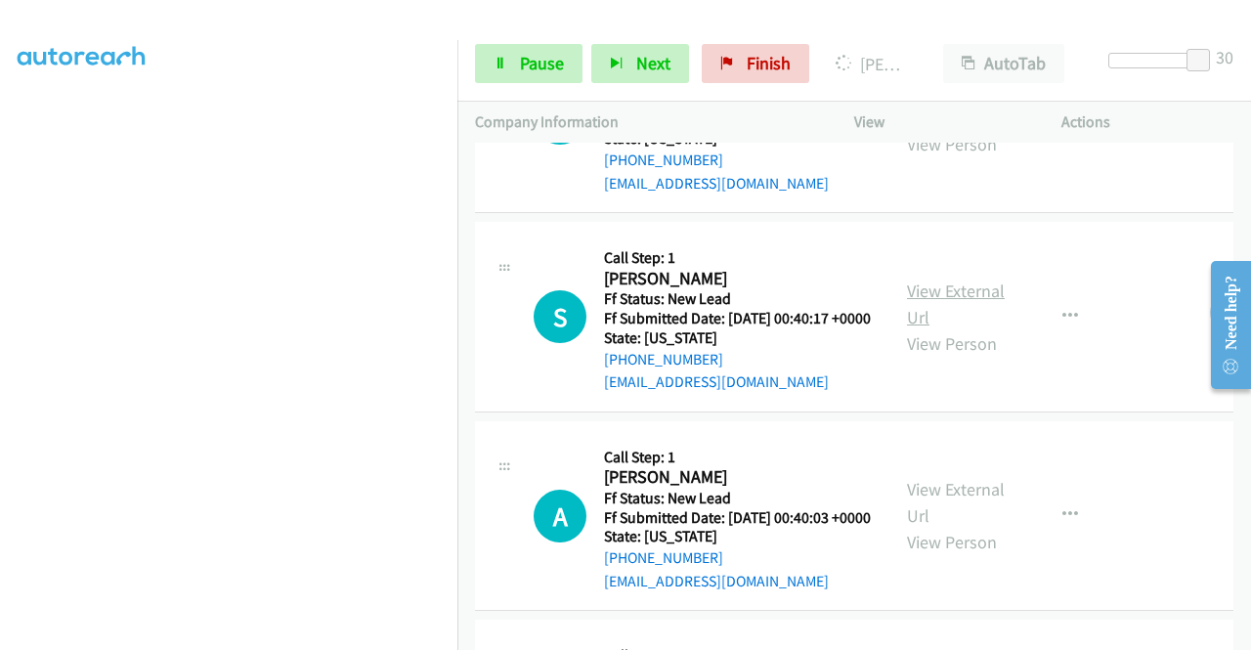
click at [960, 328] on link "View External Url" at bounding box center [956, 304] width 98 height 49
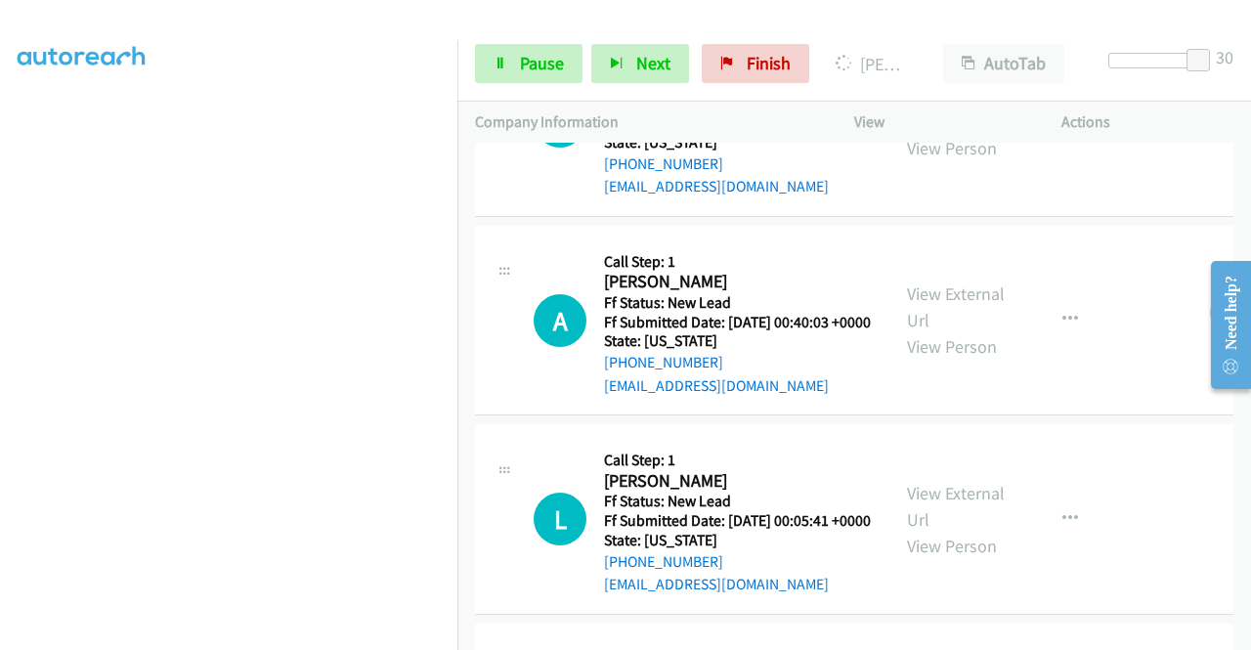
scroll to position [684, 0]
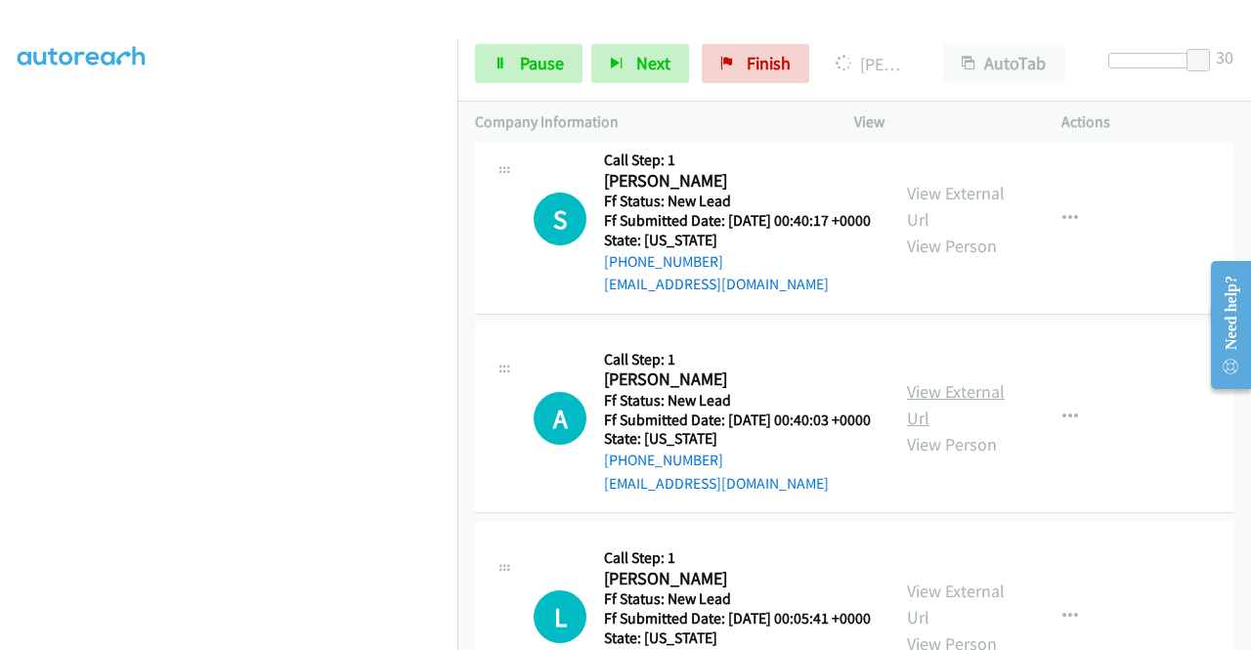
click at [941, 429] on link "View External Url" at bounding box center [956, 404] width 98 height 49
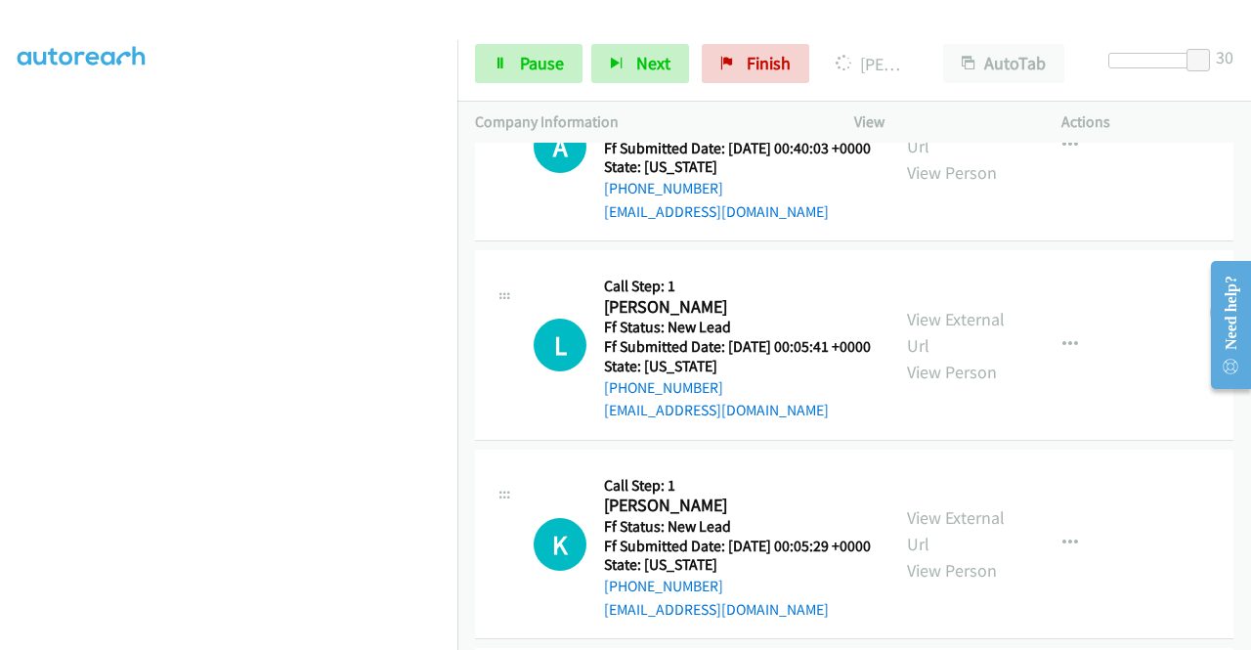
scroll to position [977, 0]
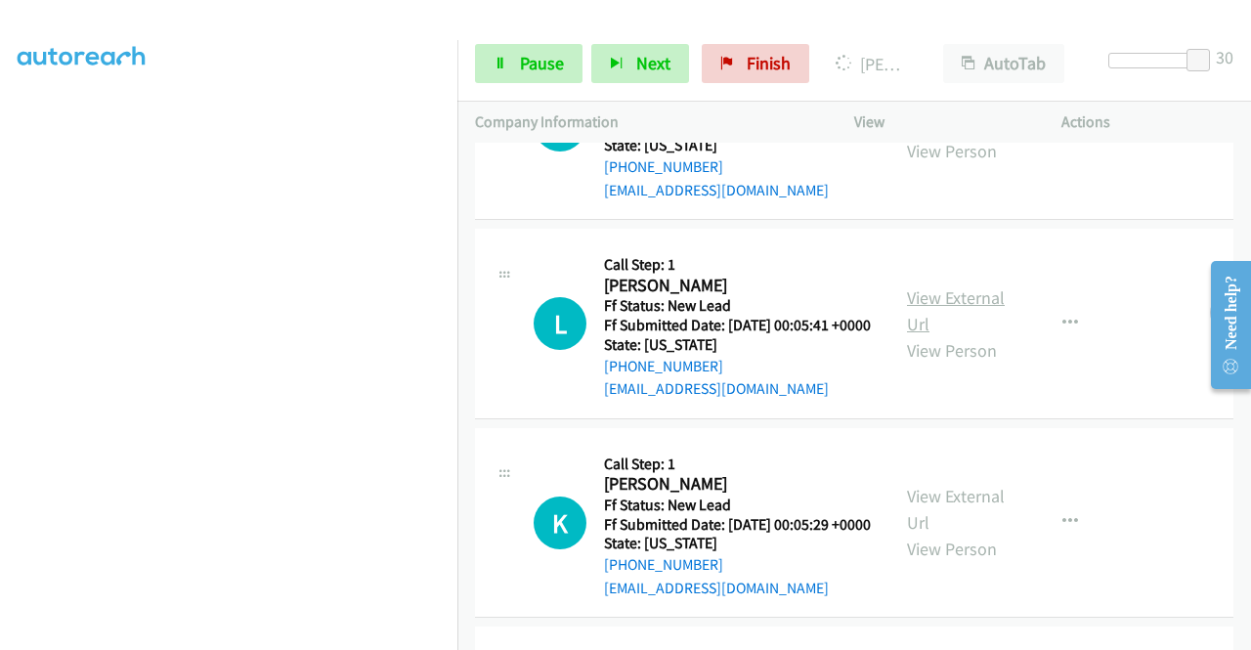
click at [950, 335] on link "View External Url" at bounding box center [956, 310] width 98 height 49
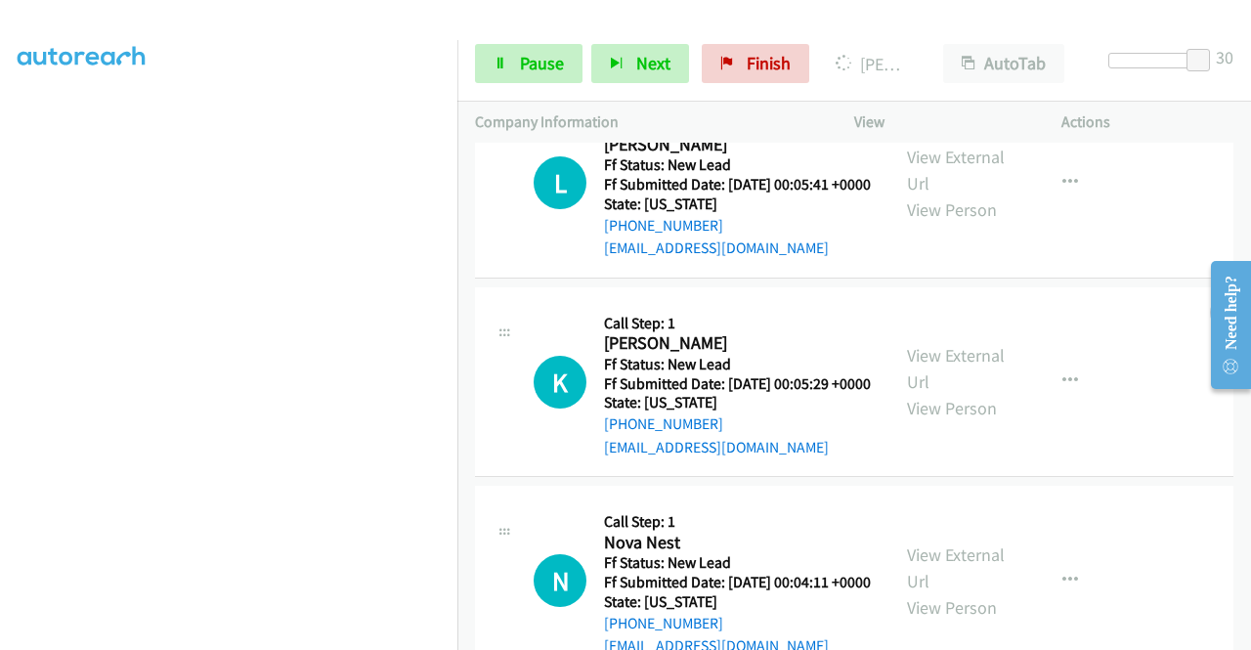
scroll to position [1173, 0]
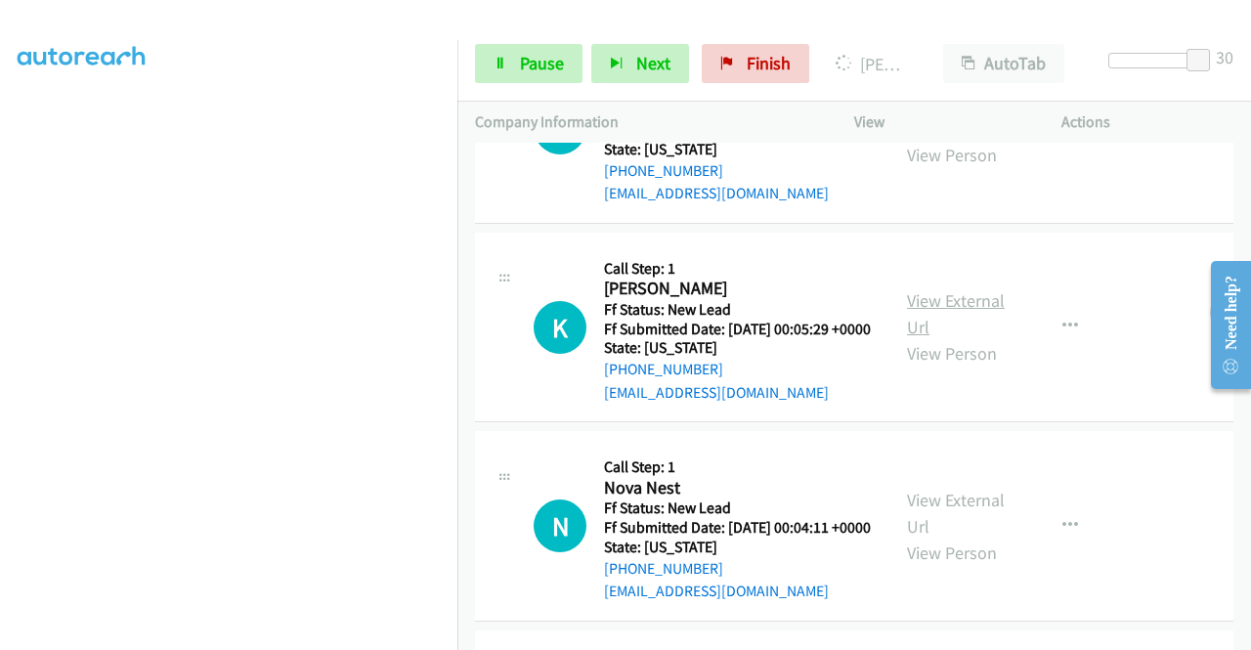
click at [940, 338] on link "View External Url" at bounding box center [956, 313] width 98 height 49
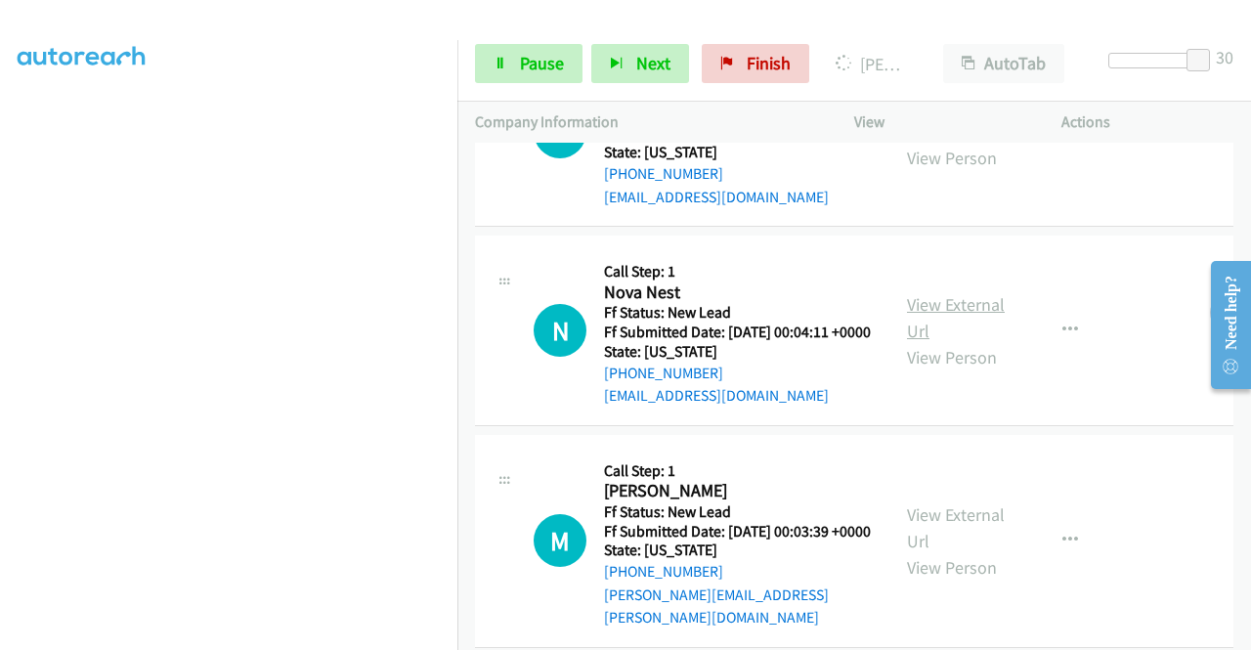
click at [968, 342] on link "View External Url" at bounding box center [956, 317] width 98 height 49
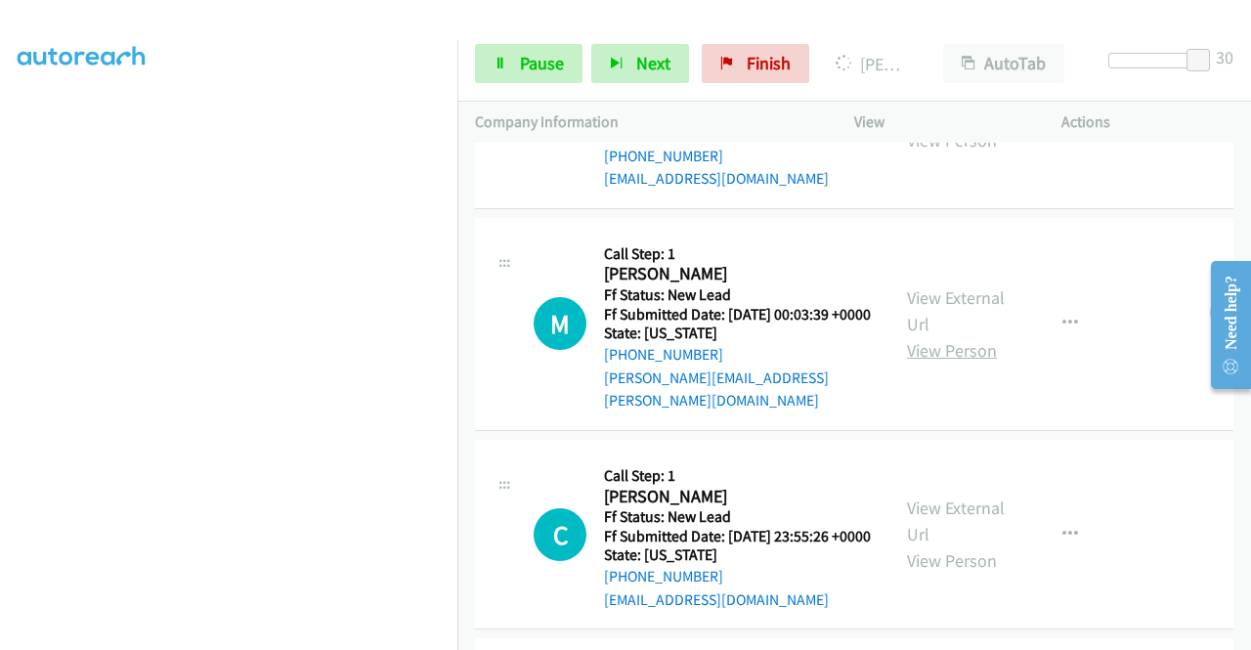
scroll to position [1661, 0]
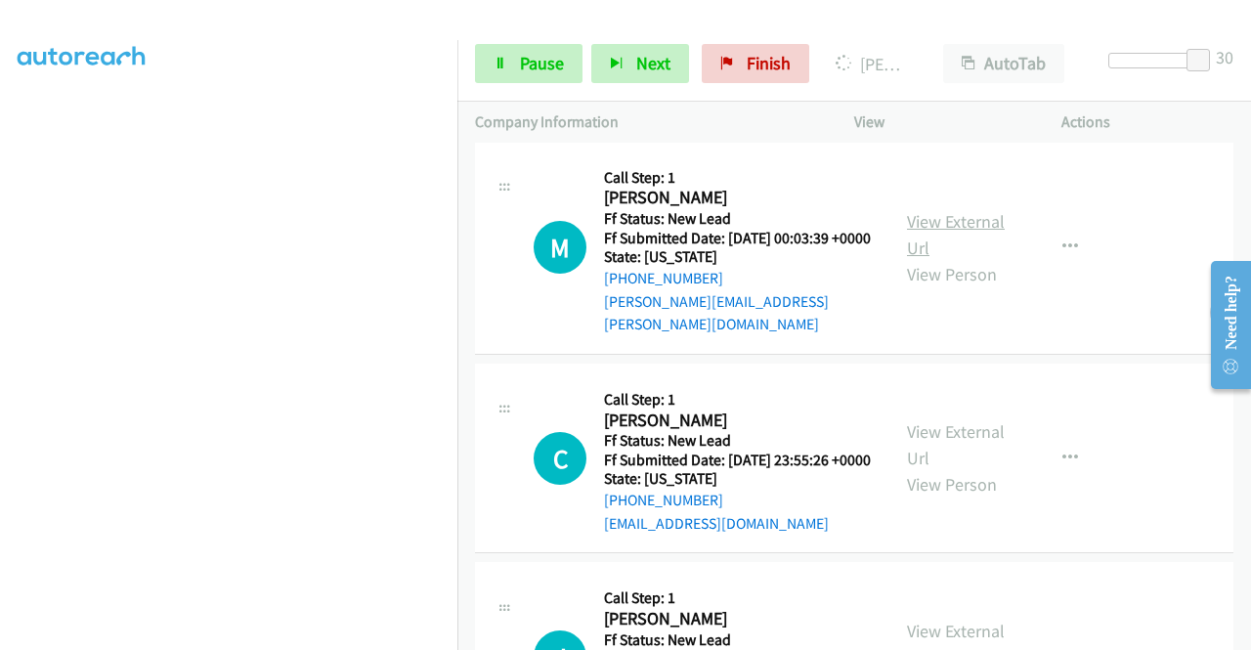
click at [958, 259] on link "View External Url" at bounding box center [956, 234] width 98 height 49
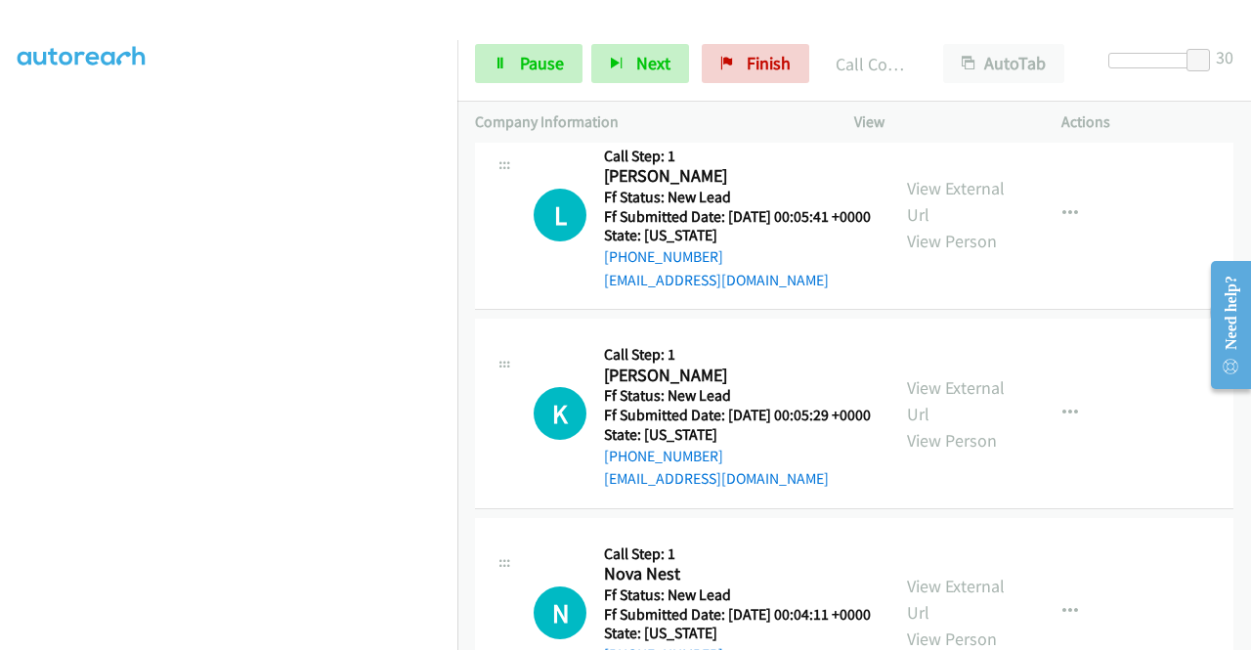
scroll to position [1312, 0]
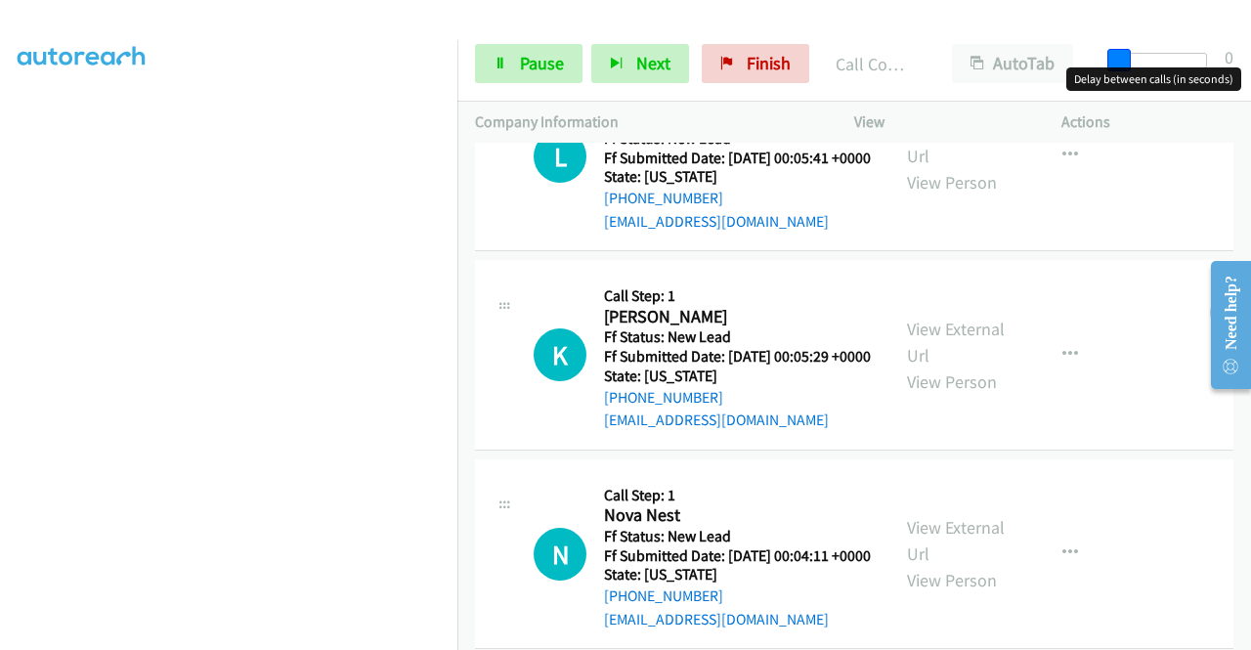
drag, startPoint x: 1194, startPoint y: 54, endPoint x: 1095, endPoint y: 63, distance: 100.1
click at [1096, 63] on div "Start Calls Pause Next Finish Call Completed AutoTab AutoTab 0" at bounding box center [854, 63] width 794 height 75
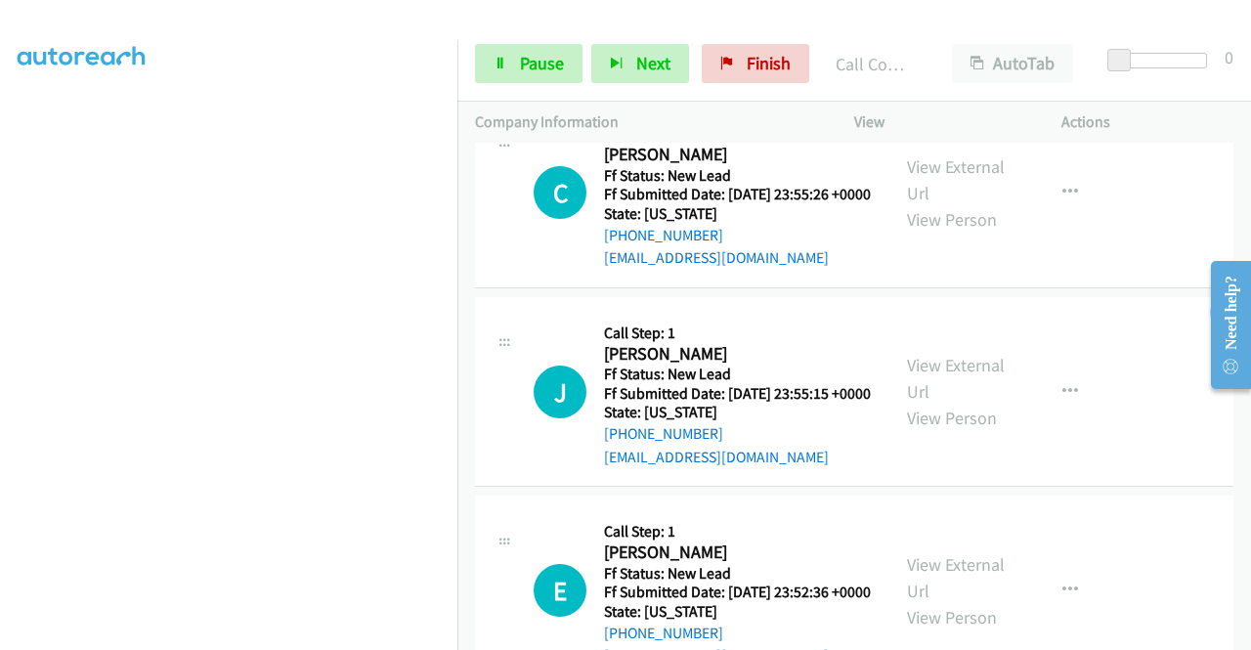
scroll to position [1996, 0]
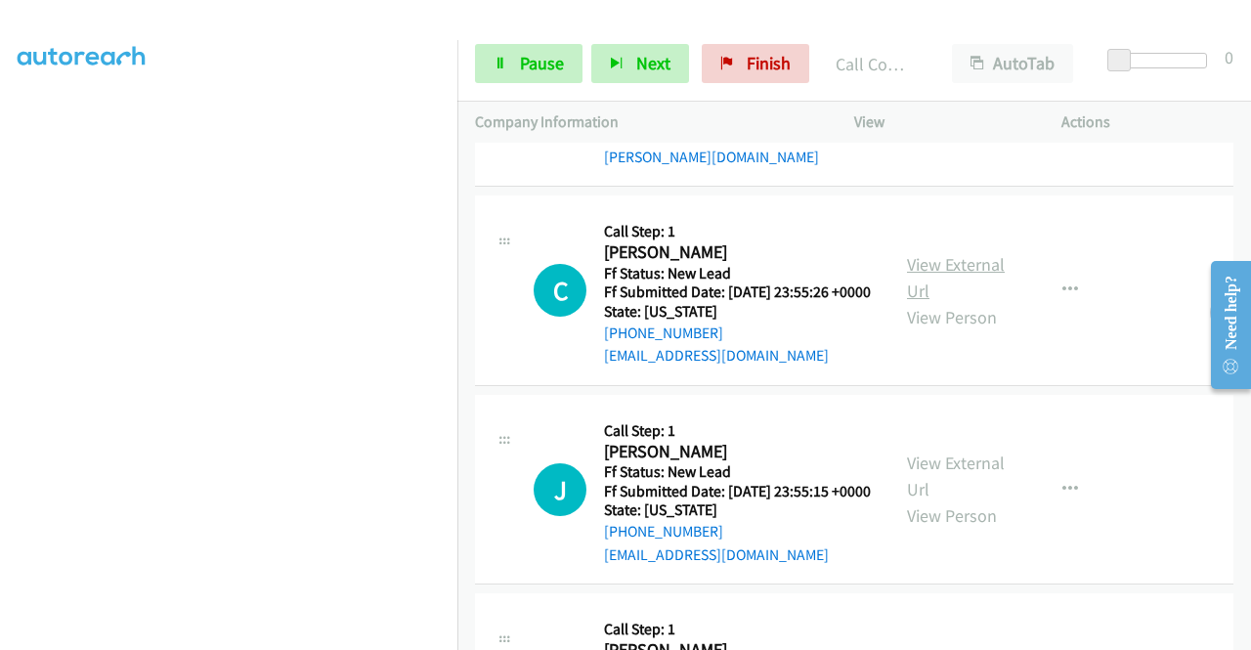
click at [988, 302] on link "View External Url" at bounding box center [956, 277] width 98 height 49
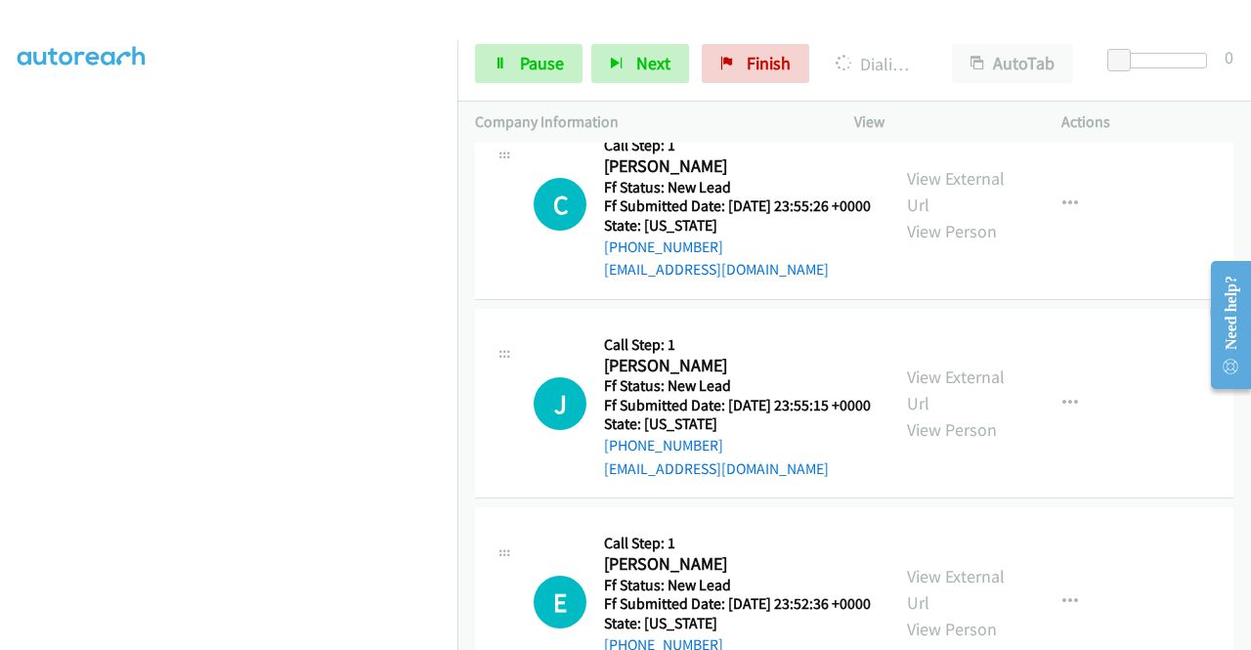
scroll to position [2191, 0]
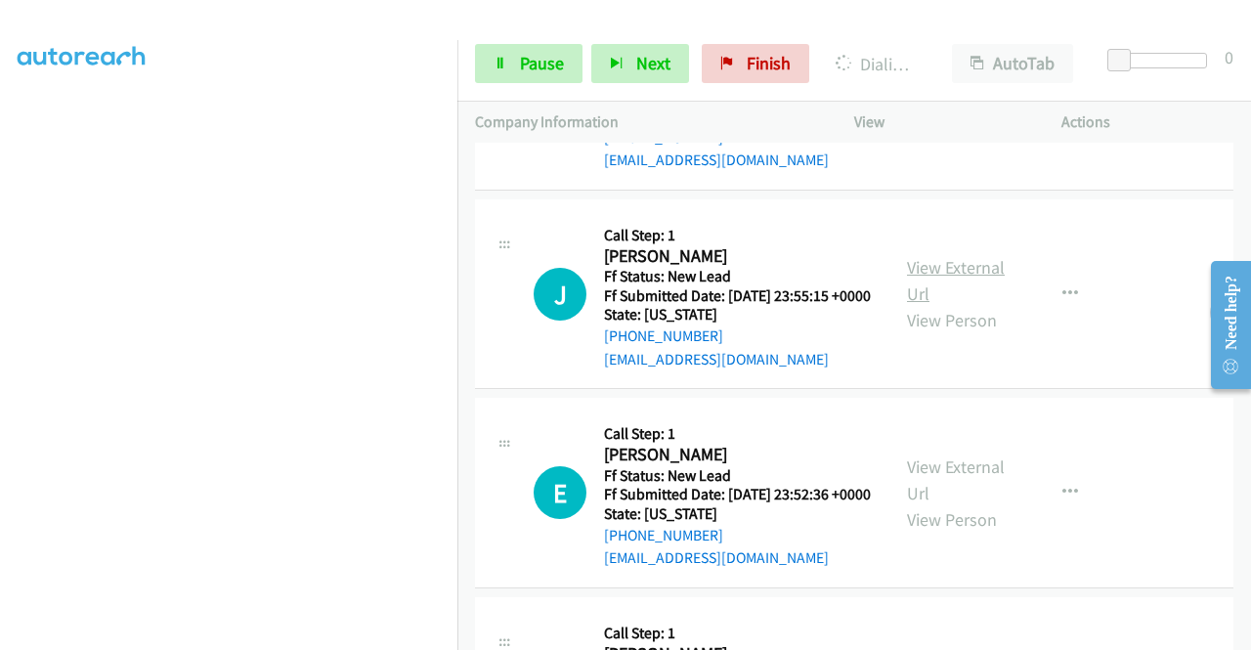
click at [976, 305] on link "View External Url" at bounding box center [956, 280] width 98 height 49
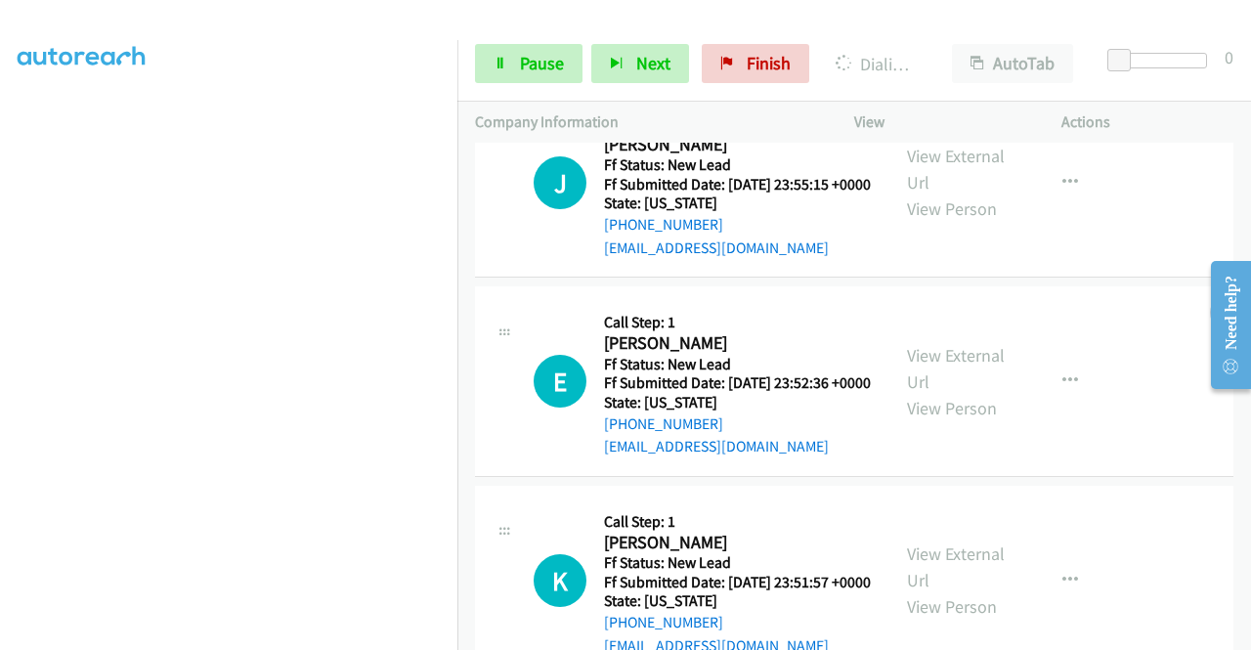
scroll to position [2387, 0]
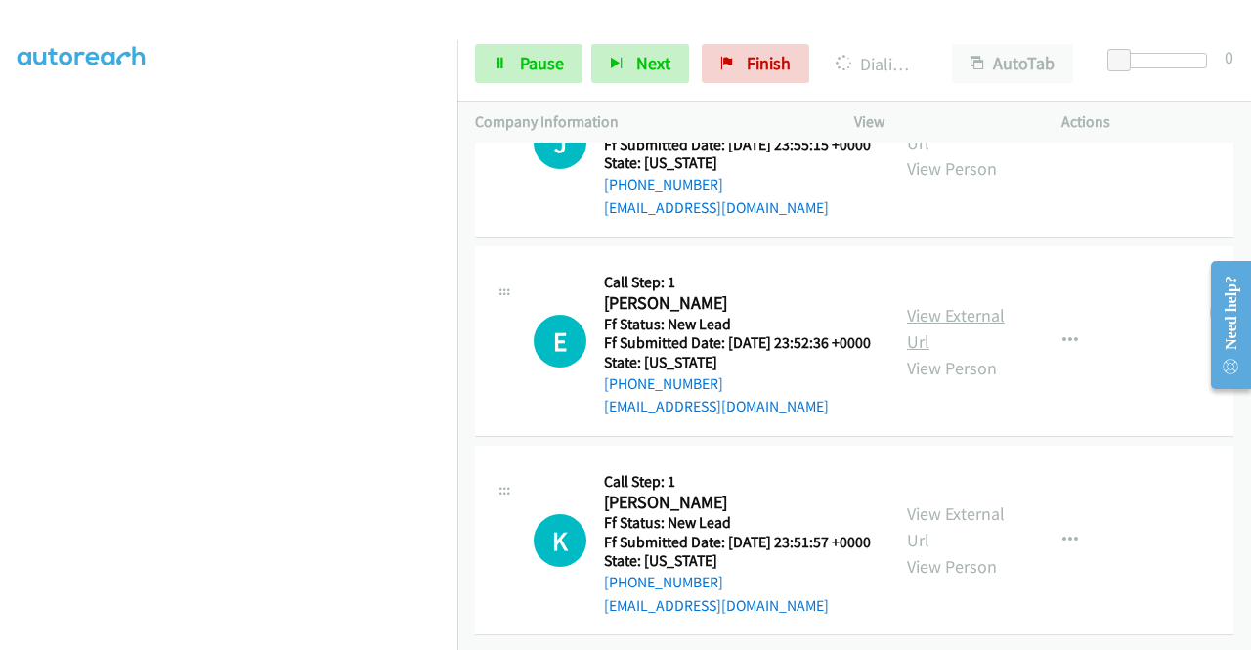
click at [943, 353] on link "View External Url" at bounding box center [956, 328] width 98 height 49
click at [966, 502] on link "View External Url" at bounding box center [956, 526] width 98 height 49
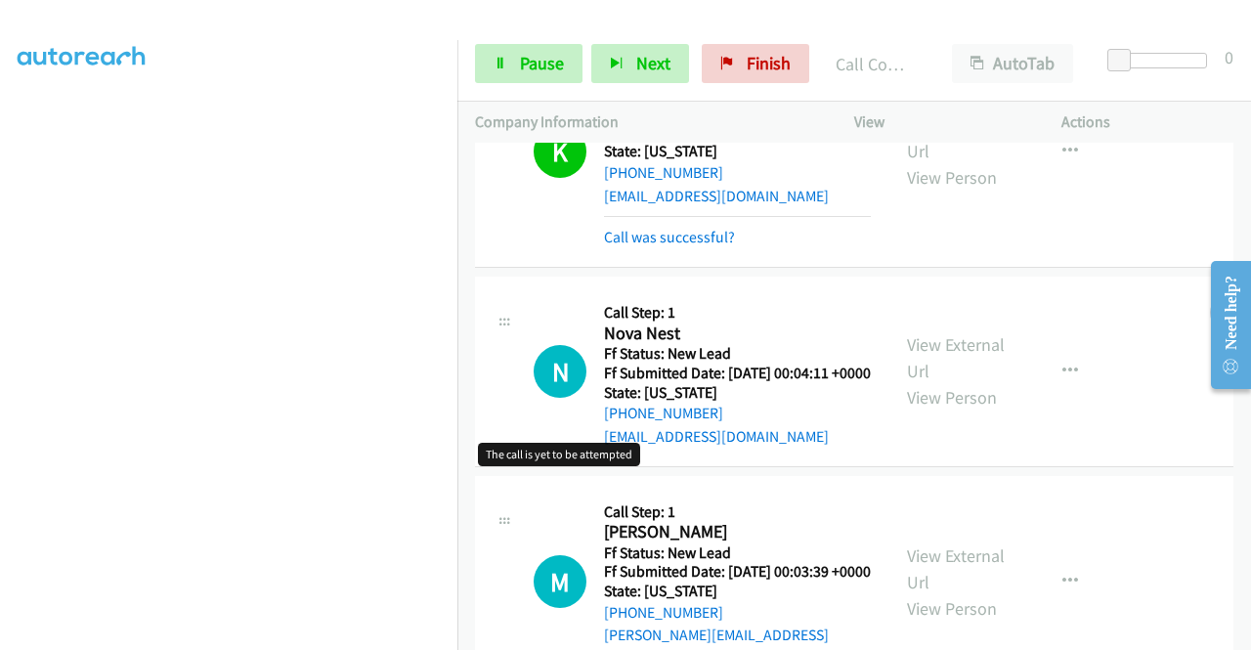
scroll to position [1773, 0]
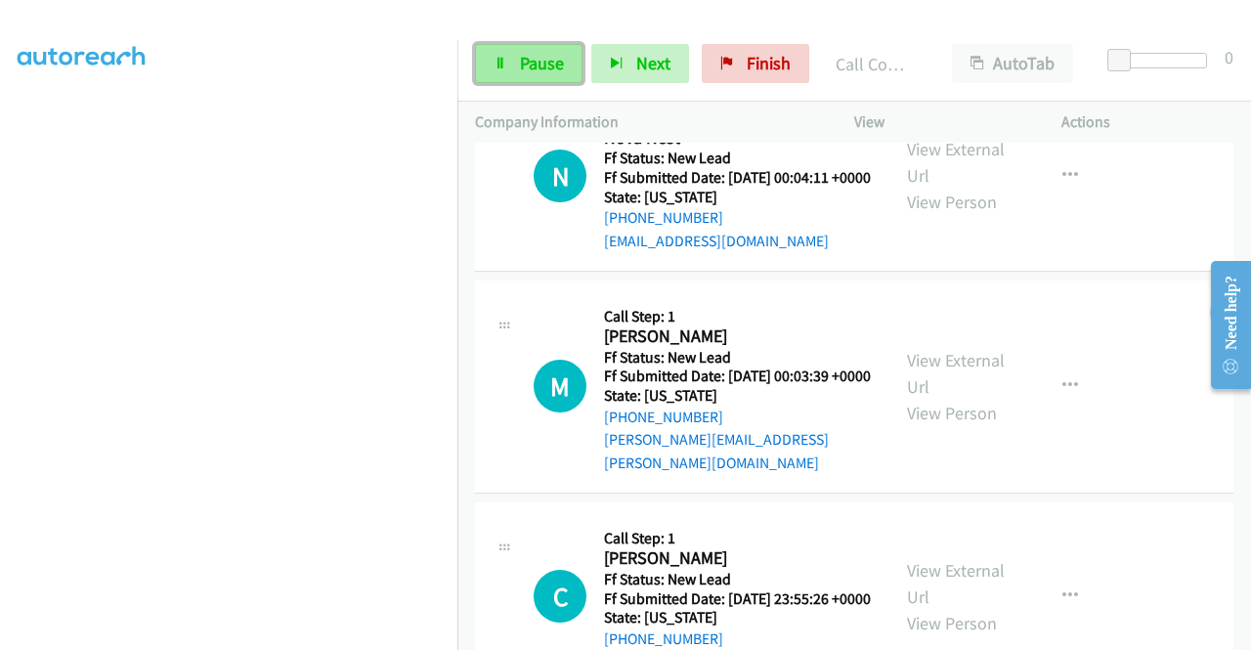
drag, startPoint x: 539, startPoint y: 65, endPoint x: 557, endPoint y: 78, distance: 22.3
click at [539, 65] on span "Pause" at bounding box center [542, 63] width 44 height 22
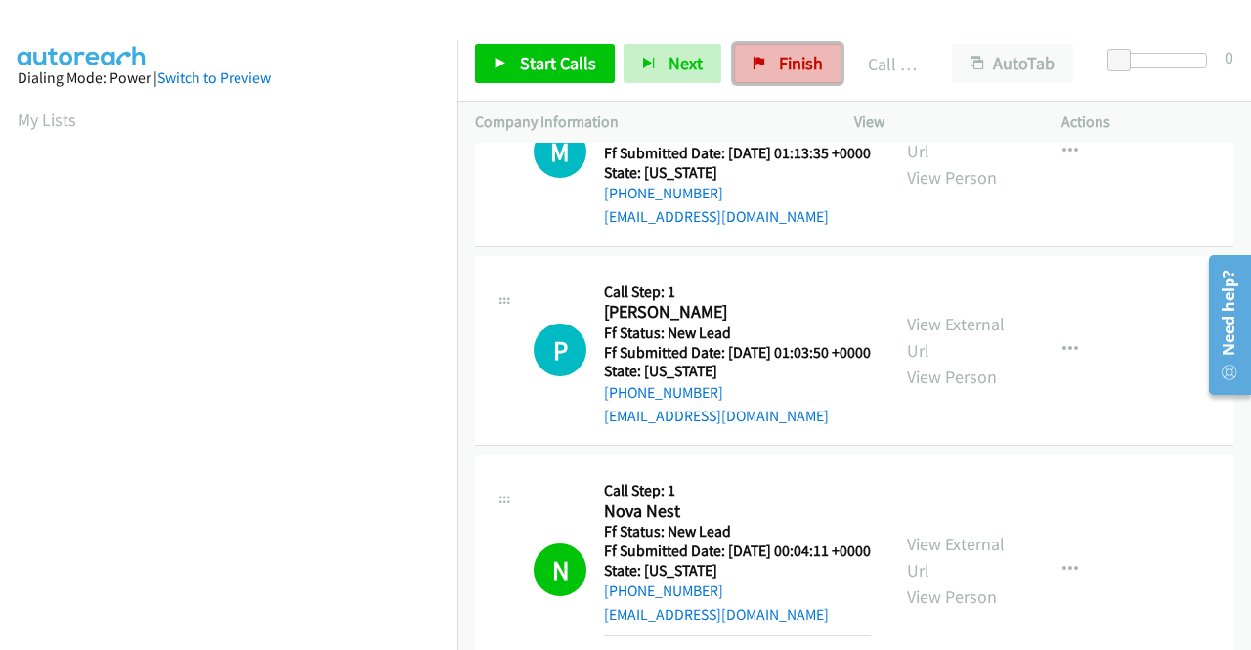
click at [787, 63] on span "Finish" at bounding box center [801, 63] width 44 height 22
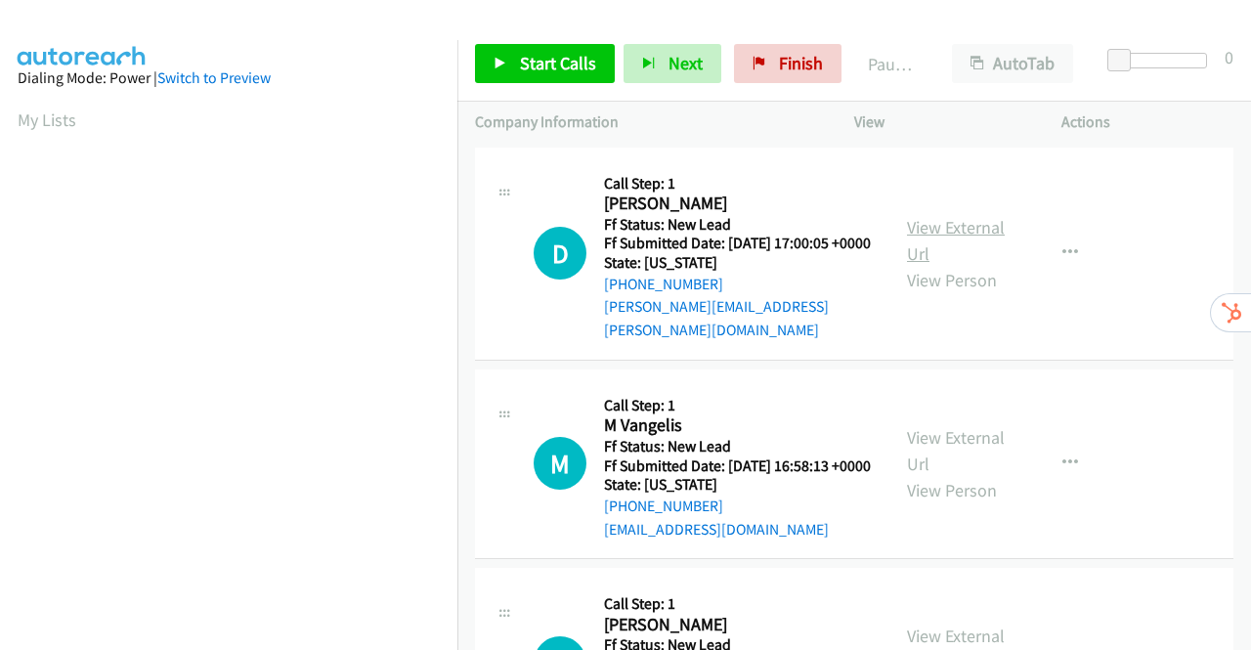
click at [946, 220] on link "View External Url" at bounding box center [956, 240] width 98 height 49
click at [933, 438] on link "View External Url" at bounding box center [956, 450] width 98 height 49
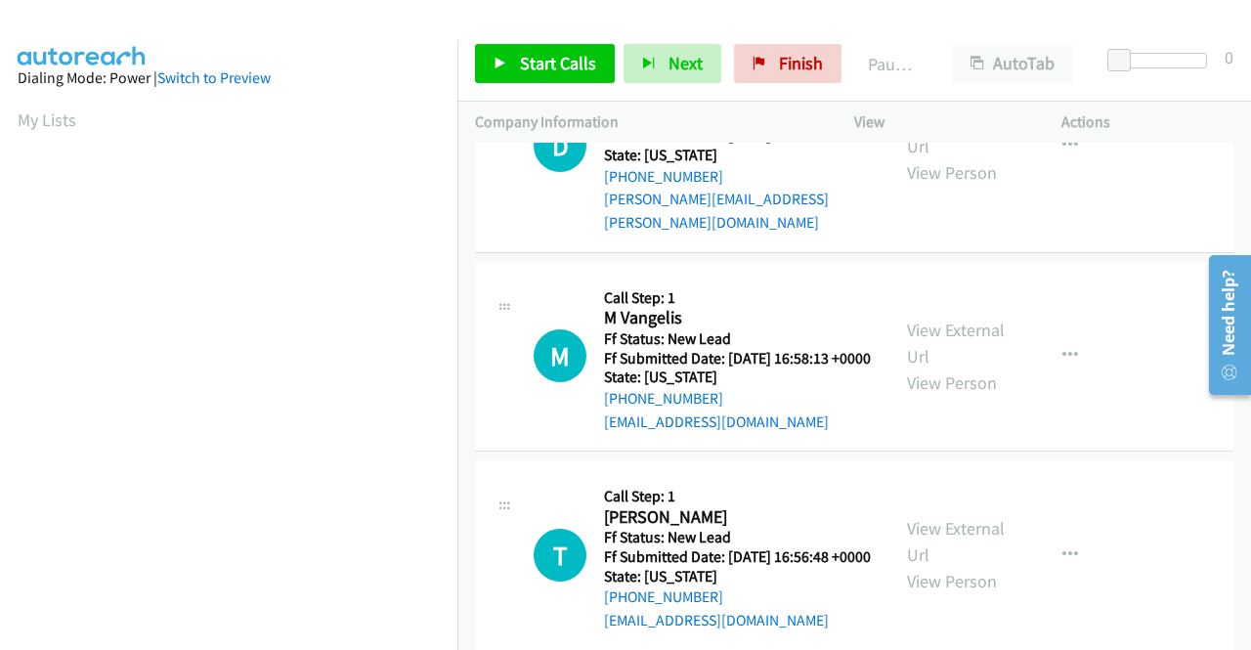
scroll to position [195, 0]
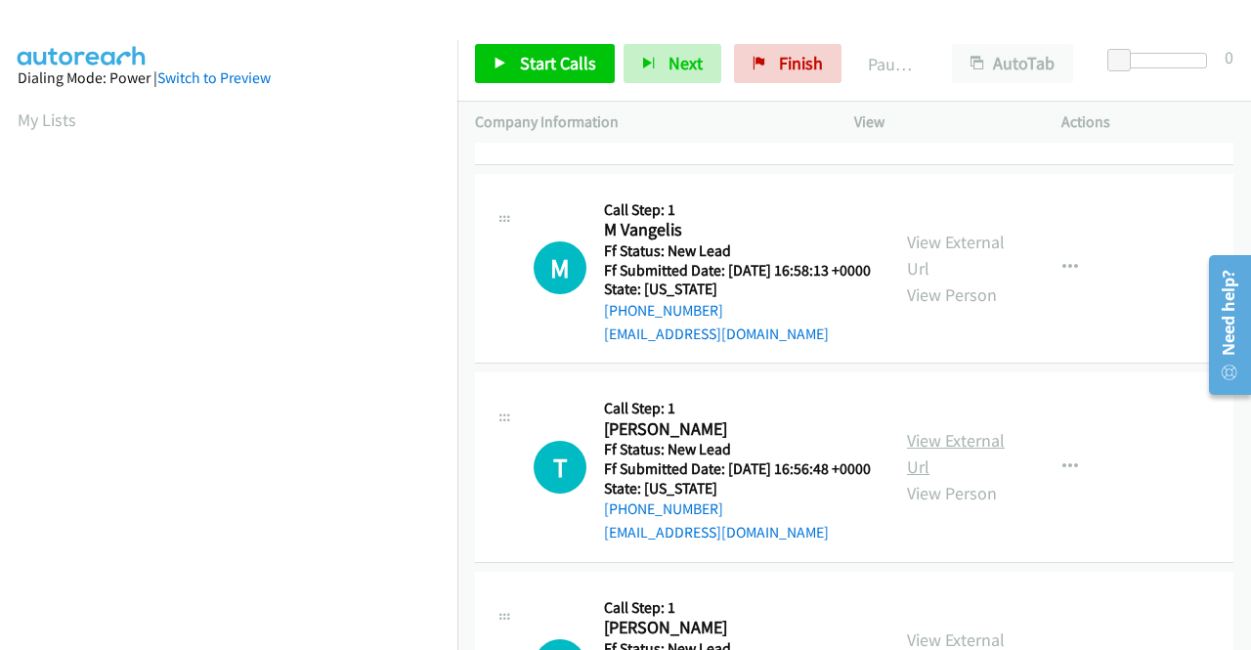
click at [956, 466] on link "View External Url" at bounding box center [956, 453] width 98 height 49
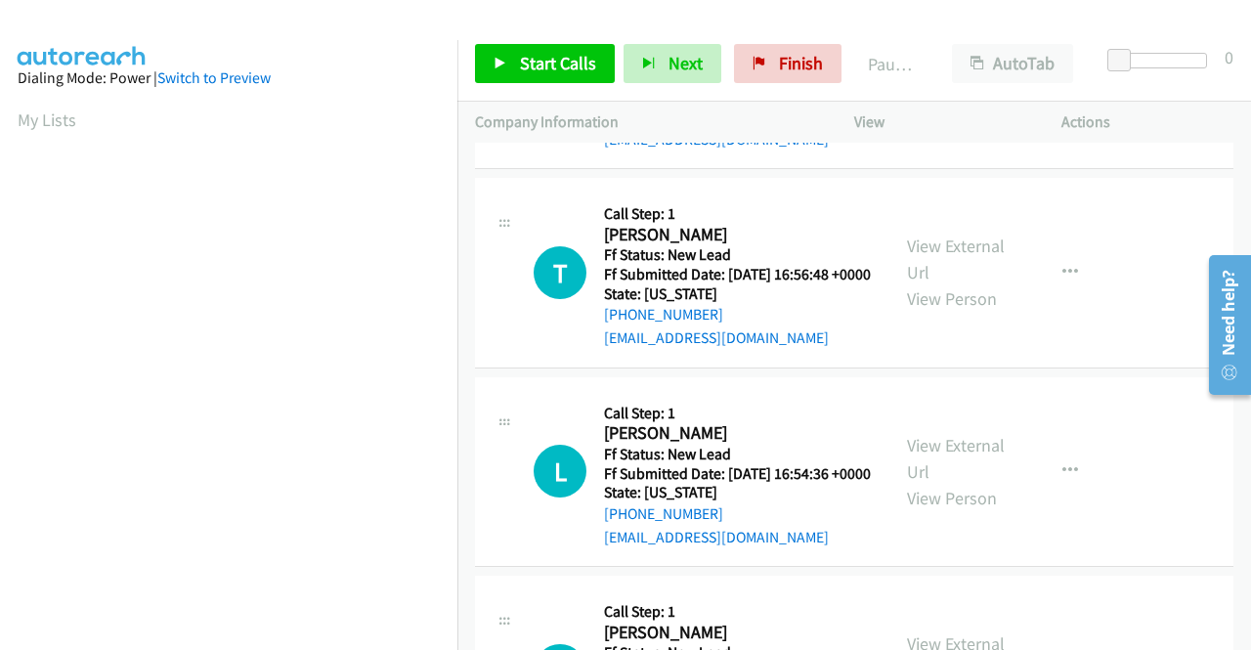
scroll to position [391, 0]
click at [943, 482] on link "View External Url" at bounding box center [956, 457] width 98 height 49
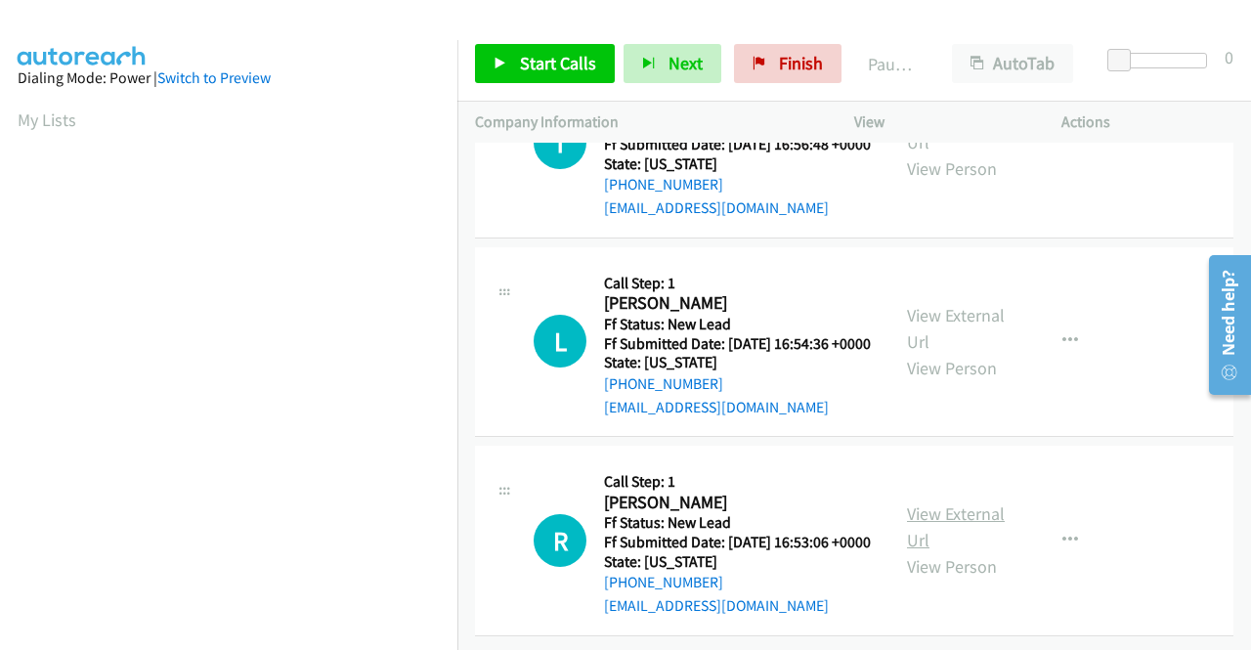
click at [936, 502] on link "View External Url" at bounding box center [956, 526] width 98 height 49
drag, startPoint x: 537, startPoint y: 55, endPoint x: 526, endPoint y: 60, distance: 11.8
click at [537, 55] on span "Start Calls" at bounding box center [558, 63] width 76 height 22
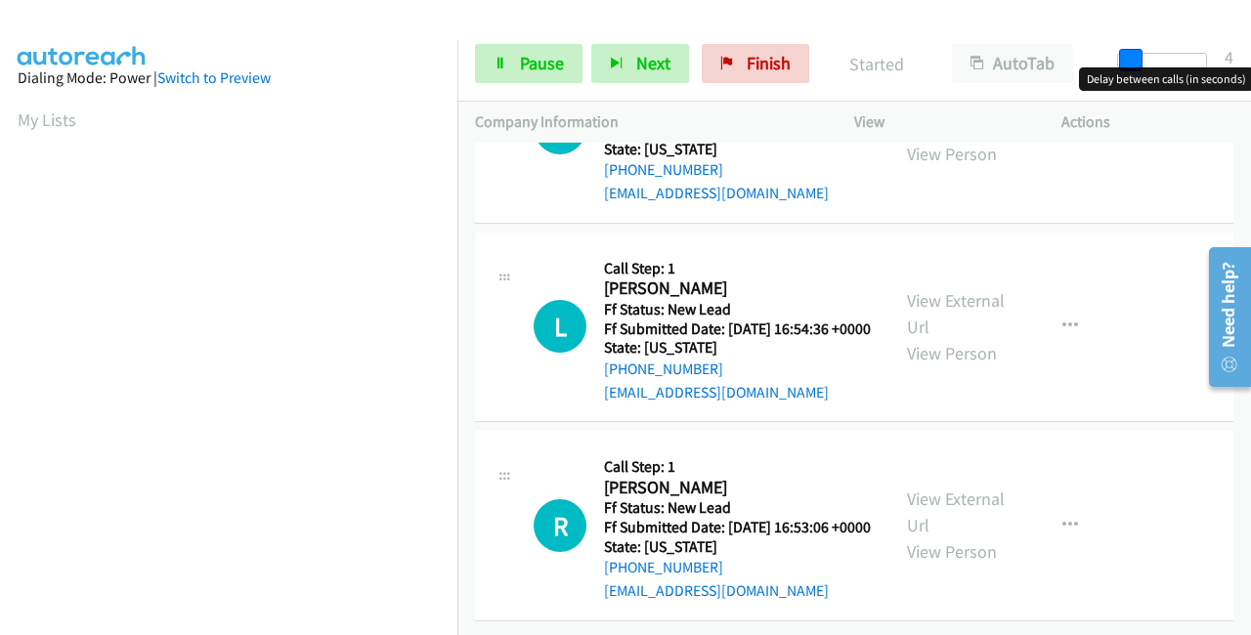
drag, startPoint x: 1128, startPoint y: 54, endPoint x: 1250, endPoint y: 63, distance: 122.5
click at [1250, 63] on div "Start Calls Pause Next Finish Started AutoTab AutoTab 4" at bounding box center [854, 63] width 794 height 75
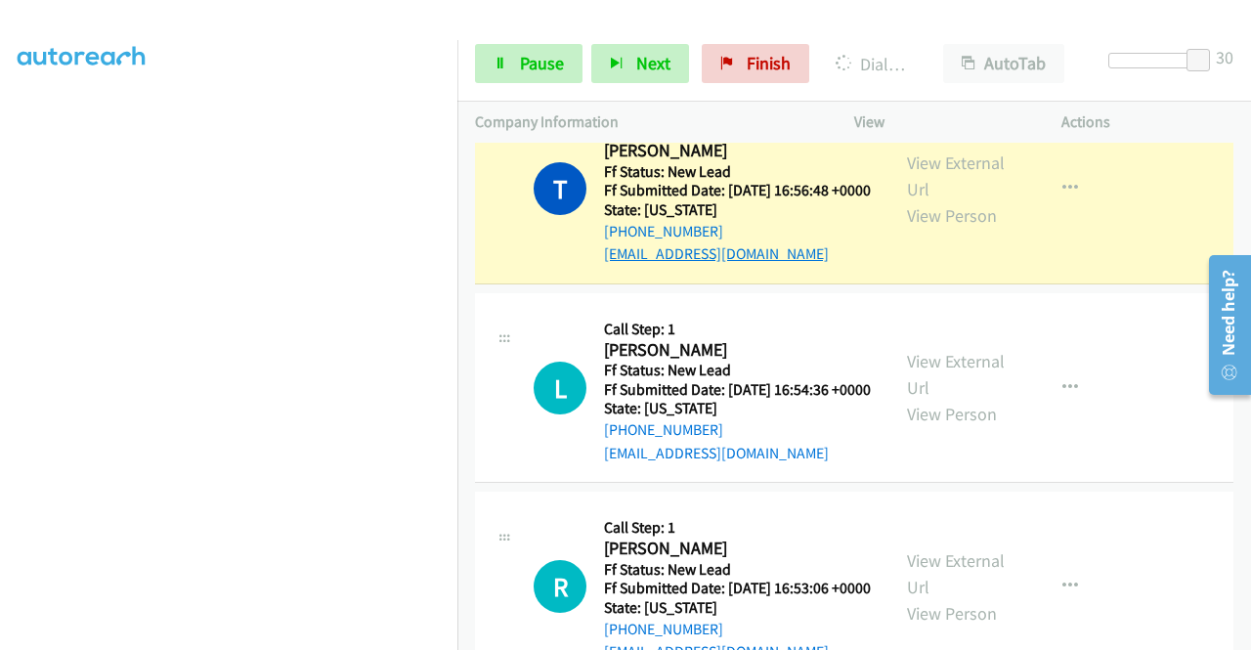
scroll to position [452, 0]
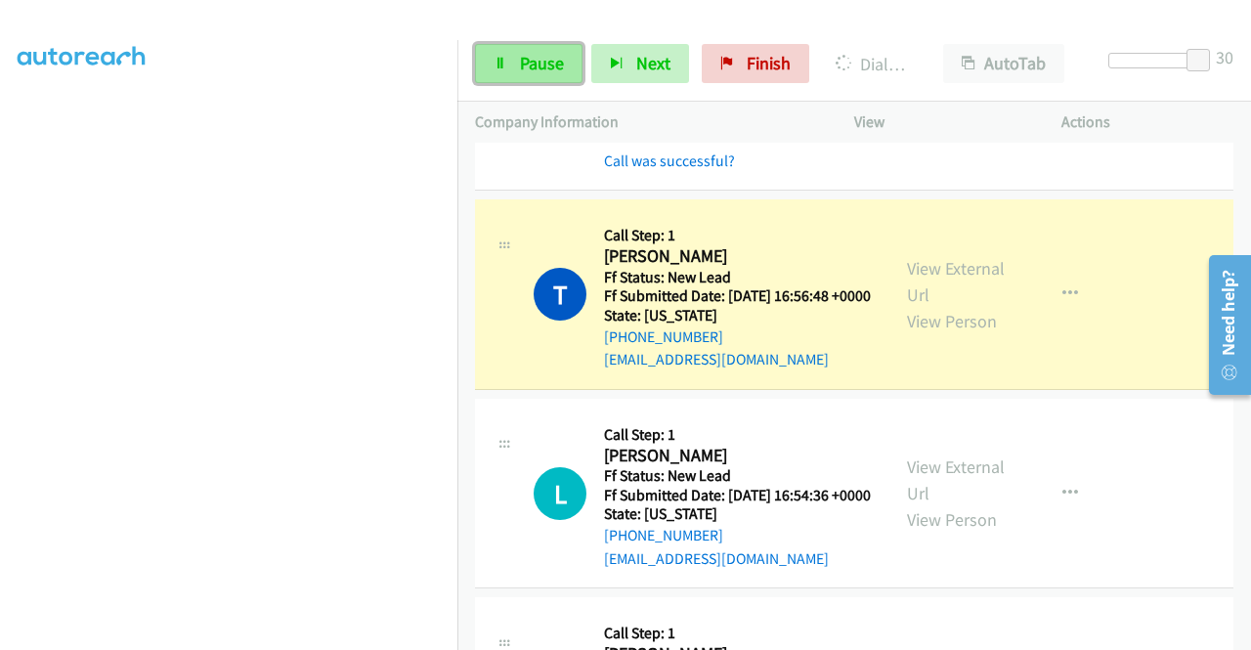
click at [522, 62] on span "Pause" at bounding box center [542, 63] width 44 height 22
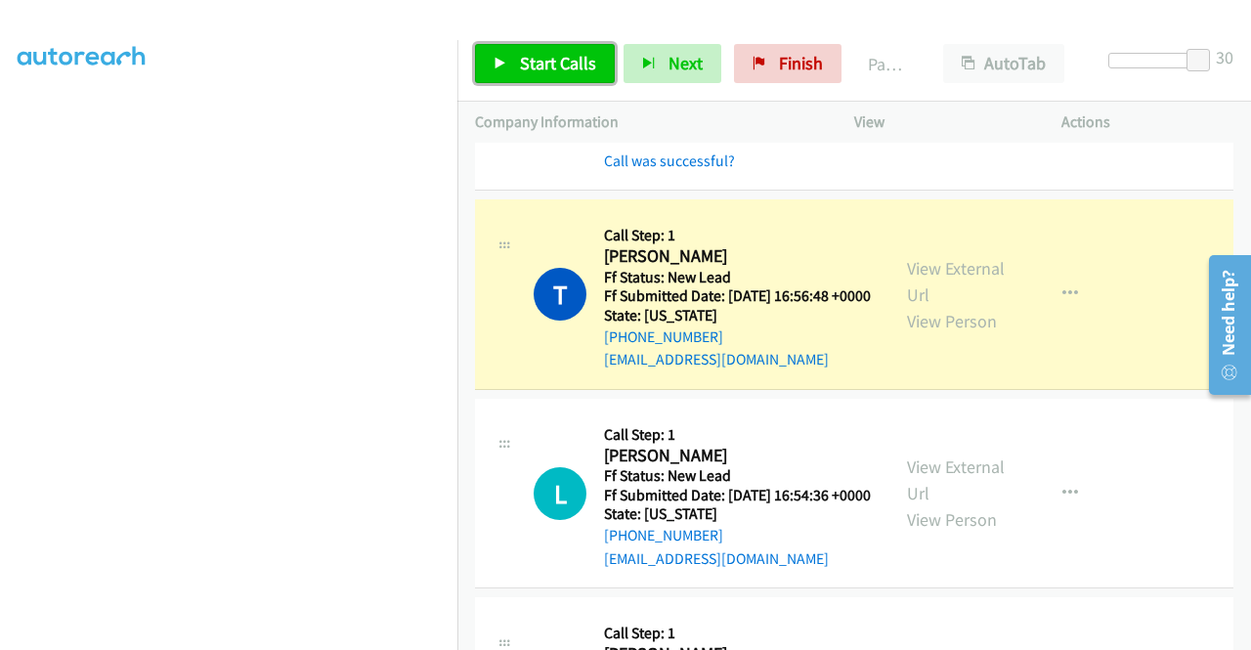
click at [571, 67] on span "Start Calls" at bounding box center [558, 63] width 76 height 22
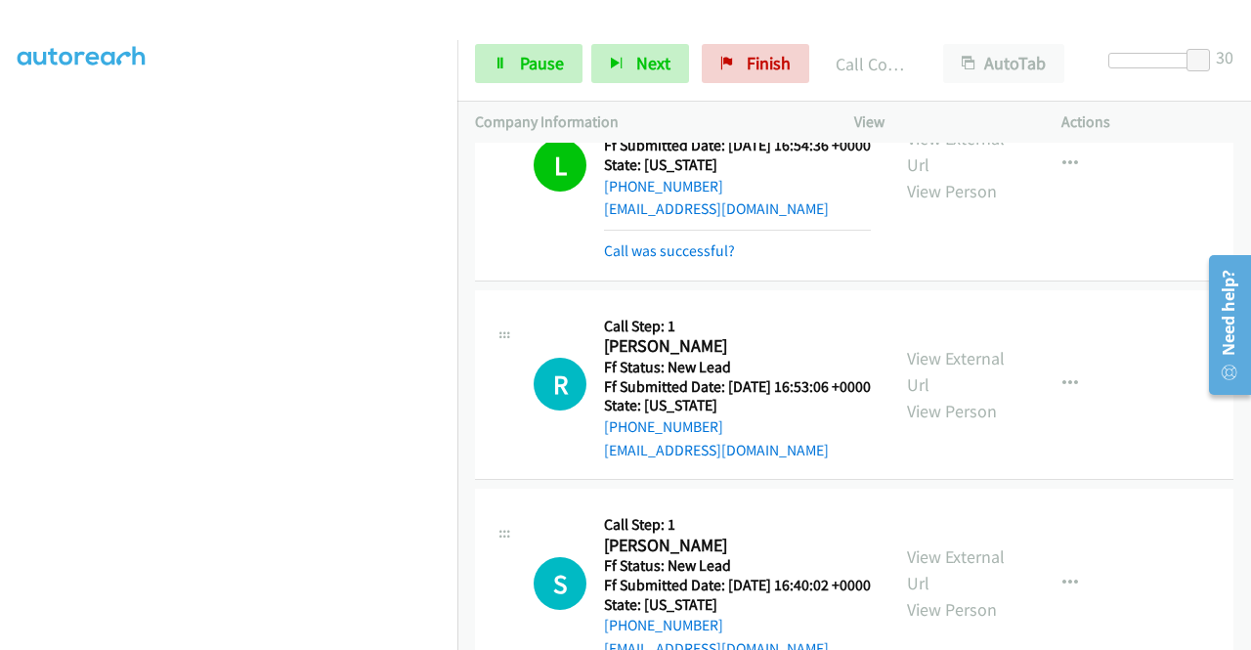
scroll to position [1038, 0]
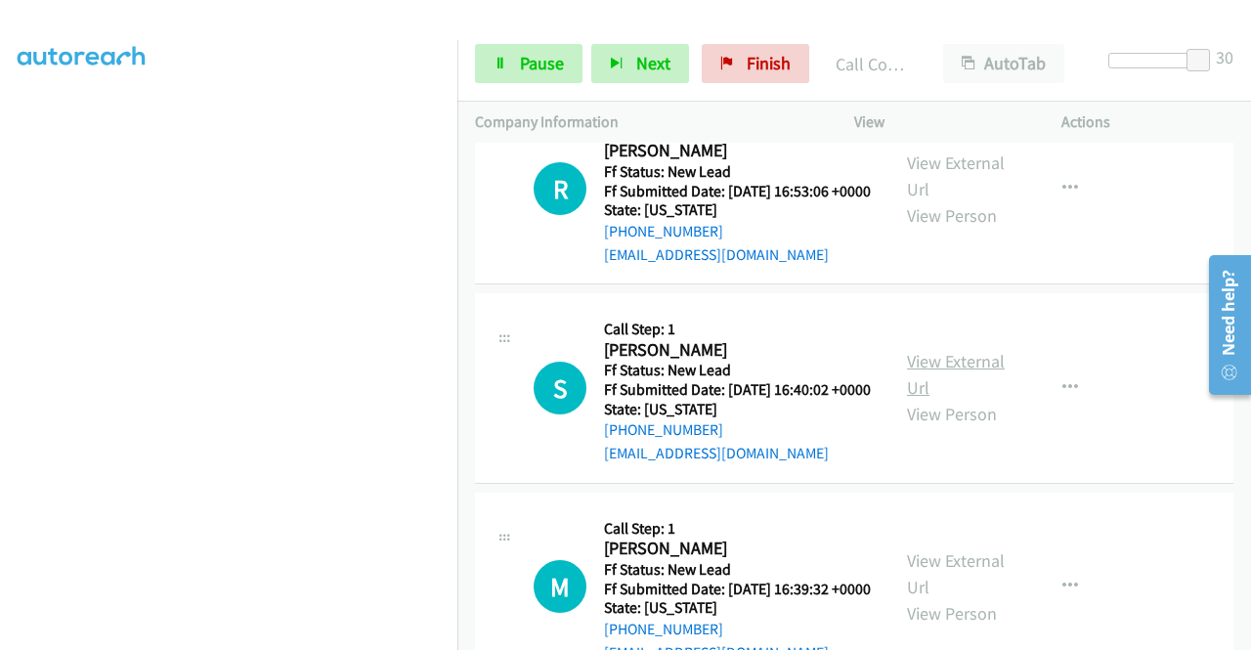
click at [967, 399] on link "View External Url" at bounding box center [956, 374] width 98 height 49
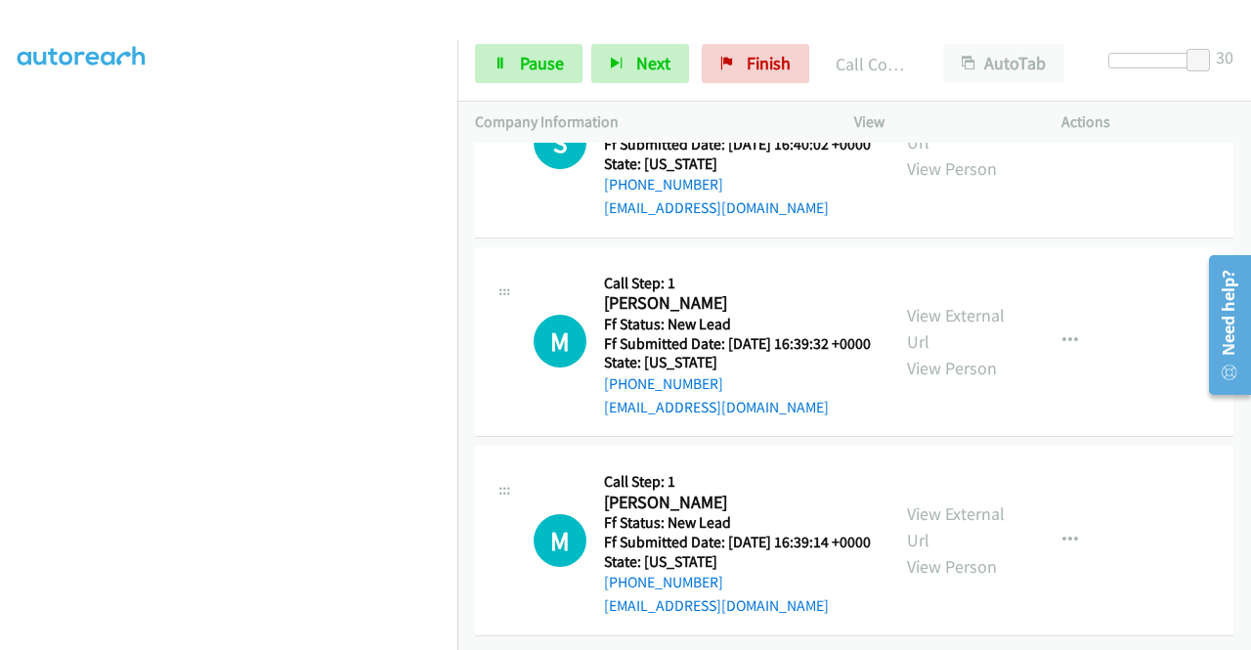
scroll to position [1229, 0]
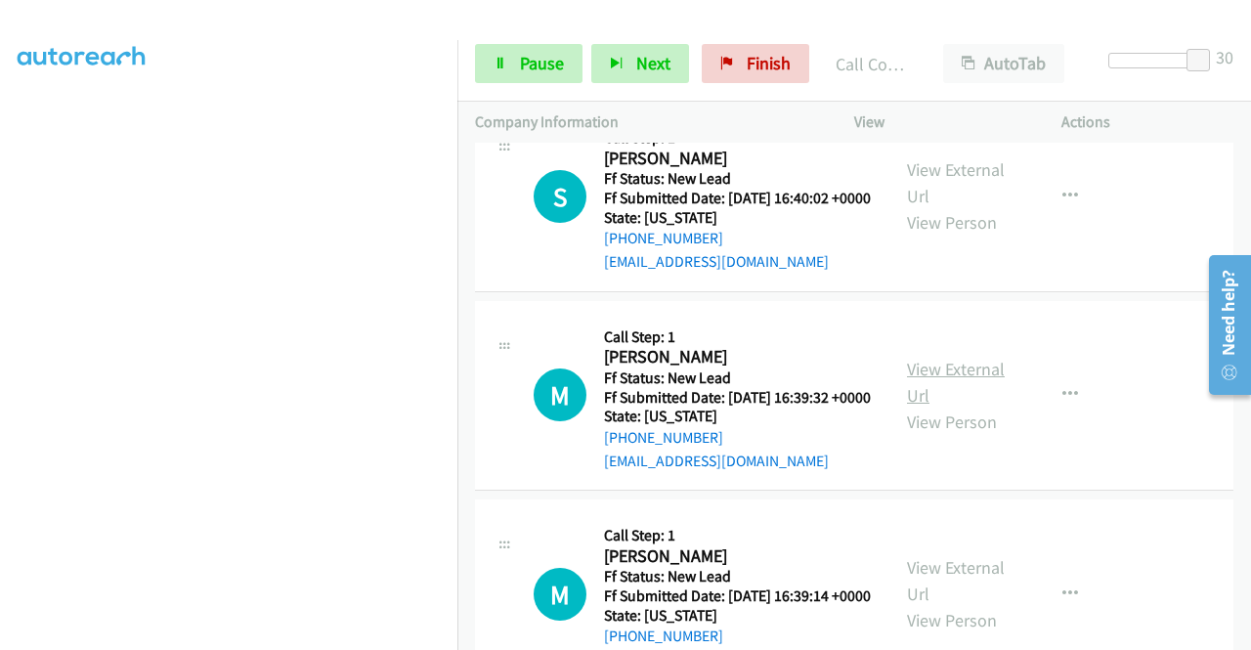
click at [974, 407] on link "View External Url" at bounding box center [956, 382] width 98 height 49
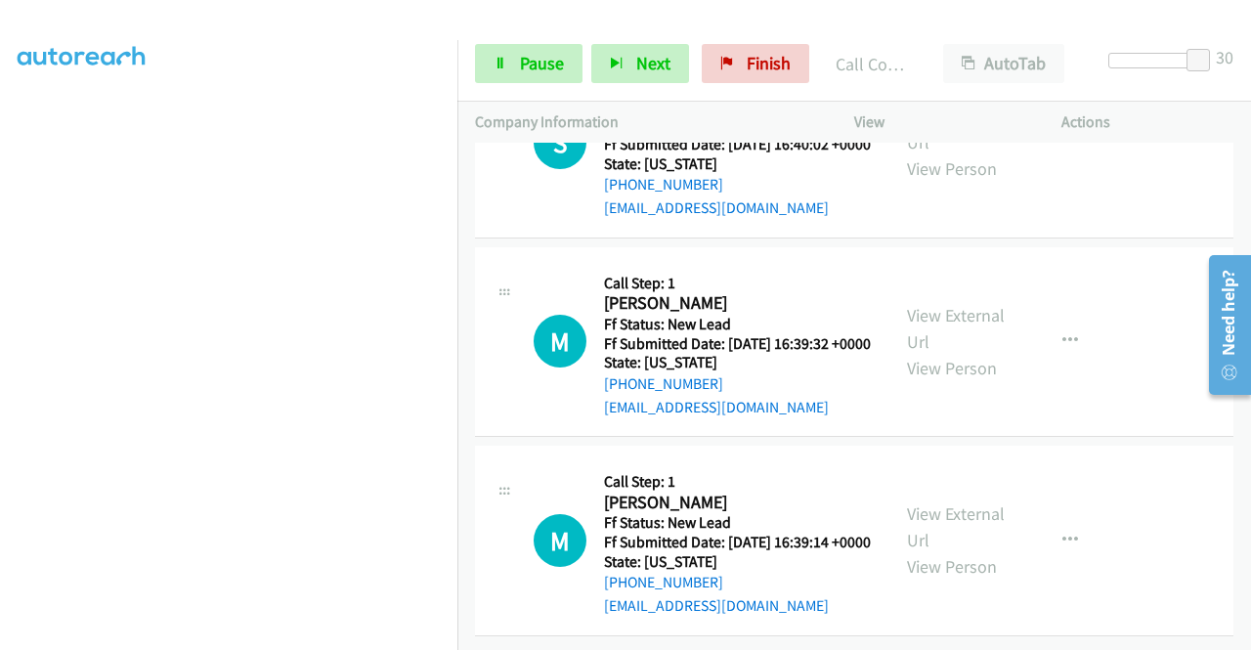
scroll to position [1425, 0]
click at [977, 502] on link "View External Url" at bounding box center [956, 526] width 98 height 49
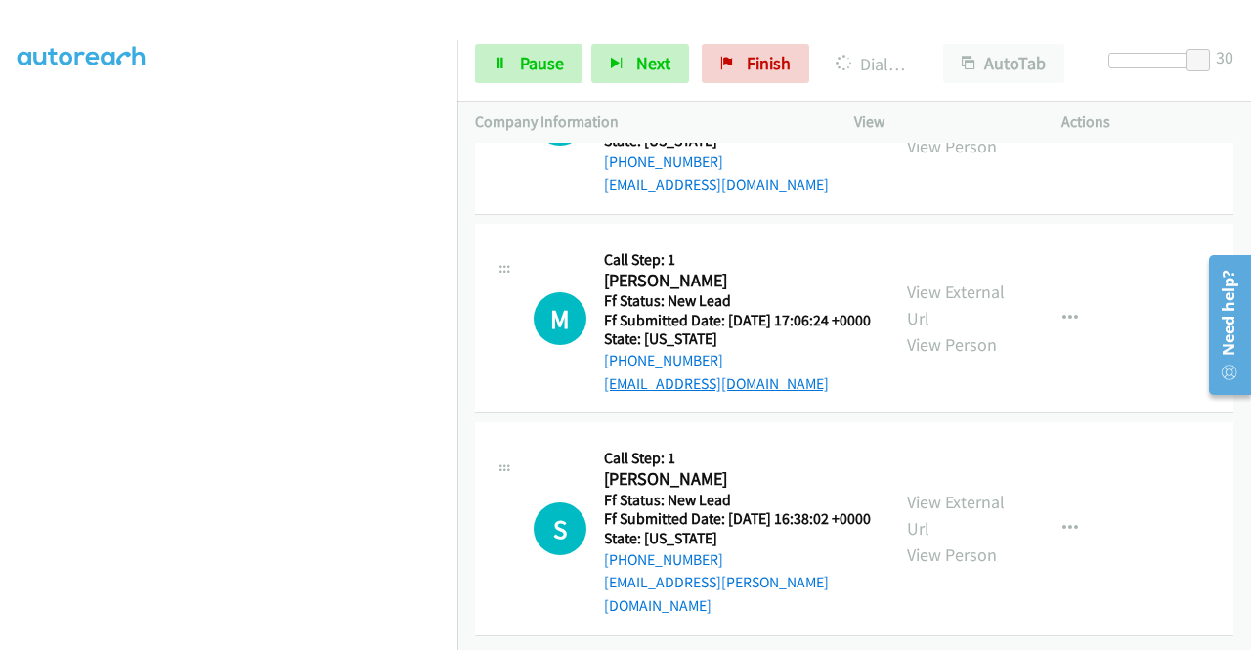
scroll to position [1943, 0]
click at [938, 491] on link "View External Url" at bounding box center [956, 515] width 98 height 49
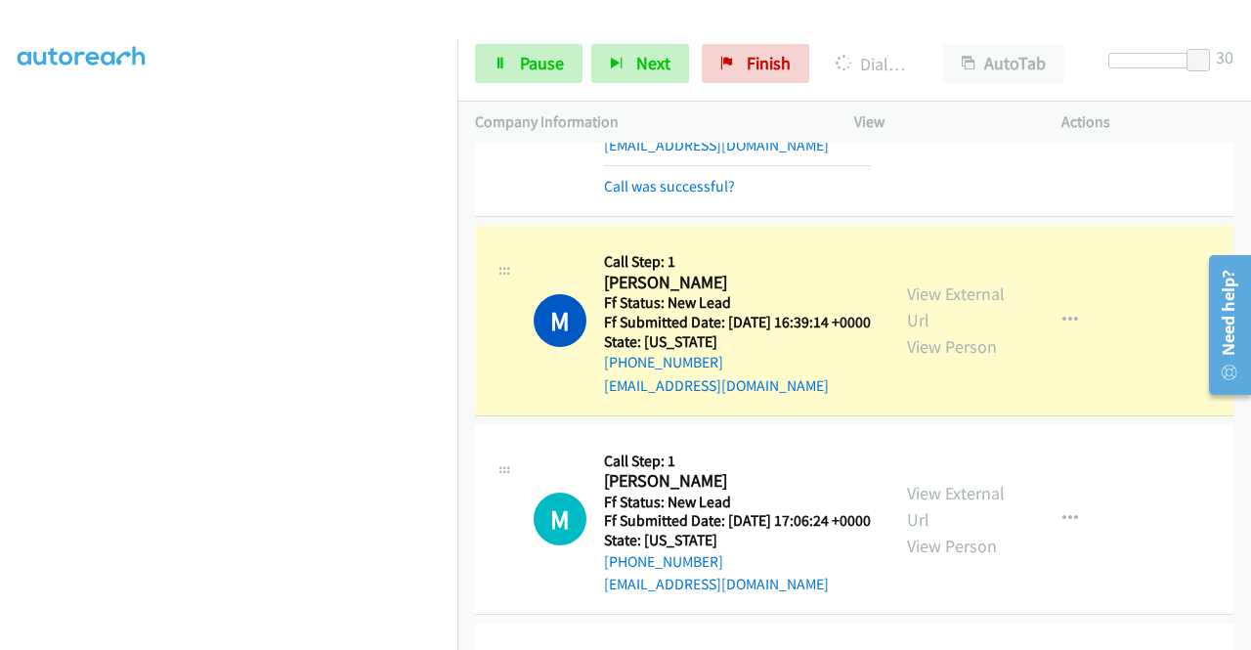
scroll to position [1495, 0]
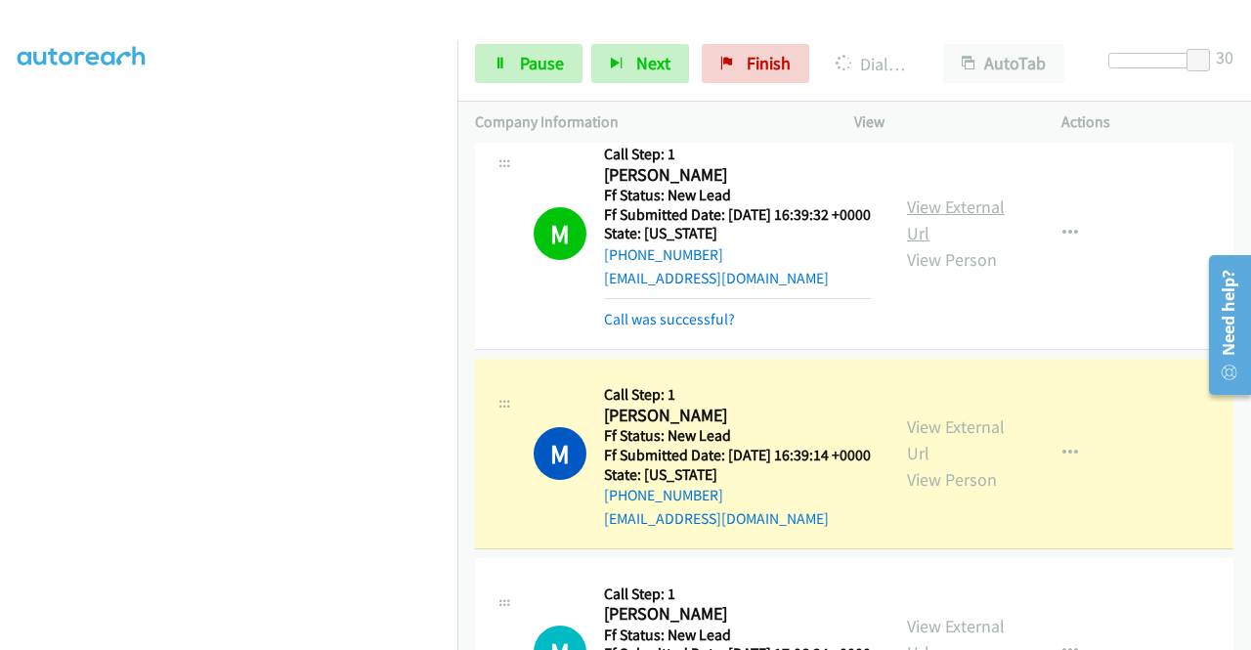
click at [946, 244] on link "View External Url" at bounding box center [956, 219] width 98 height 49
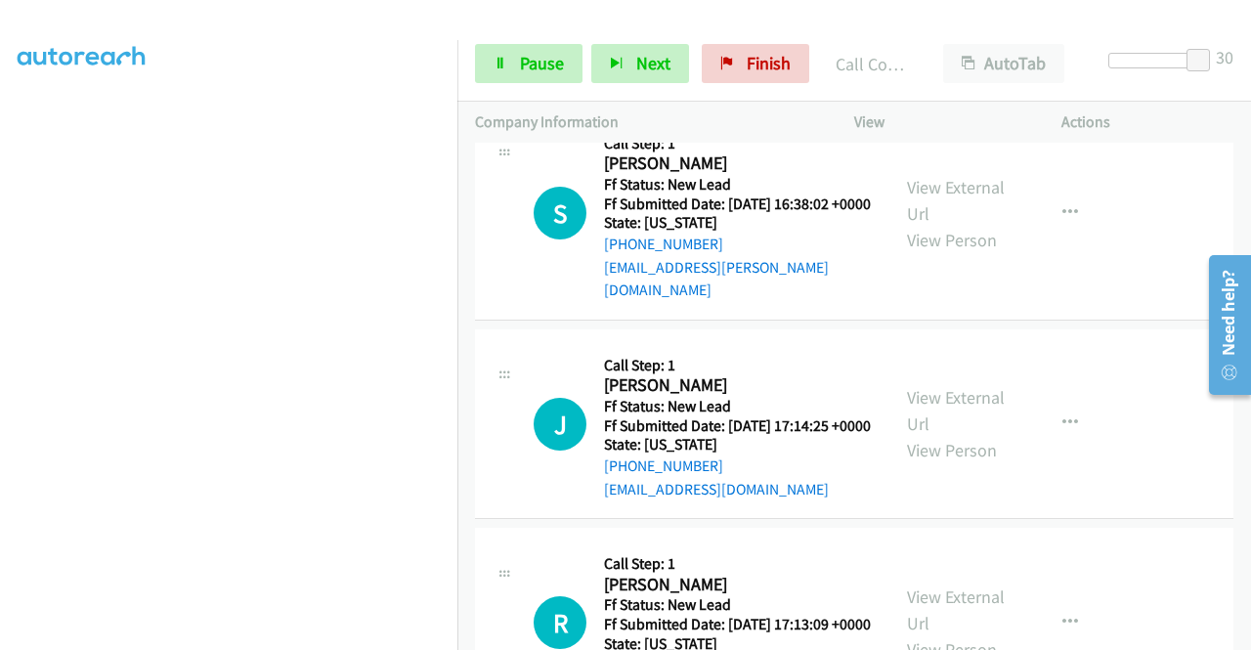
scroll to position [2082, 0]
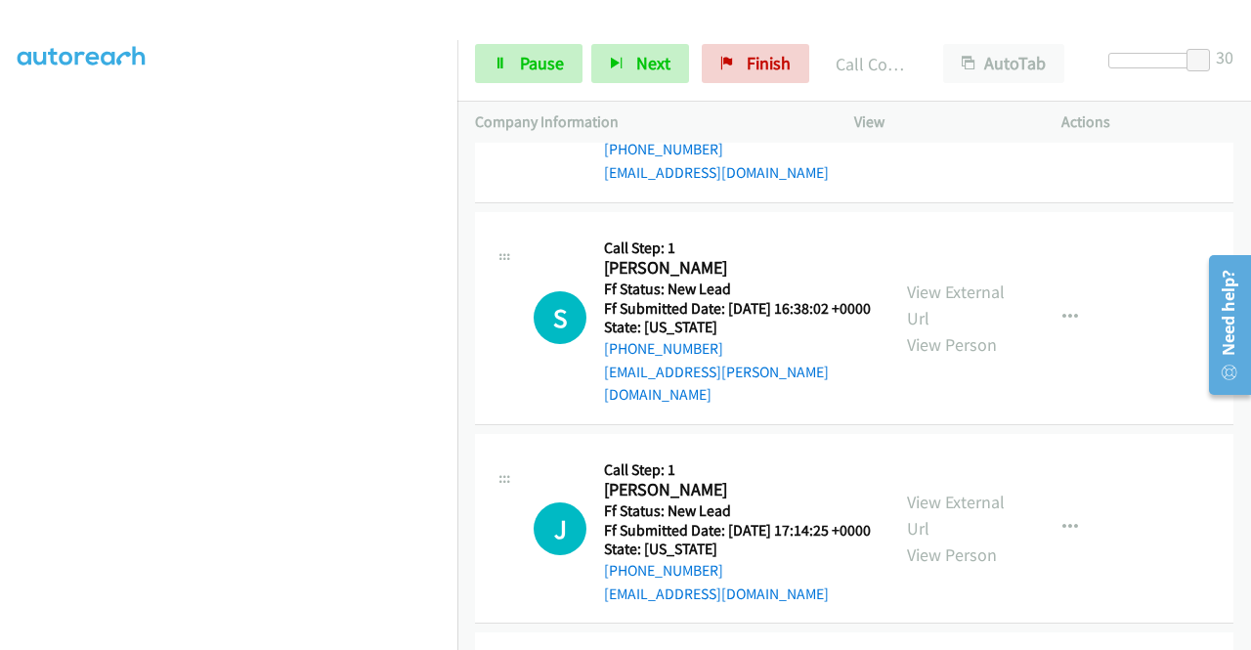
click at [971, 118] on link "View External Url" at bounding box center [956, 93] width 98 height 49
click at [529, 72] on span "Pause" at bounding box center [542, 63] width 44 height 22
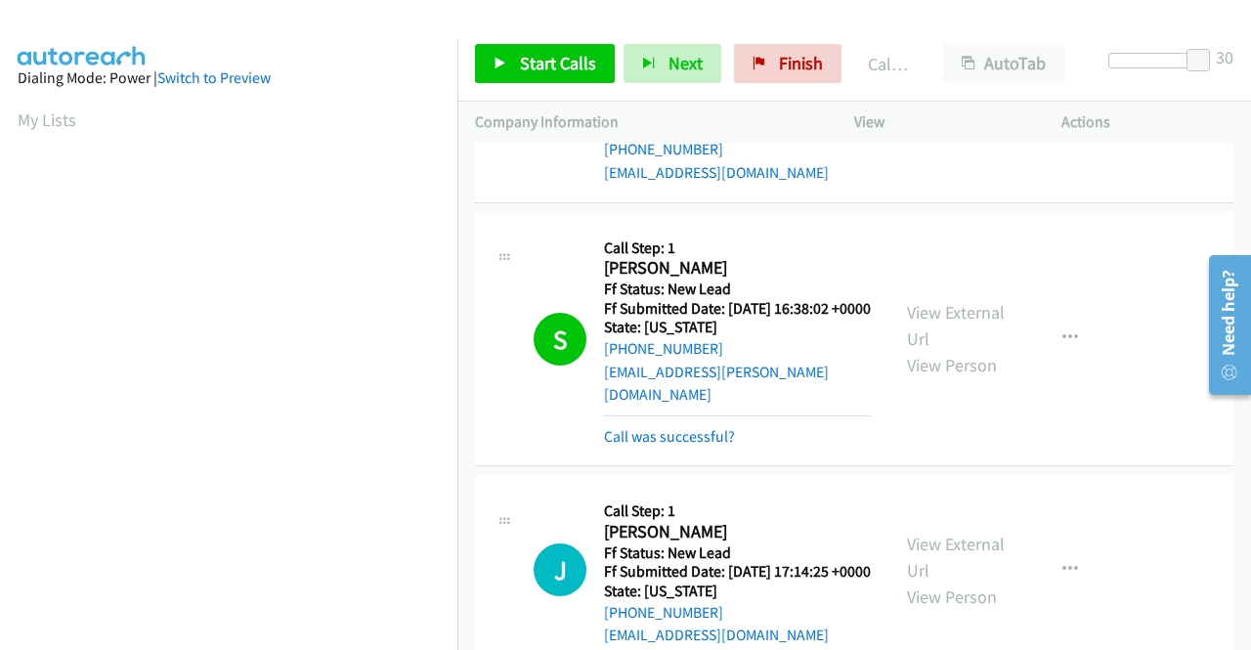
click at [1064, 115] on icon "button" at bounding box center [1070, 108] width 16 height 16
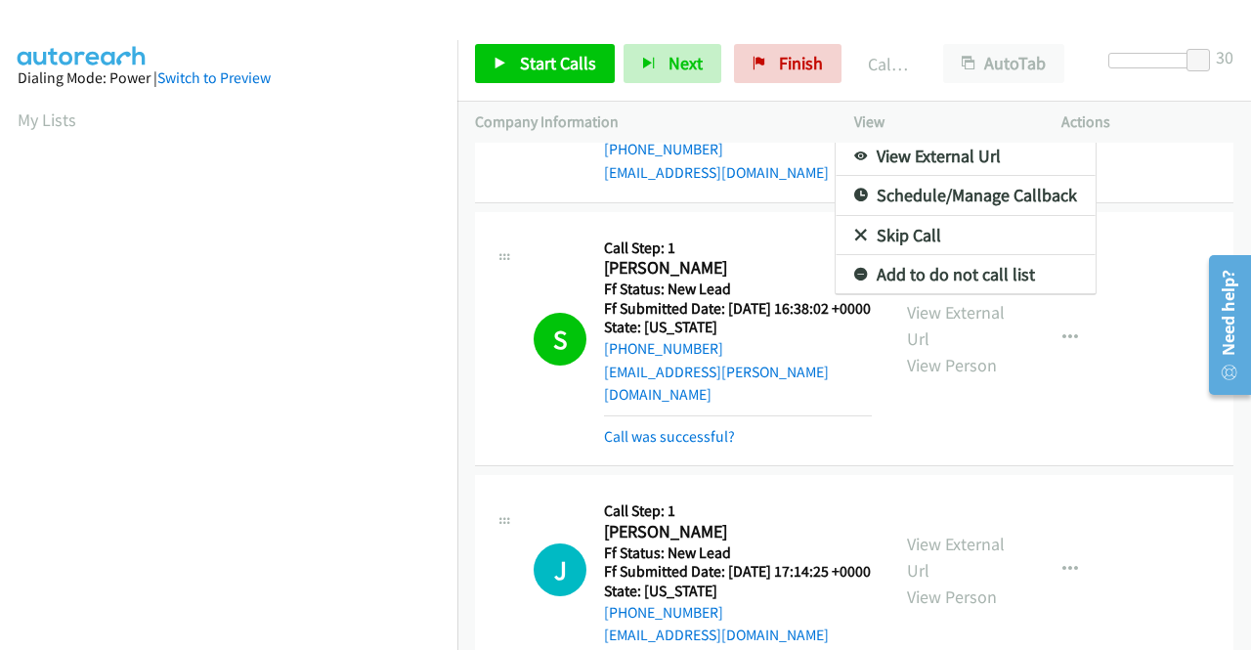
drag, startPoint x: 916, startPoint y: 366, endPoint x: 920, endPoint y: 350, distance: 17.1
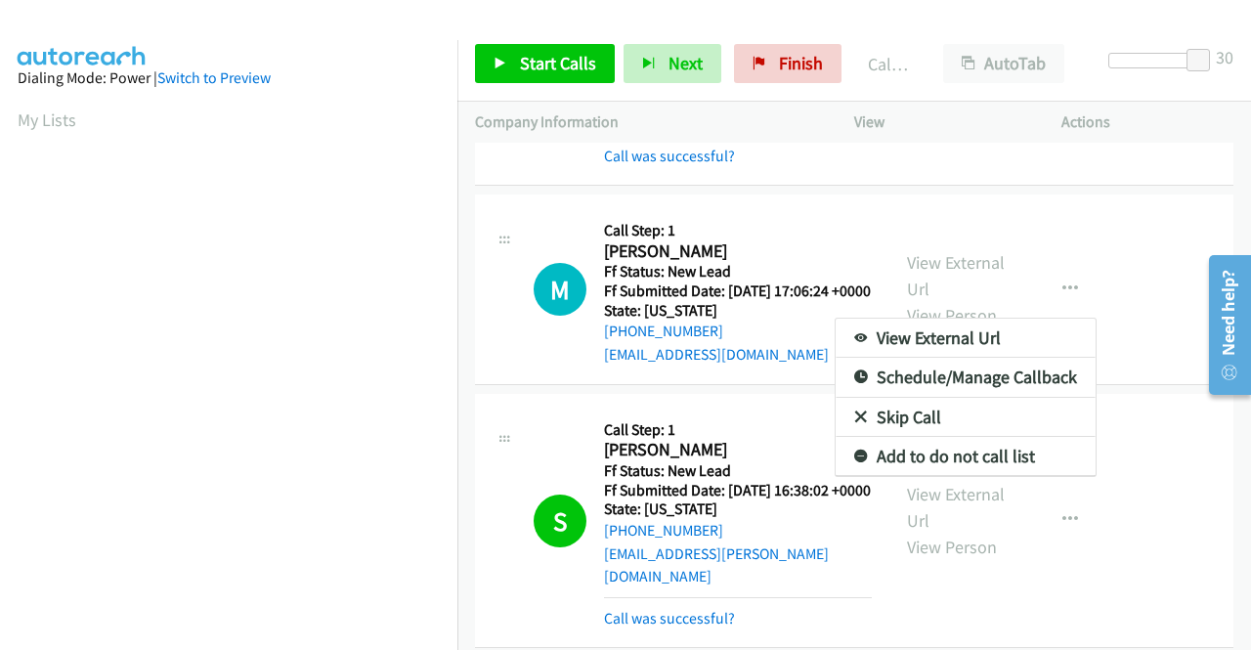
click at [918, 437] on link "Skip Call" at bounding box center [966, 417] width 260 height 39
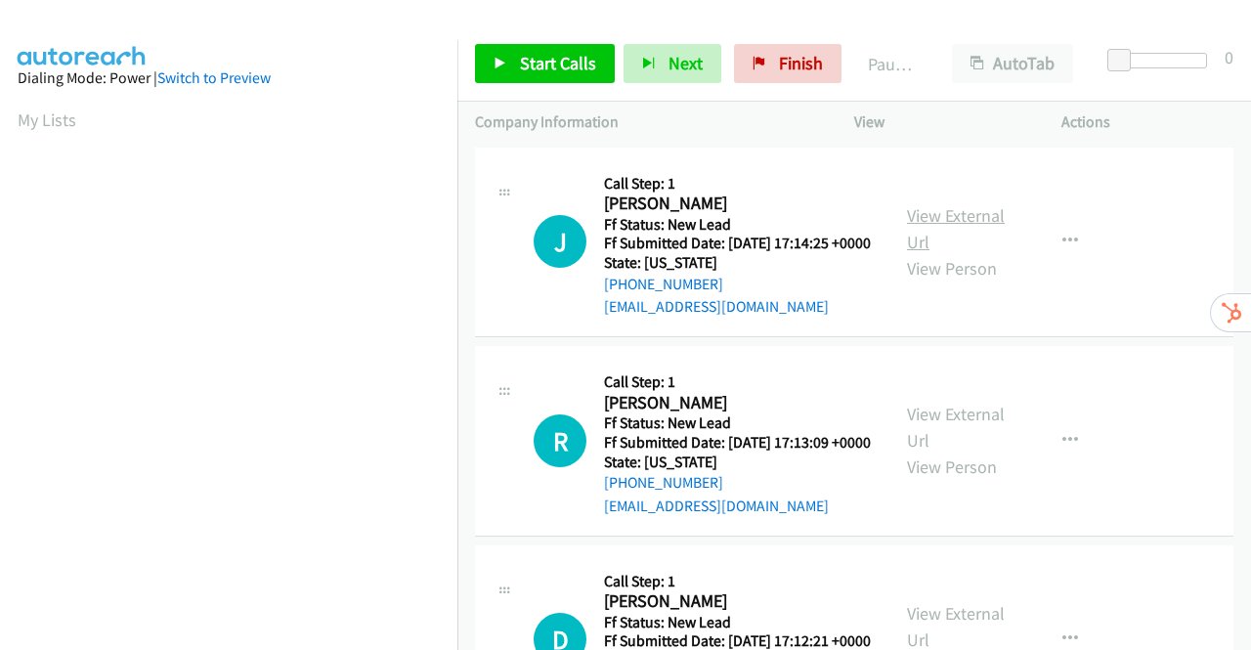
click at [951, 225] on link "View External Url" at bounding box center [956, 228] width 98 height 49
click at [927, 447] on link "View External Url" at bounding box center [956, 427] width 98 height 49
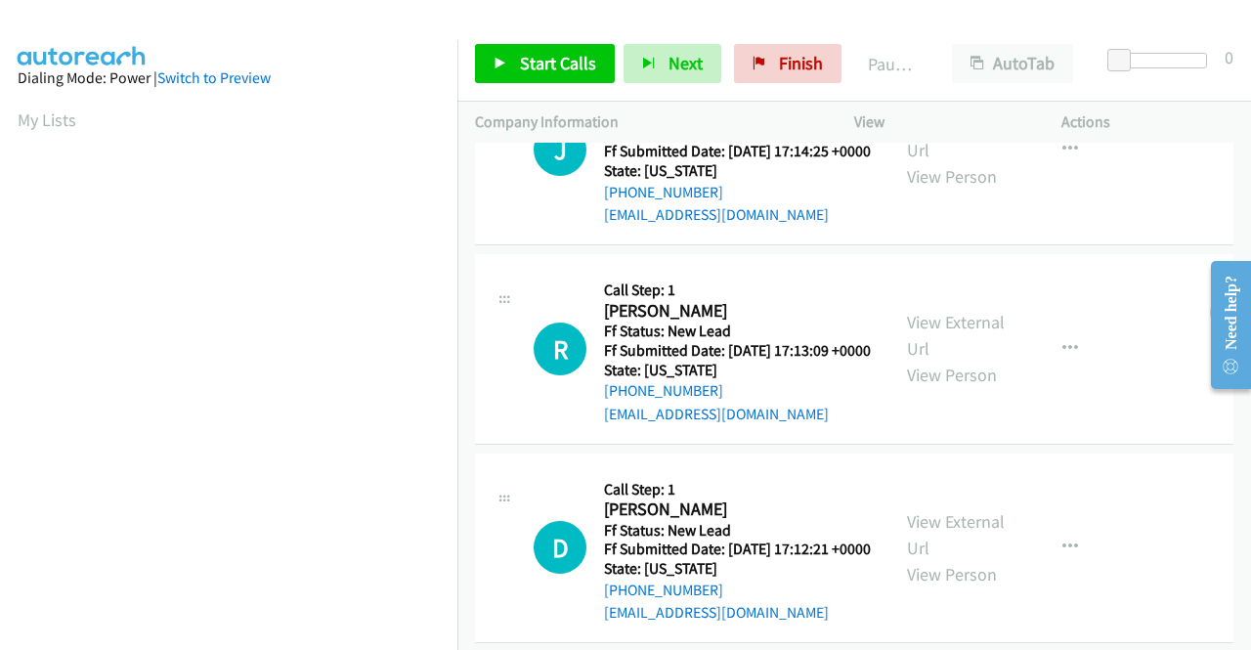
scroll to position [170, 0]
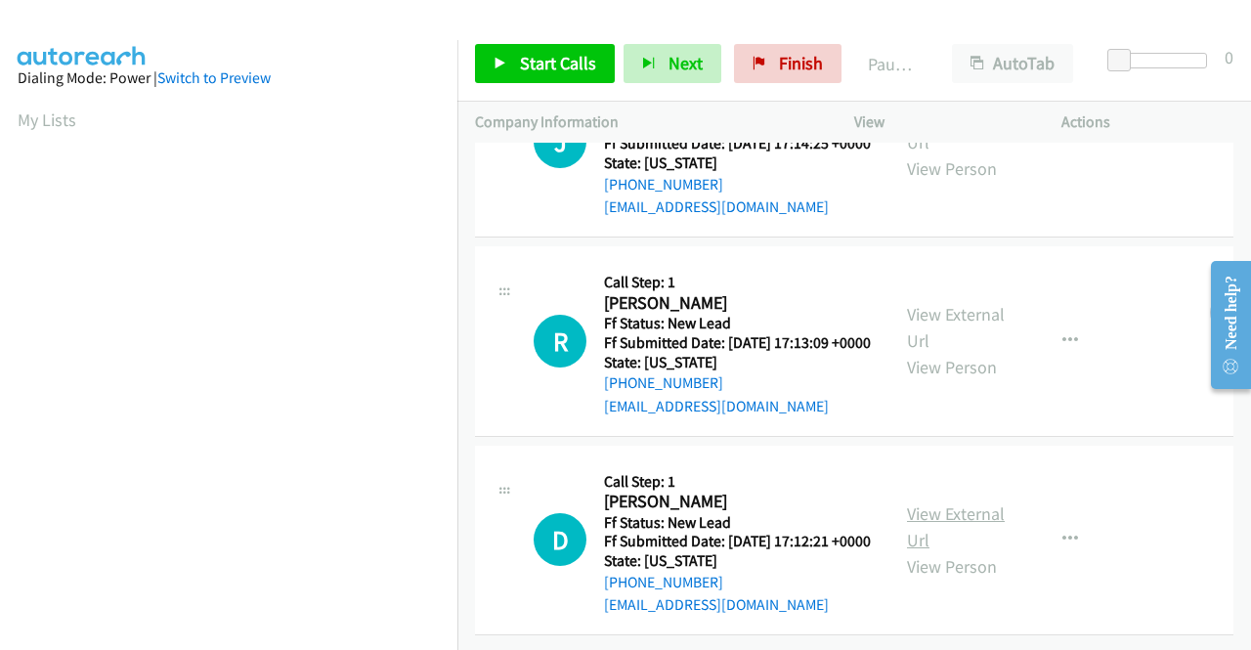
click at [956, 502] on link "View External Url" at bounding box center [956, 526] width 98 height 49
drag, startPoint x: 573, startPoint y: 59, endPoint x: 588, endPoint y: 52, distance: 17.1
click at [575, 59] on span "Start Calls" at bounding box center [558, 63] width 76 height 22
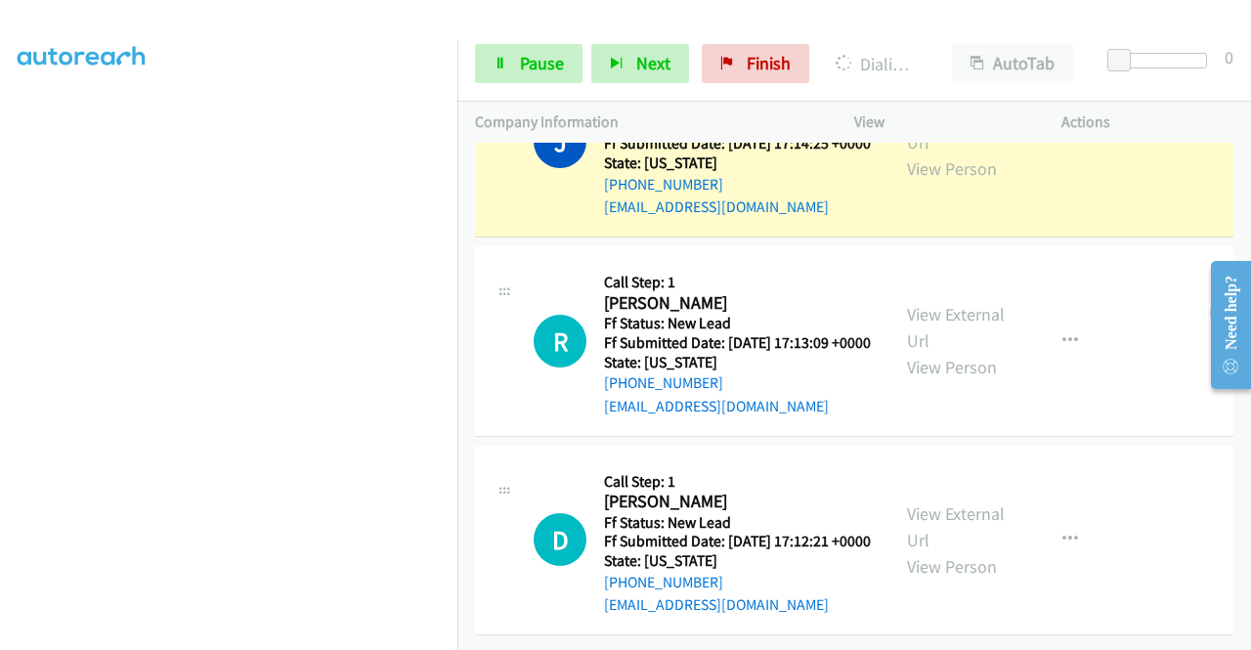
scroll to position [446, 0]
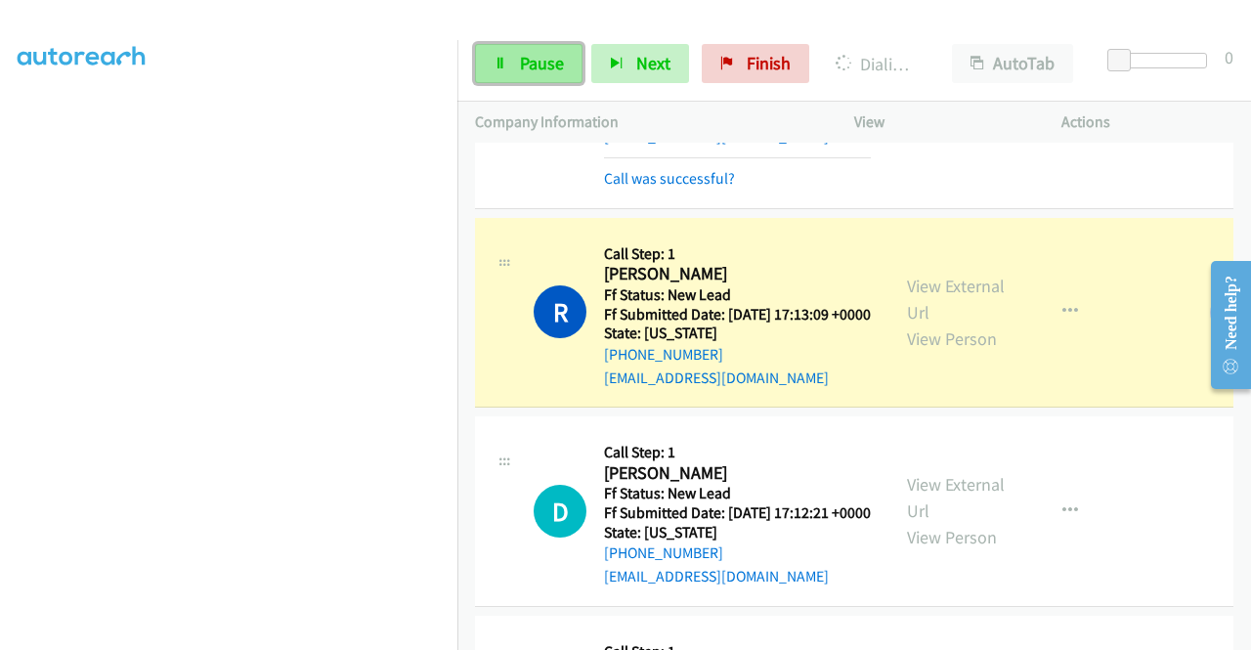
click at [550, 58] on span "Pause" at bounding box center [542, 63] width 44 height 22
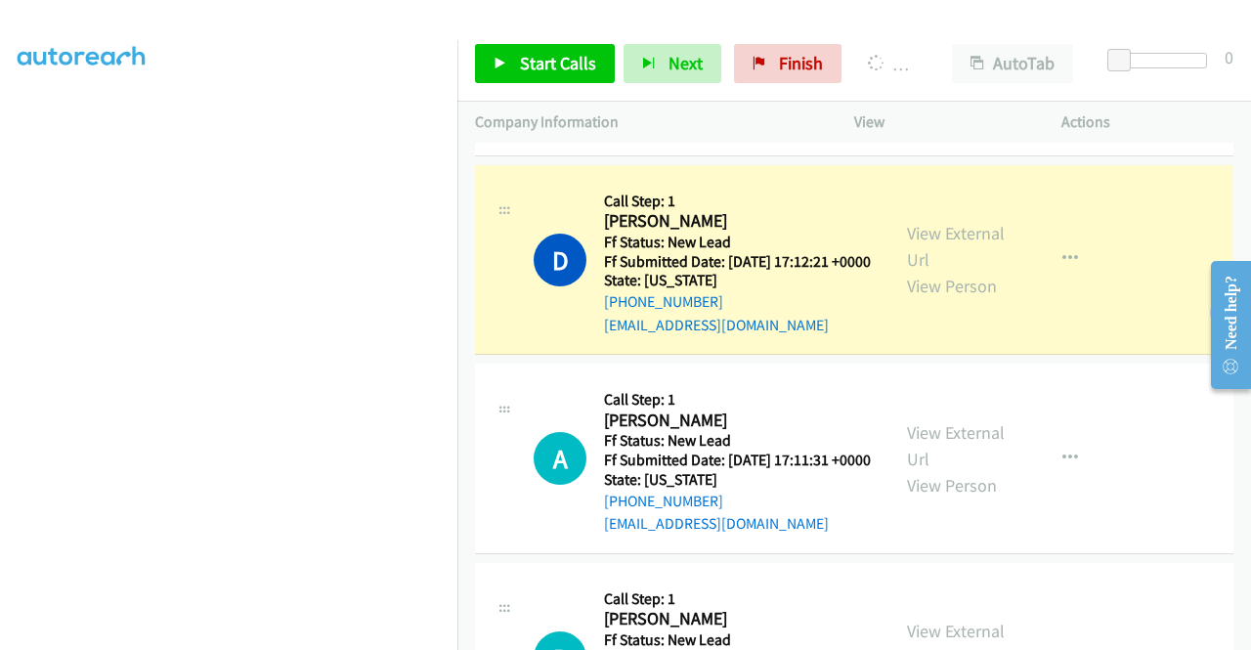
scroll to position [0, 0]
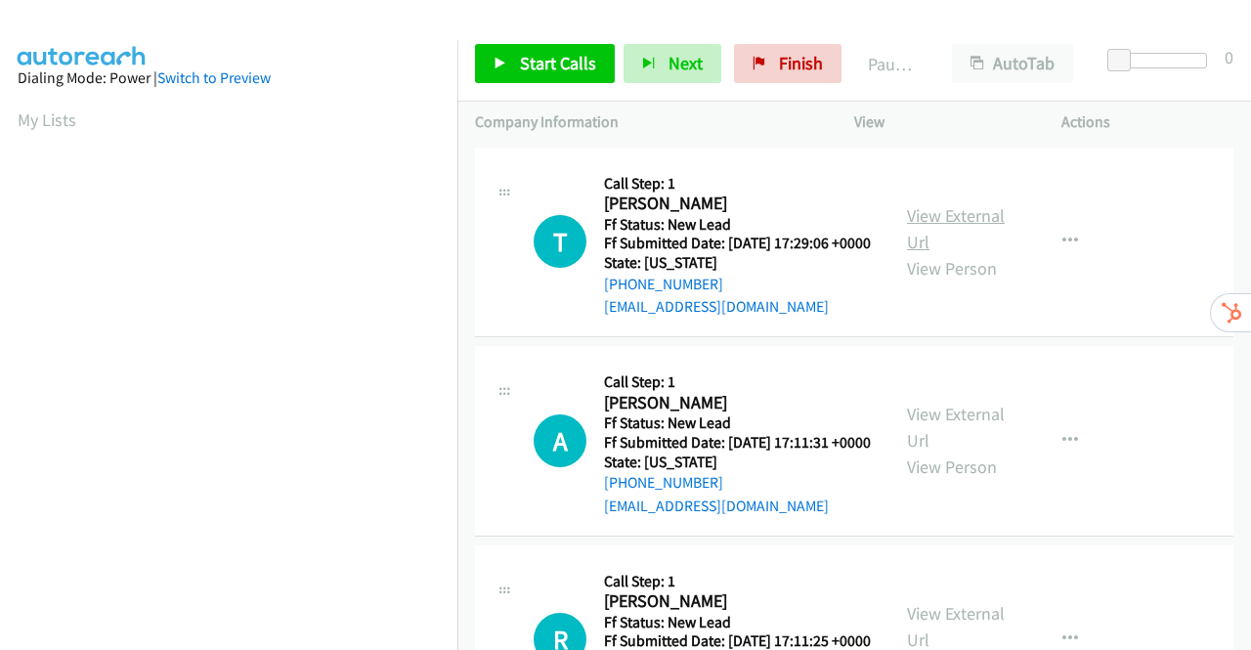
click at [958, 224] on link "View External Url" at bounding box center [956, 228] width 98 height 49
click at [948, 439] on link "View External Url" at bounding box center [956, 427] width 98 height 49
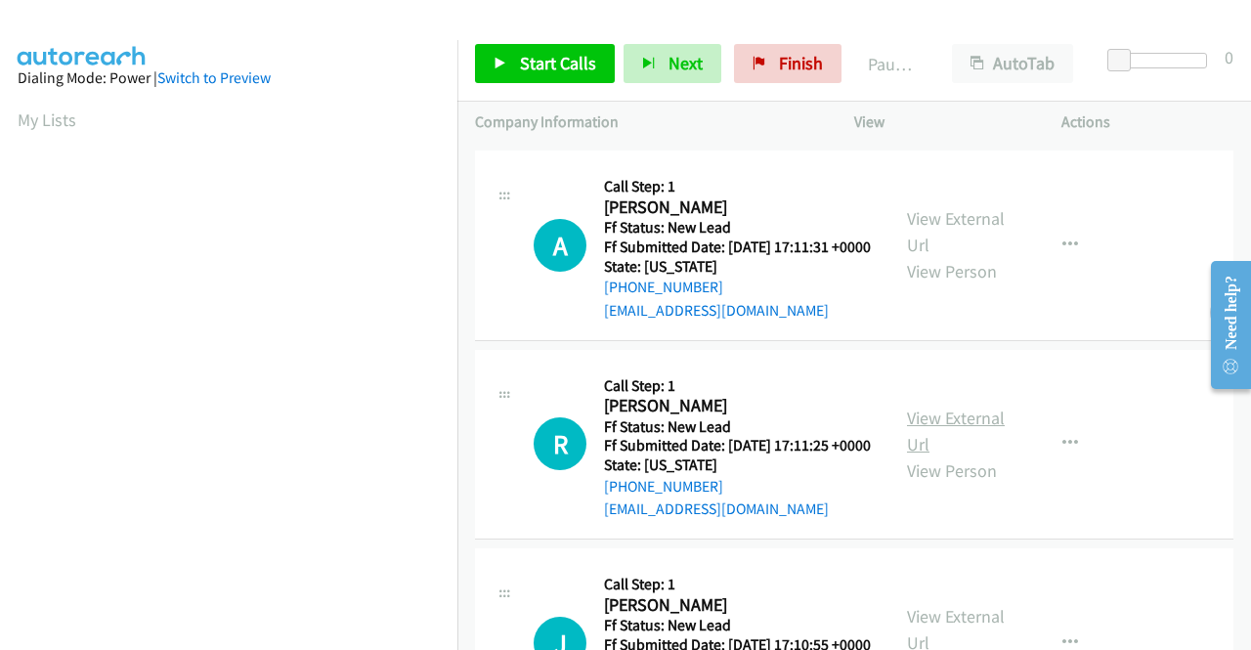
click at [954, 455] on link "View External Url" at bounding box center [956, 431] width 98 height 49
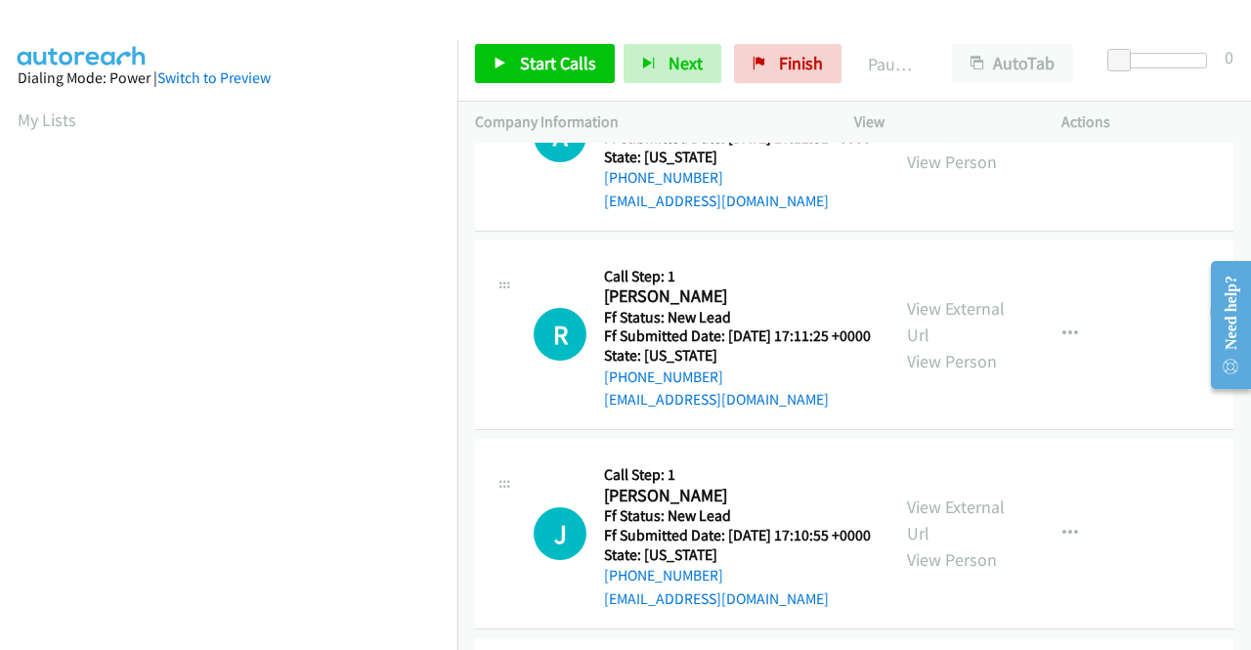
scroll to position [489, 0]
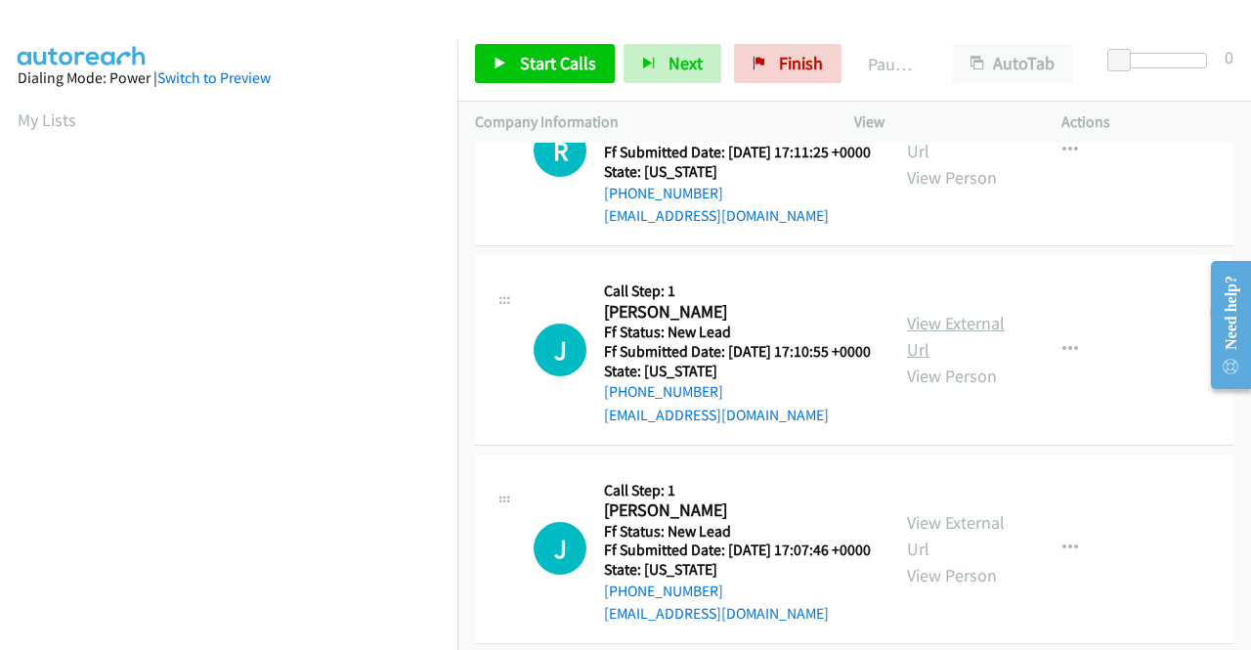
click at [964, 361] on link "View External Url" at bounding box center [956, 336] width 98 height 49
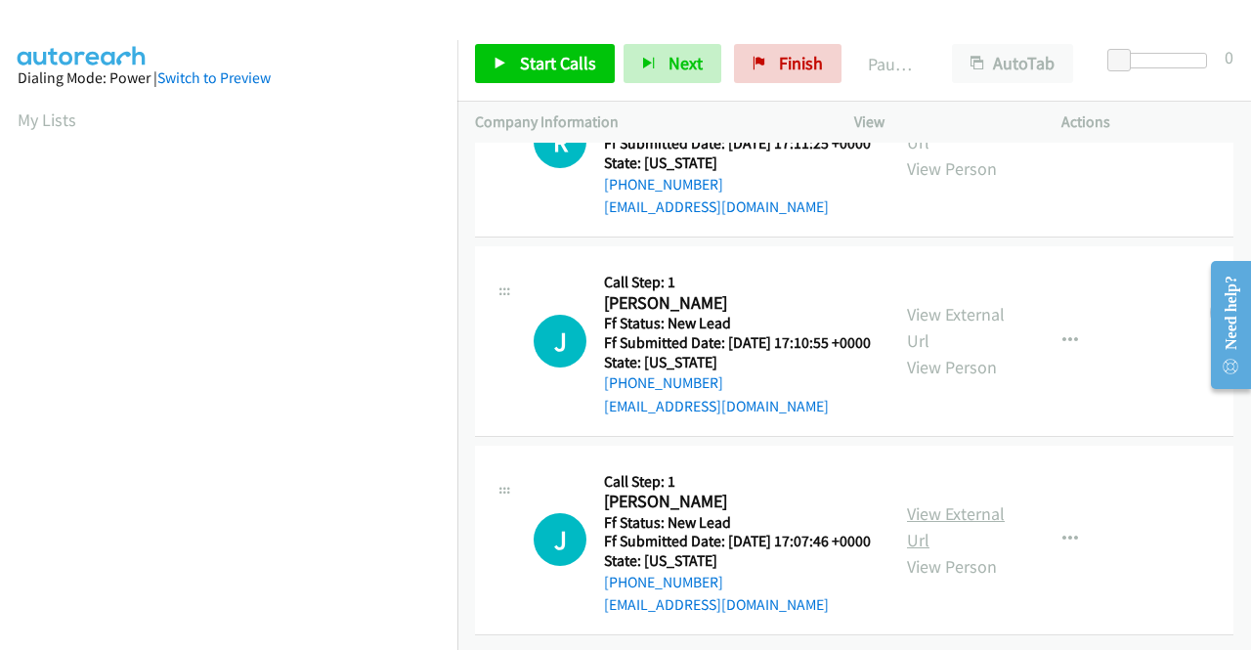
scroll to position [606, 0]
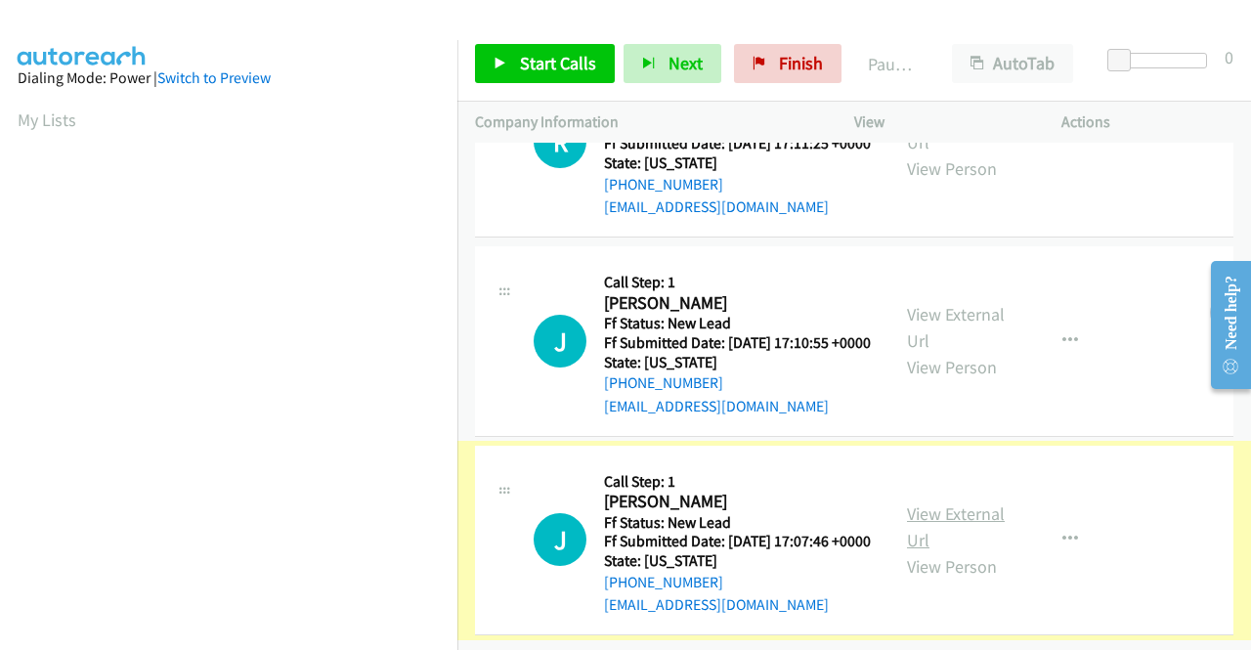
click at [957, 502] on link "View External Url" at bounding box center [956, 526] width 98 height 49
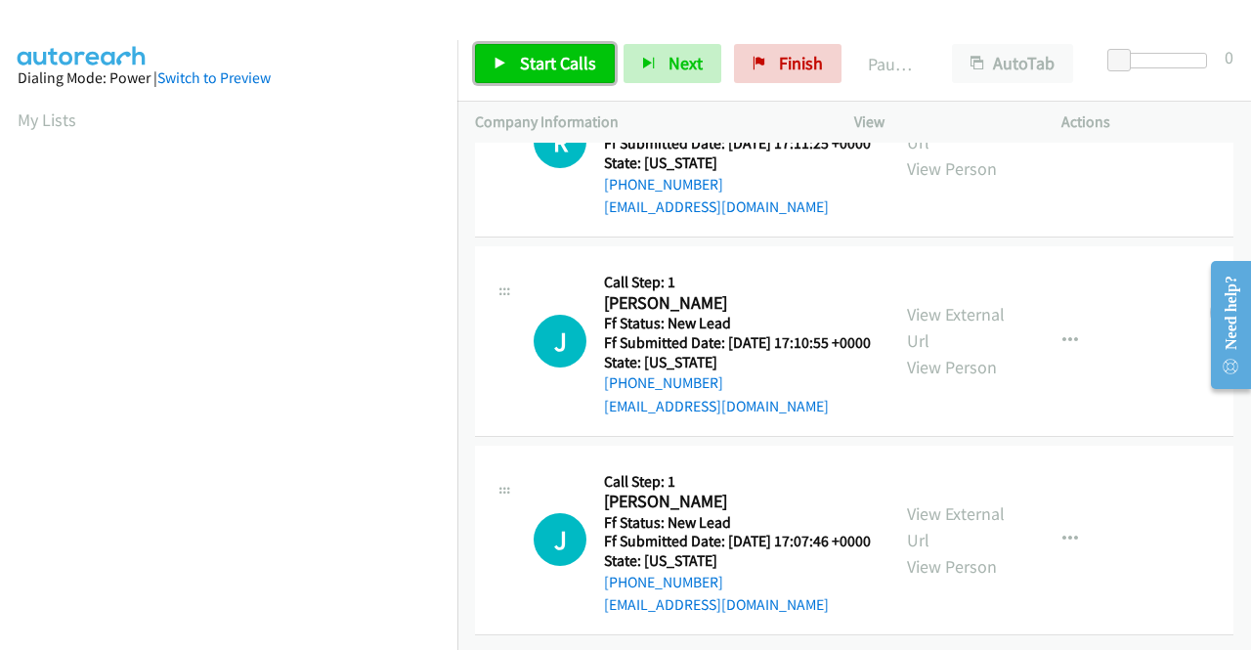
click at [537, 55] on span "Start Calls" at bounding box center [558, 63] width 76 height 22
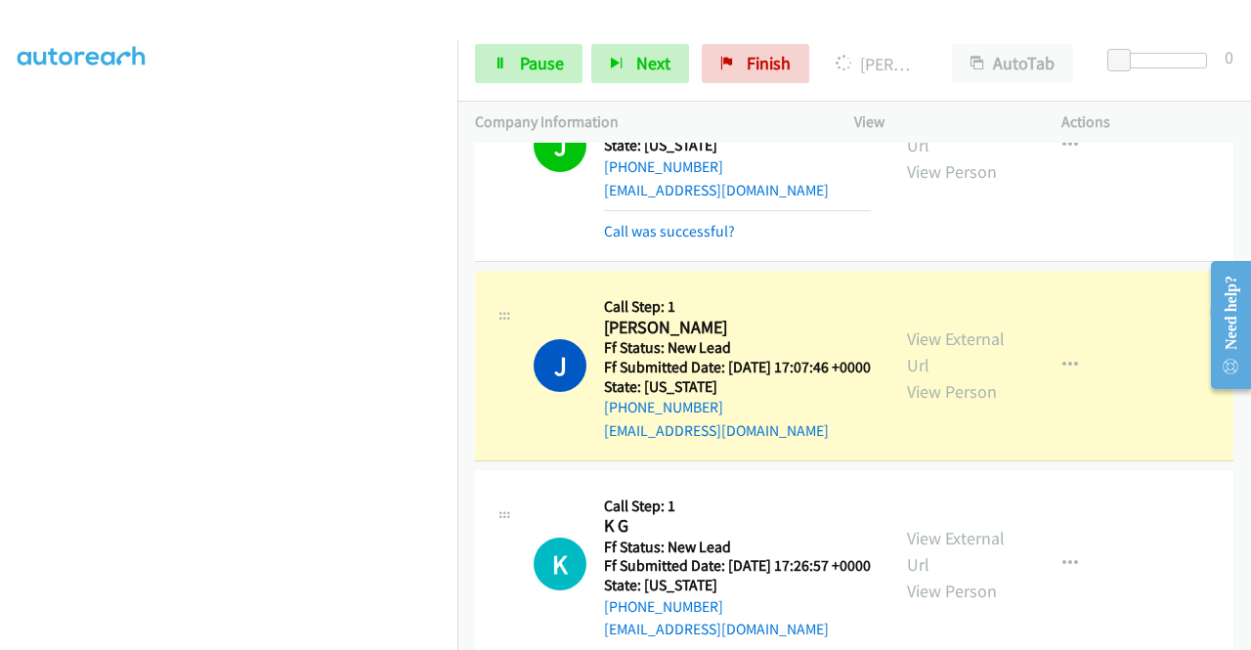
scroll to position [1132, 0]
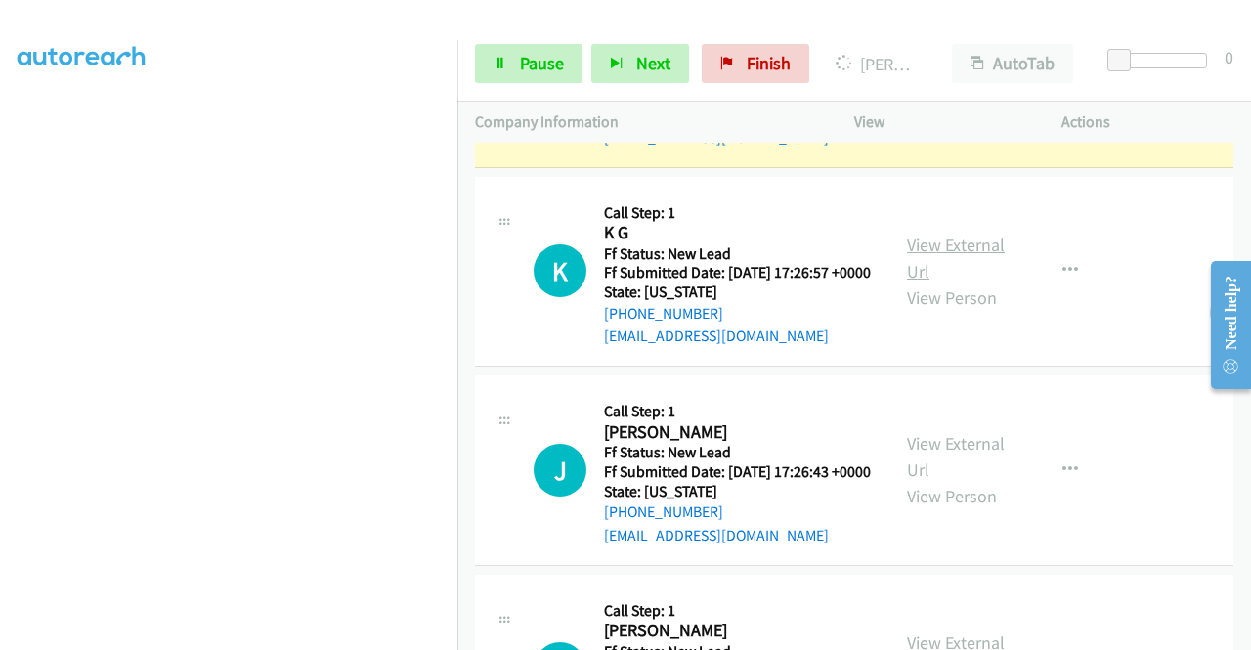
click at [950, 282] on link "View External Url" at bounding box center [956, 258] width 98 height 49
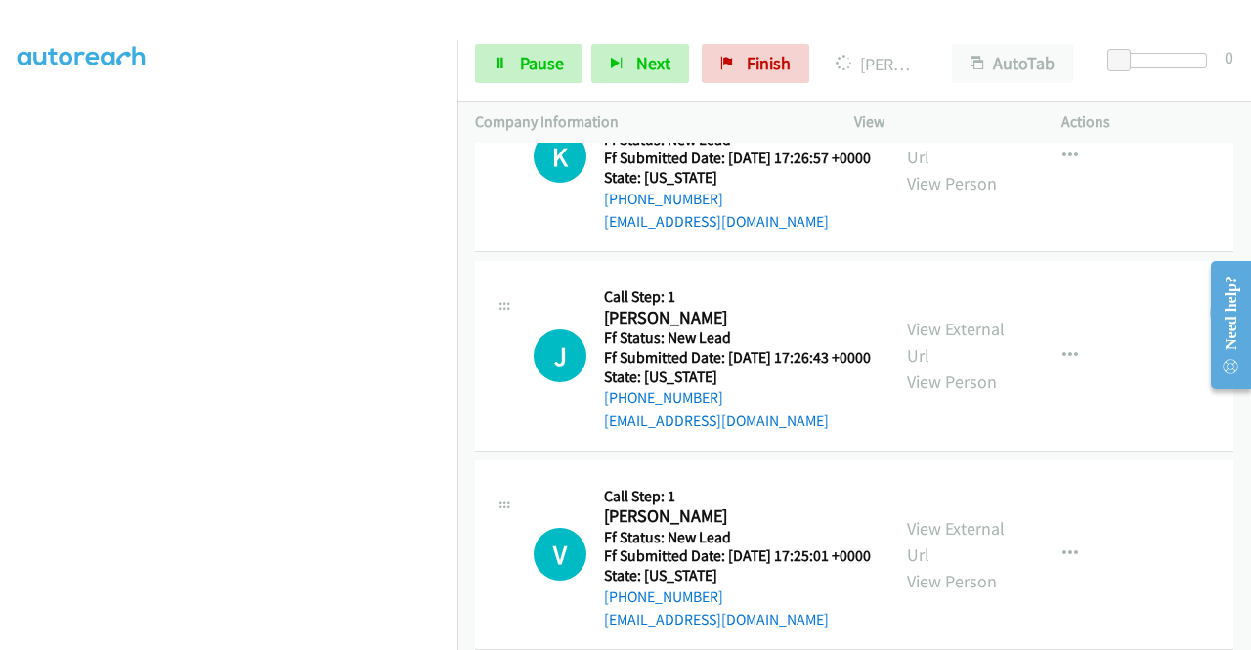
scroll to position [1327, 0]
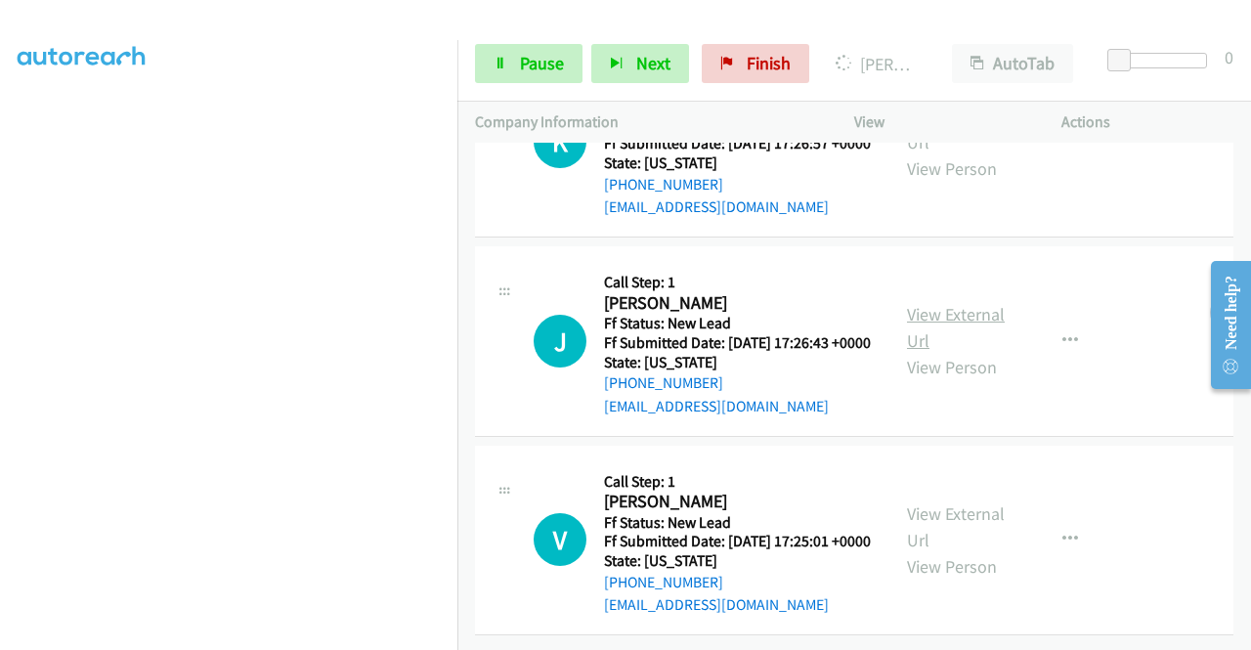
click at [977, 352] on link "View External Url" at bounding box center [956, 327] width 98 height 49
click at [968, 551] on link "View External Url" at bounding box center [956, 526] width 98 height 49
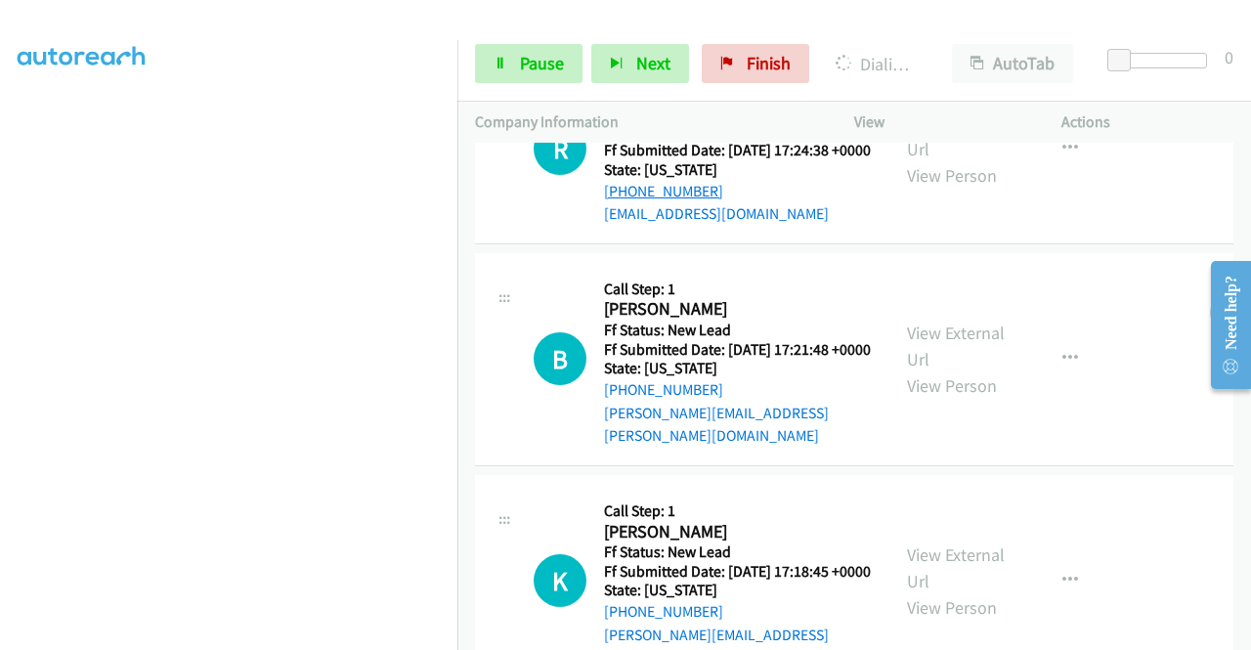
scroll to position [1955, 0]
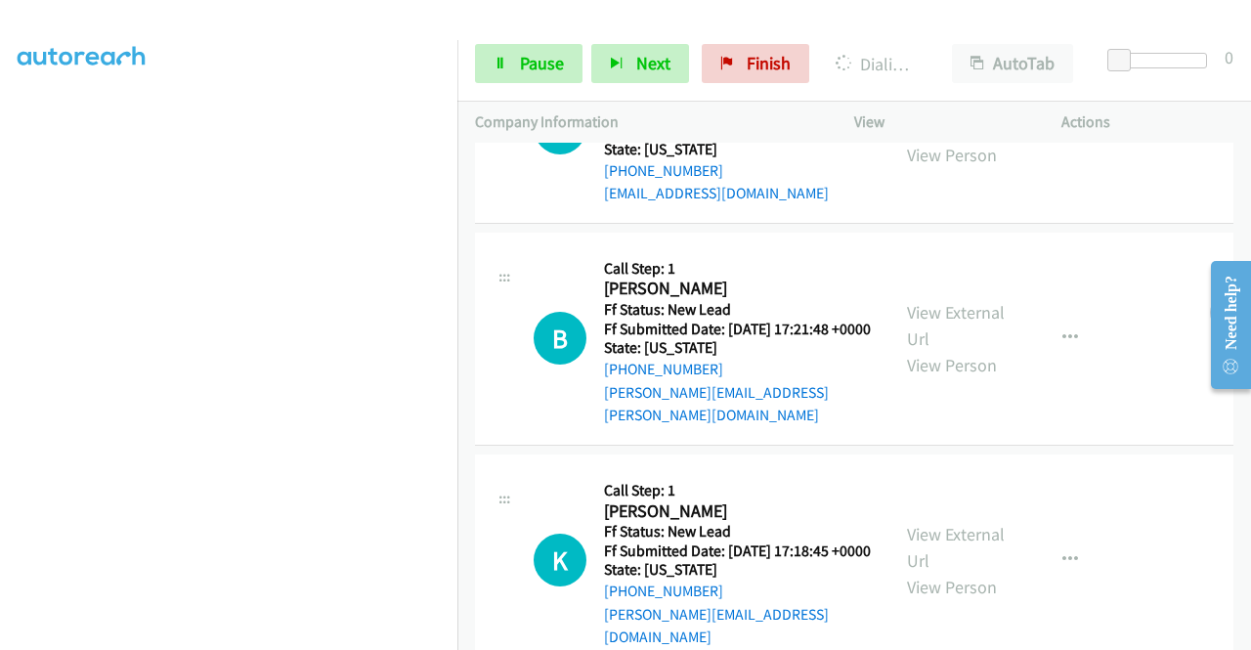
click at [964, 140] on link "View External Url" at bounding box center [956, 115] width 98 height 49
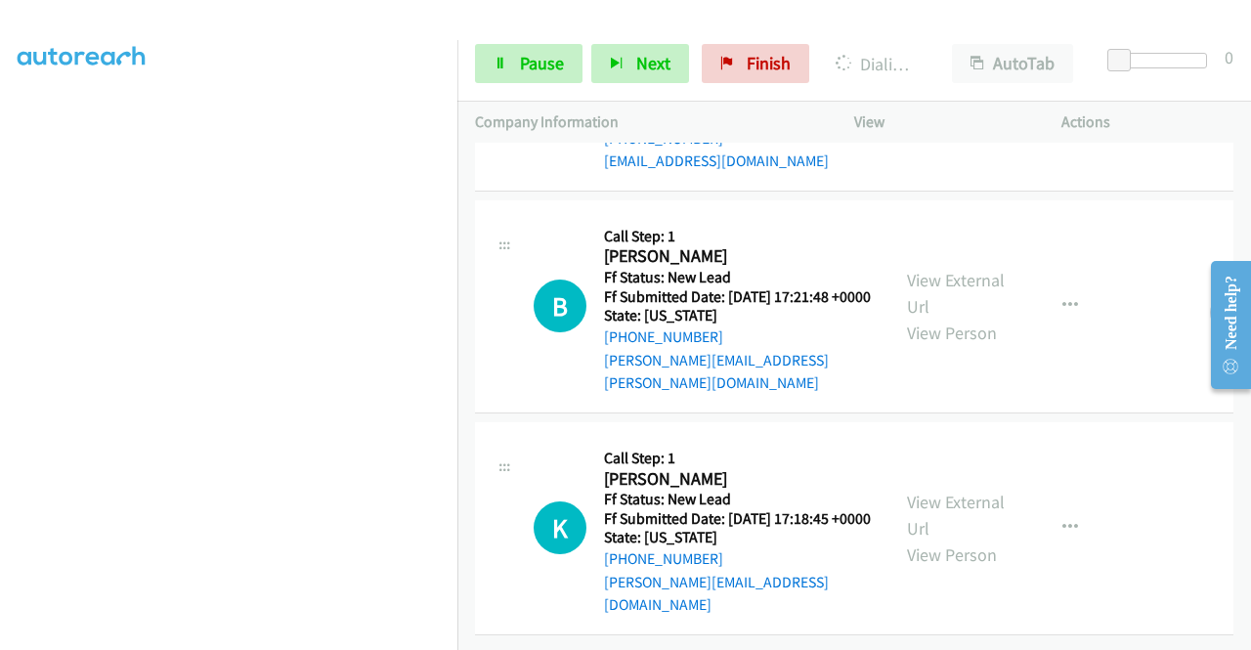
scroll to position [2150, 0]
click at [950, 292] on link "View External Url" at bounding box center [956, 293] width 98 height 49
click at [945, 491] on link "View External Url" at bounding box center [956, 515] width 98 height 49
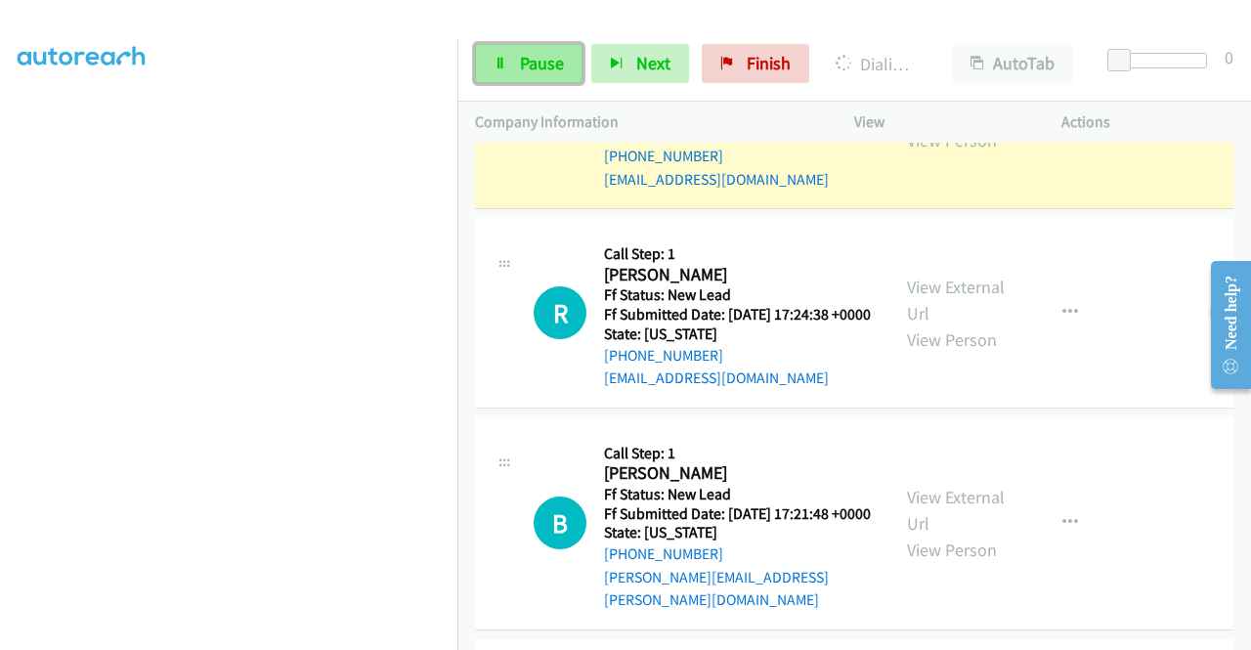
click at [532, 56] on span "Pause" at bounding box center [542, 63] width 44 height 22
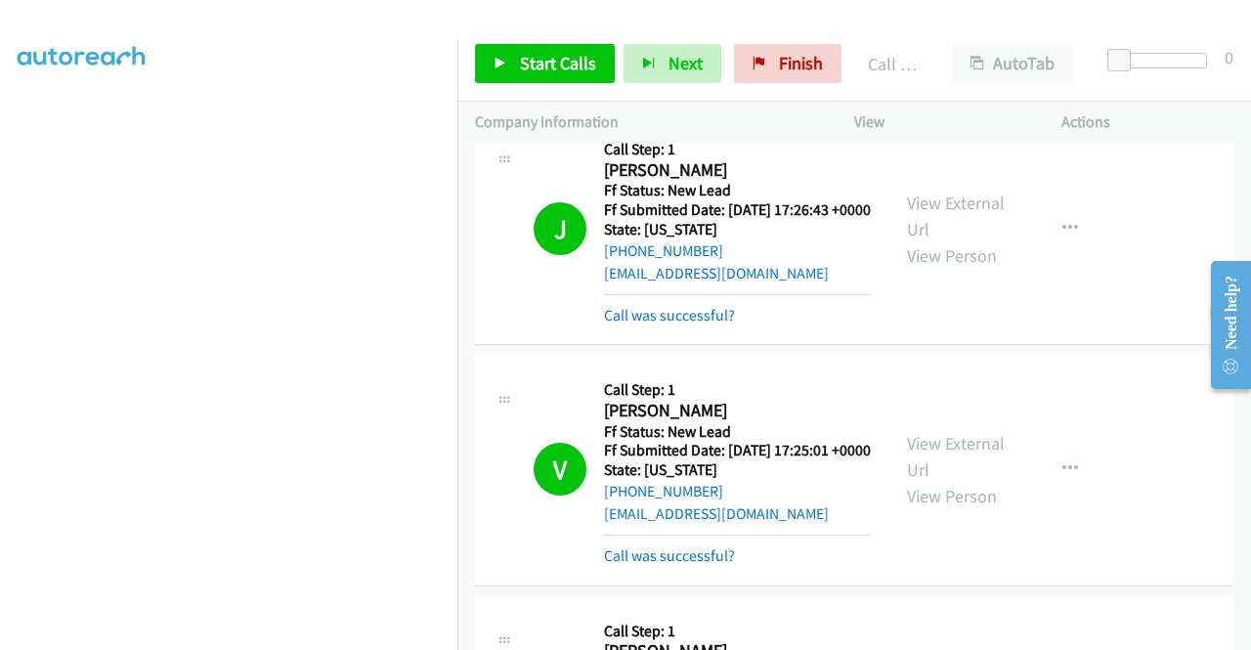
scroll to position [446, 0]
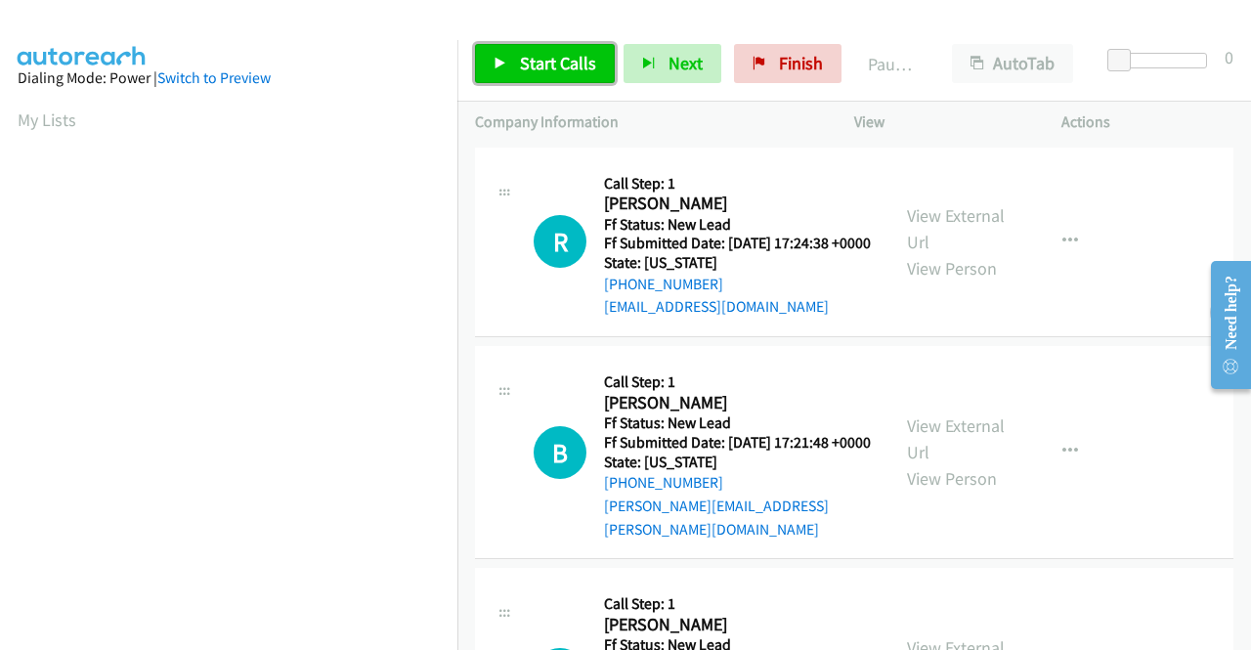
click at [559, 64] on span "Start Calls" at bounding box center [558, 63] width 76 height 22
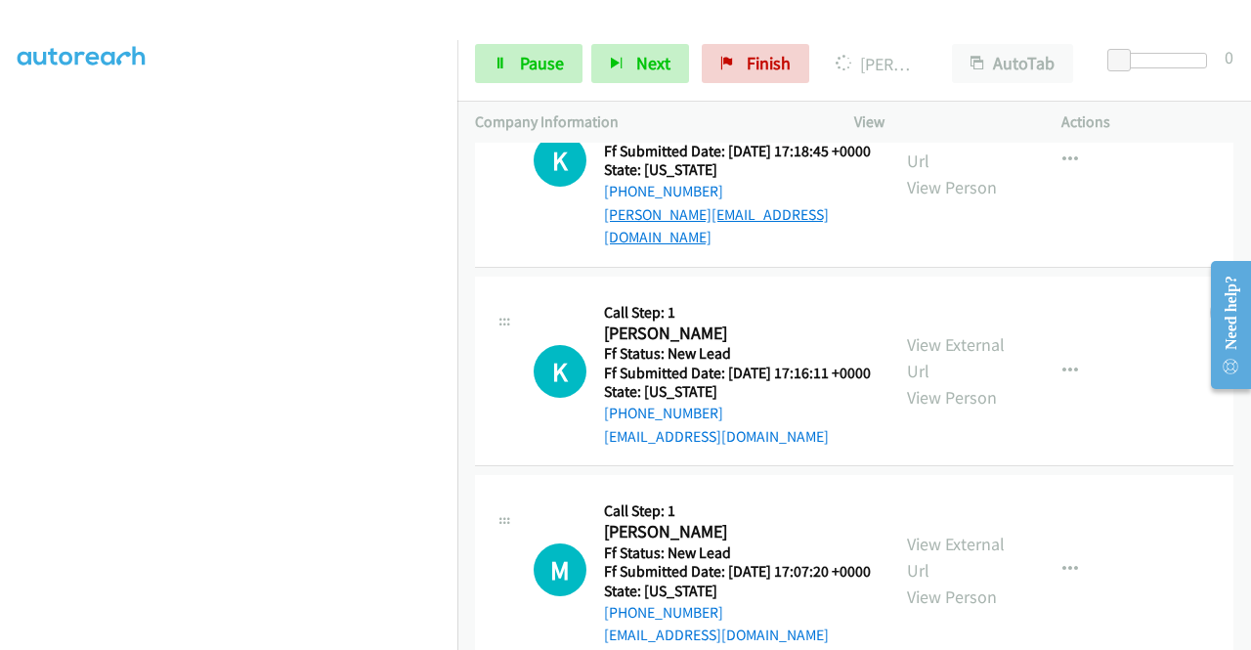
scroll to position [586, 0]
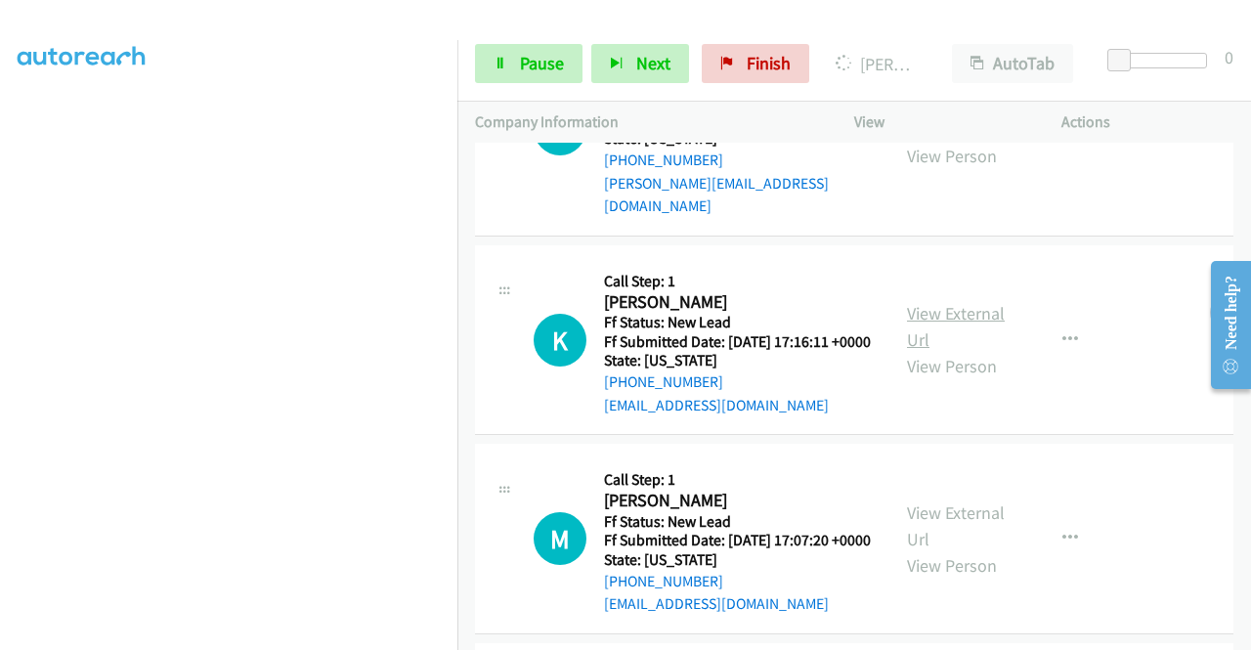
click at [957, 331] on link "View External Url" at bounding box center [956, 326] width 98 height 49
click at [951, 547] on link "View External Url" at bounding box center [956, 525] width 98 height 49
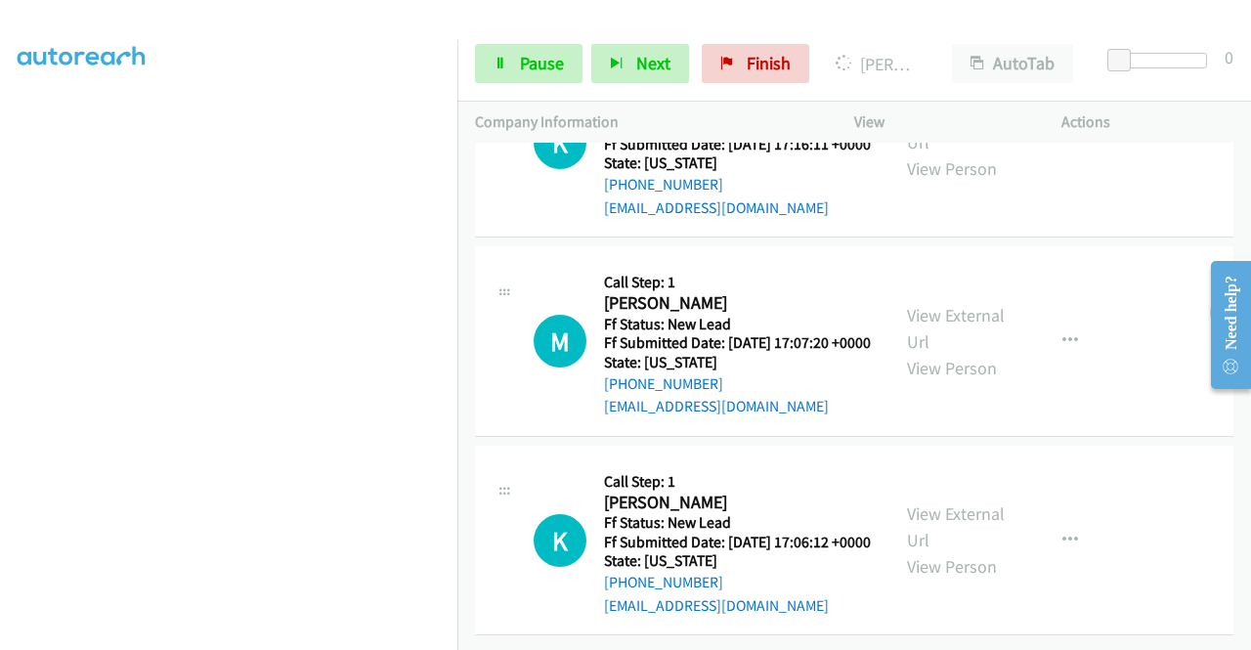
scroll to position [865, 0]
click at [946, 502] on link "View External Url" at bounding box center [956, 526] width 98 height 49
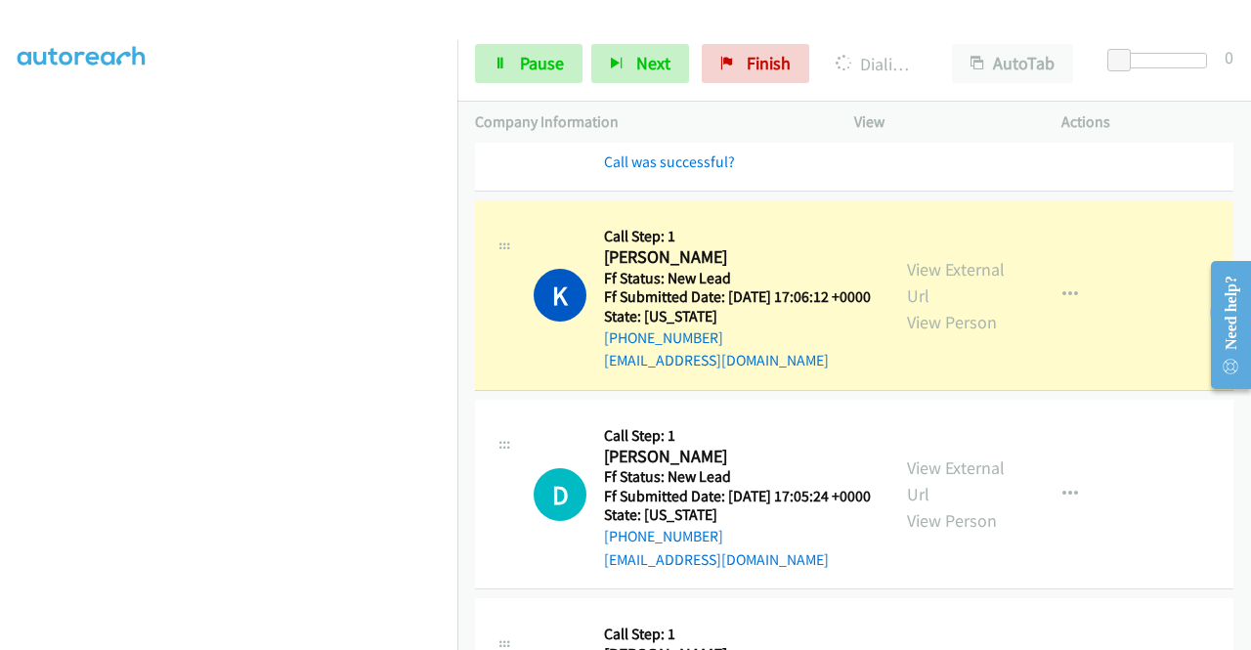
scroll to position [1488, 0]
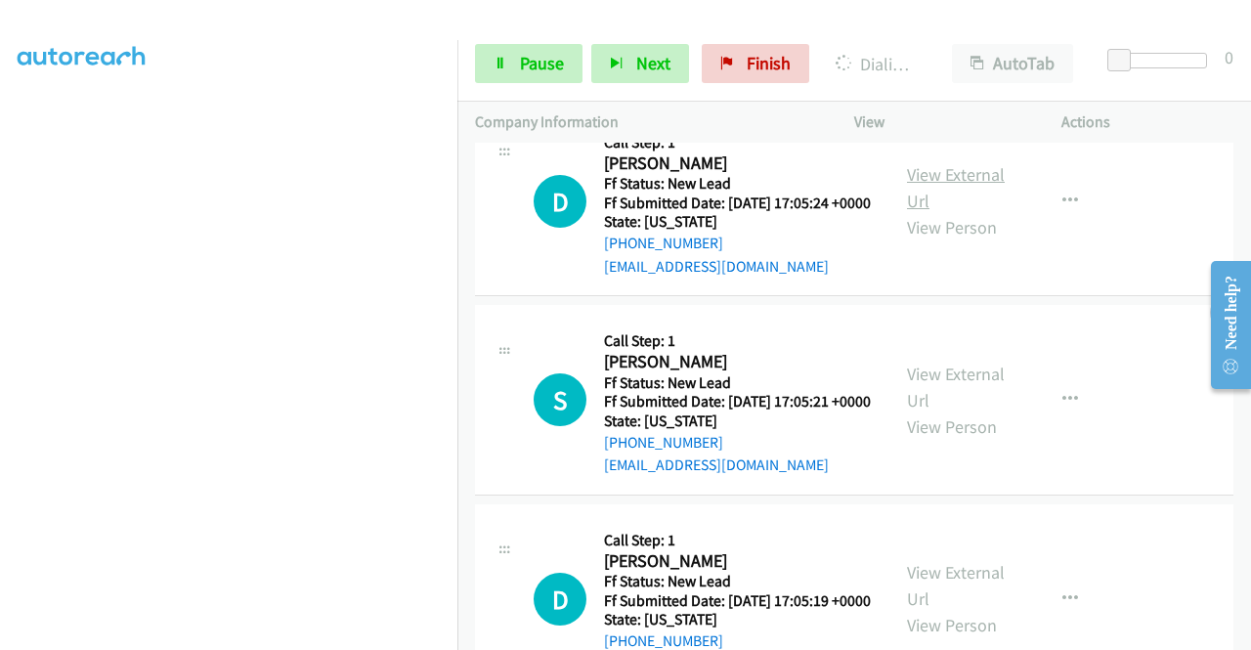
click at [971, 212] on link "View External Url" at bounding box center [956, 187] width 98 height 49
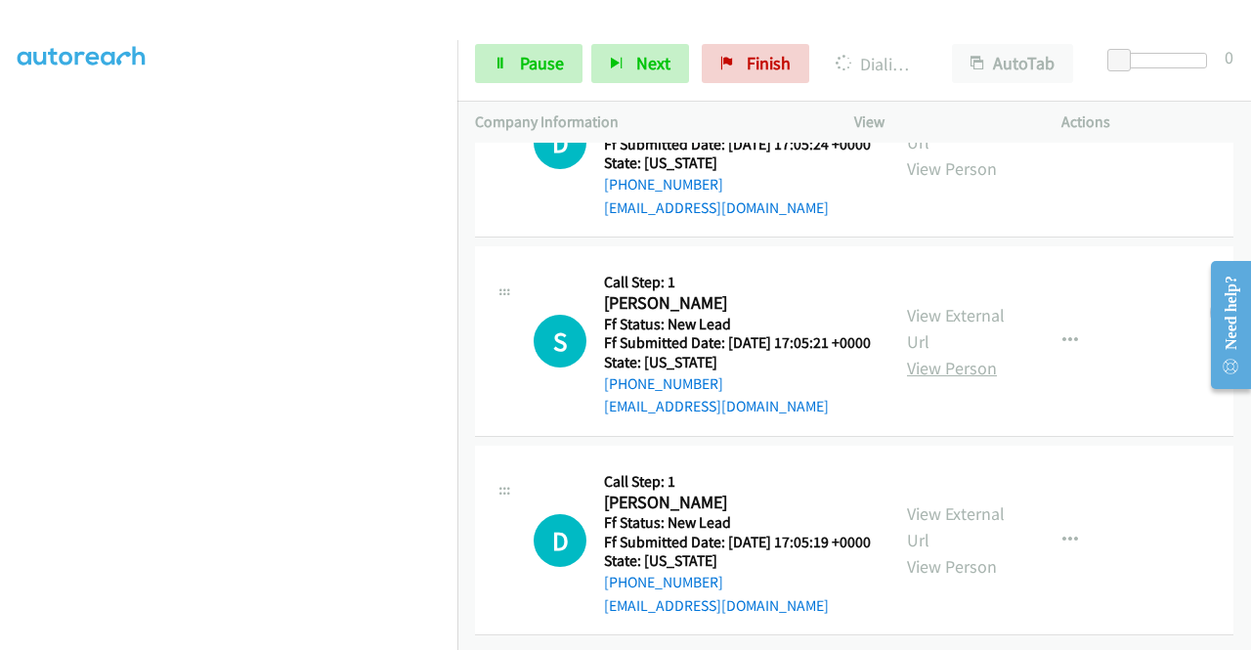
scroll to position [1684, 0]
click at [951, 304] on link "View External Url" at bounding box center [956, 328] width 98 height 49
click at [953, 502] on link "View External Url" at bounding box center [956, 526] width 98 height 49
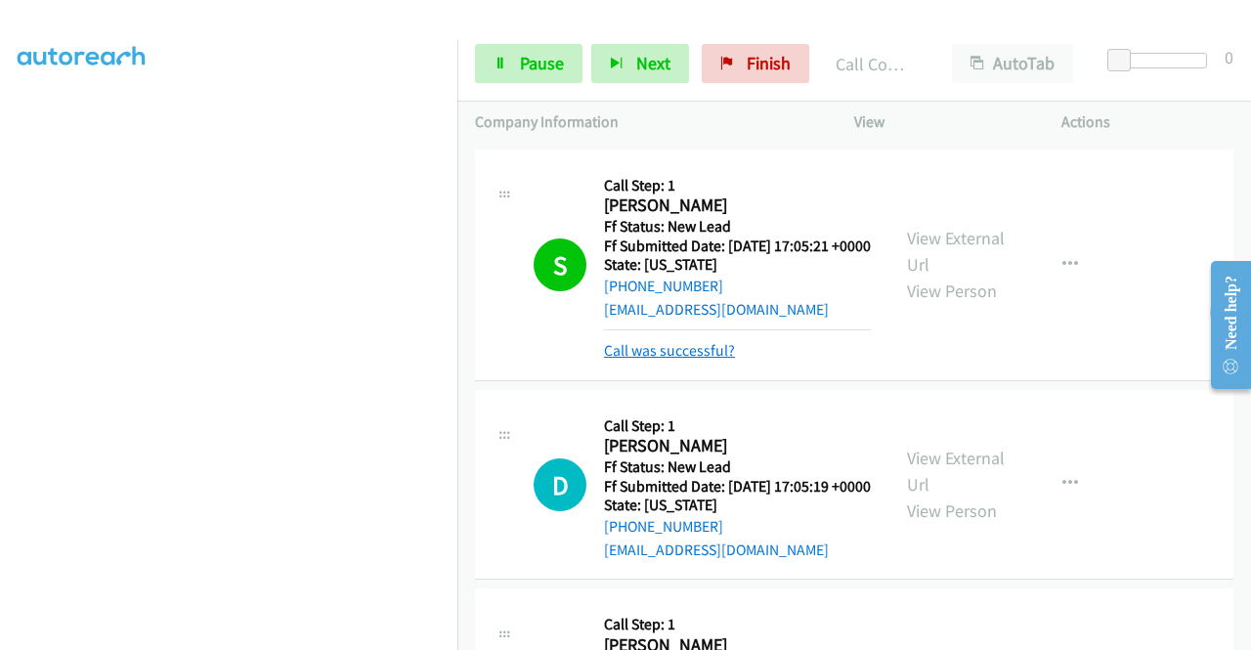
scroll to position [1823, 0]
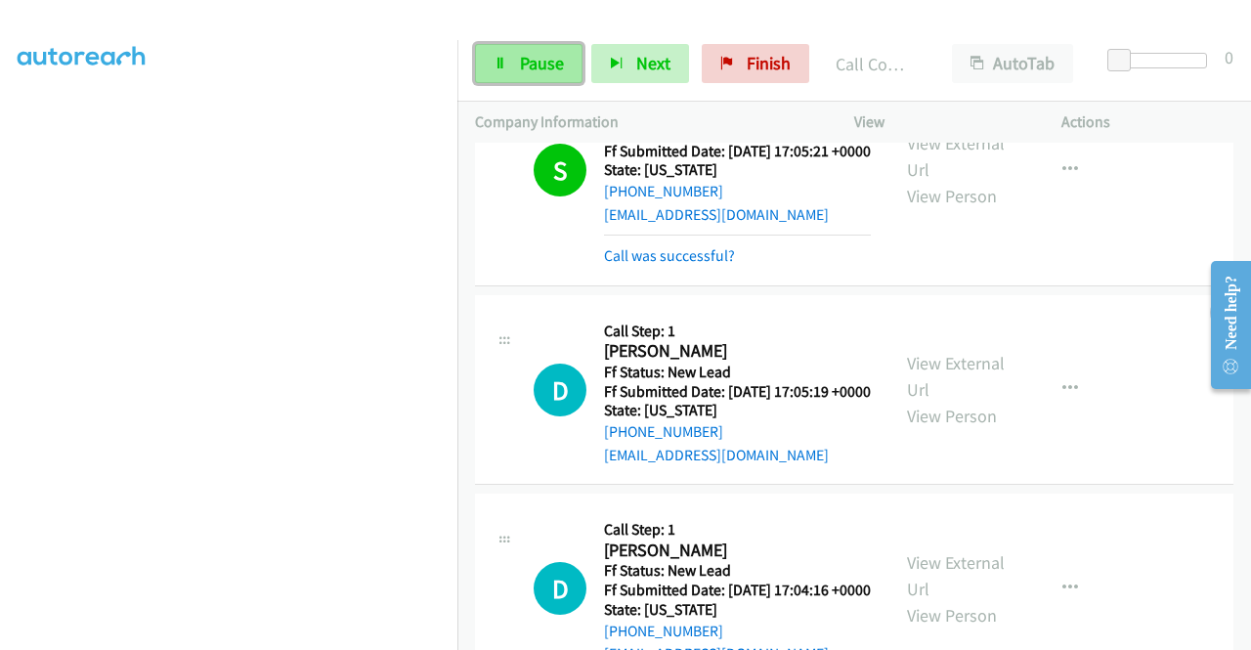
click at [496, 58] on icon at bounding box center [501, 65] width 14 height 14
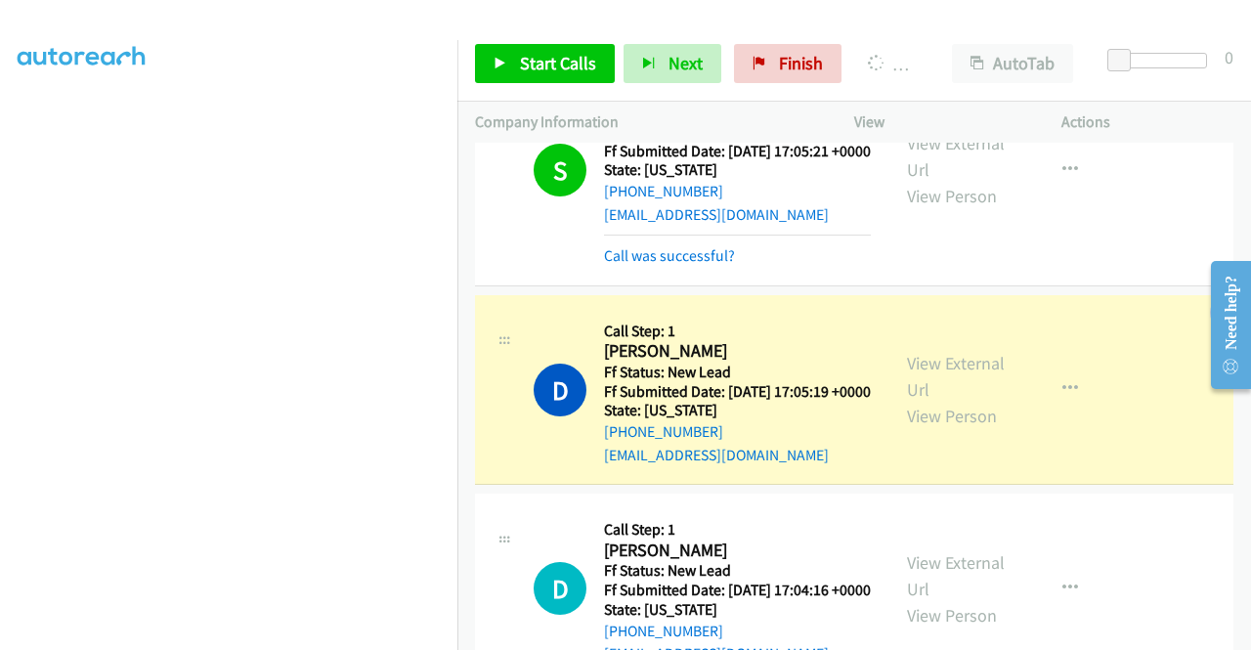
scroll to position [446, 0]
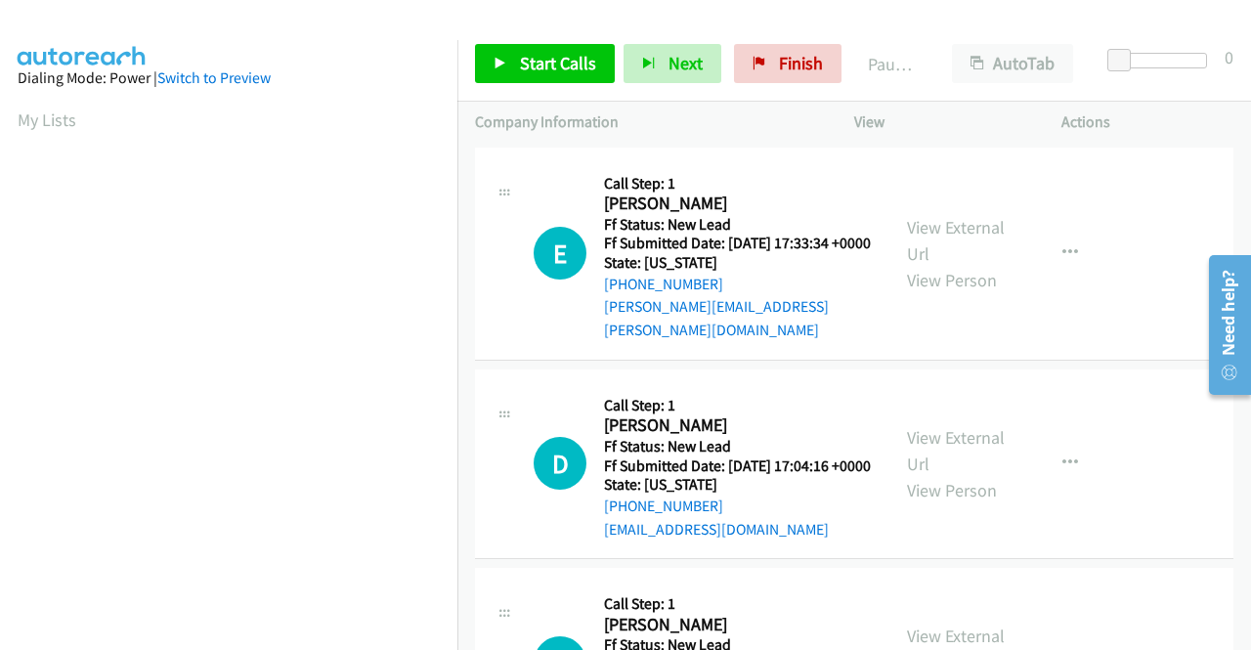
scroll to position [446, 0]
drag, startPoint x: 773, startPoint y: 67, endPoint x: 670, endPoint y: 99, distance: 107.3
click at [779, 67] on span "Finish" at bounding box center [801, 63] width 44 height 22
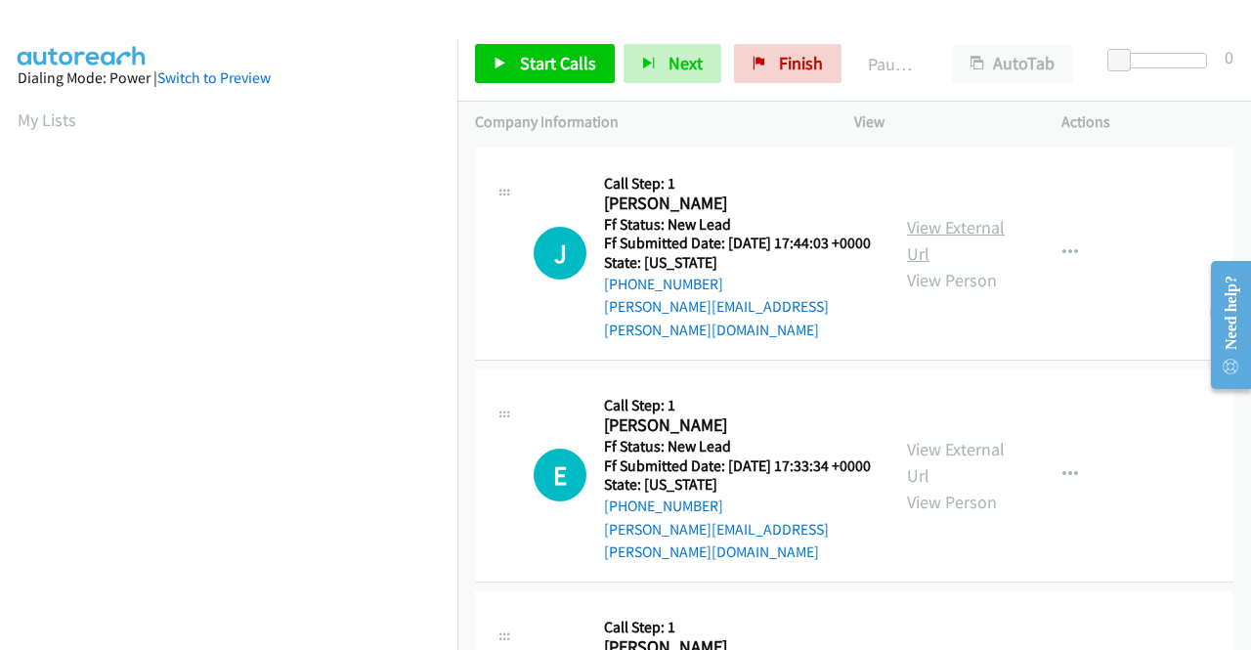
click at [951, 230] on link "View External Url" at bounding box center [956, 240] width 98 height 49
click at [973, 443] on link "View External Url" at bounding box center [956, 462] width 98 height 49
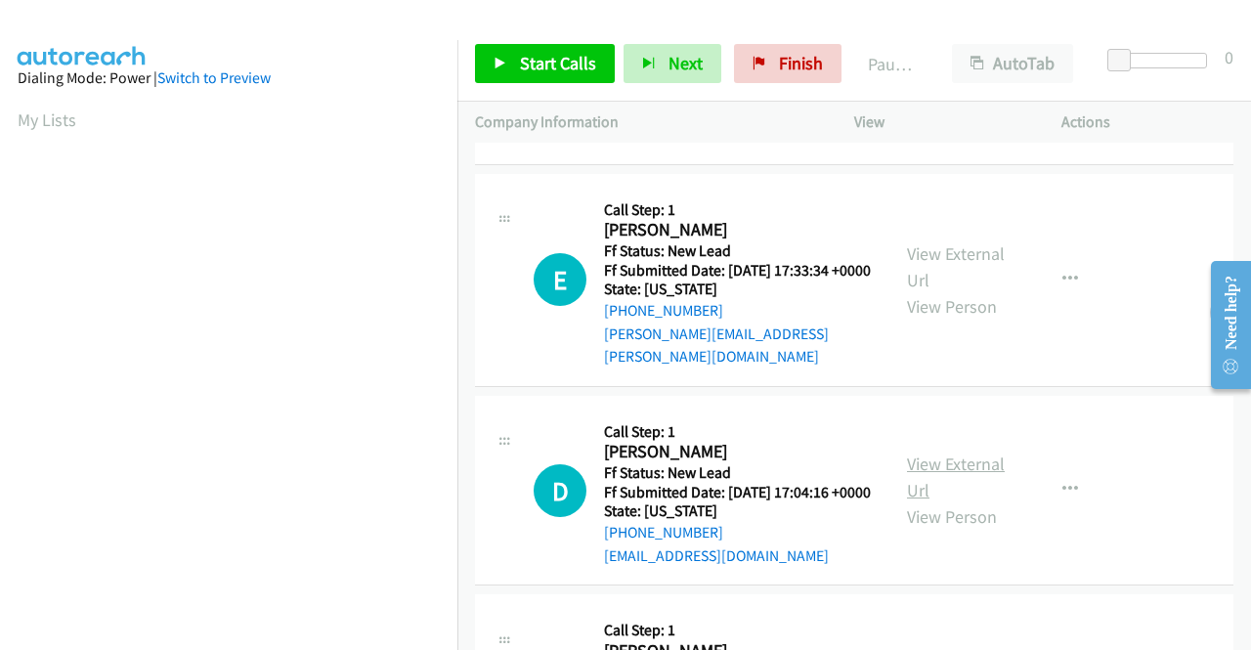
click at [944, 464] on link "View External Url" at bounding box center [956, 476] width 98 height 49
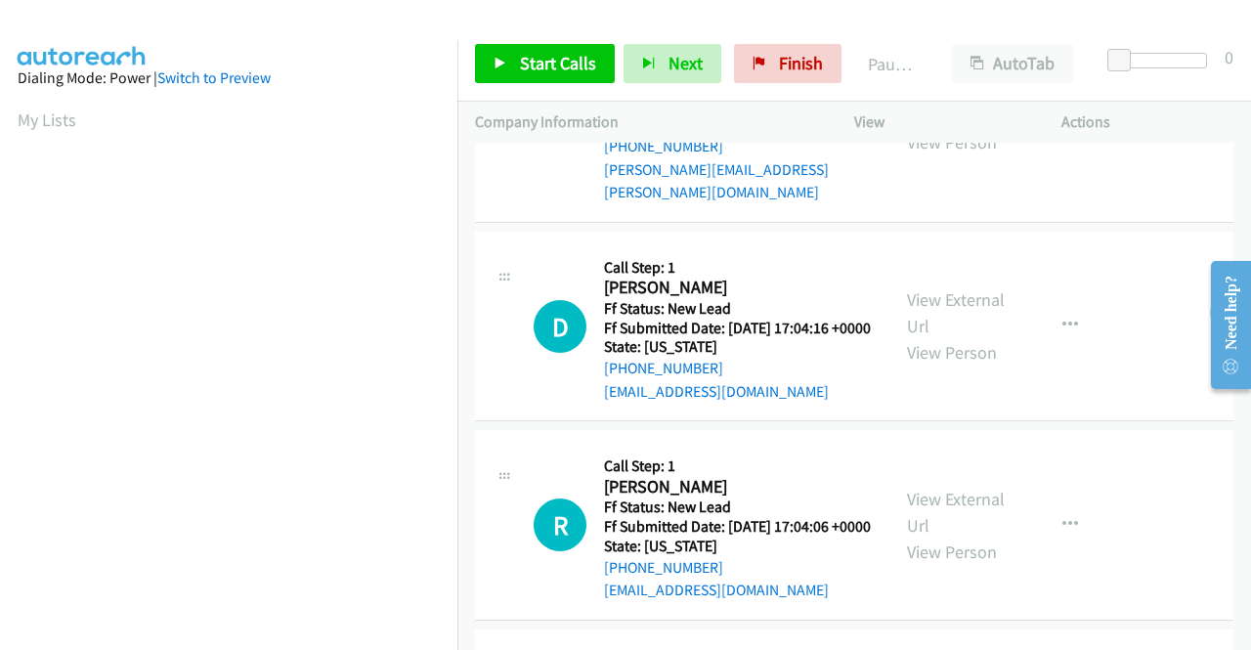
scroll to position [391, 0]
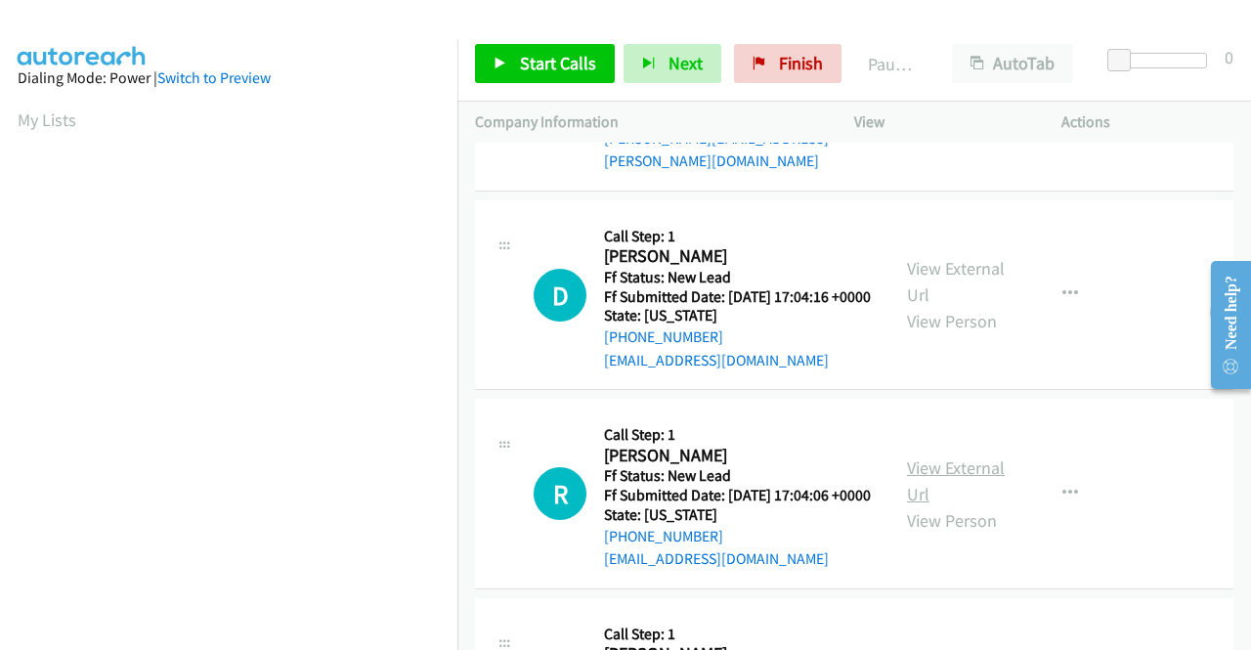
click at [953, 480] on link "View External Url" at bounding box center [956, 480] width 98 height 49
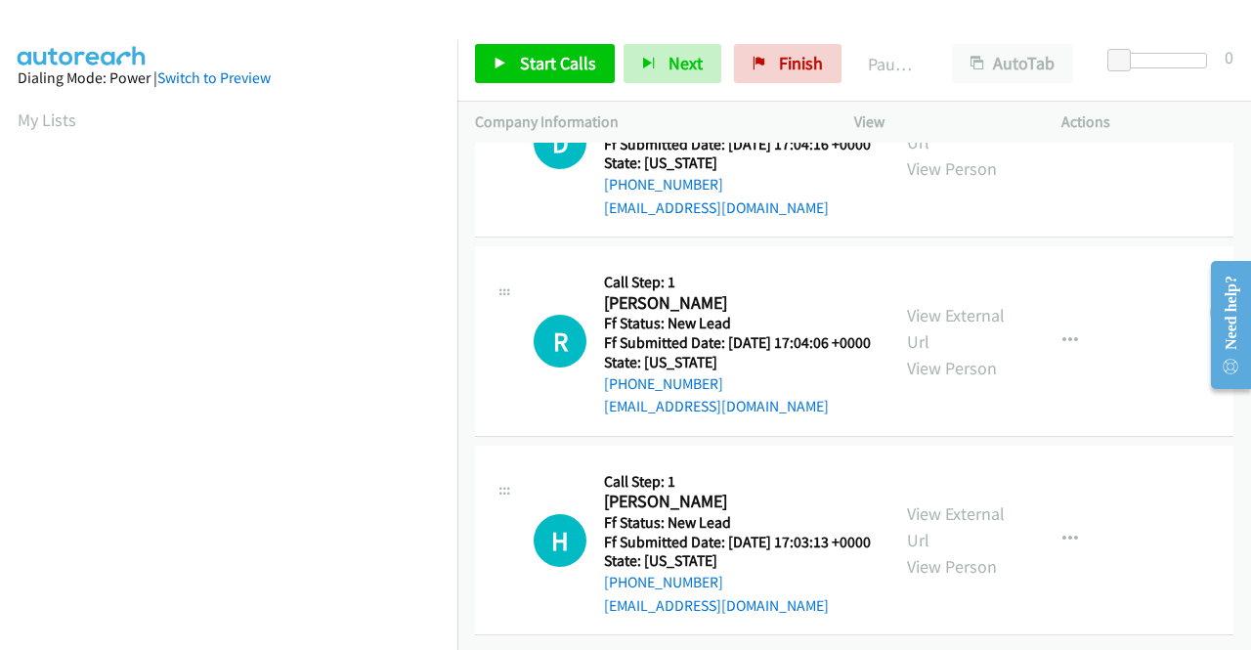
scroll to position [606, 0]
click at [959, 502] on link "View External Url" at bounding box center [956, 526] width 98 height 49
click at [528, 62] on span "Start Calls" at bounding box center [558, 63] width 76 height 22
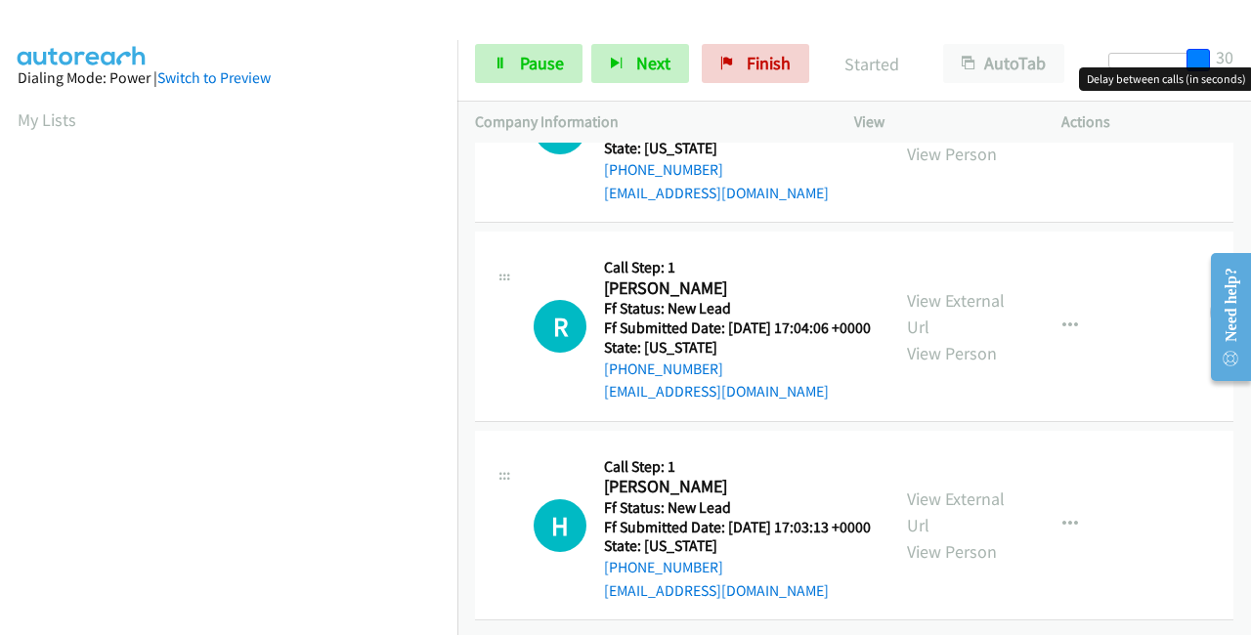
drag, startPoint x: 1120, startPoint y: 57, endPoint x: 1236, endPoint y: 51, distance: 116.4
click at [1236, 51] on div "Start Calls Pause Next Finish Started AutoTab AutoTab 30" at bounding box center [854, 63] width 794 height 75
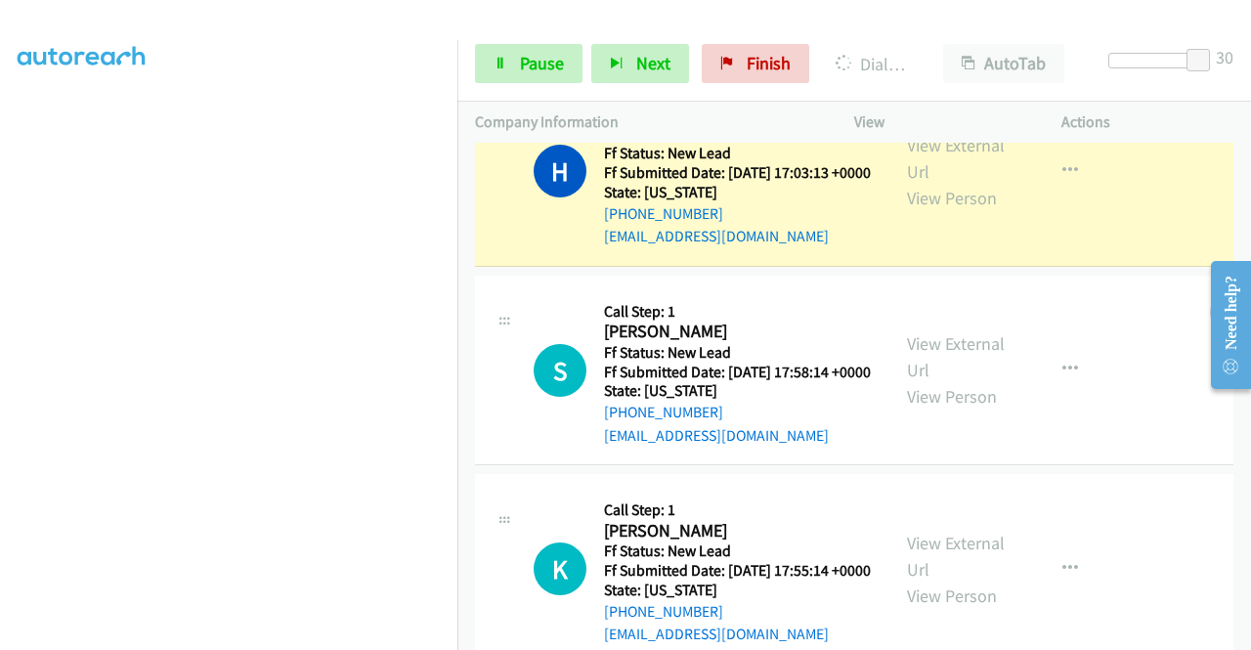
scroll to position [1274, 0]
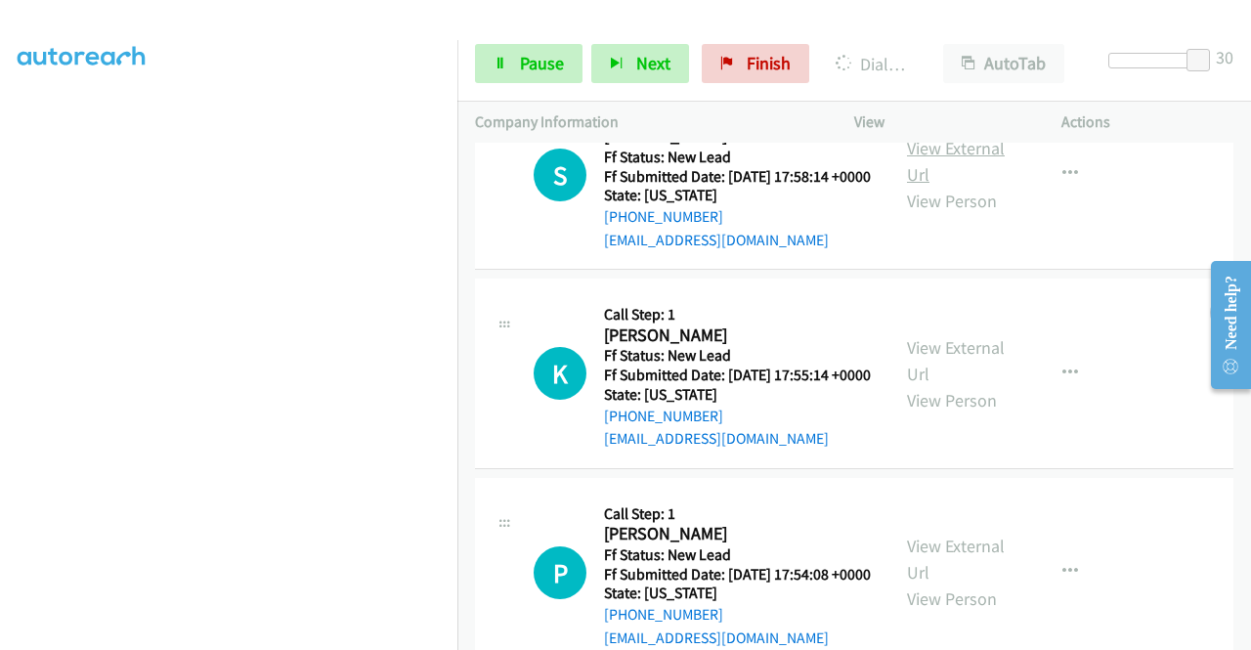
click at [964, 186] on link "View External Url" at bounding box center [956, 161] width 98 height 49
click at [947, 385] on link "View External Url" at bounding box center [956, 360] width 98 height 49
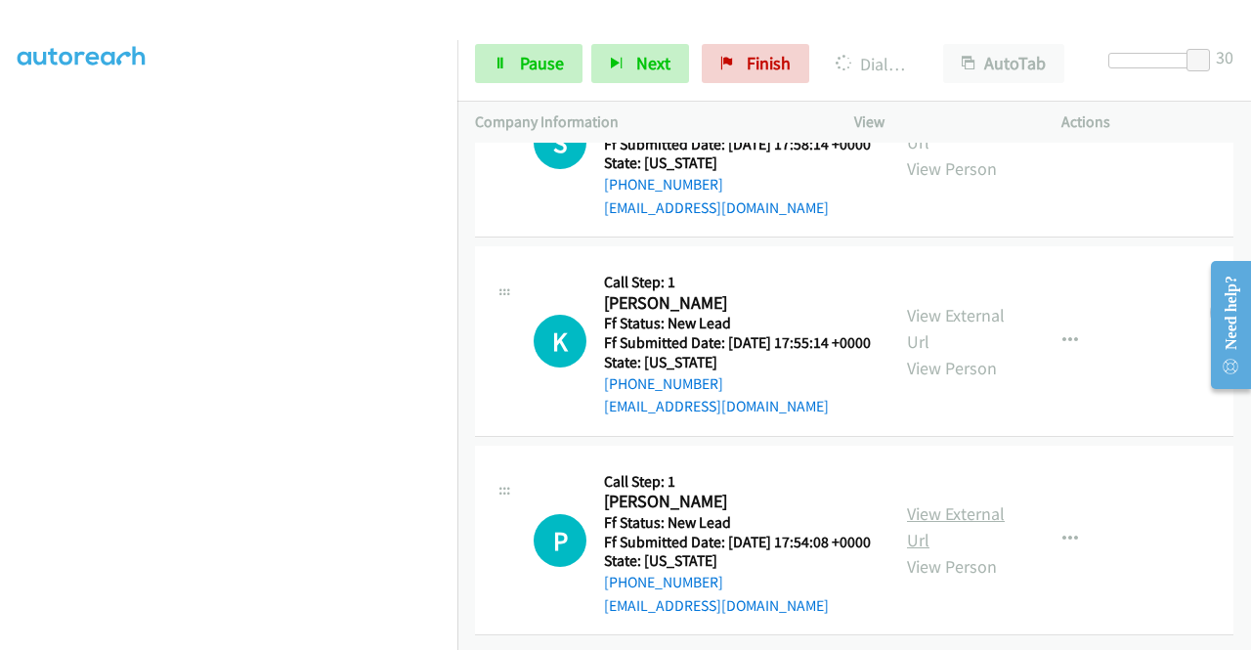
click at [977, 502] on link "View External Url" at bounding box center [956, 526] width 98 height 49
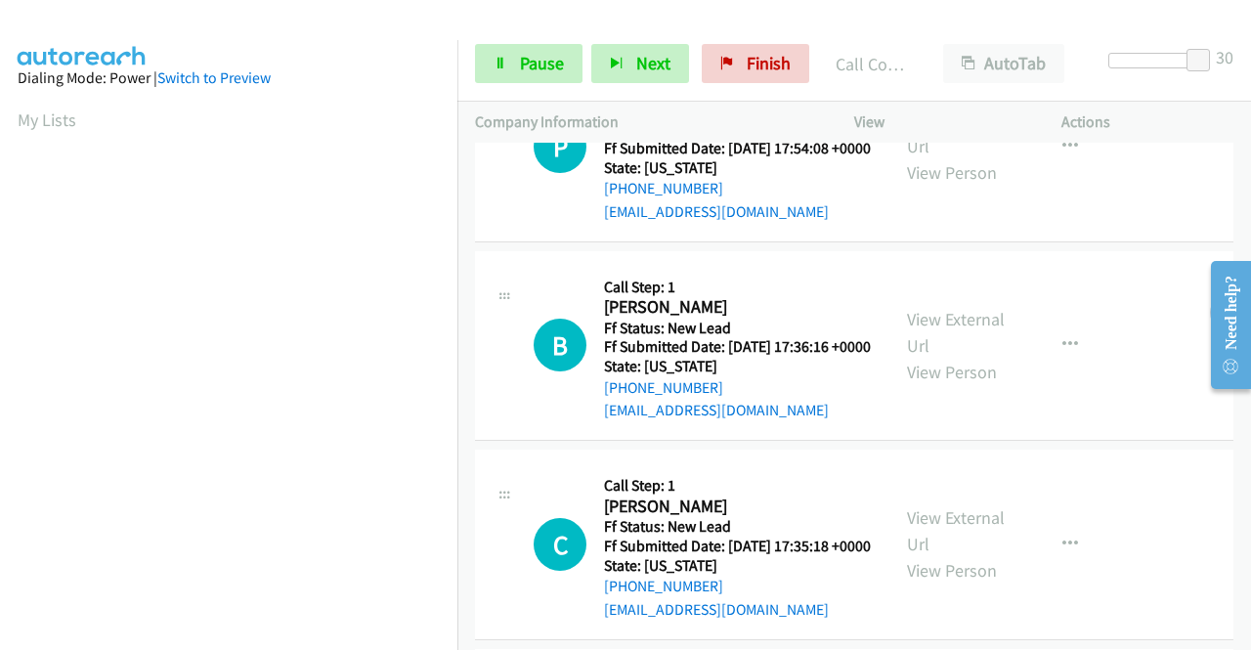
scroll to position [1816, 0]
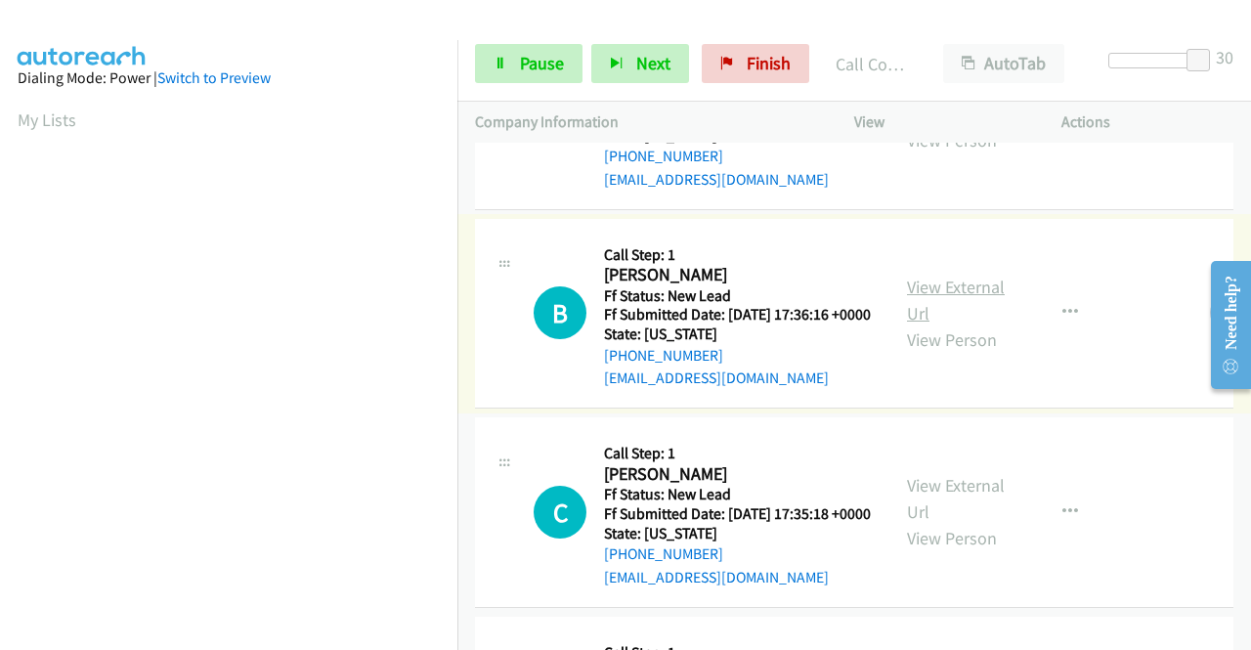
click at [936, 324] on link "View External Url" at bounding box center [956, 300] width 98 height 49
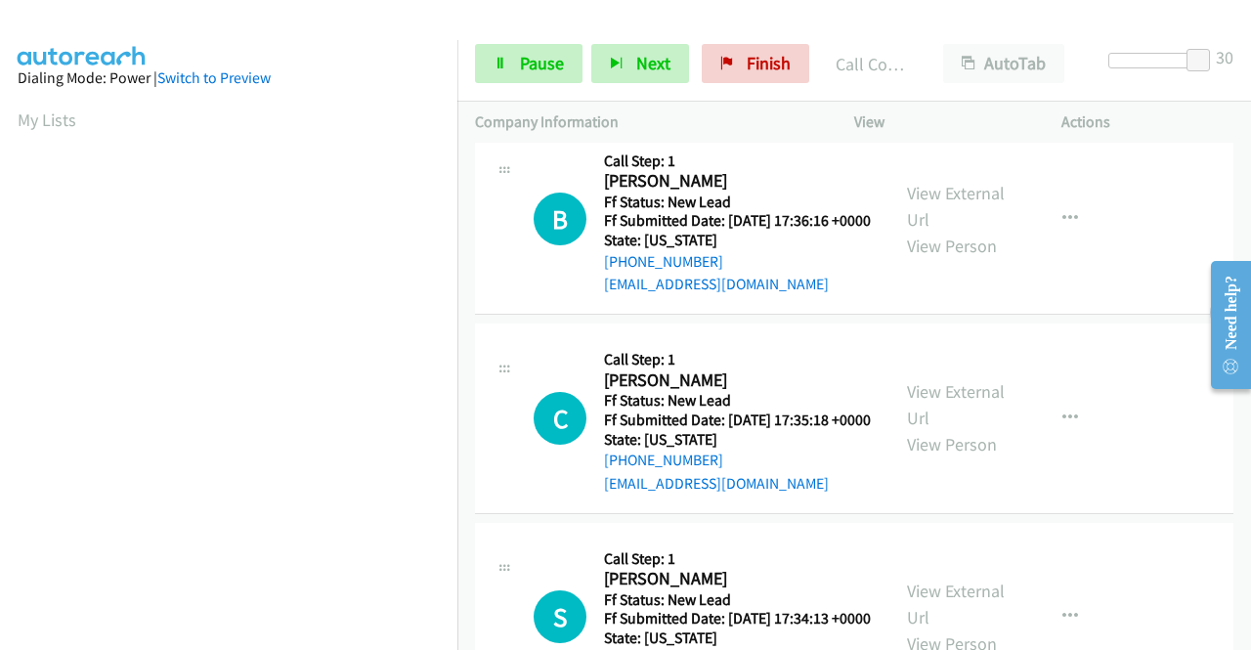
scroll to position [2109, 0]
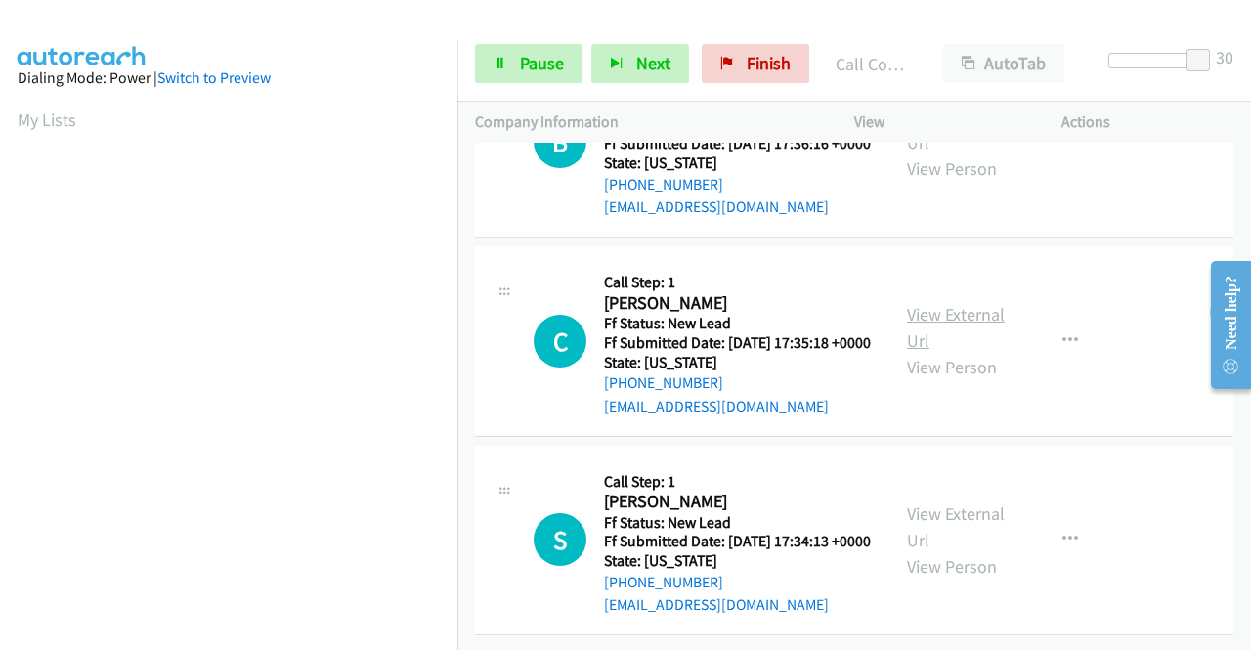
click at [975, 325] on link "View External Url" at bounding box center [956, 327] width 98 height 49
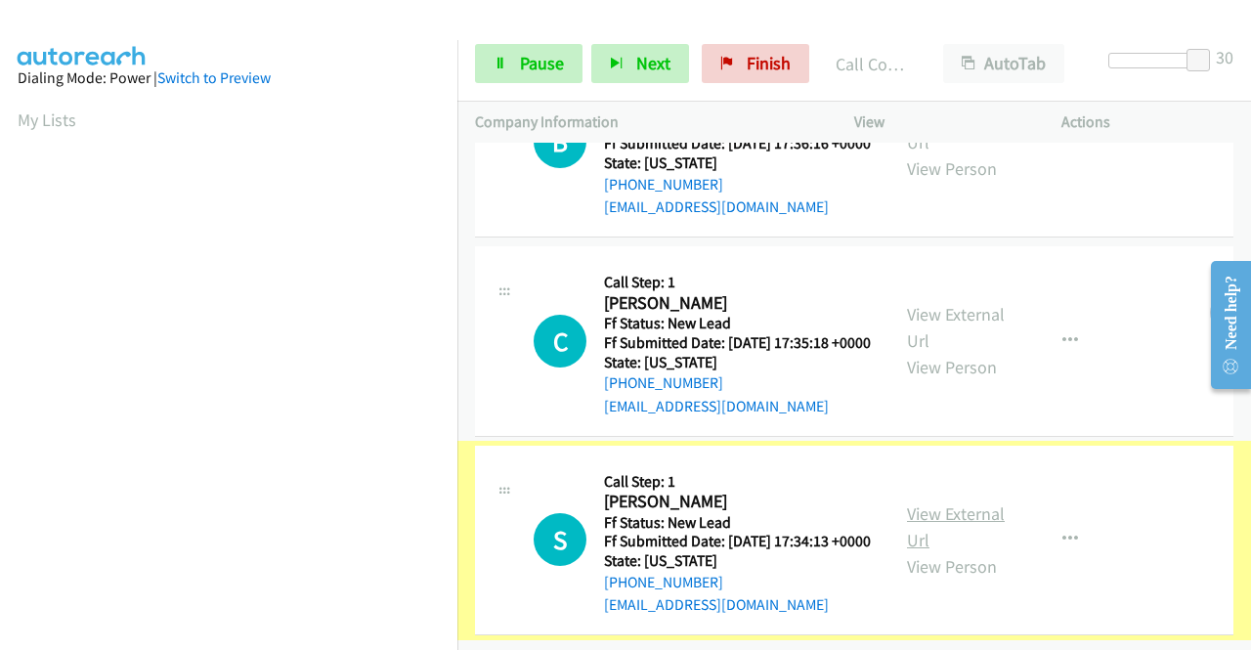
scroll to position [2161, 0]
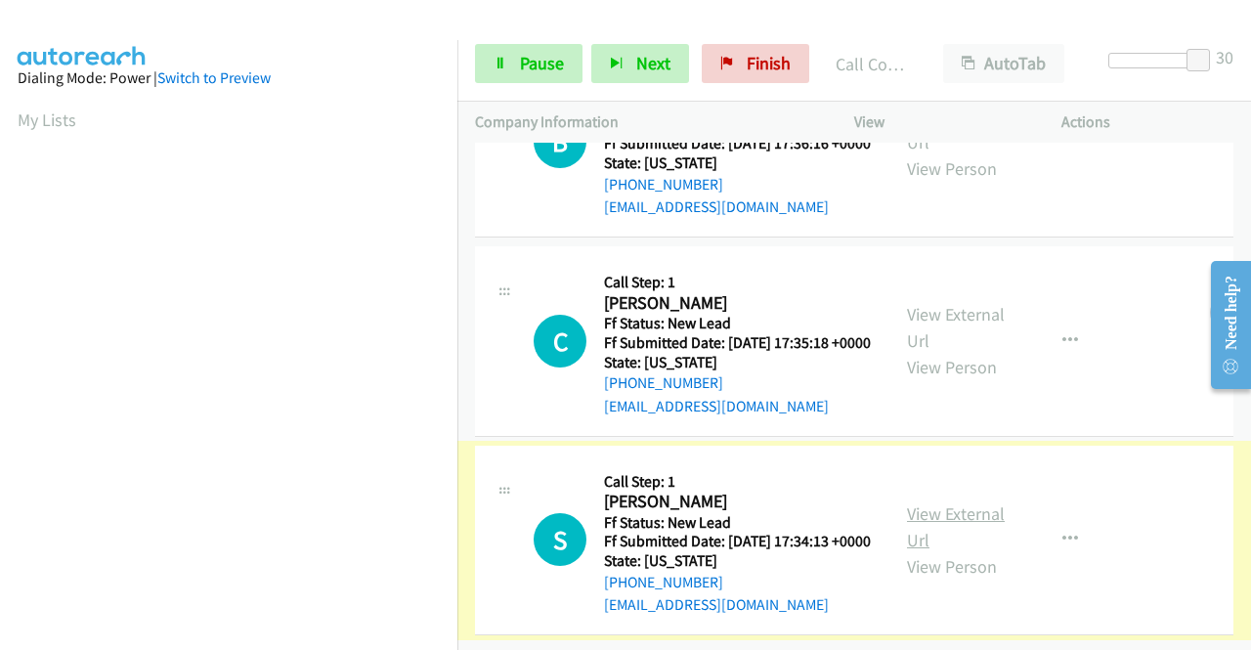
click at [954, 502] on link "View External Url" at bounding box center [956, 526] width 98 height 49
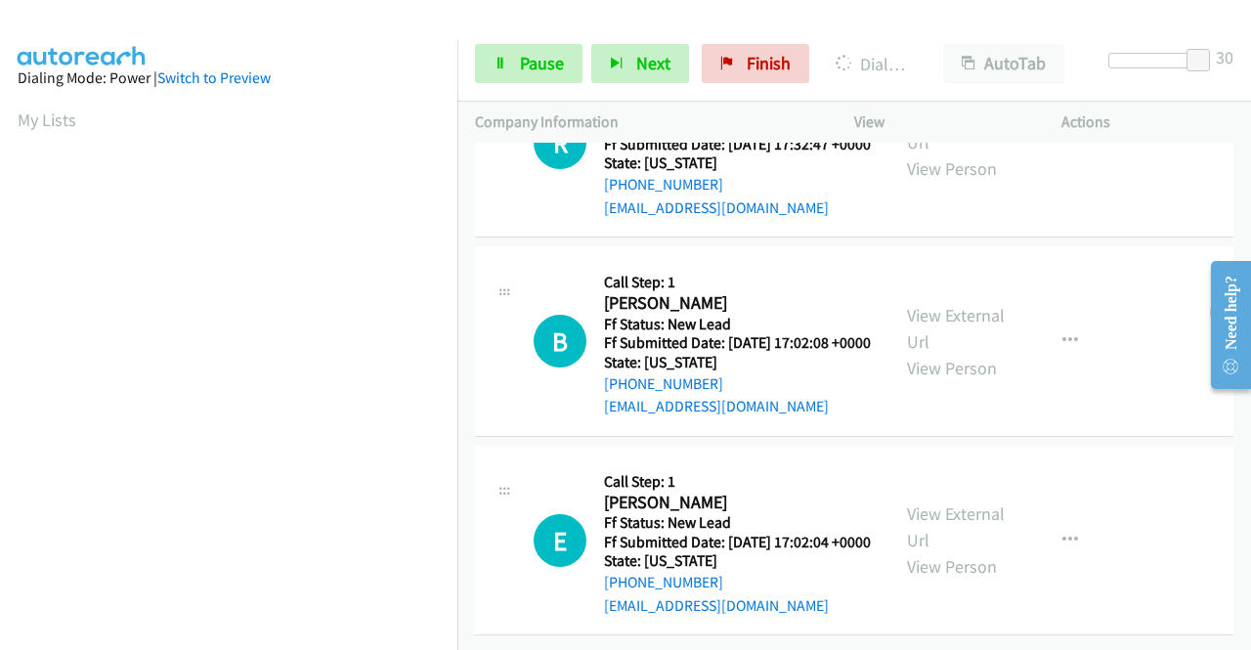
scroll to position [2635, 0]
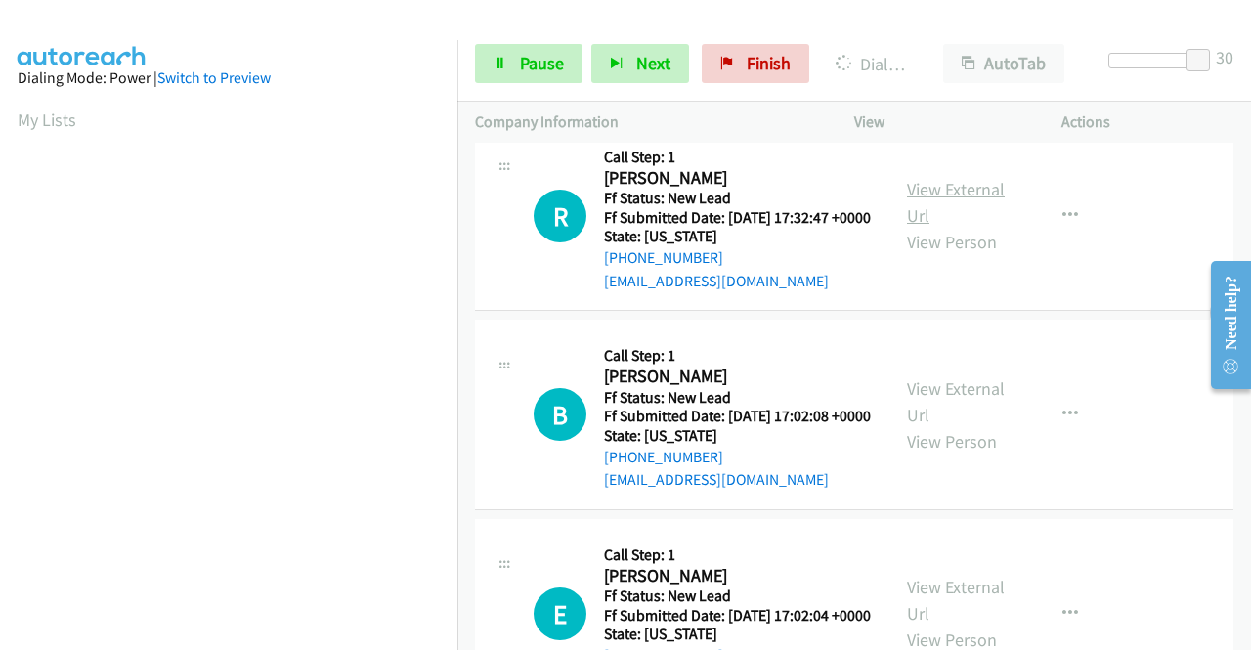
click at [969, 227] on link "View External Url" at bounding box center [956, 202] width 98 height 49
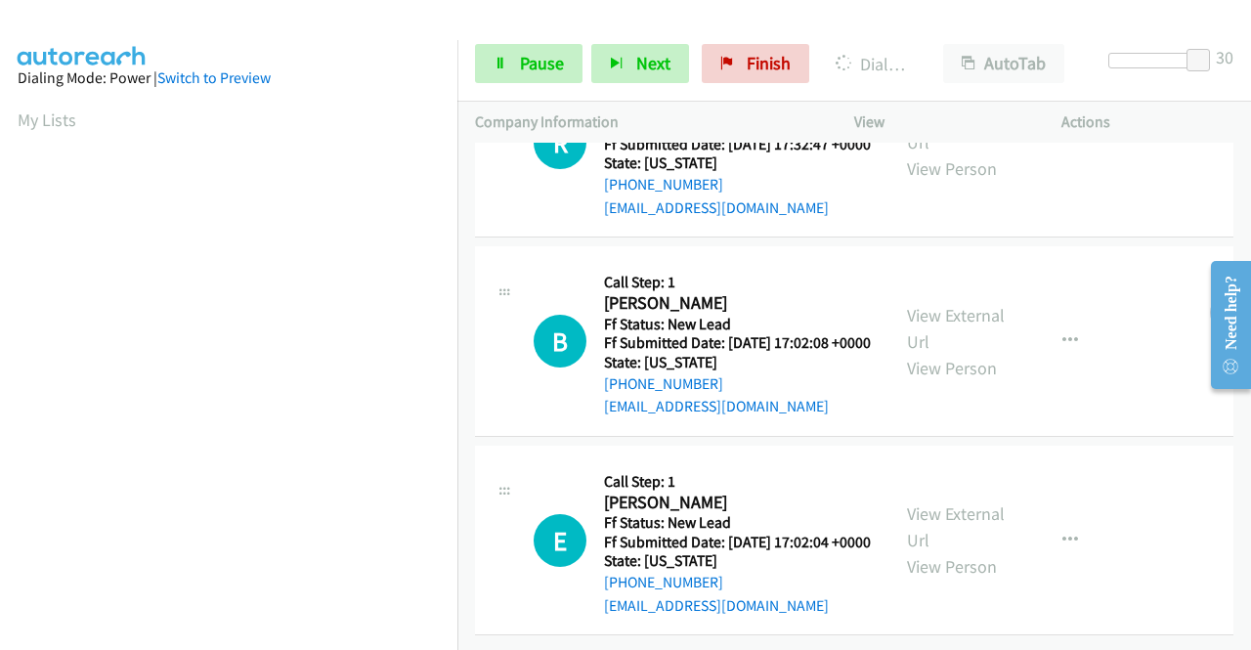
scroll to position [2830, 0]
click at [946, 353] on link "View External Url" at bounding box center [956, 328] width 98 height 49
click at [973, 502] on link "View External Url" at bounding box center [956, 526] width 98 height 49
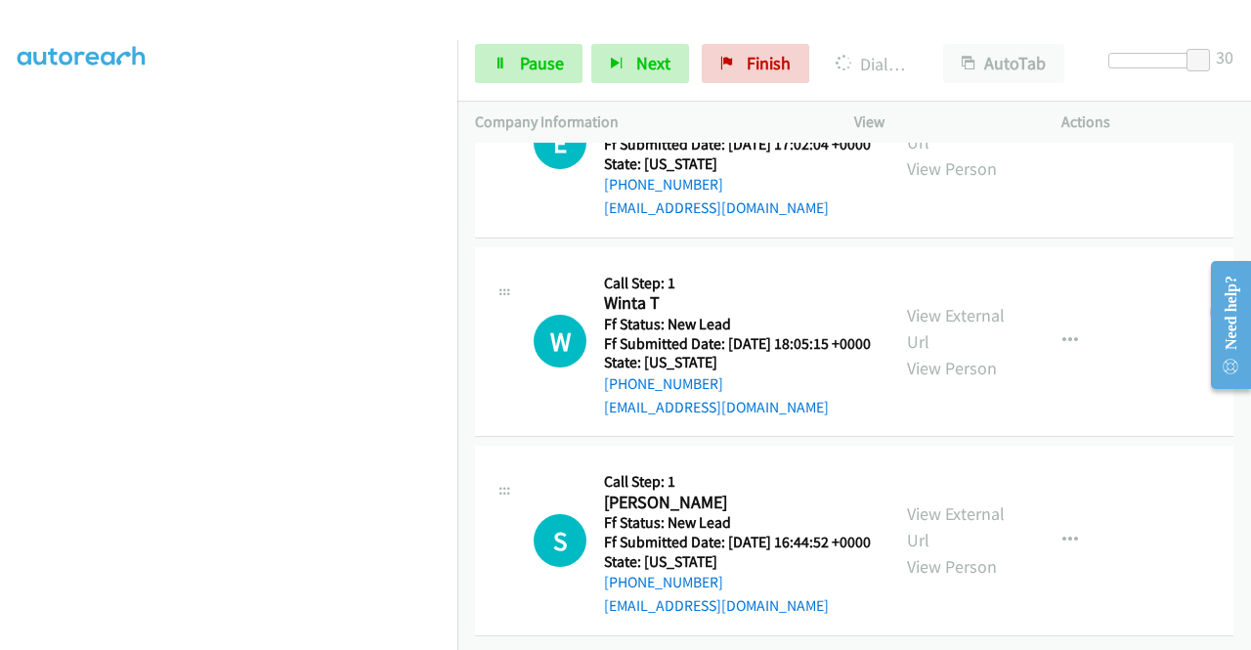
scroll to position [3456, 0]
click at [964, 304] on link "View External Url" at bounding box center [956, 328] width 98 height 49
click at [956, 502] on link "View External Url" at bounding box center [956, 526] width 98 height 49
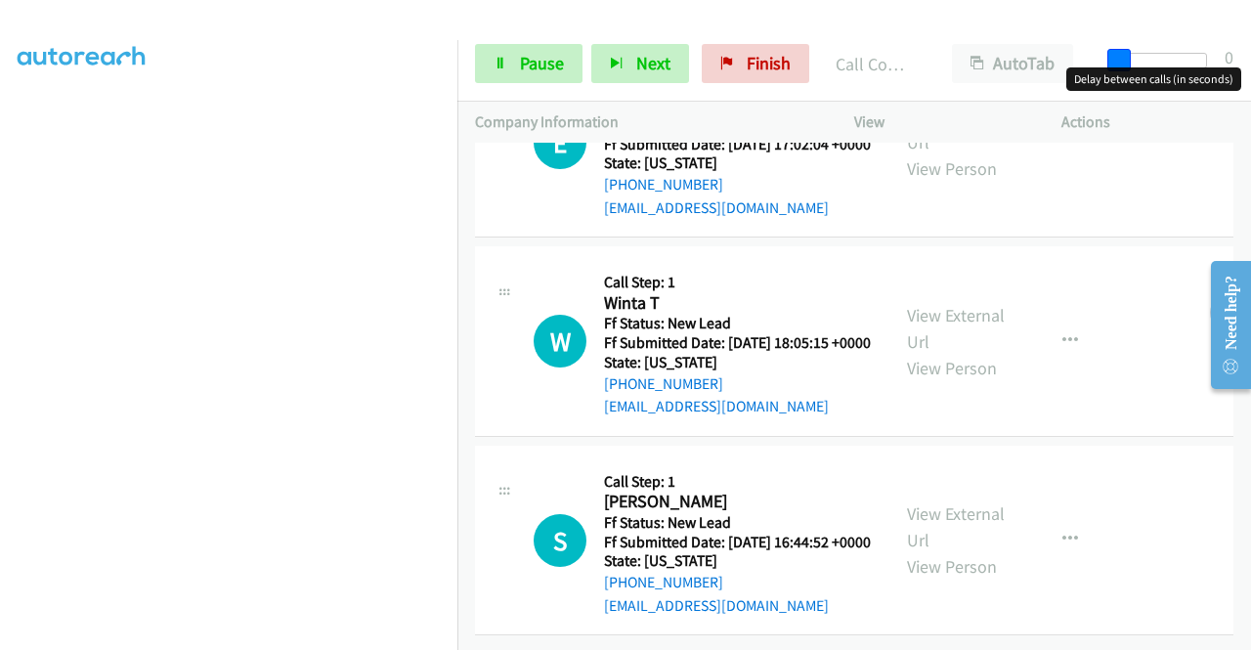
drag, startPoint x: 1200, startPoint y: 51, endPoint x: 1030, endPoint y: 91, distance: 174.7
click at [1055, 72] on div "Start Calls Pause Next Finish Call Completed AutoTab AutoTab 0" at bounding box center [854, 63] width 794 height 75
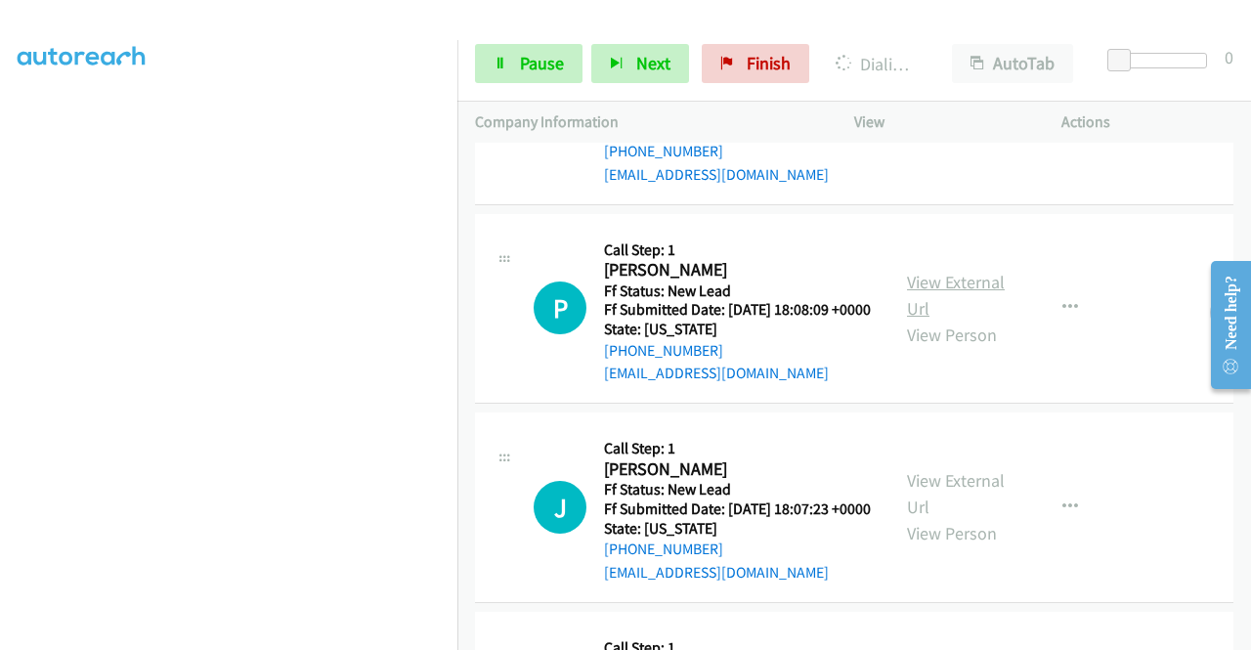
scroll to position [3940, 0]
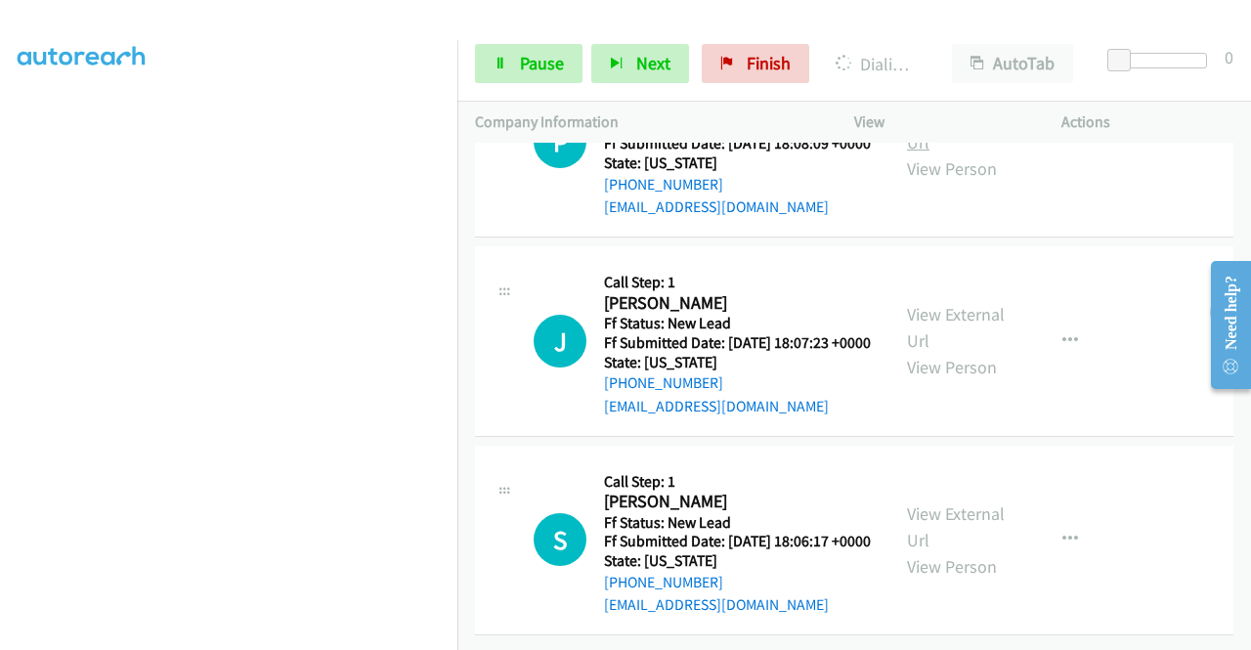
click at [959, 153] on link "View External Url" at bounding box center [956, 129] width 98 height 49
click at [971, 352] on link "View External Url" at bounding box center [956, 327] width 98 height 49
click at [955, 502] on link "View External Url" at bounding box center [956, 526] width 98 height 49
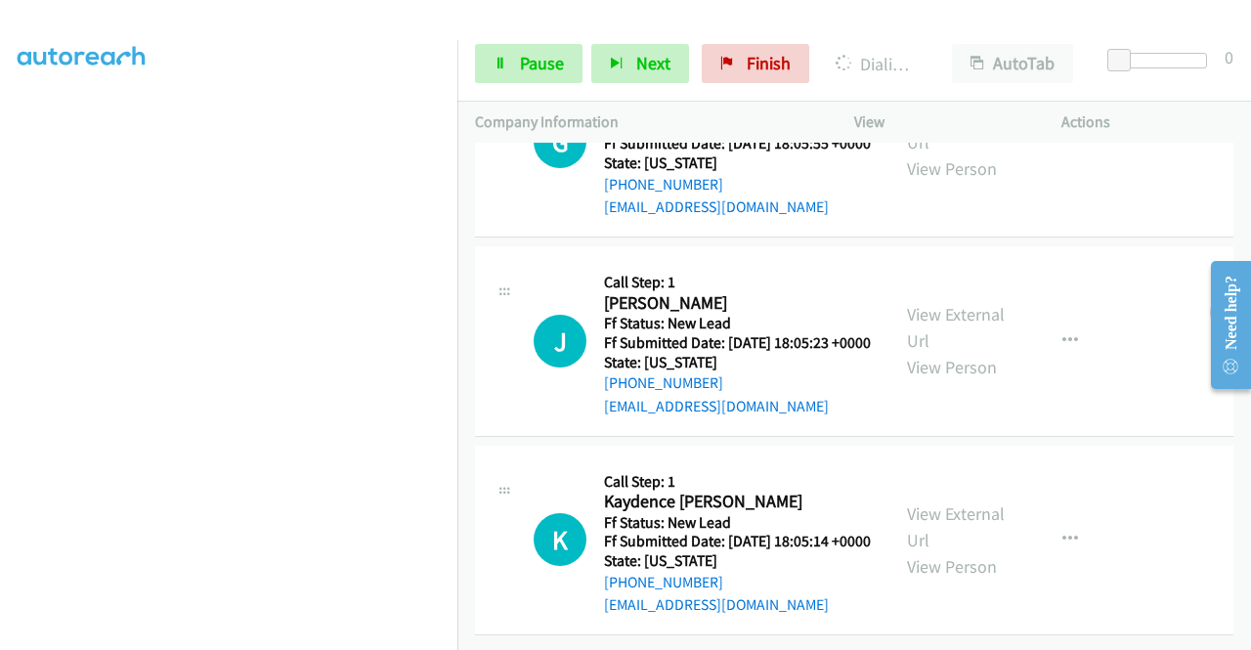
scroll to position [152, 0]
click at [531, 74] on link "Pause" at bounding box center [529, 63] width 108 height 39
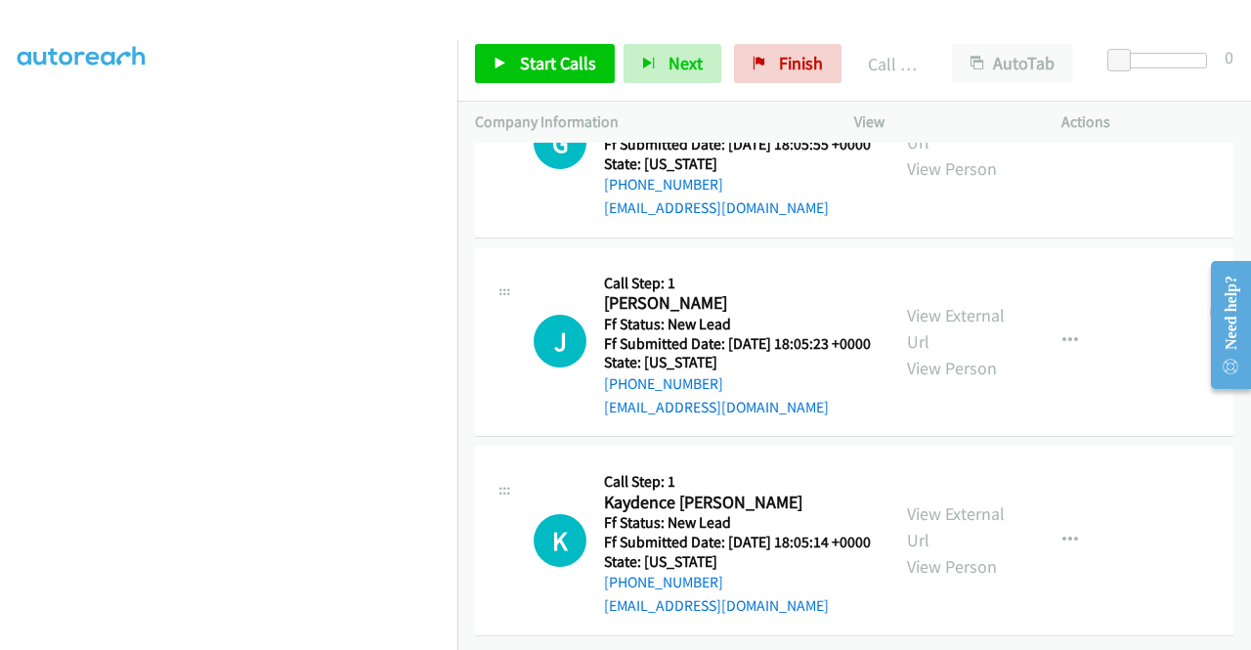
scroll to position [5094, 0]
drag, startPoint x: 814, startPoint y: 75, endPoint x: 719, endPoint y: 105, distance: 99.2
click at [814, 75] on link "Finish" at bounding box center [788, 63] width 108 height 39
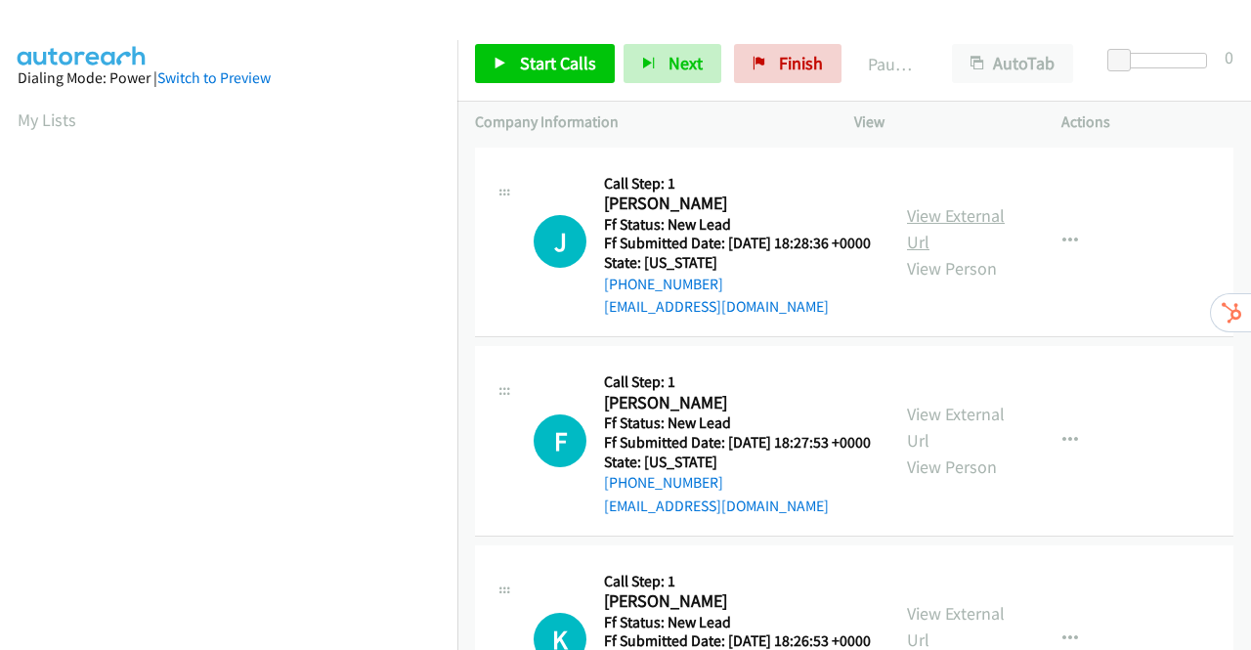
click at [958, 222] on link "View External Url" at bounding box center [956, 228] width 98 height 49
click at [969, 443] on link "View External Url" at bounding box center [956, 427] width 98 height 49
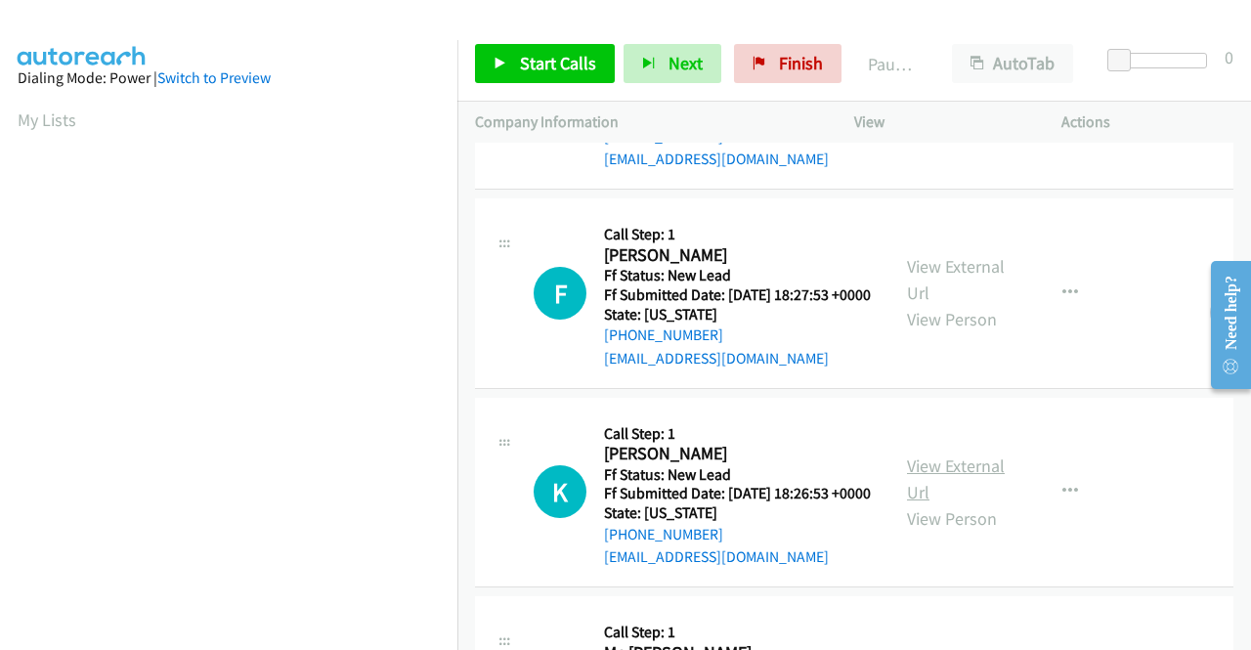
scroll to position [293, 0]
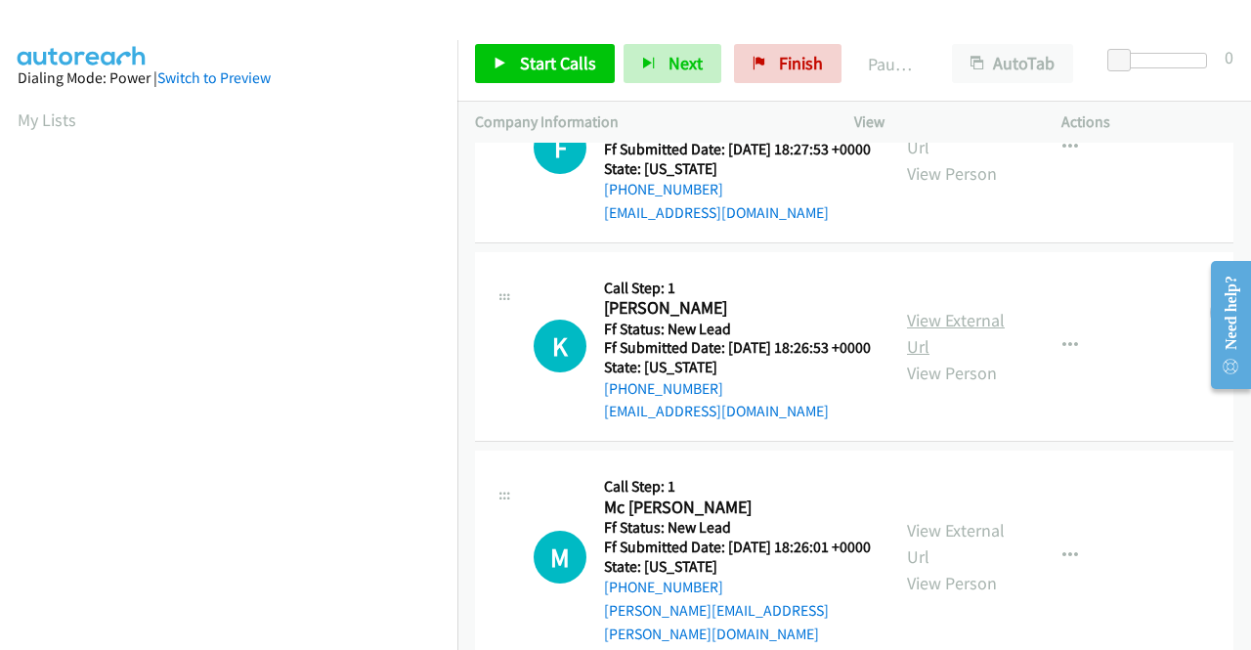
click at [958, 358] on link "View External Url" at bounding box center [956, 333] width 98 height 49
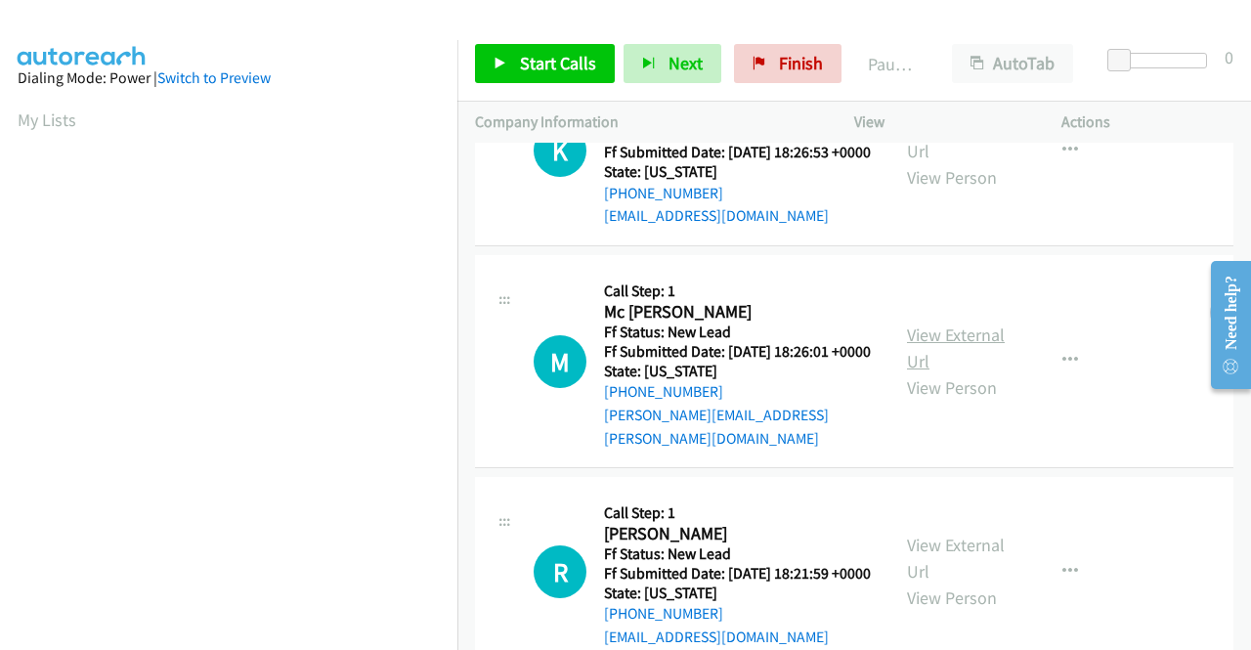
click at [955, 372] on link "View External Url" at bounding box center [956, 347] width 98 height 49
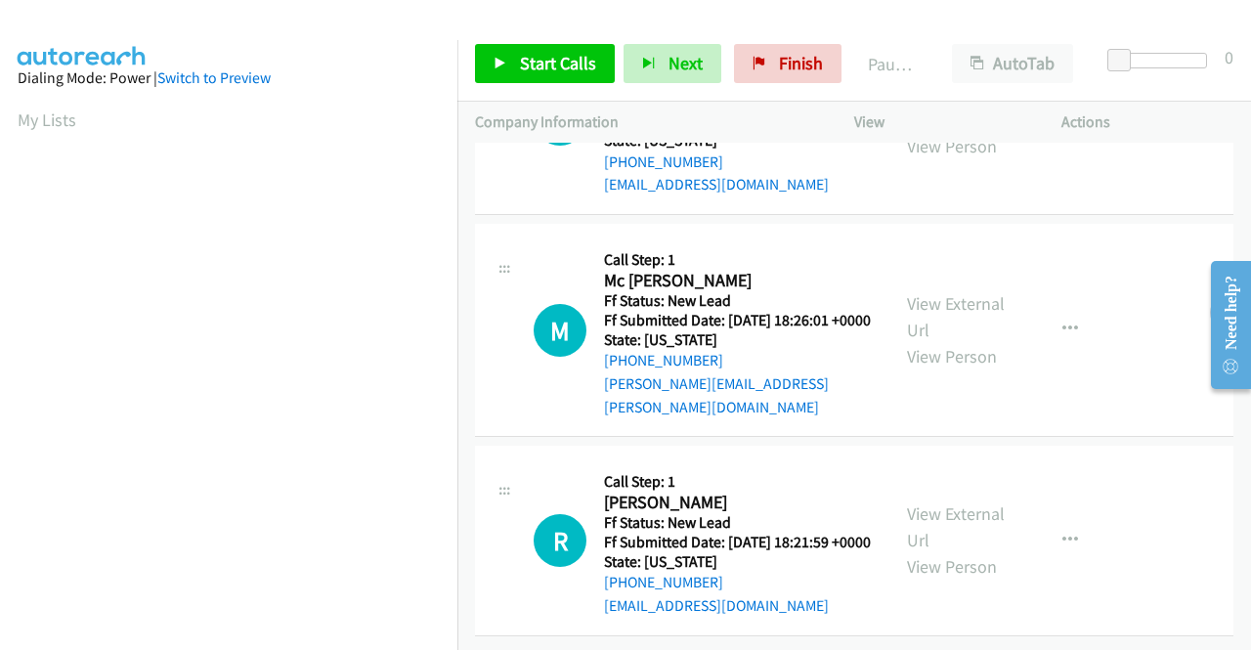
scroll to position [606, 0]
click at [977, 502] on link "View External Url" at bounding box center [956, 526] width 98 height 49
click at [559, 56] on span "Start Calls" at bounding box center [558, 63] width 76 height 22
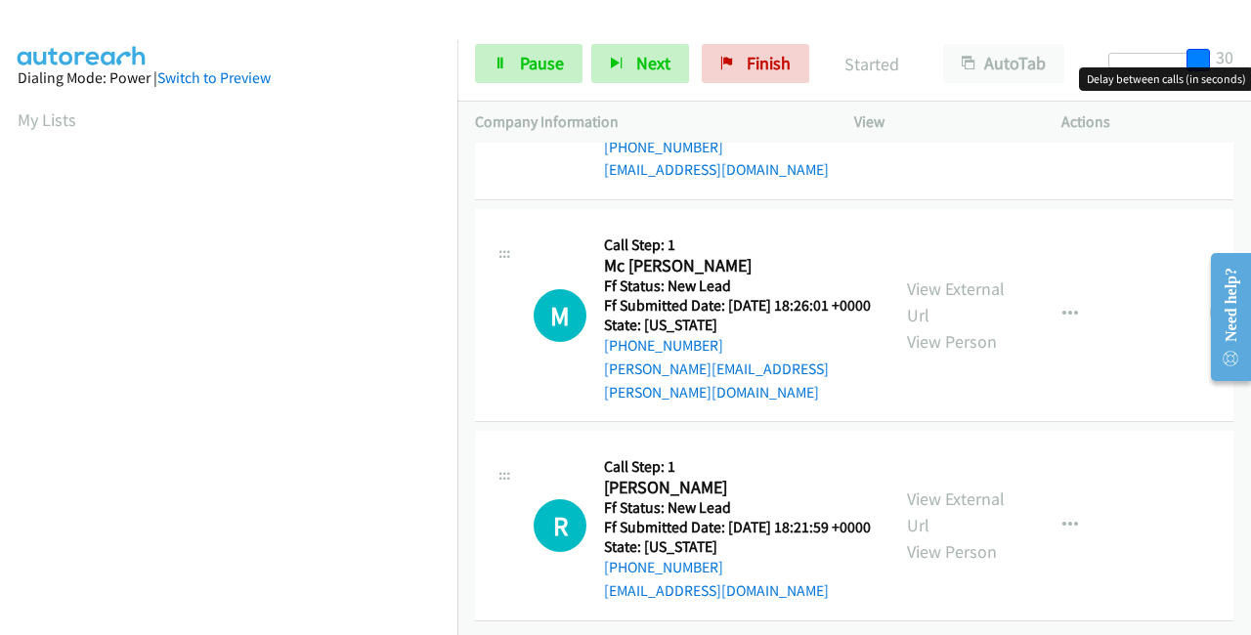
drag, startPoint x: 1116, startPoint y: 58, endPoint x: 1246, endPoint y: 46, distance: 130.5
click at [1250, 50] on div "Start Calls Pause Next Finish Started AutoTab AutoTab 30" at bounding box center [854, 63] width 794 height 75
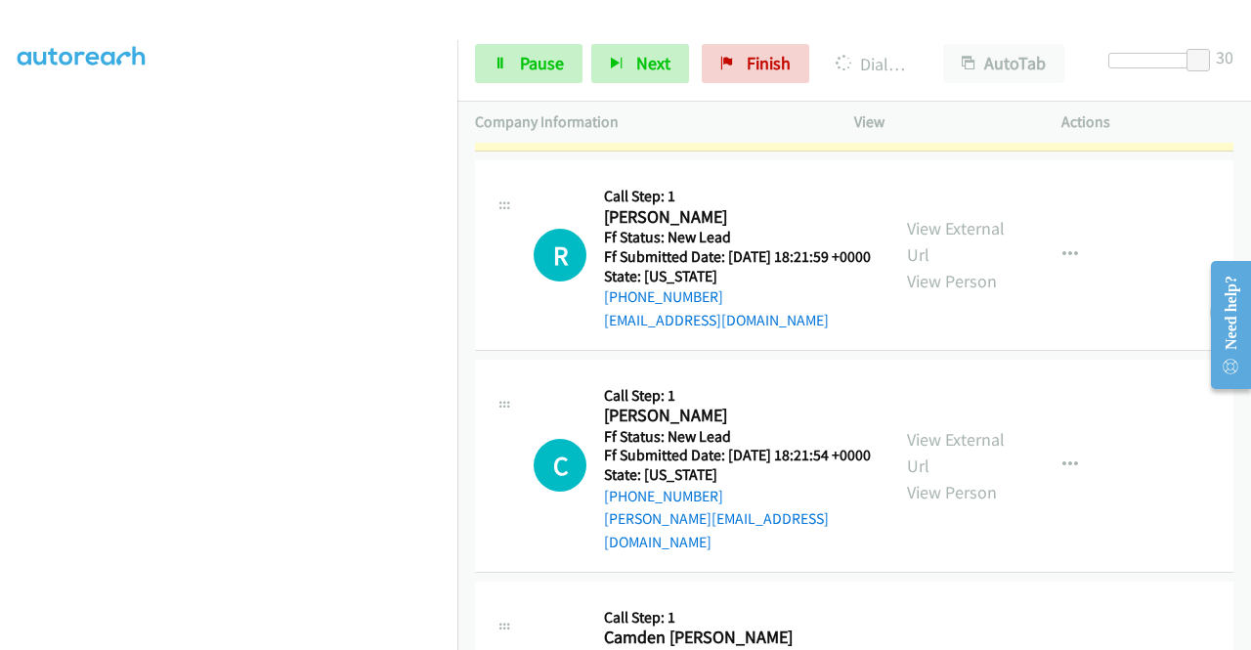
scroll to position [1038, 0]
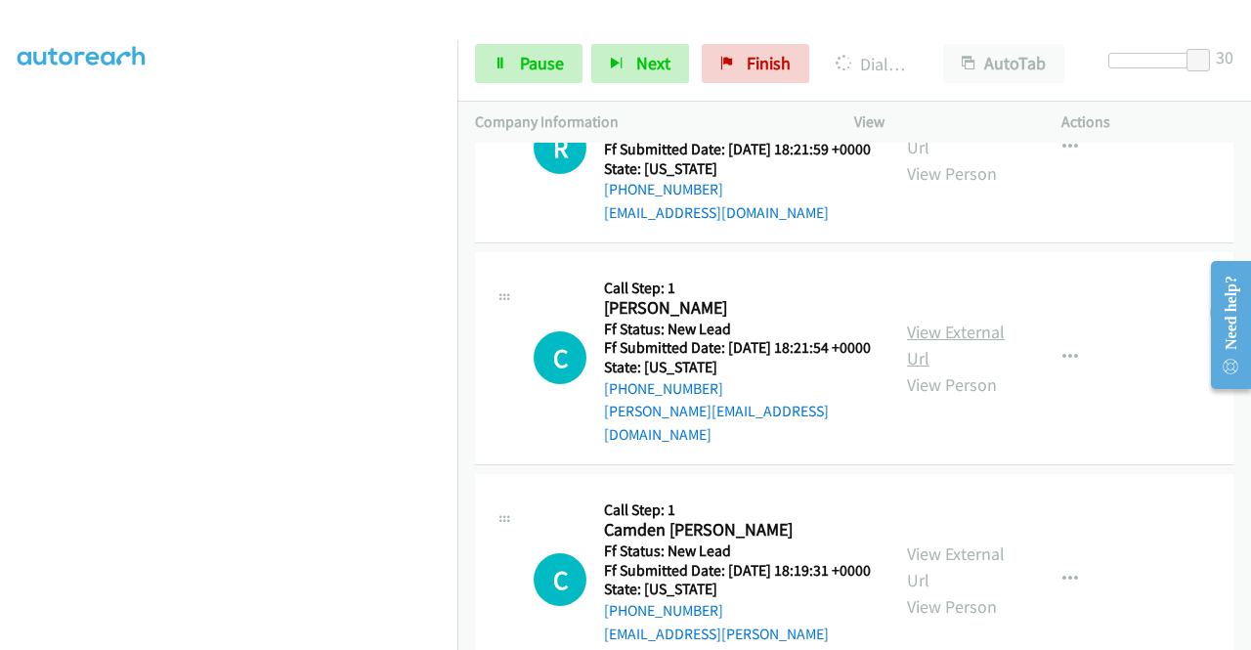
click at [907, 369] on link "View External Url" at bounding box center [956, 345] width 98 height 49
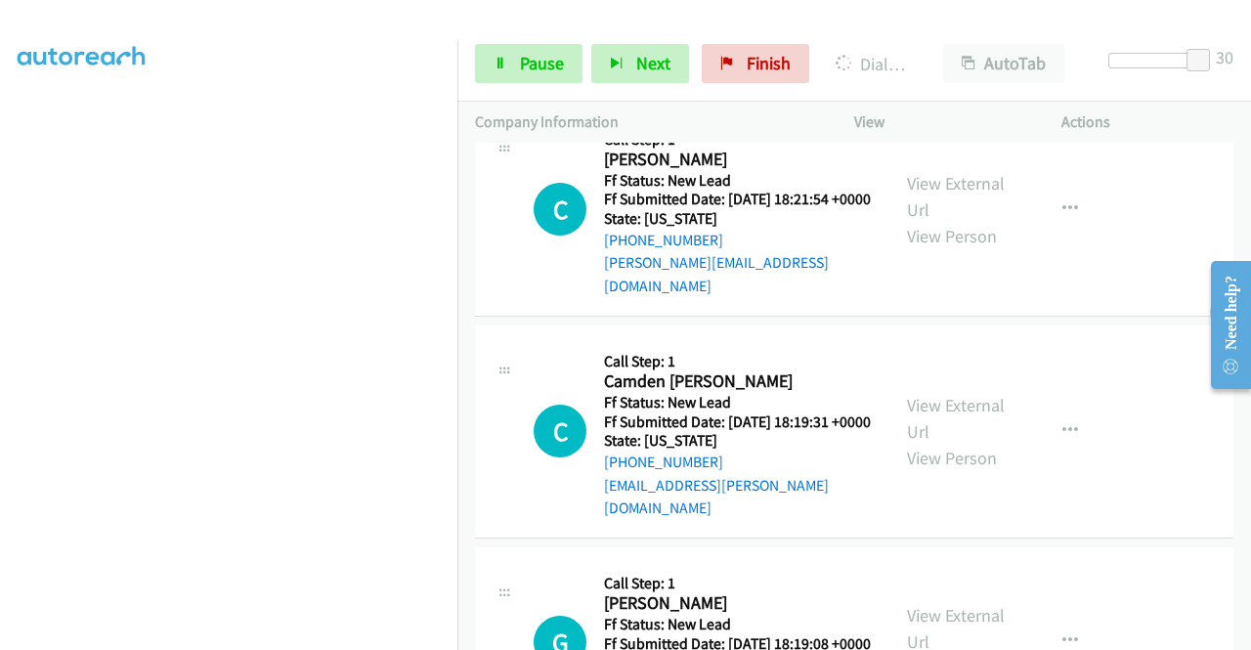
scroll to position [1233, 0]
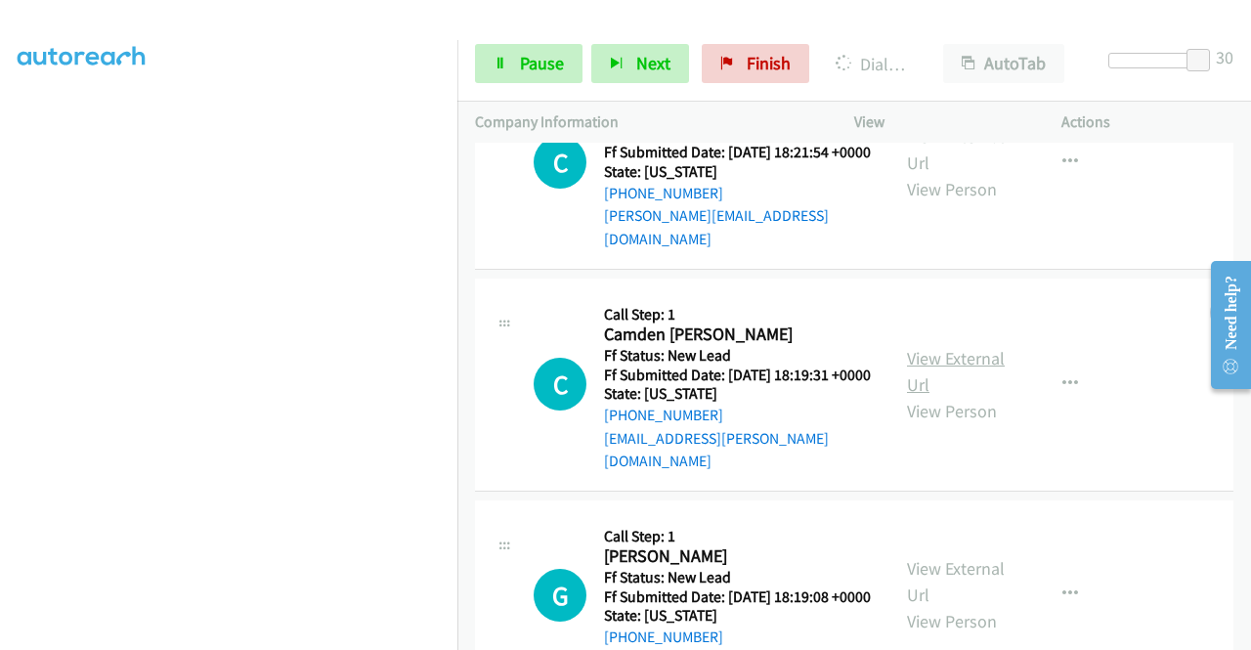
click at [914, 396] on link "View External Url" at bounding box center [956, 371] width 98 height 49
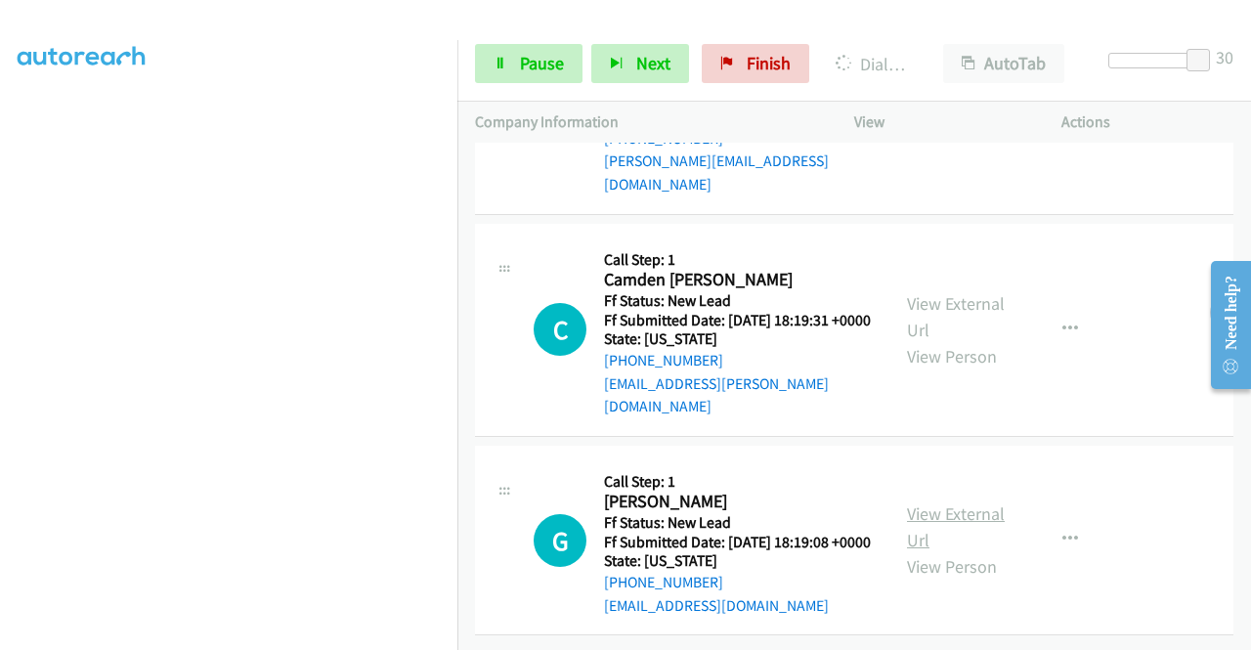
click at [950, 502] on link "View External Url" at bounding box center [956, 526] width 98 height 49
click at [1062, 533] on icon "button" at bounding box center [1070, 541] width 16 height 16
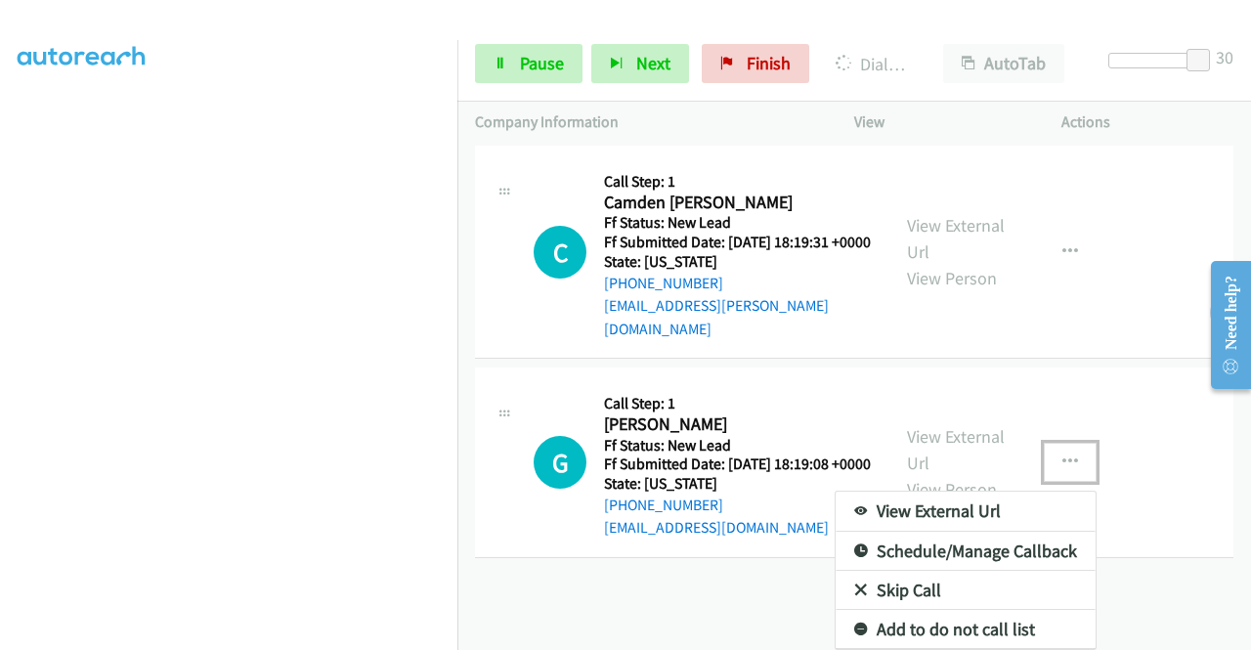
click at [905, 580] on link "Skip Call" at bounding box center [966, 590] width 260 height 39
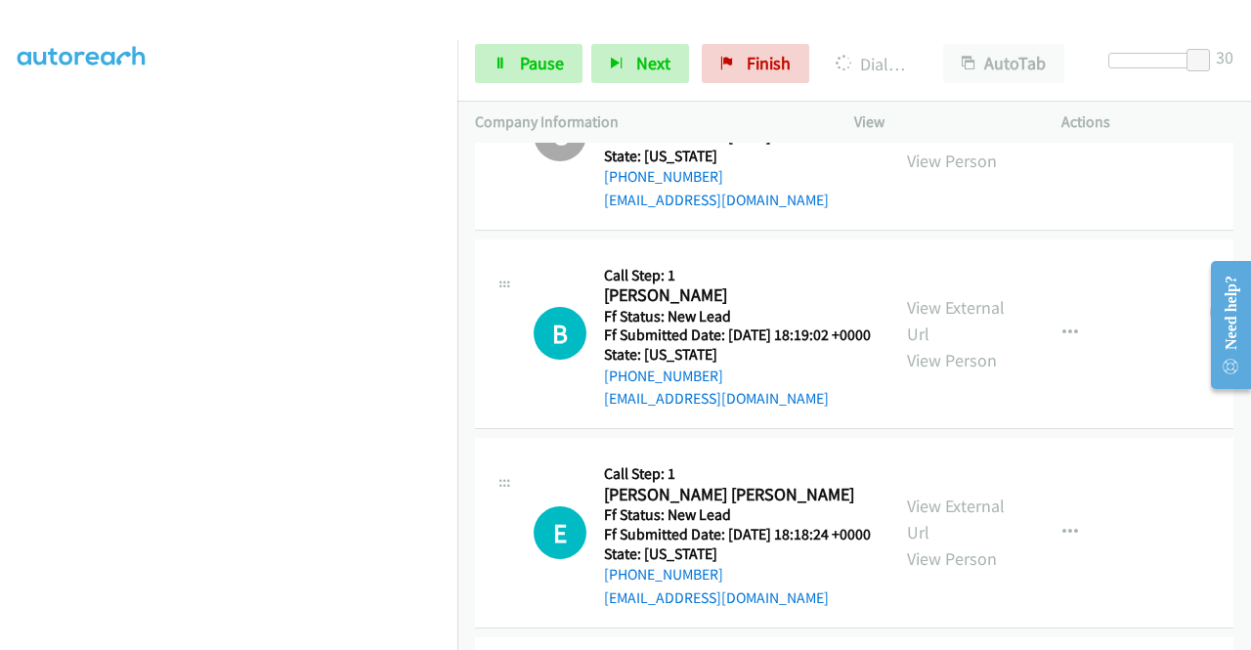
scroll to position [1825, 0]
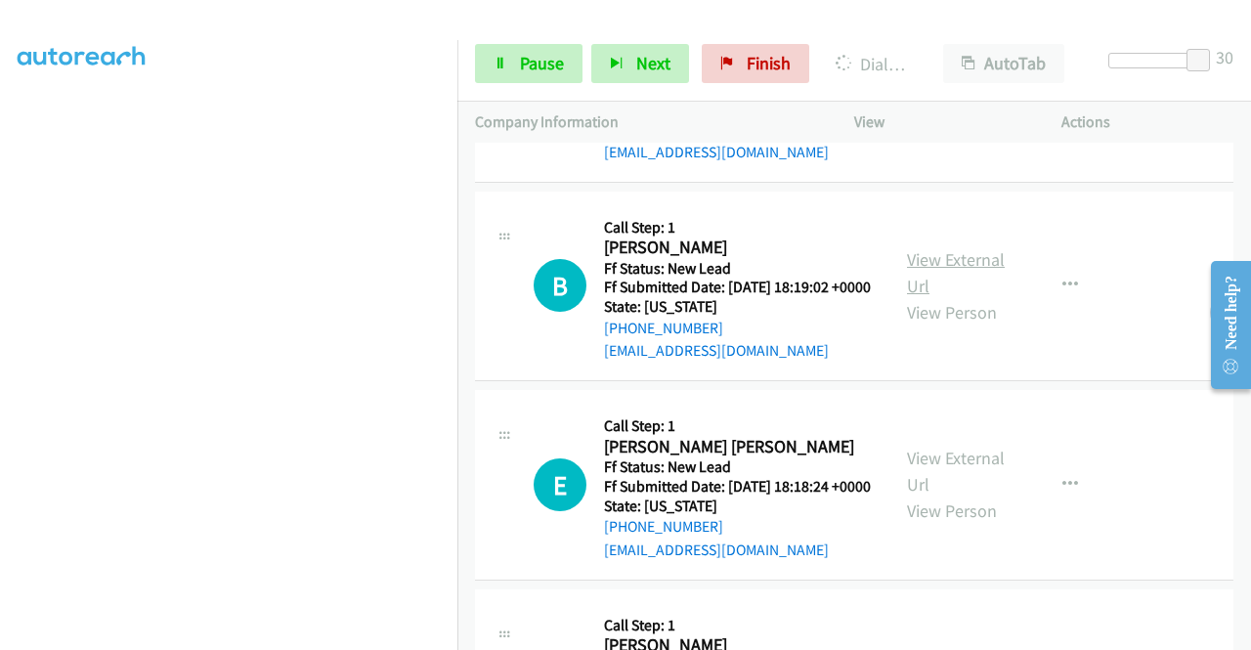
click at [946, 297] on link "View External Url" at bounding box center [956, 272] width 98 height 49
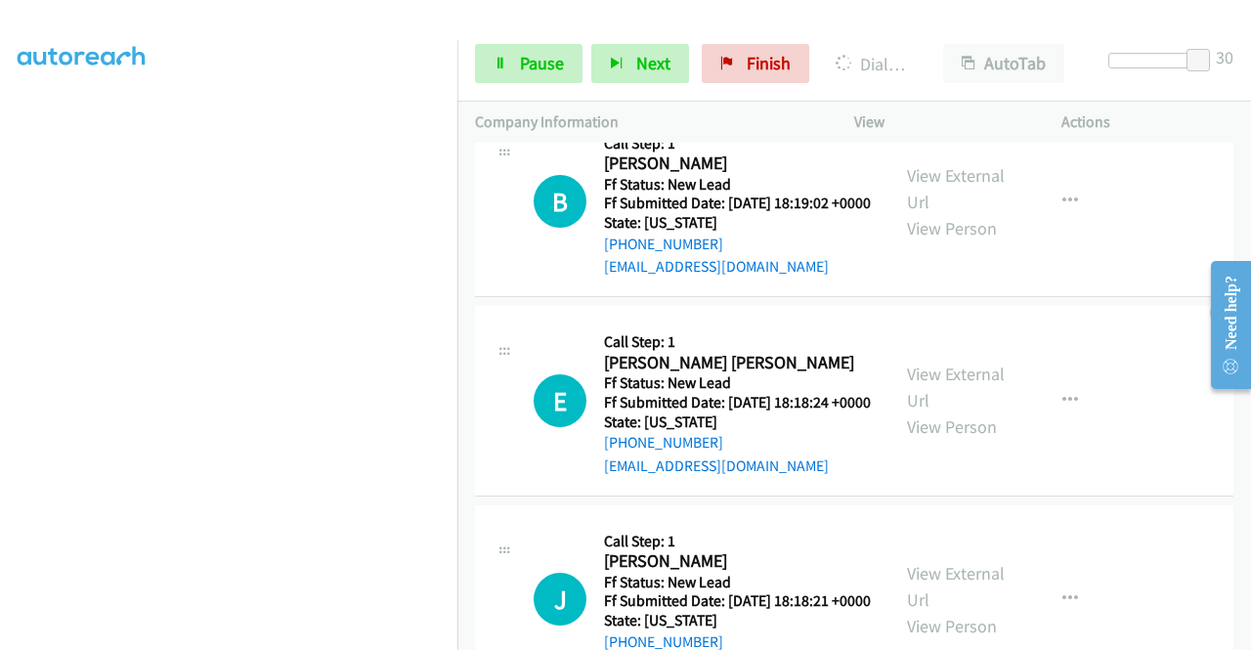
scroll to position [2118, 0]
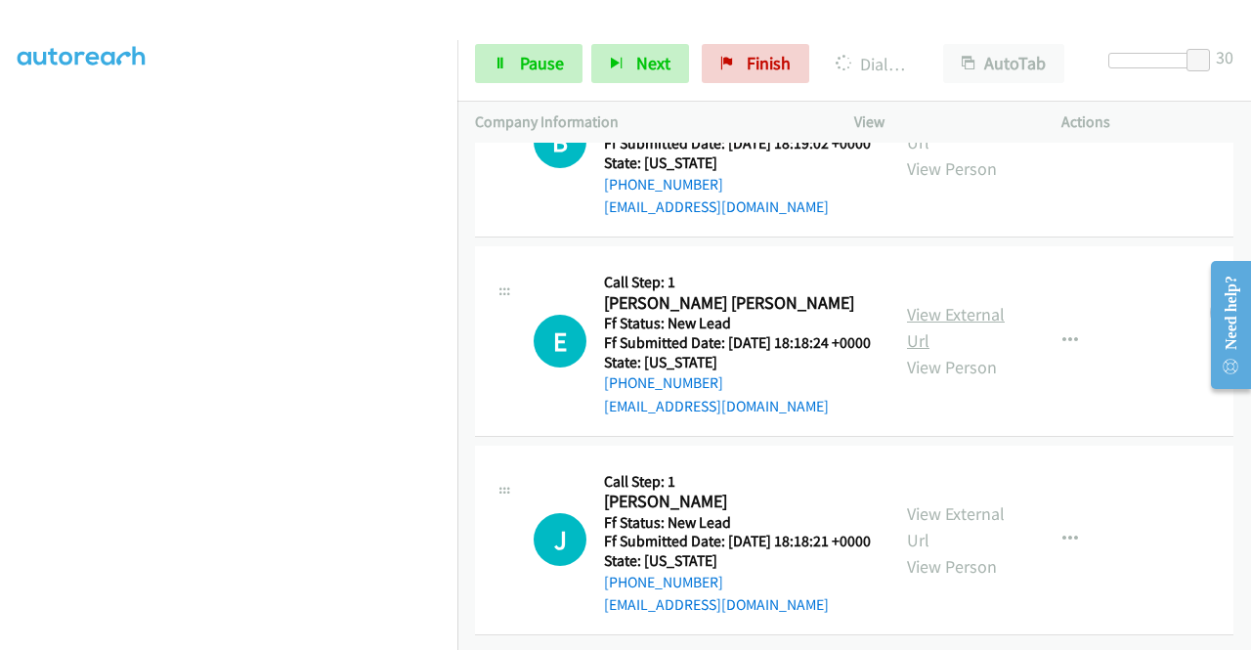
click at [983, 303] on link "View External Url" at bounding box center [956, 327] width 98 height 49
click at [973, 502] on link "View External Url" at bounding box center [956, 526] width 98 height 49
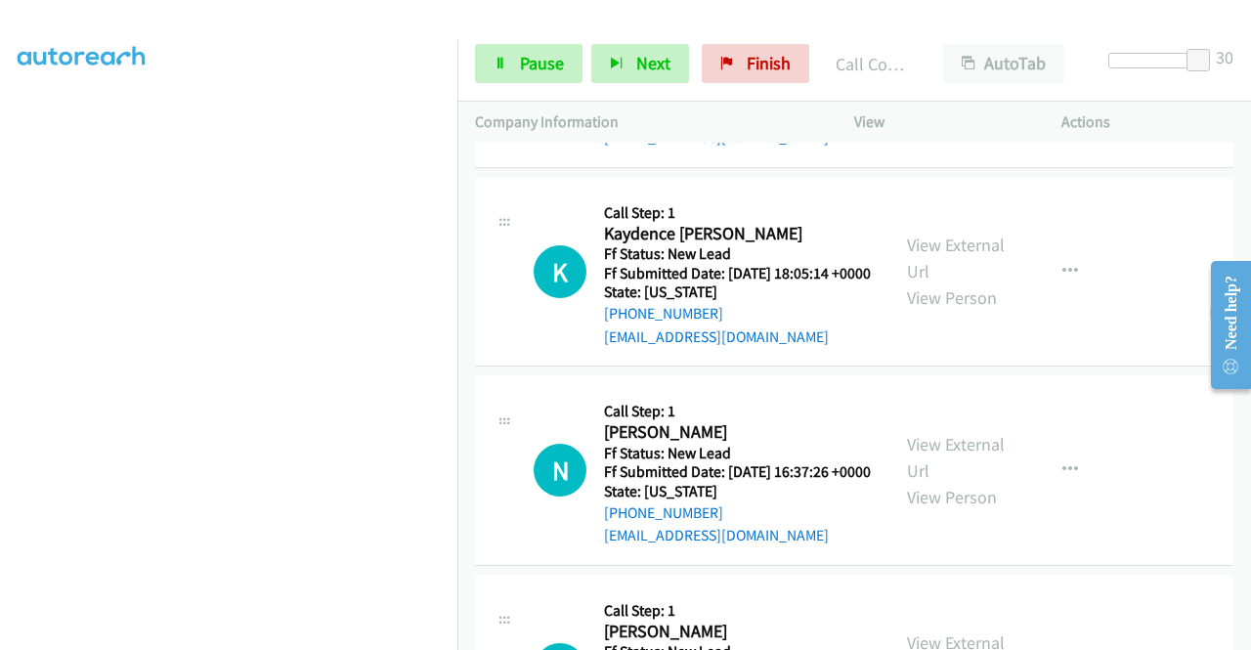
scroll to position [2691, 0]
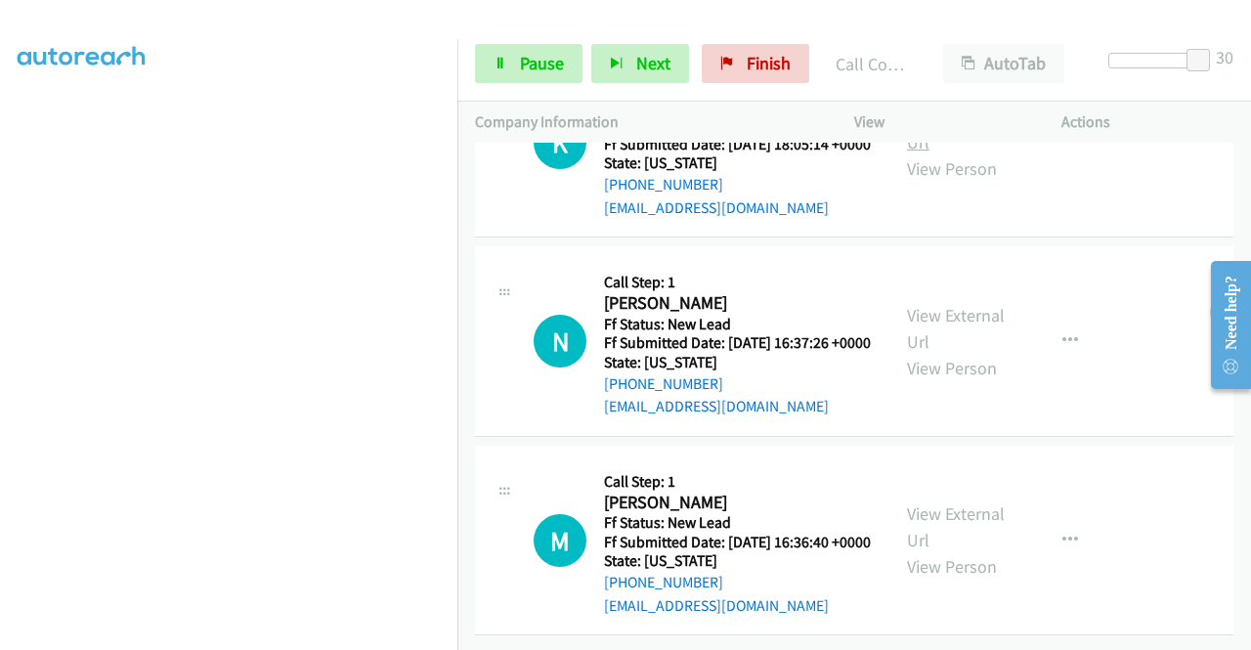
click at [960, 153] on link "View External Url" at bounding box center [956, 129] width 98 height 49
click at [965, 381] on div "View External Url View Person" at bounding box center [958, 341] width 102 height 79
click at [966, 353] on link "View External Url" at bounding box center [956, 328] width 98 height 49
click at [941, 502] on link "View External Url" at bounding box center [956, 526] width 98 height 49
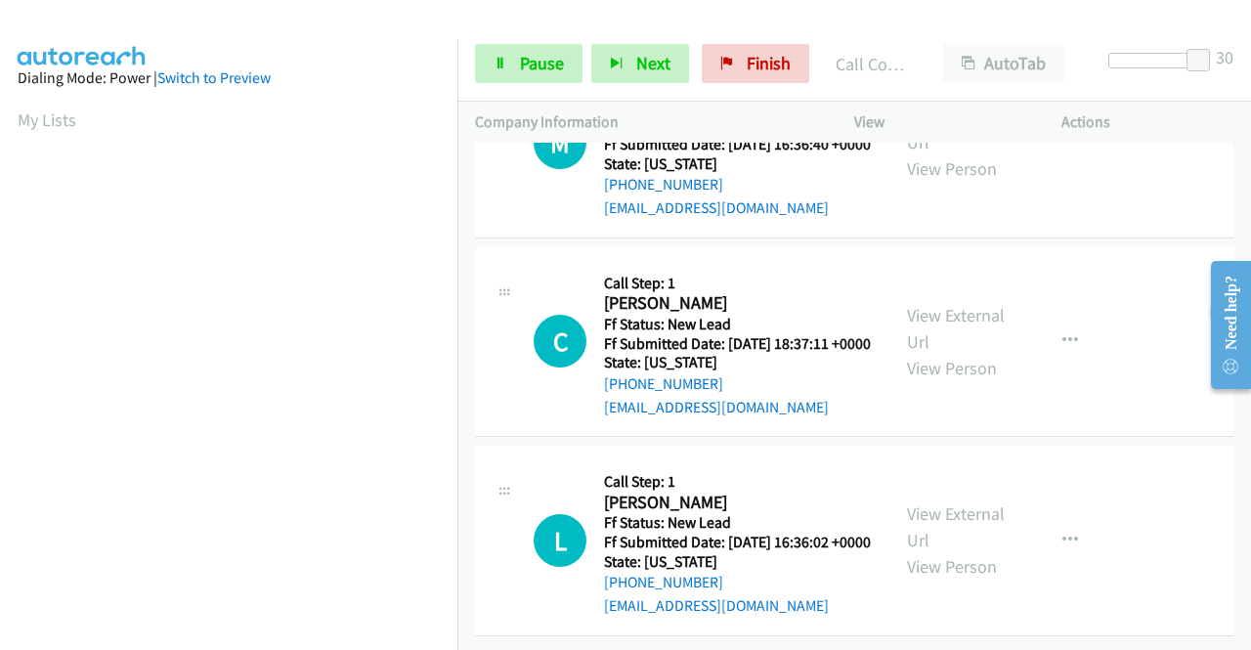
scroll to position [3415, 0]
click at [942, 304] on link "View External Url" at bounding box center [956, 328] width 98 height 49
click at [968, 502] on link "View External Url" at bounding box center [956, 526] width 98 height 49
drag, startPoint x: 1196, startPoint y: 57, endPoint x: 919, endPoint y: 60, distance: 277.6
click at [934, 63] on div "Start Calls Pause Next Finish Call Completed AutoTab AutoTab 28" at bounding box center [854, 63] width 794 height 75
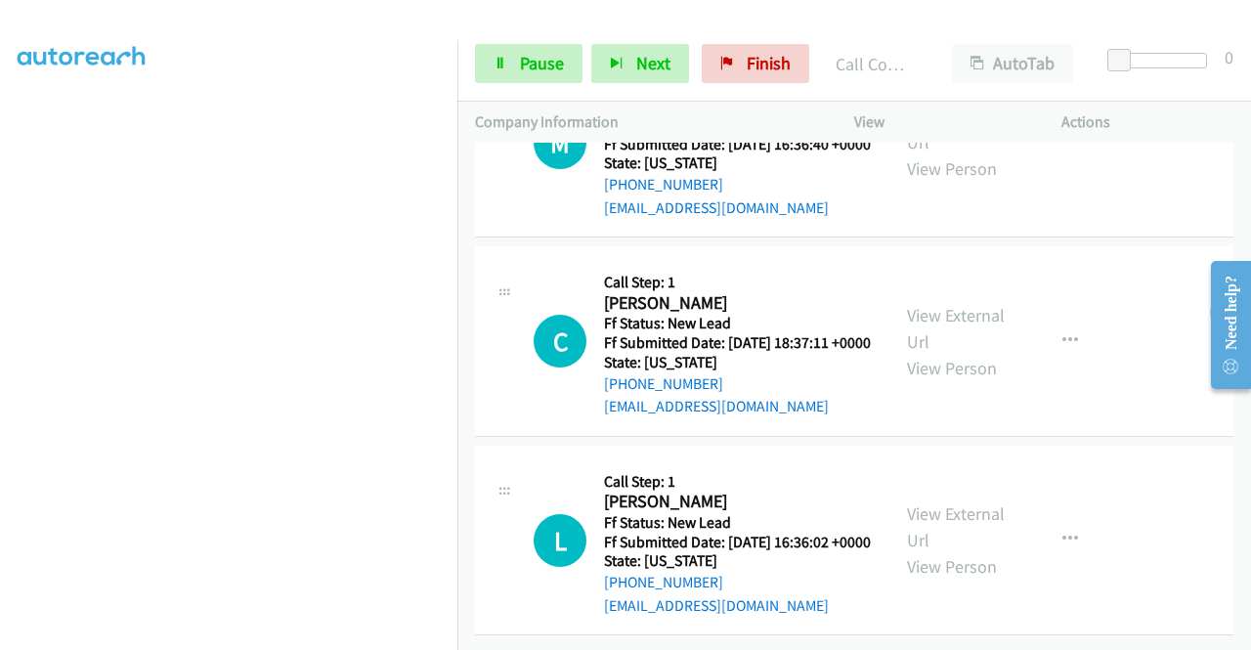
scroll to position [152, 0]
click at [534, 68] on span "Pause" at bounding box center [542, 63] width 44 height 22
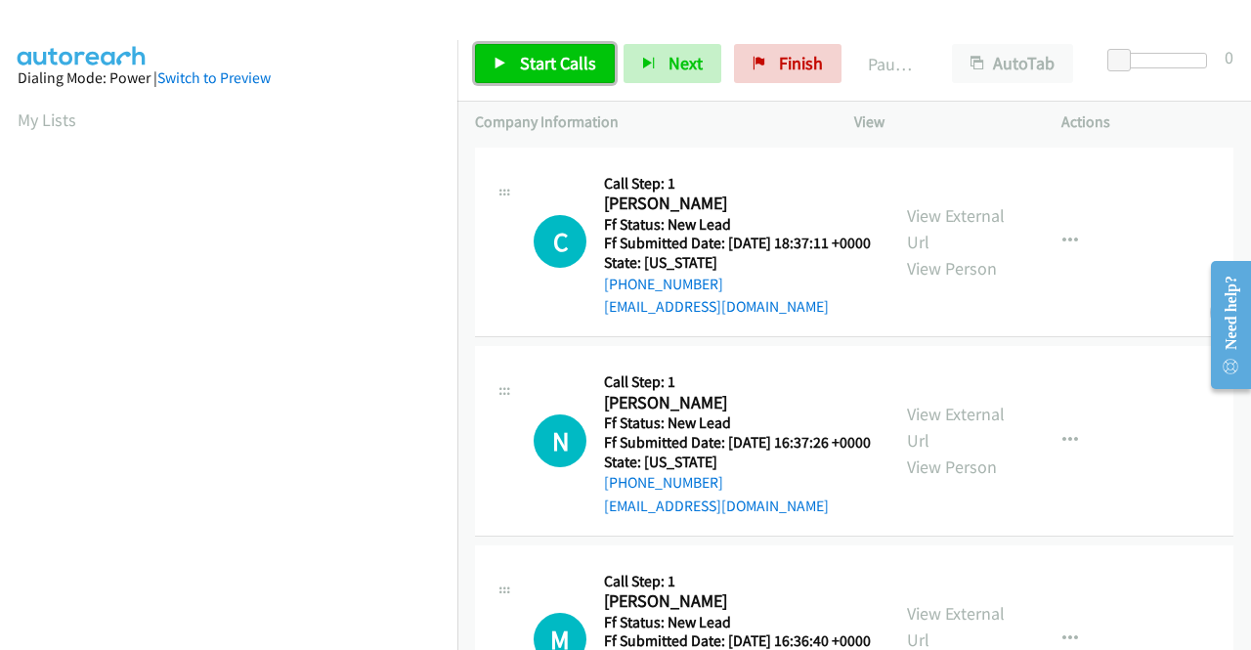
click at [510, 56] on link "Start Calls" at bounding box center [545, 63] width 140 height 39
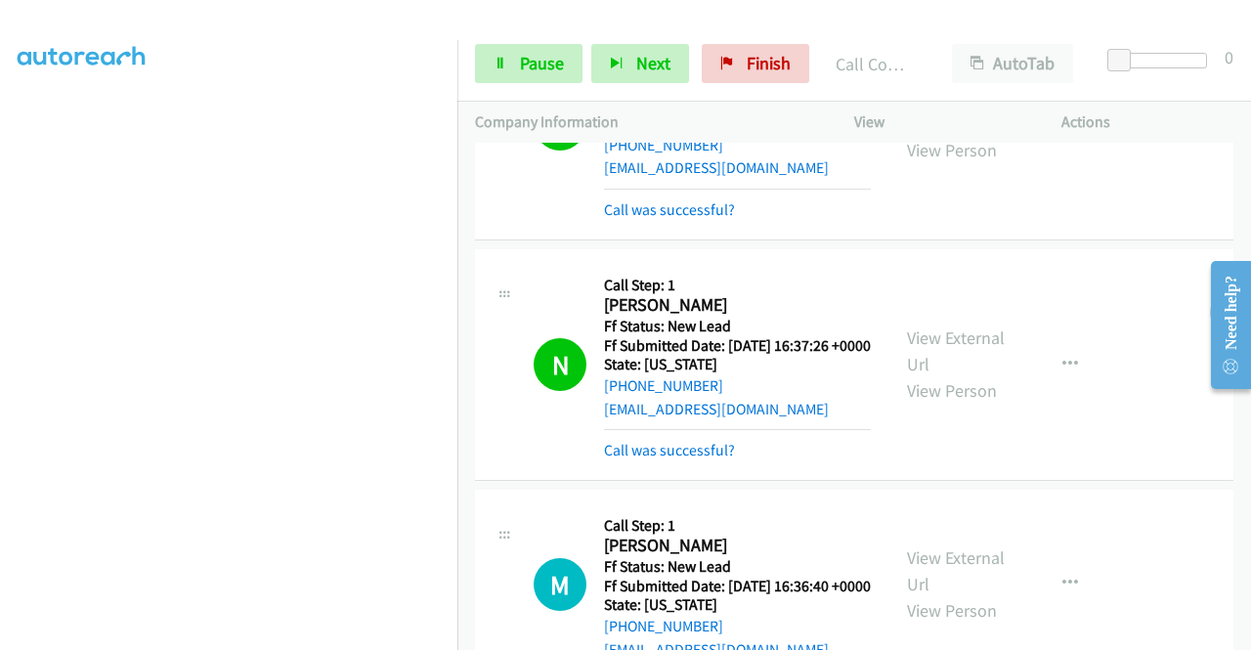
scroll to position [136, 0]
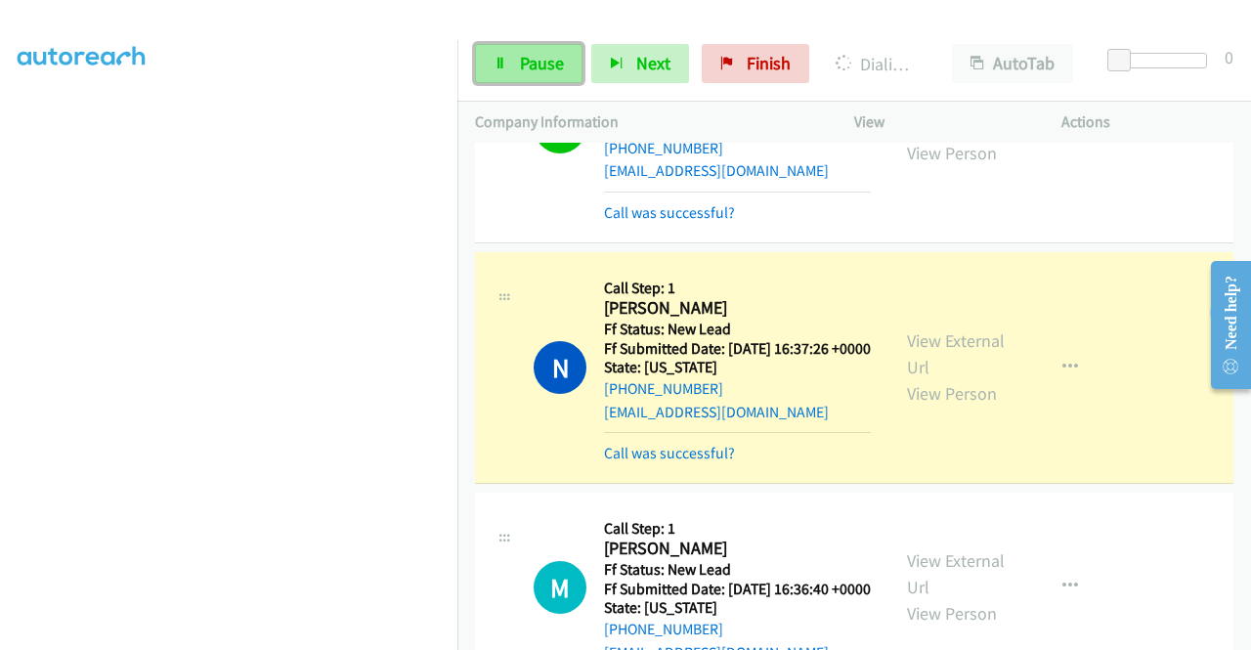
click at [531, 58] on span "Pause" at bounding box center [542, 63] width 44 height 22
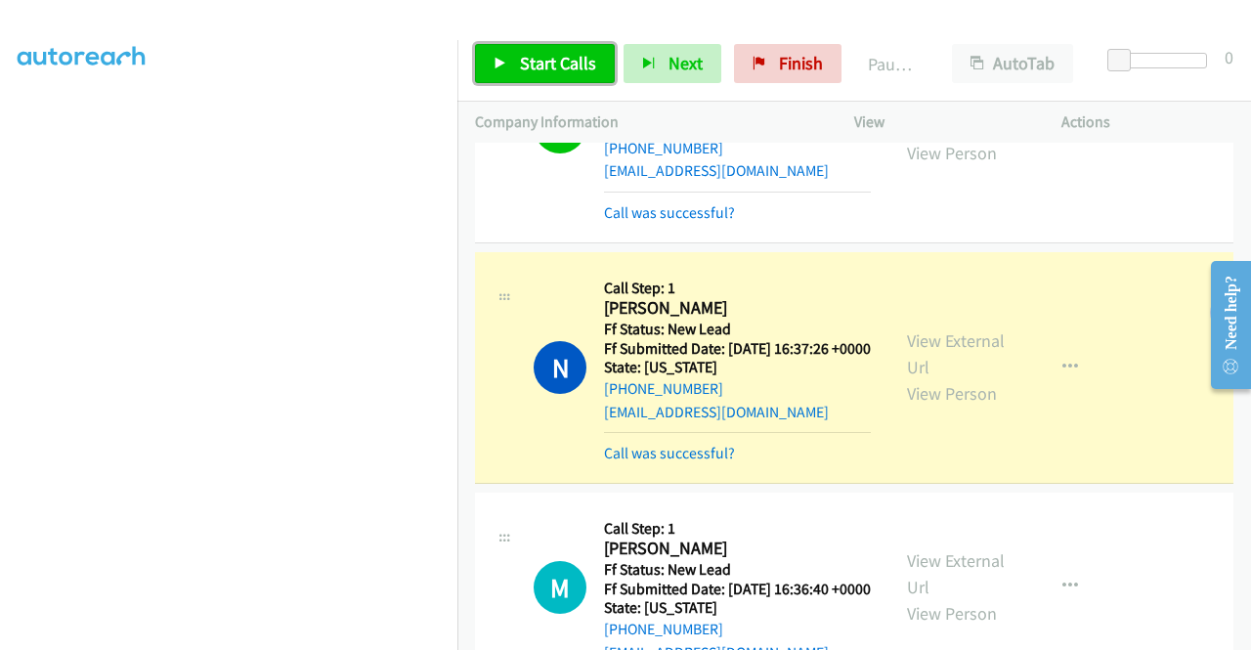
click at [523, 65] on span "Start Calls" at bounding box center [558, 63] width 76 height 22
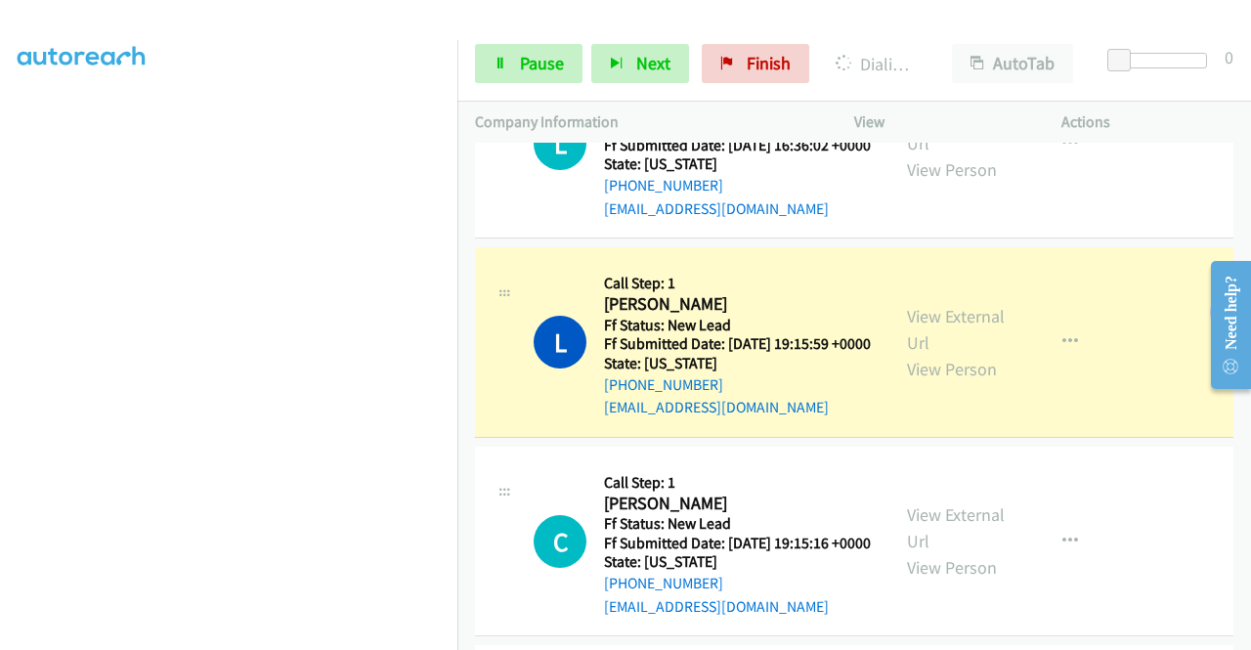
scroll to position [348, 0]
click at [956, 354] on link "View External Url" at bounding box center [956, 329] width 98 height 49
click at [526, 64] on span "Pause" at bounding box center [542, 63] width 44 height 22
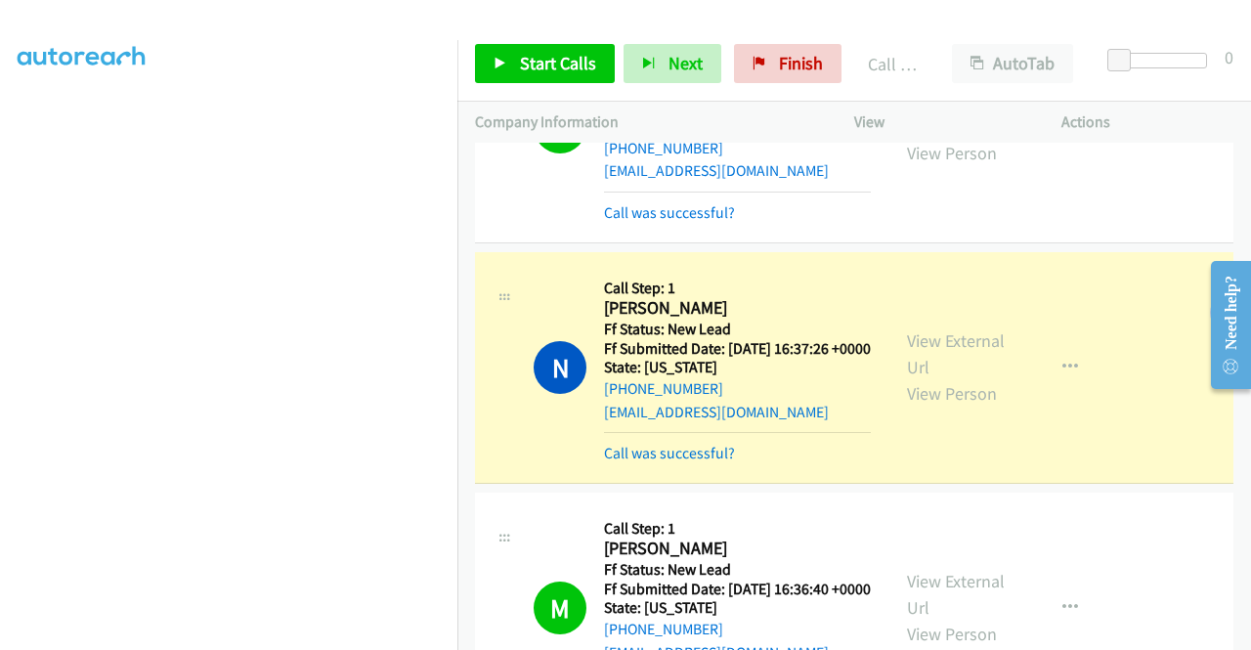
scroll to position [0, 0]
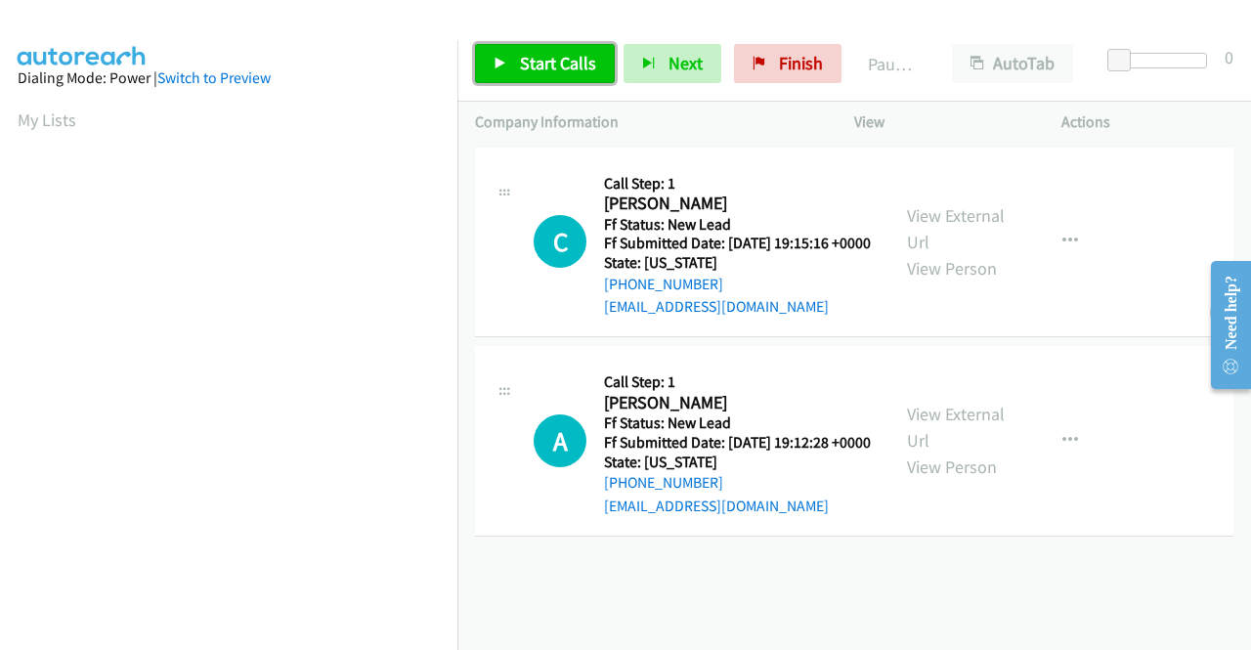
click at [551, 58] on span "Start Calls" at bounding box center [558, 63] width 76 height 22
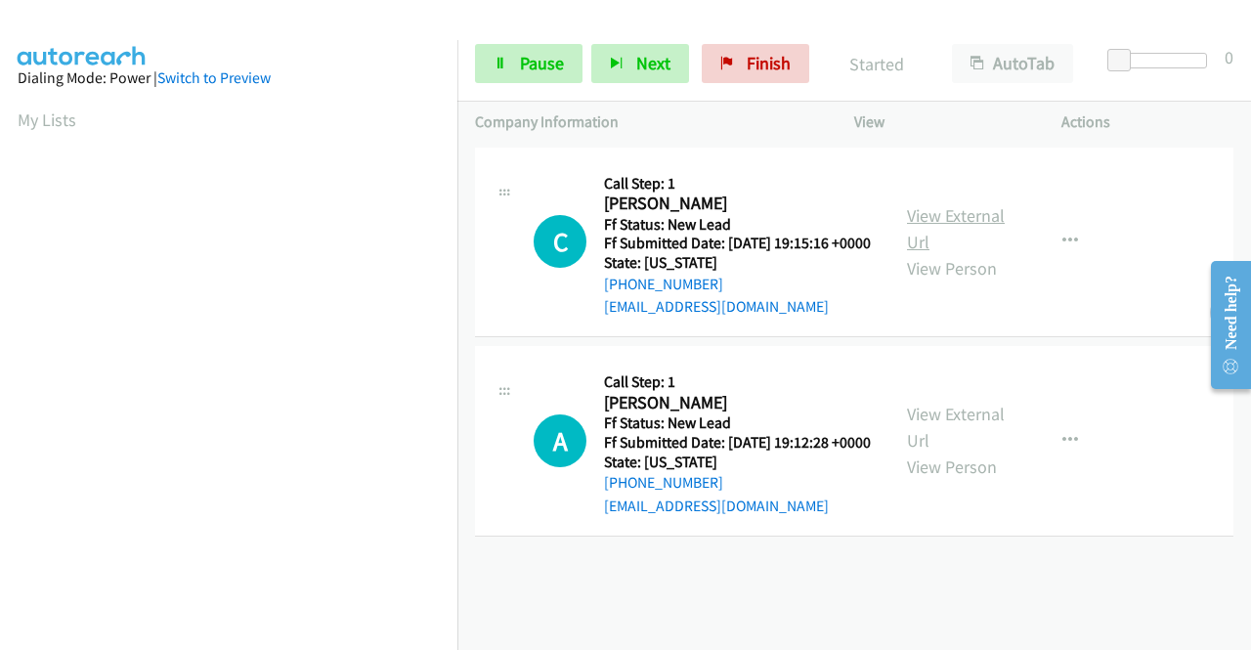
click at [964, 226] on link "View External Url" at bounding box center [956, 228] width 98 height 49
click at [974, 443] on link "View External Url" at bounding box center [956, 427] width 98 height 49
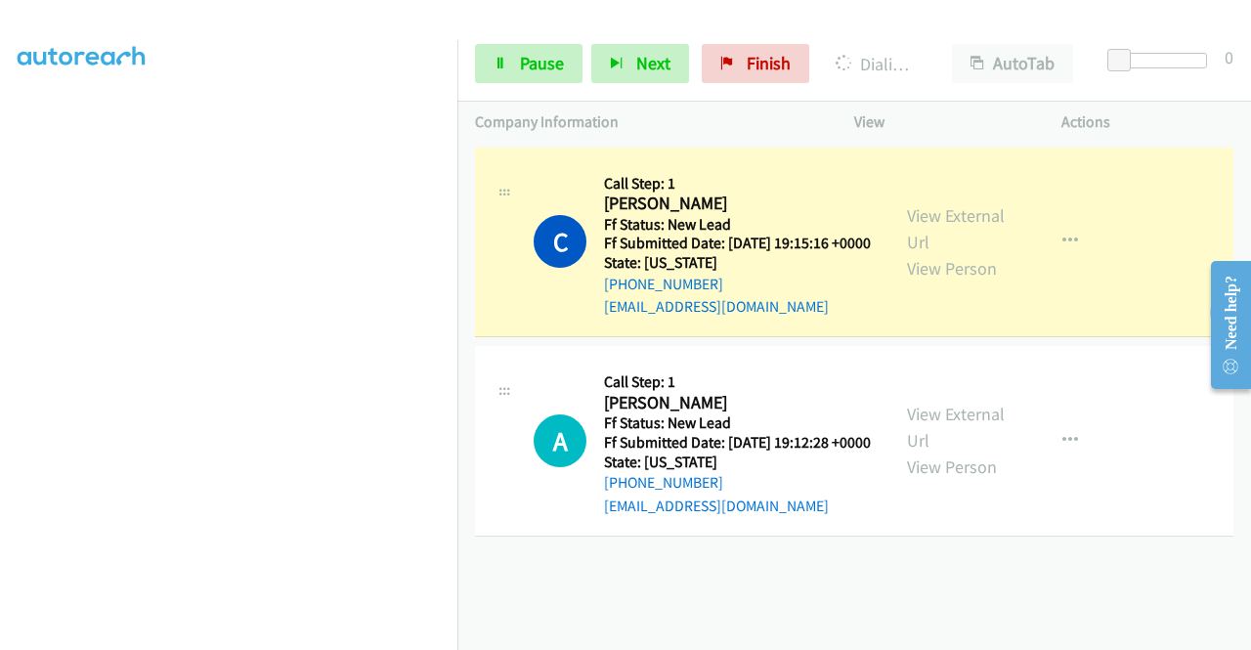
scroll to position [404, 0]
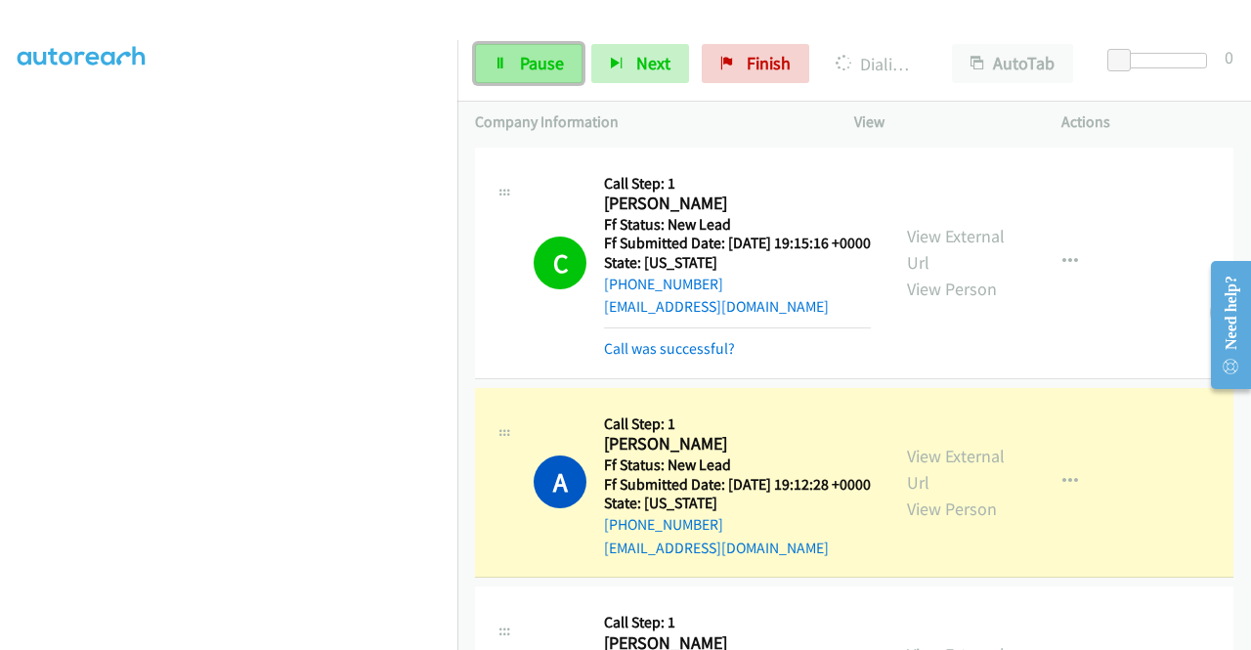
click at [504, 65] on icon at bounding box center [501, 65] width 14 height 14
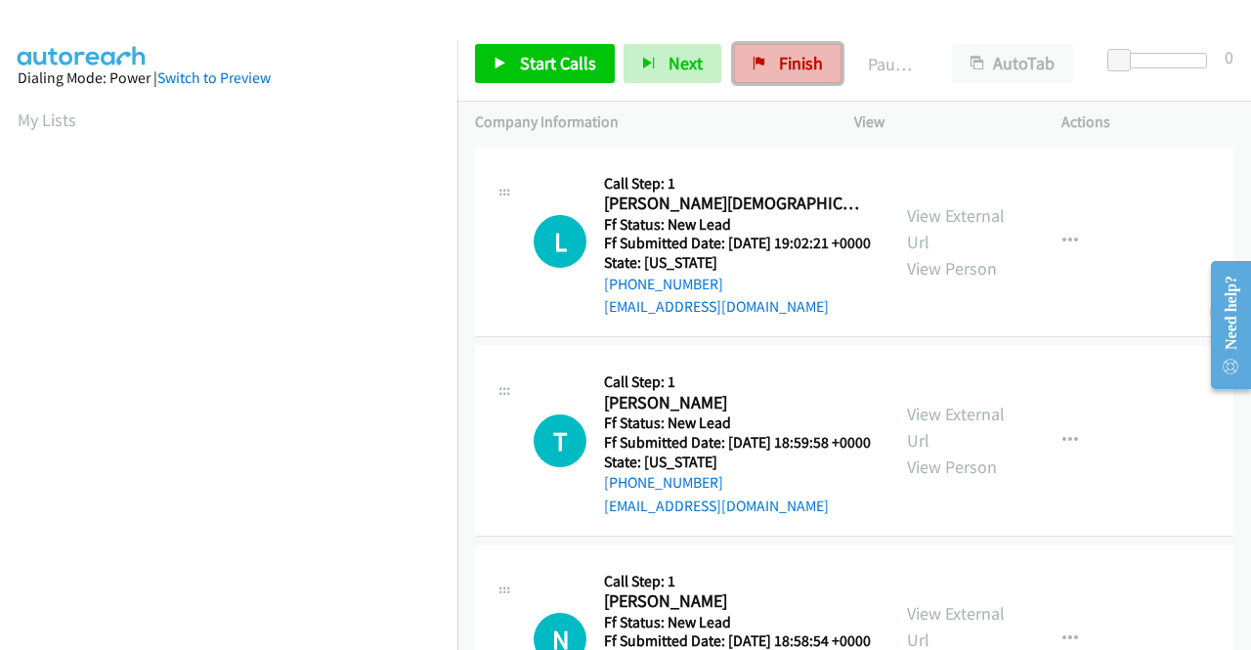
click at [791, 65] on span "Finish" at bounding box center [801, 63] width 44 height 22
